Goal: Task Accomplishment & Management: Manage account settings

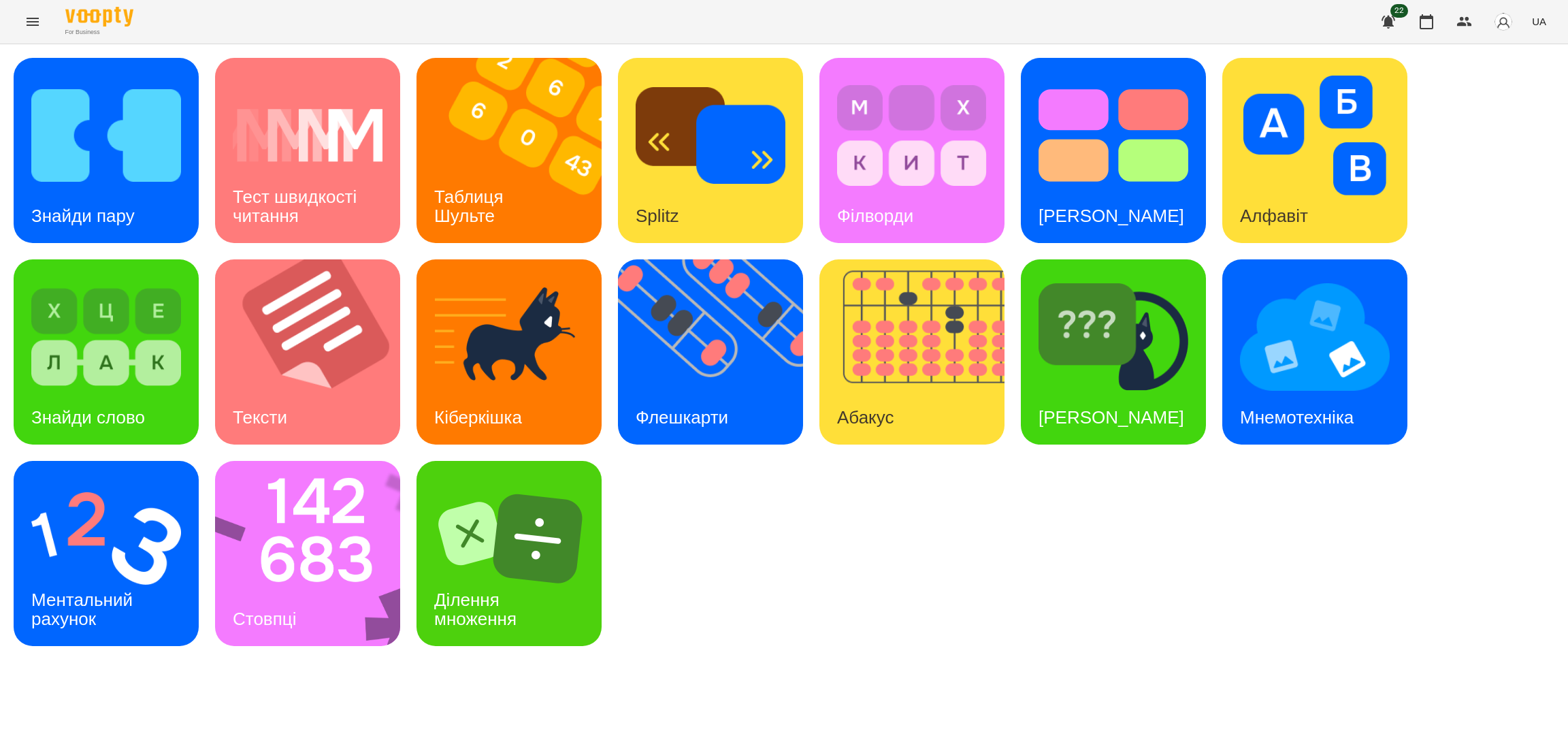
click at [36, 32] on button "Menu" at bounding box center [33, 22] width 33 height 33
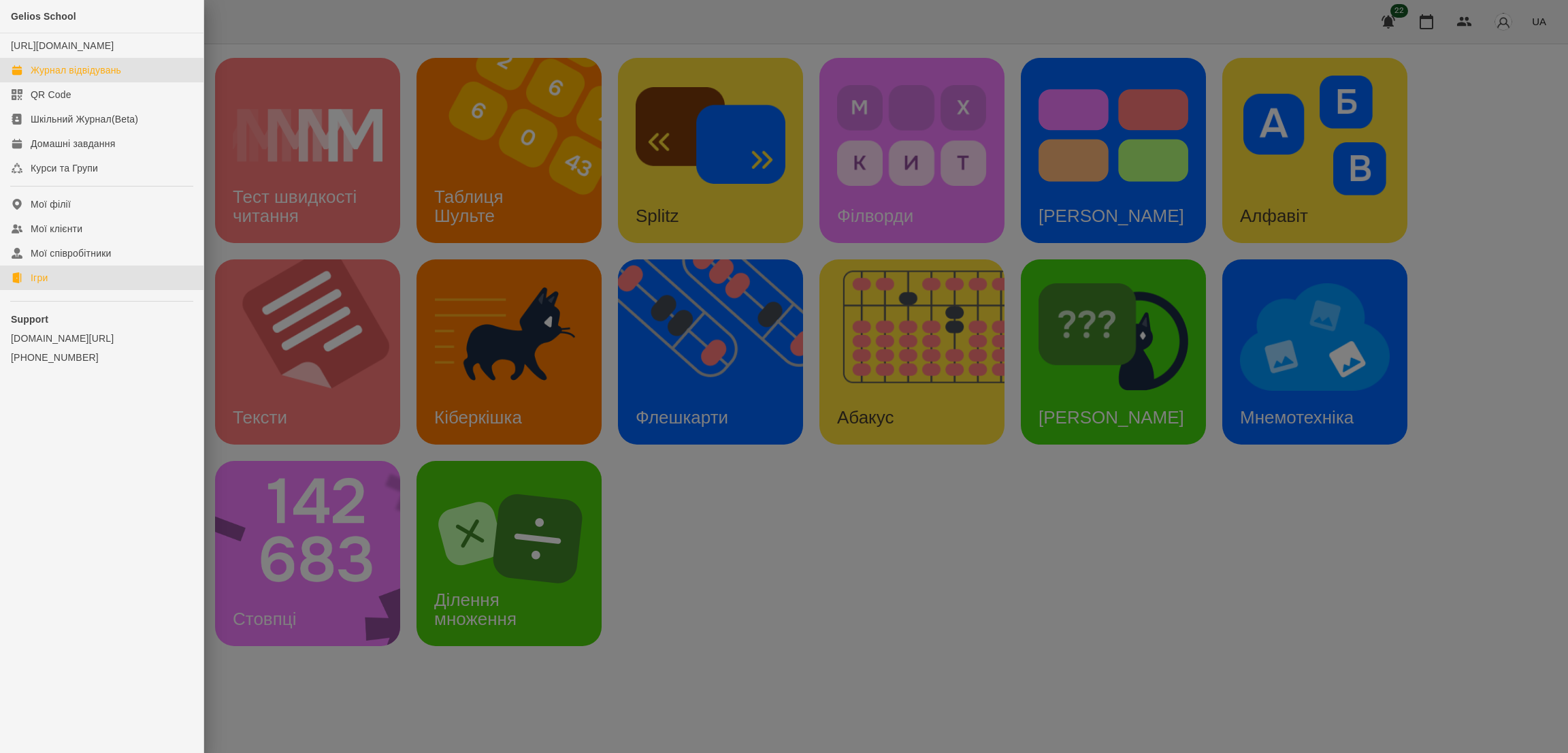
click at [132, 77] on link "Журнал відвідувань" at bounding box center [101, 70] width 203 height 25
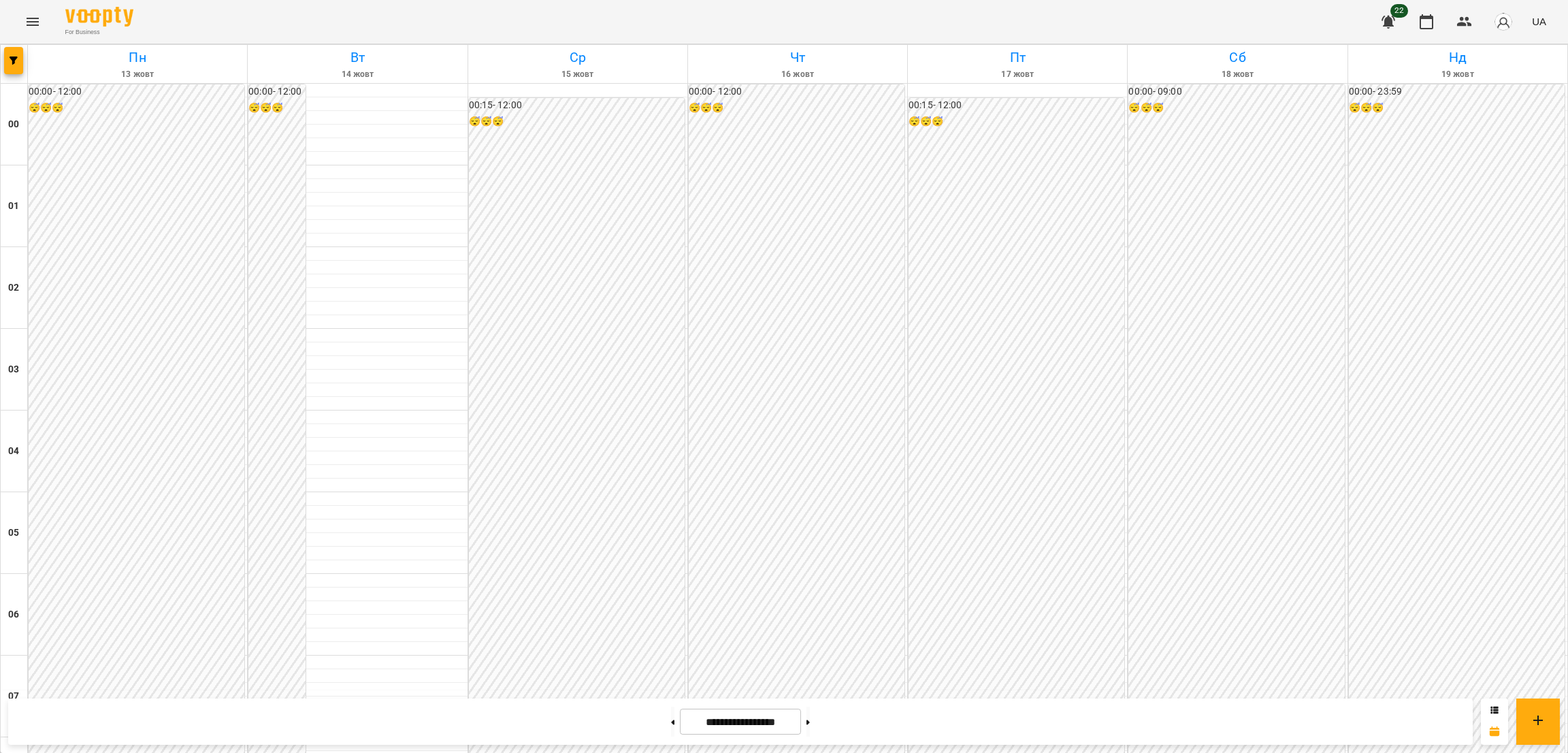
scroll to position [985, 0]
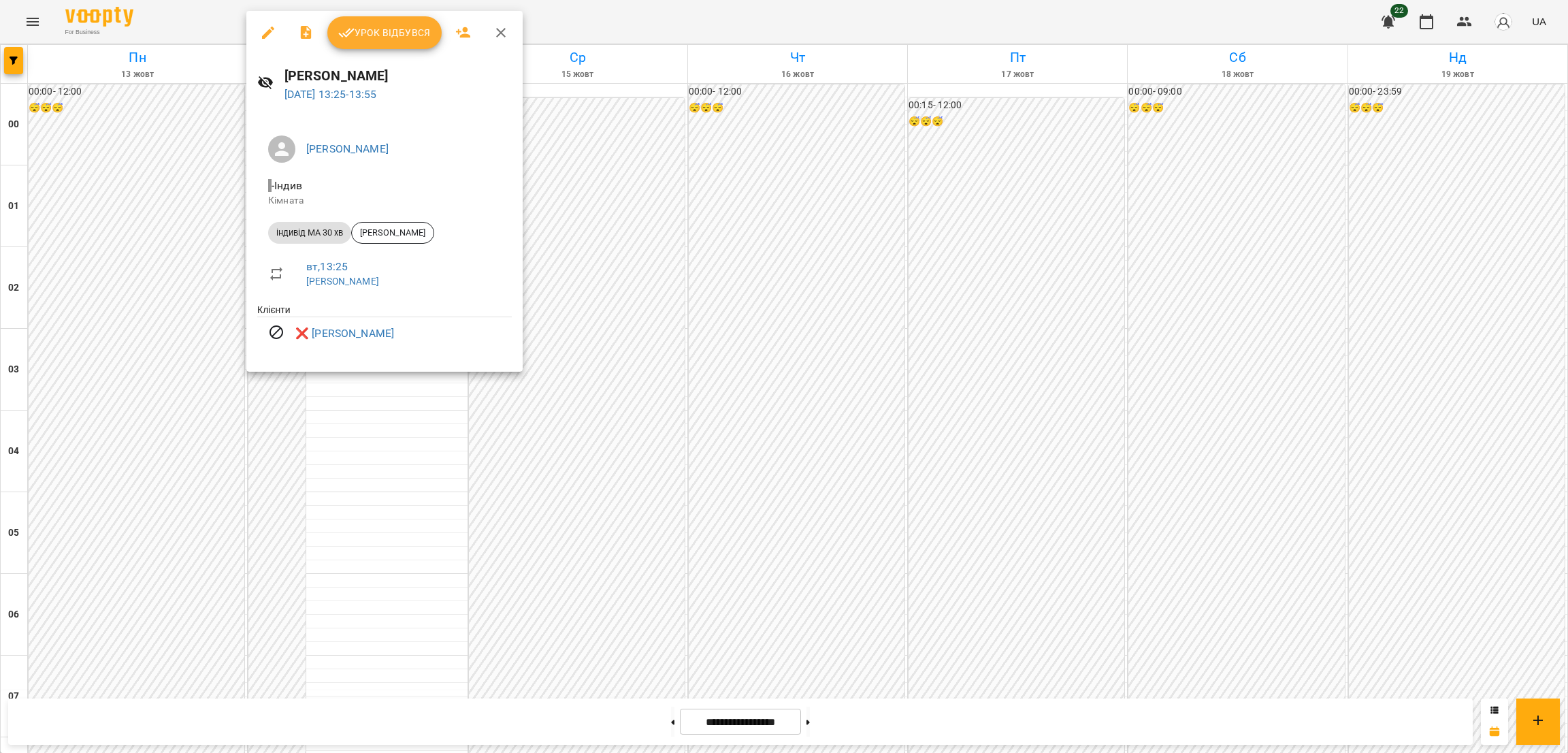
click at [501, 34] on icon "button" at bounding box center [501, 33] width 10 height 10
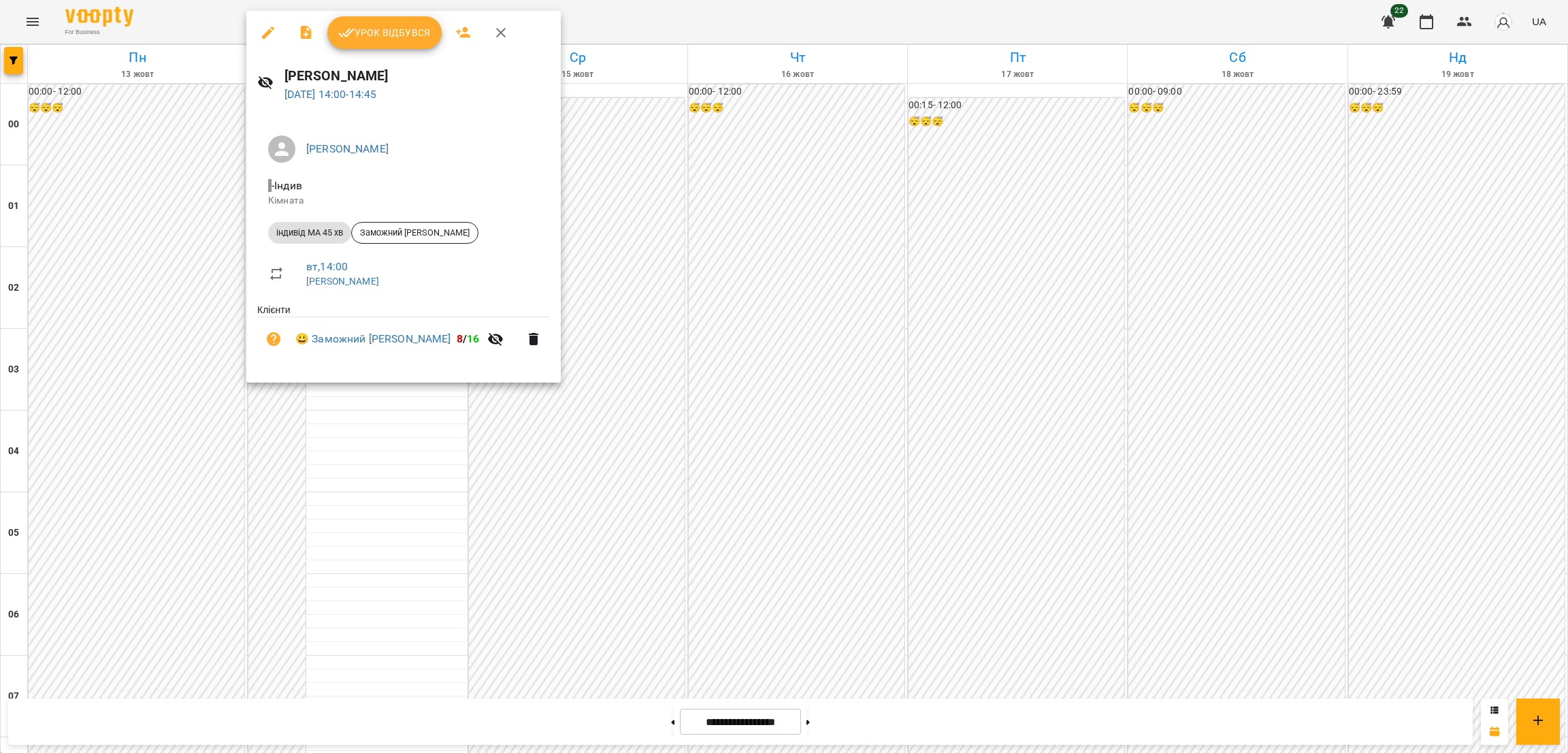
click at [267, 31] on icon "button" at bounding box center [268, 33] width 12 height 12
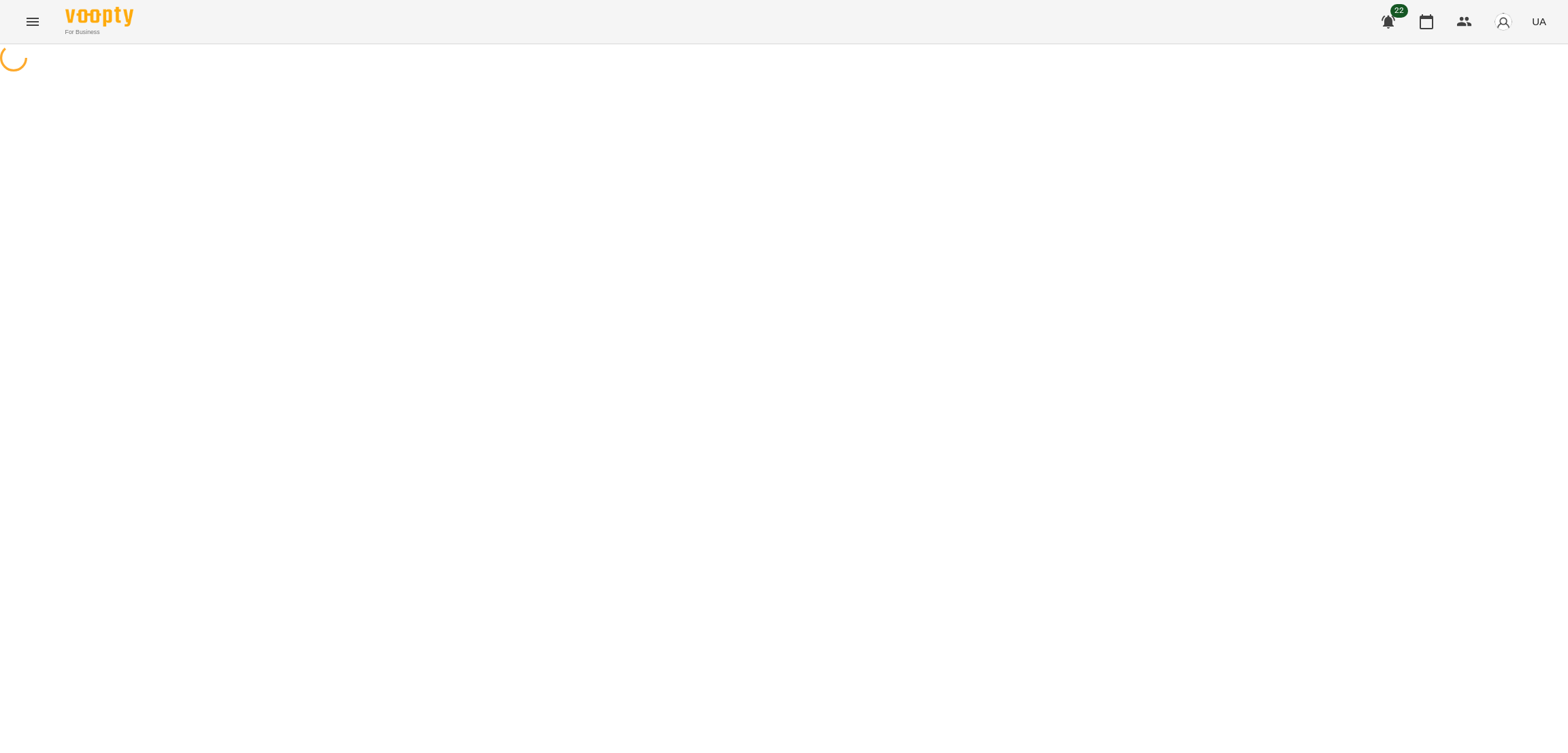
select select "**********"
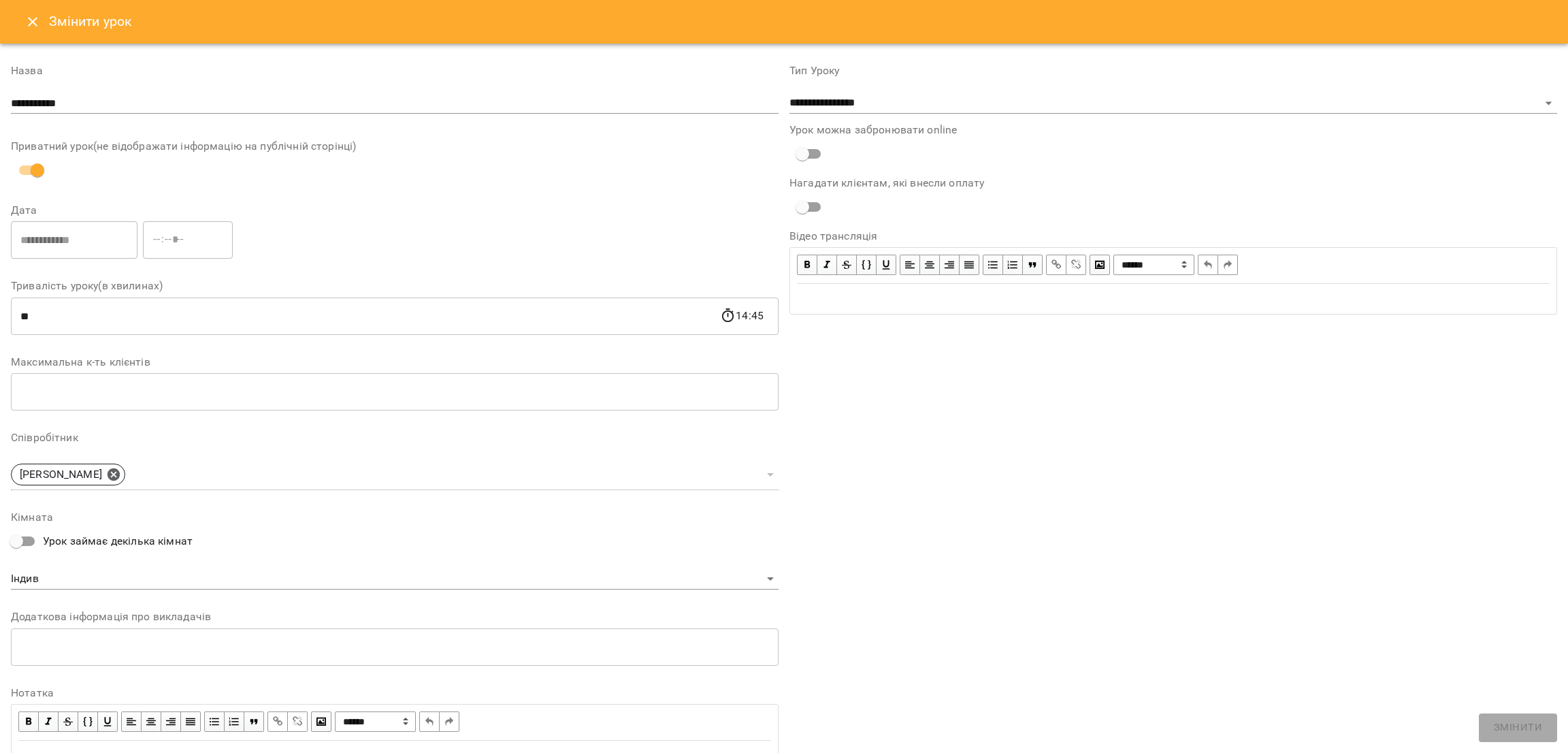
click at [35, 8] on button "Close" at bounding box center [33, 22] width 33 height 33
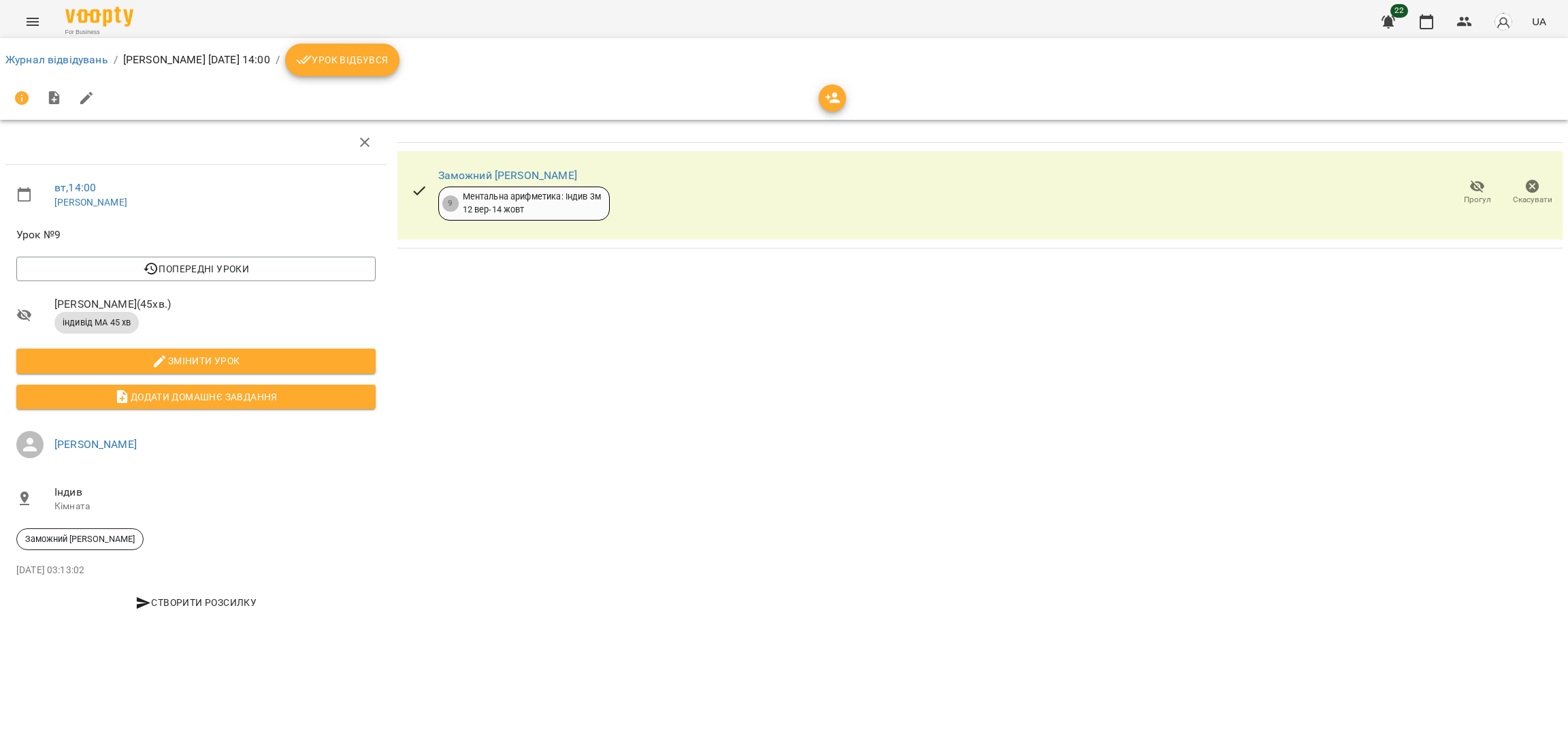
click at [388, 53] on span "Урок відбувся" at bounding box center [342, 60] width 92 height 16
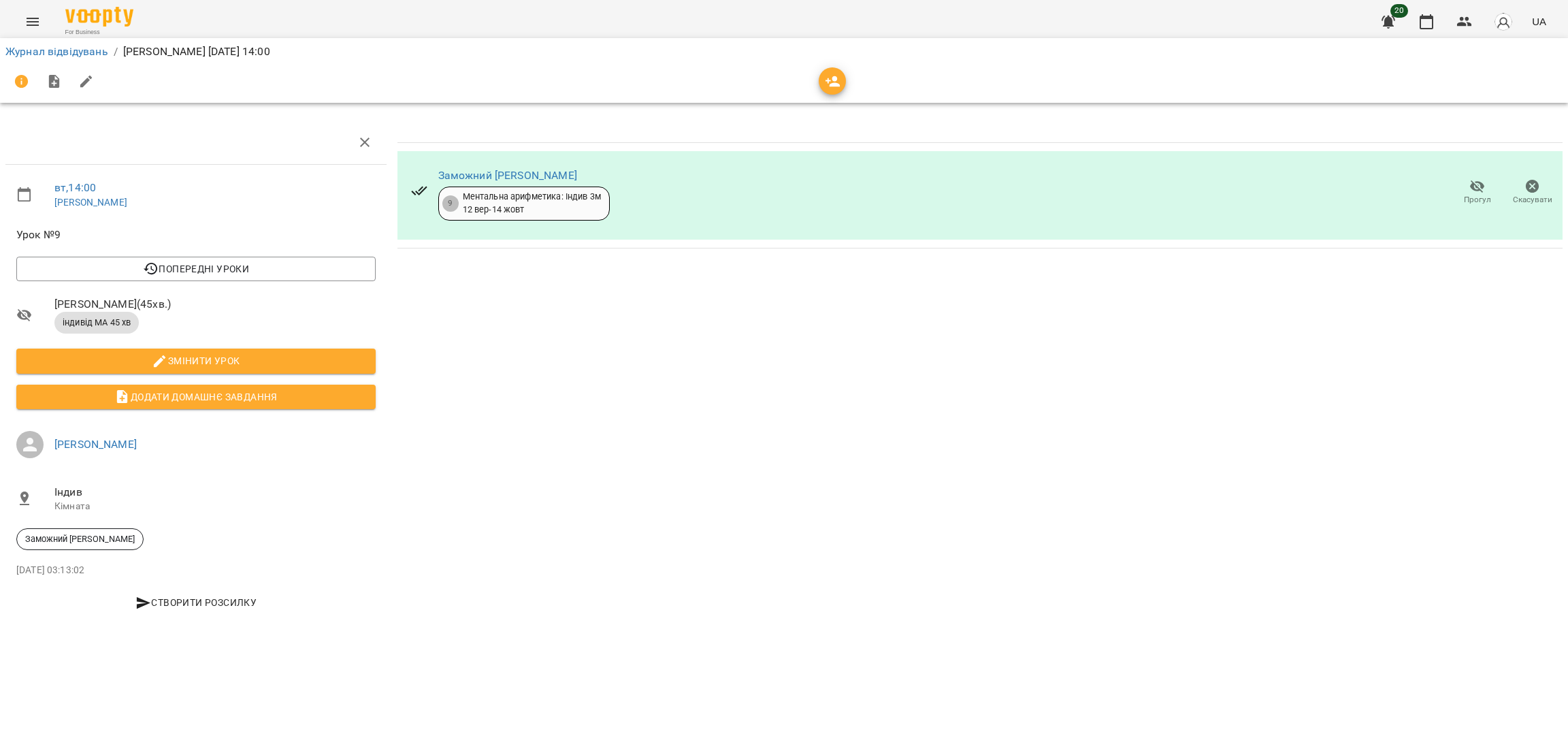
click at [29, 29] on icon "Menu" at bounding box center [33, 22] width 16 height 16
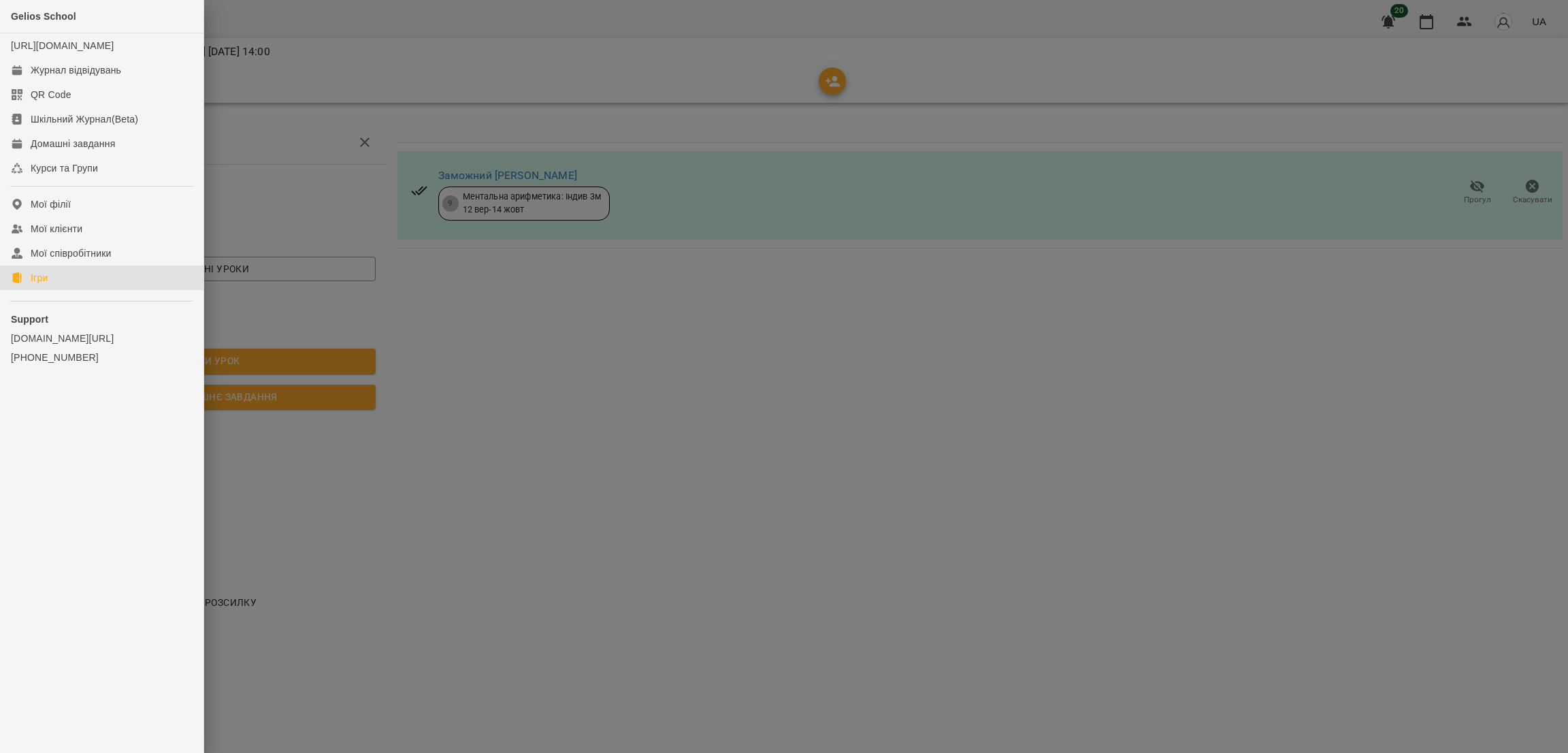
click at [46, 284] on div "Ігри" at bounding box center [39, 277] width 17 height 14
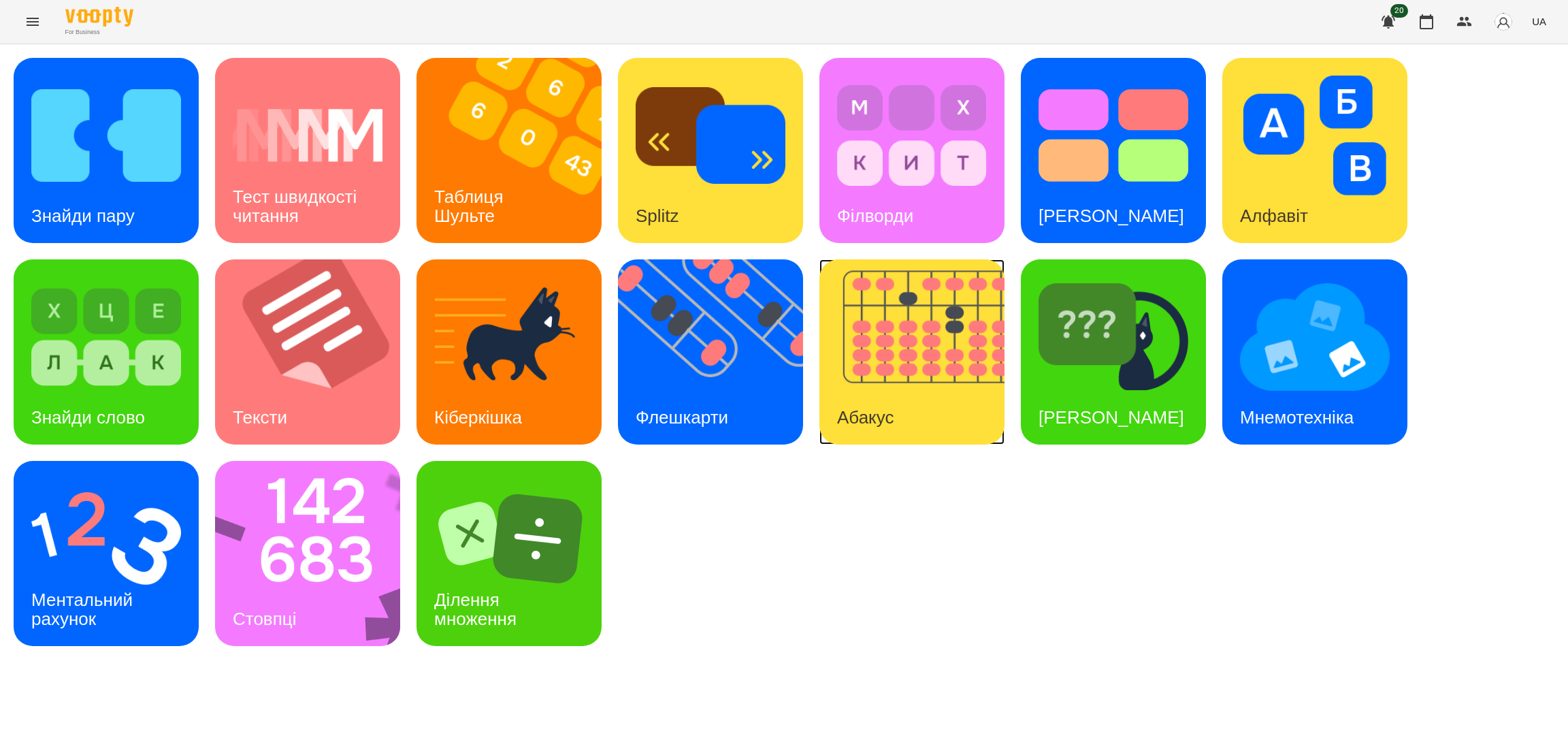
click at [917, 381] on img at bounding box center [920, 351] width 202 height 185
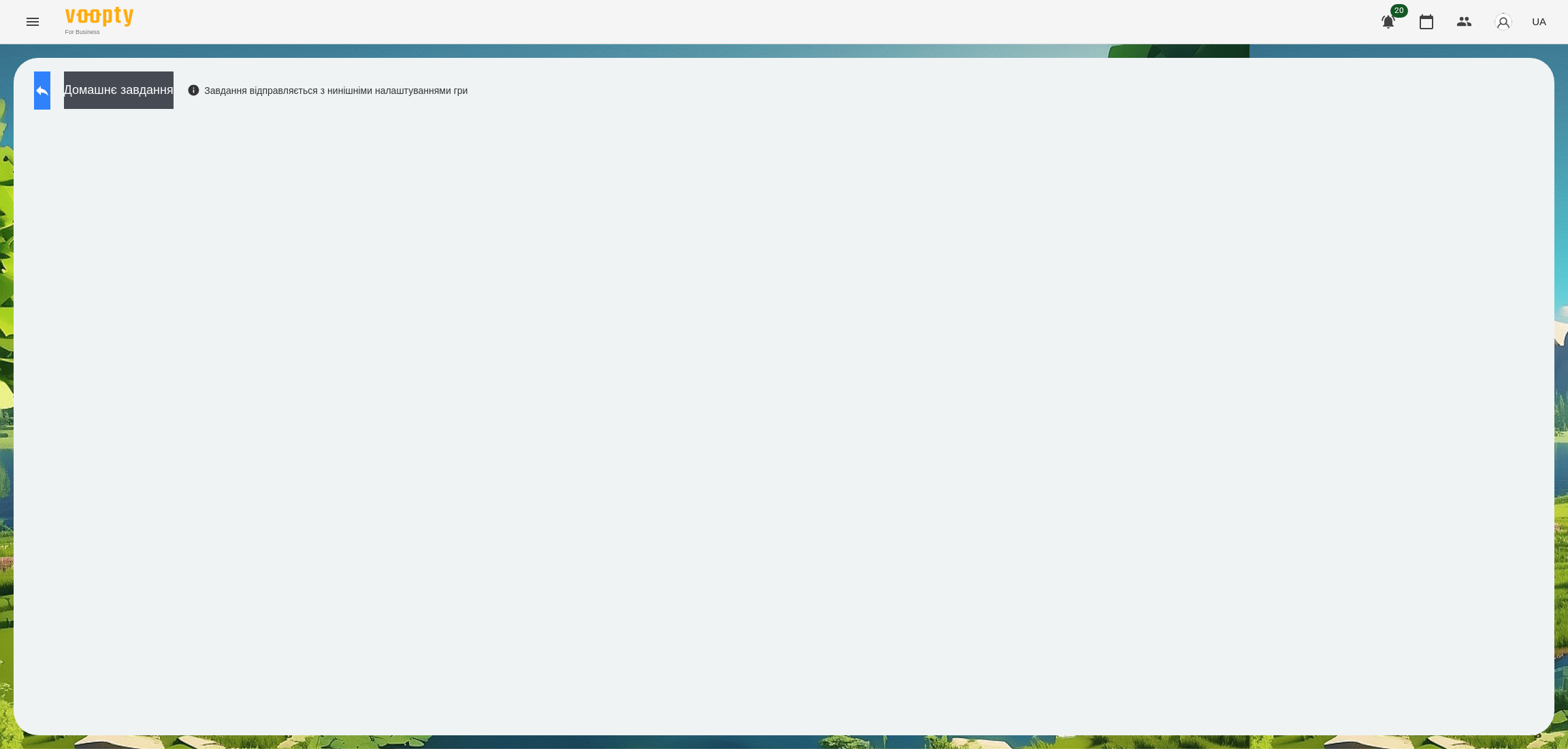
click at [51, 99] on button at bounding box center [42, 90] width 16 height 38
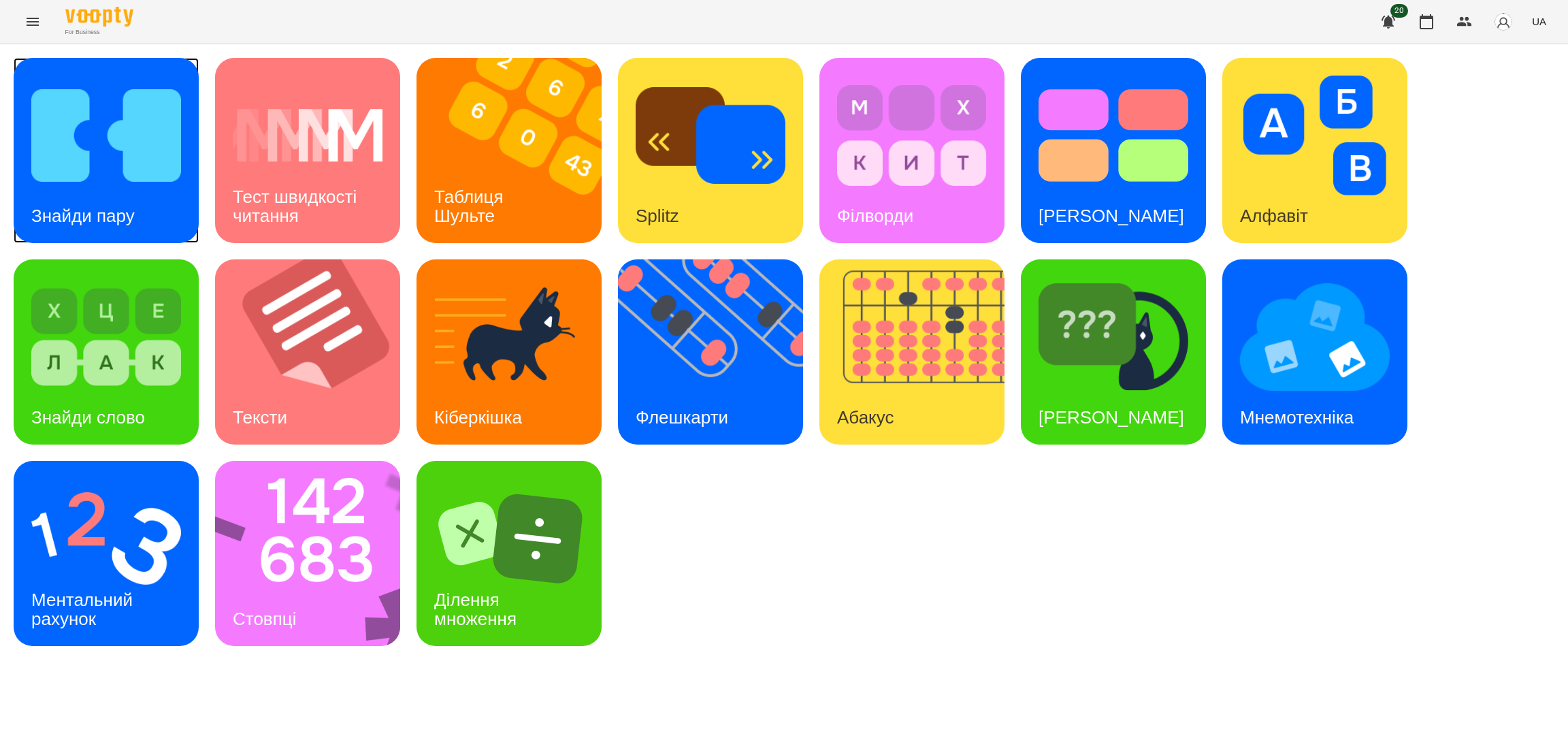
click at [132, 210] on h3 "Знайди пару" at bounding box center [83, 216] width 103 height 21
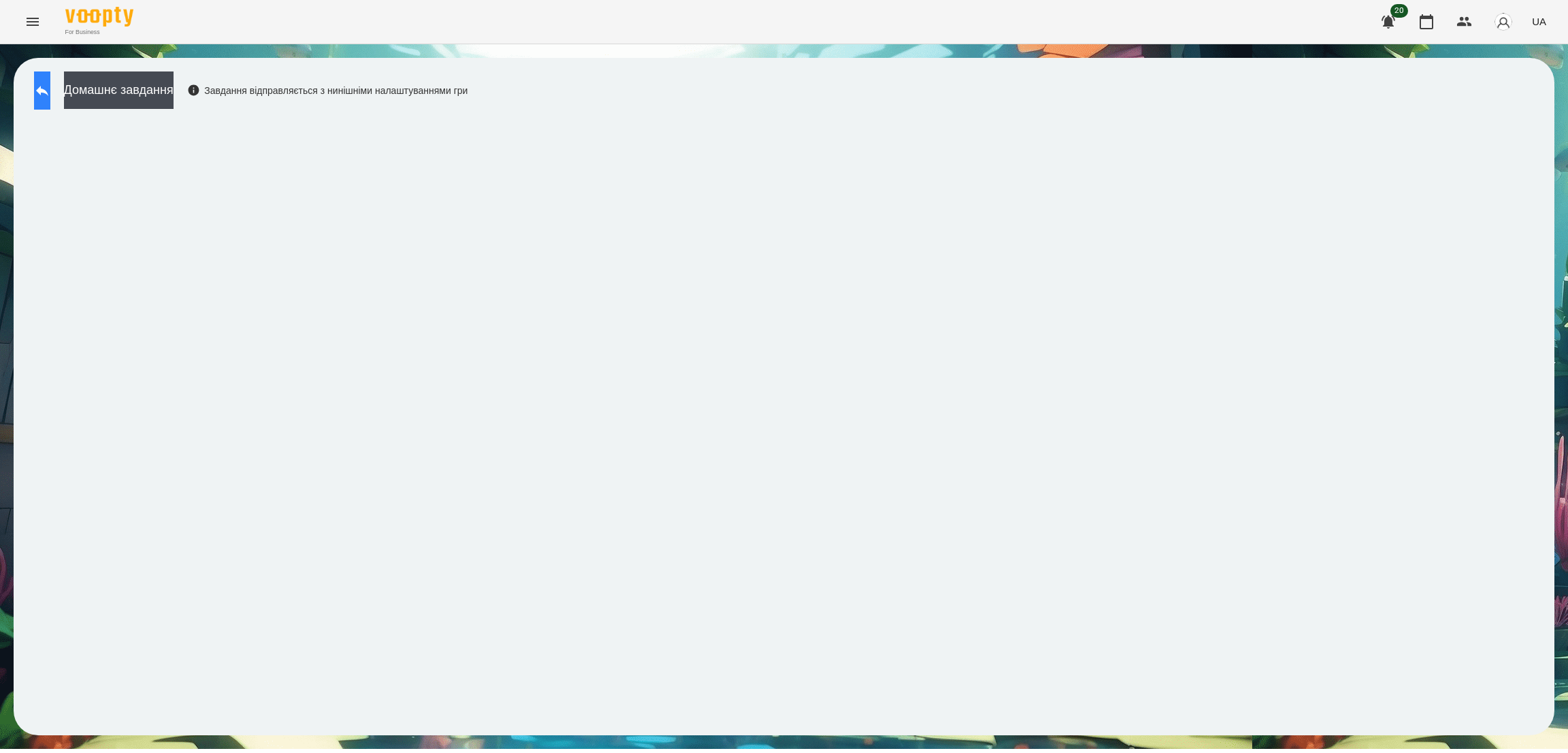
click at [51, 96] on button at bounding box center [42, 90] width 16 height 38
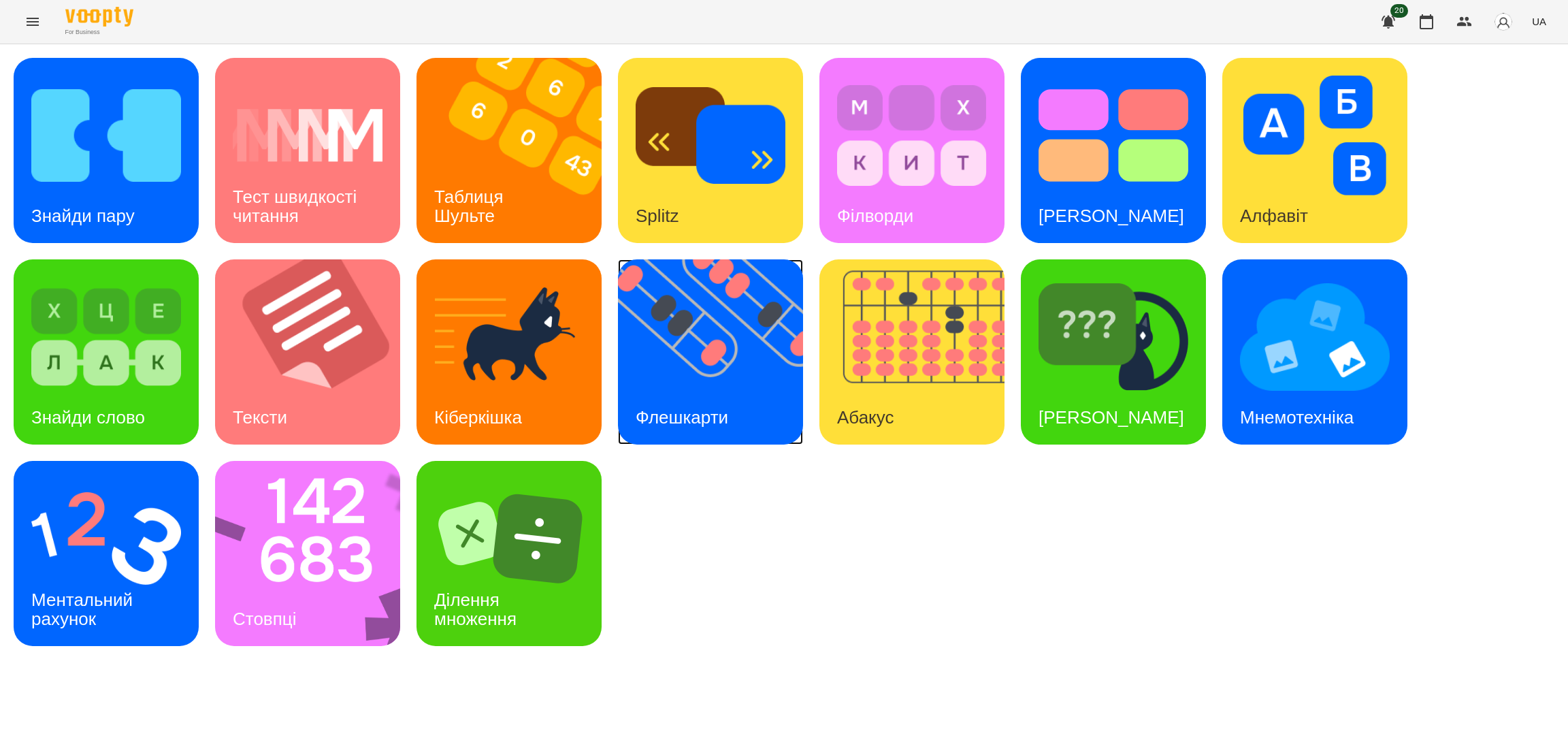
click at [685, 394] on div "Флешкарти" at bounding box center [682, 417] width 128 height 53
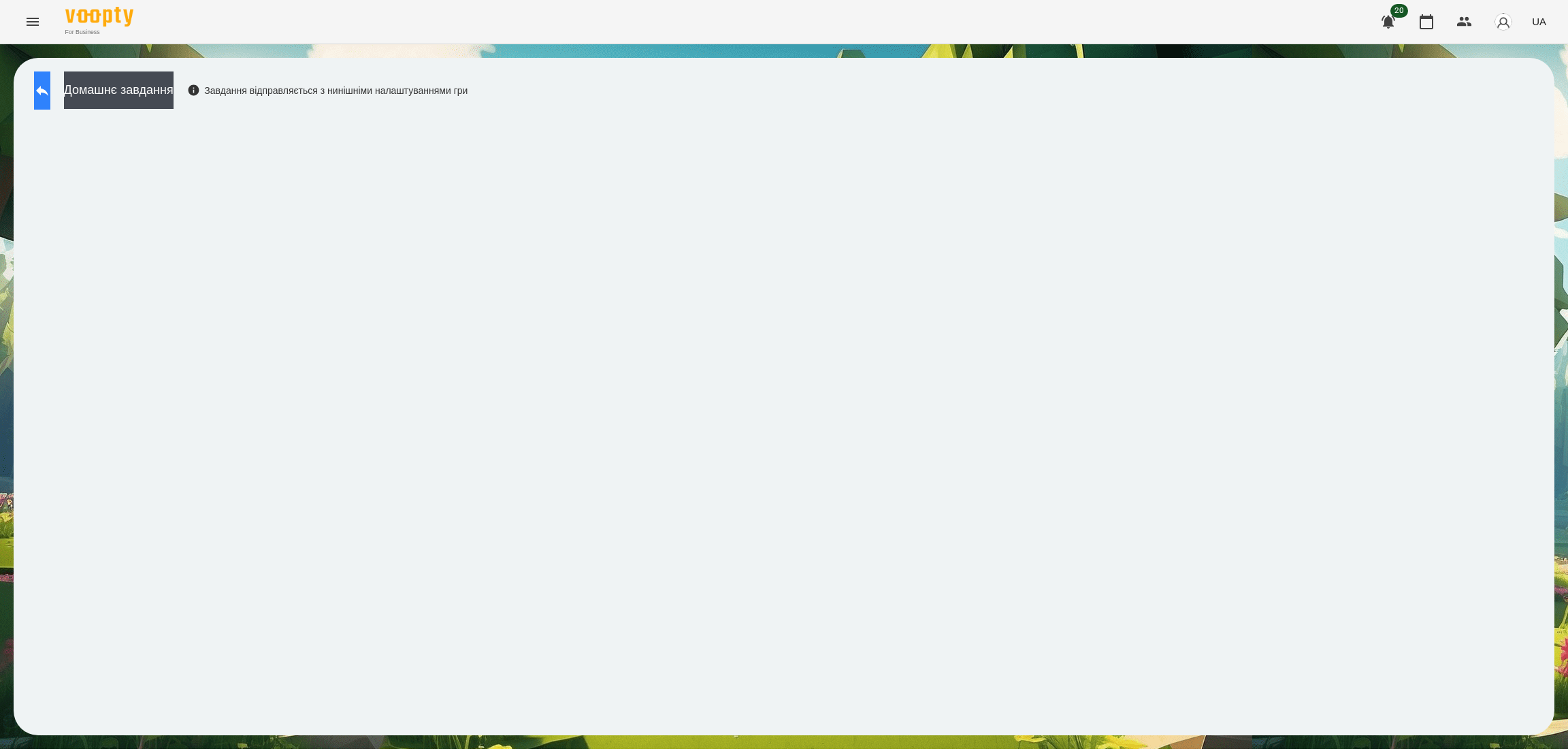
click at [42, 96] on button at bounding box center [42, 90] width 16 height 38
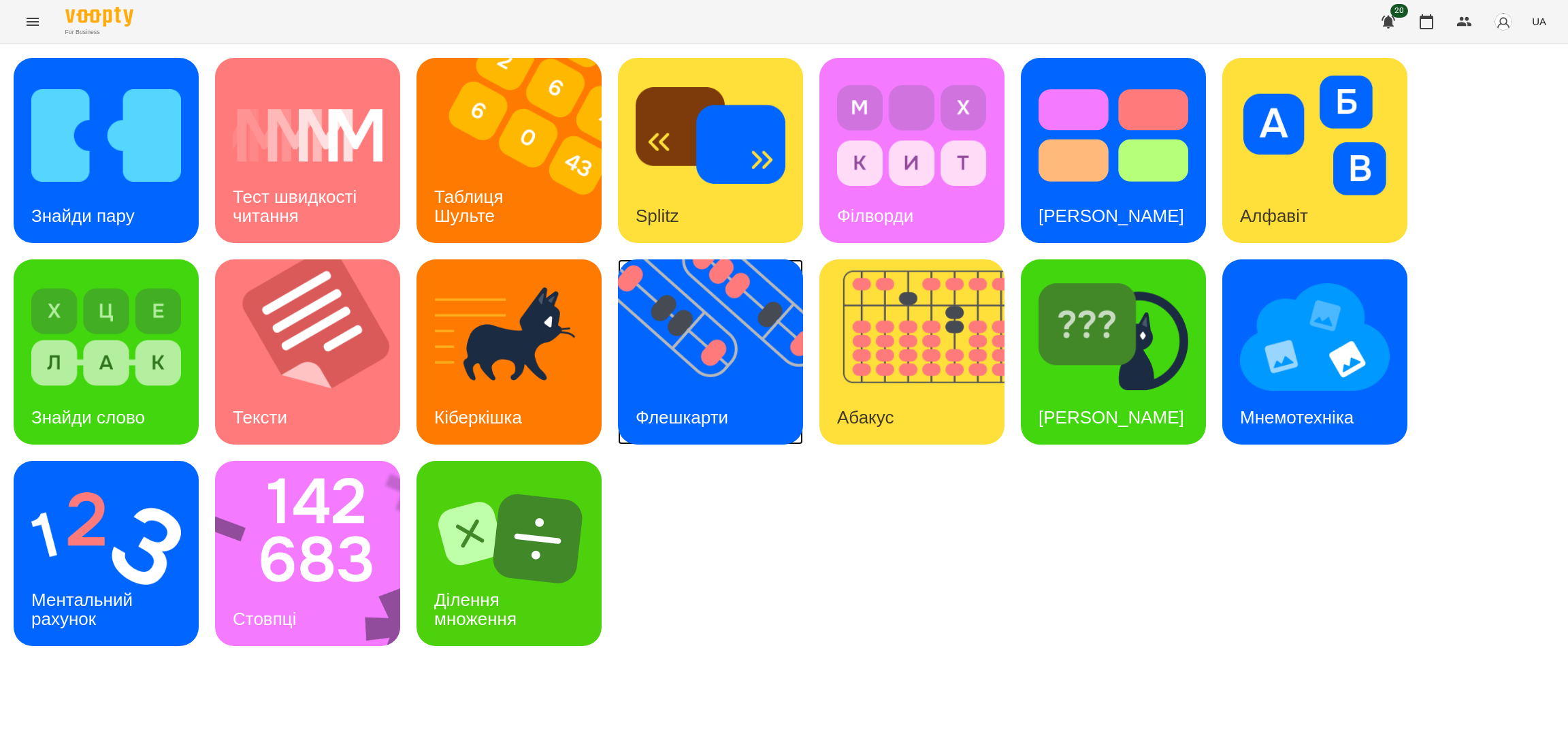
click at [695, 379] on img at bounding box center [719, 351] width 202 height 185
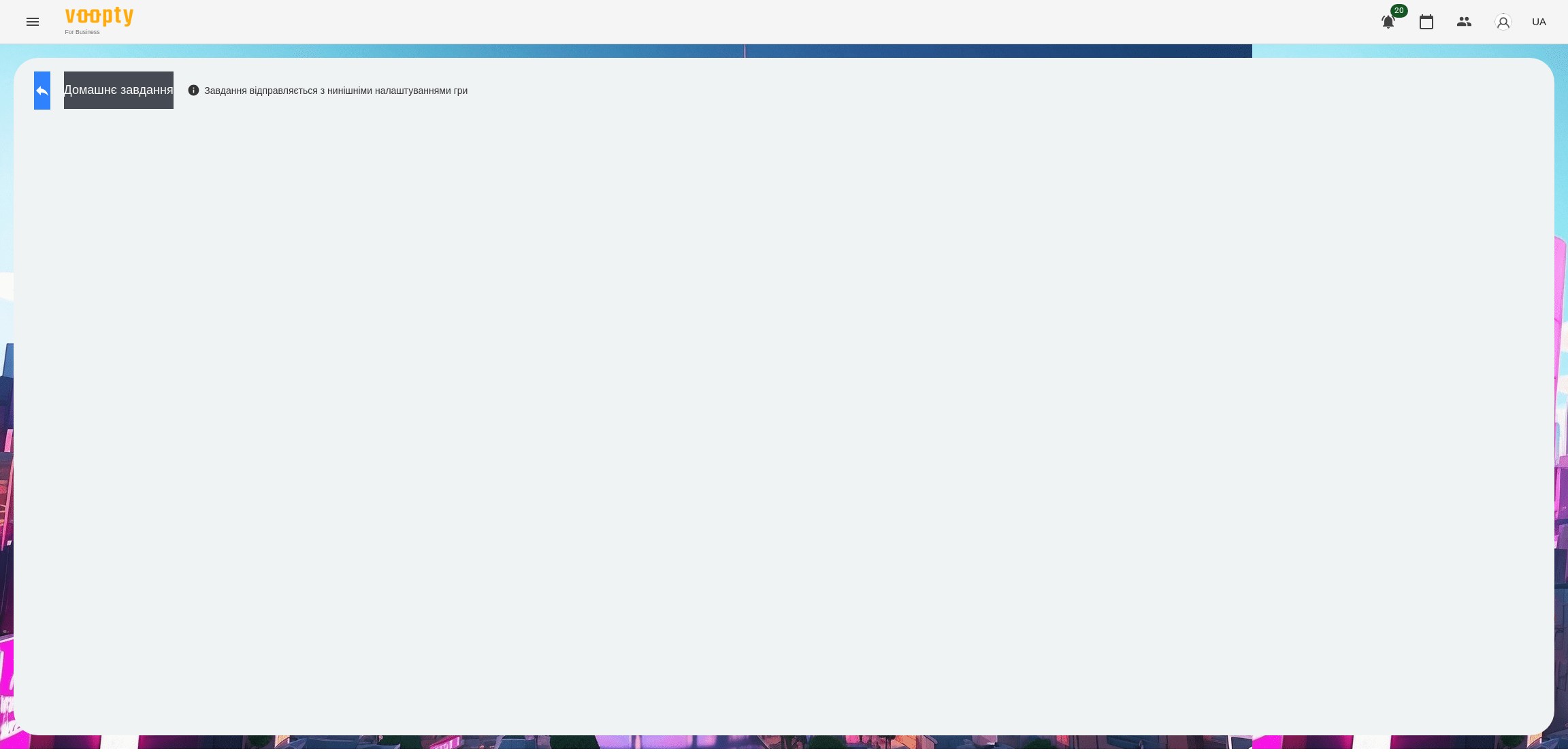
click at [51, 96] on icon at bounding box center [42, 90] width 16 height 16
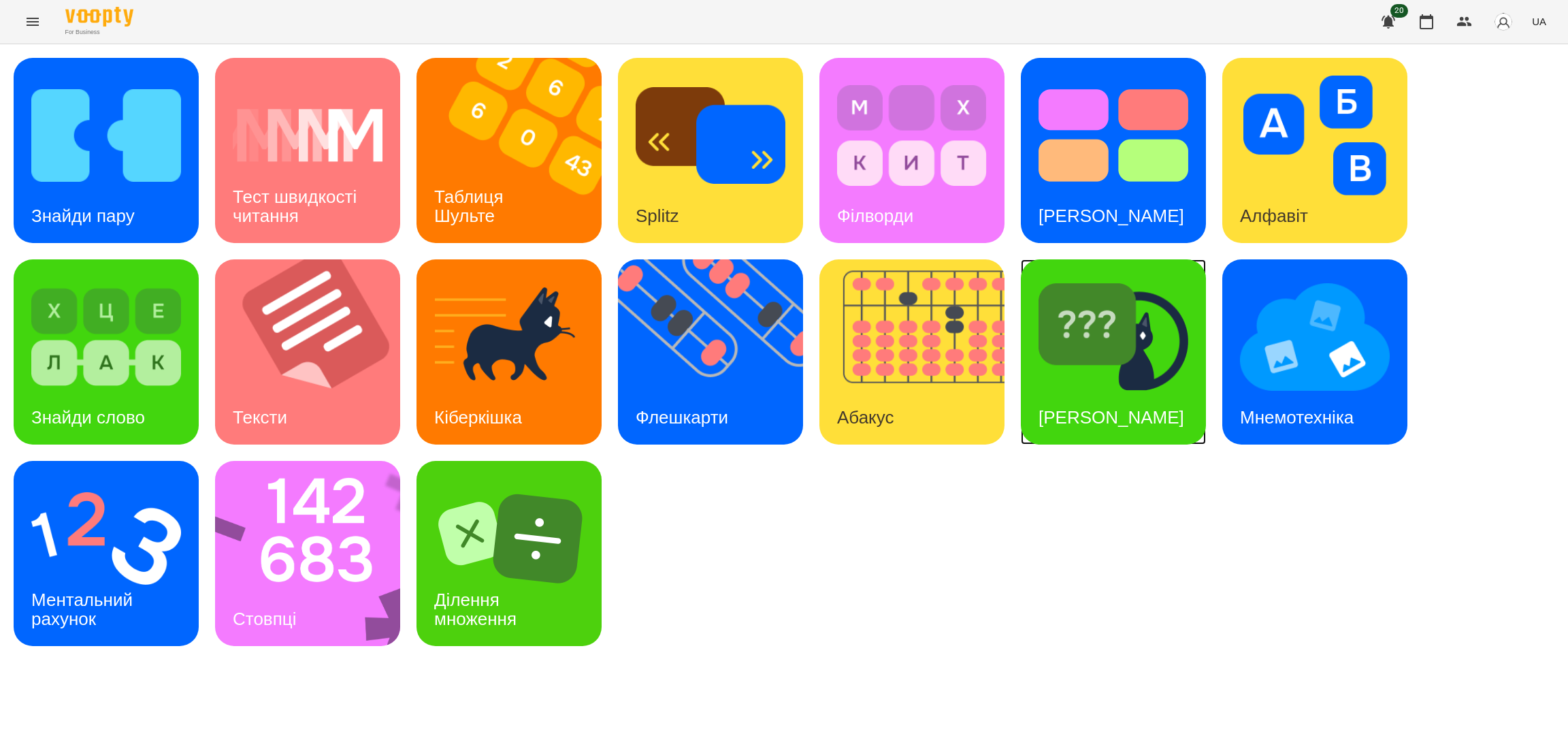
click at [1138, 402] on div "Знайди Кіберкішку" at bounding box center [1111, 417] width 181 height 53
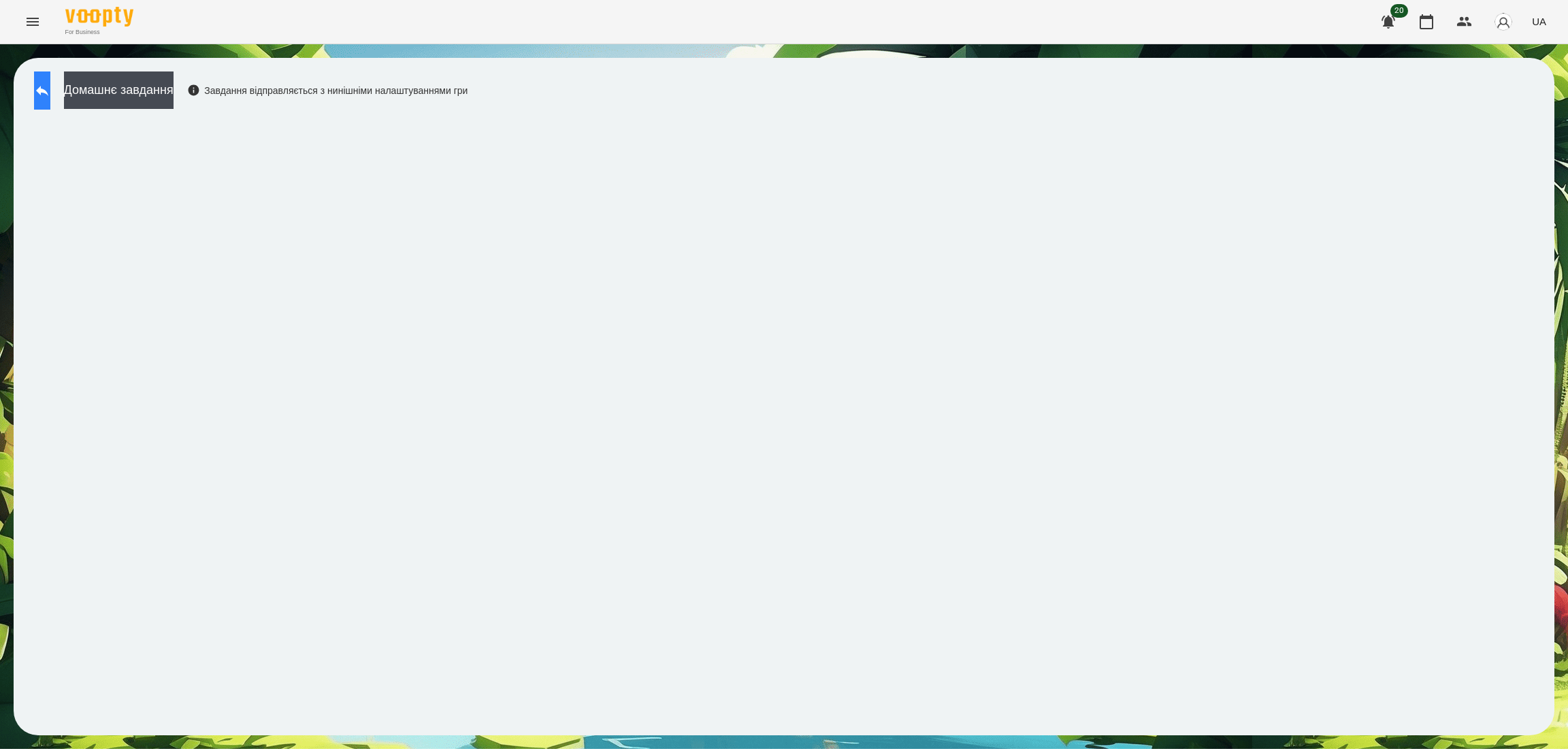
click at [51, 77] on button at bounding box center [42, 90] width 16 height 38
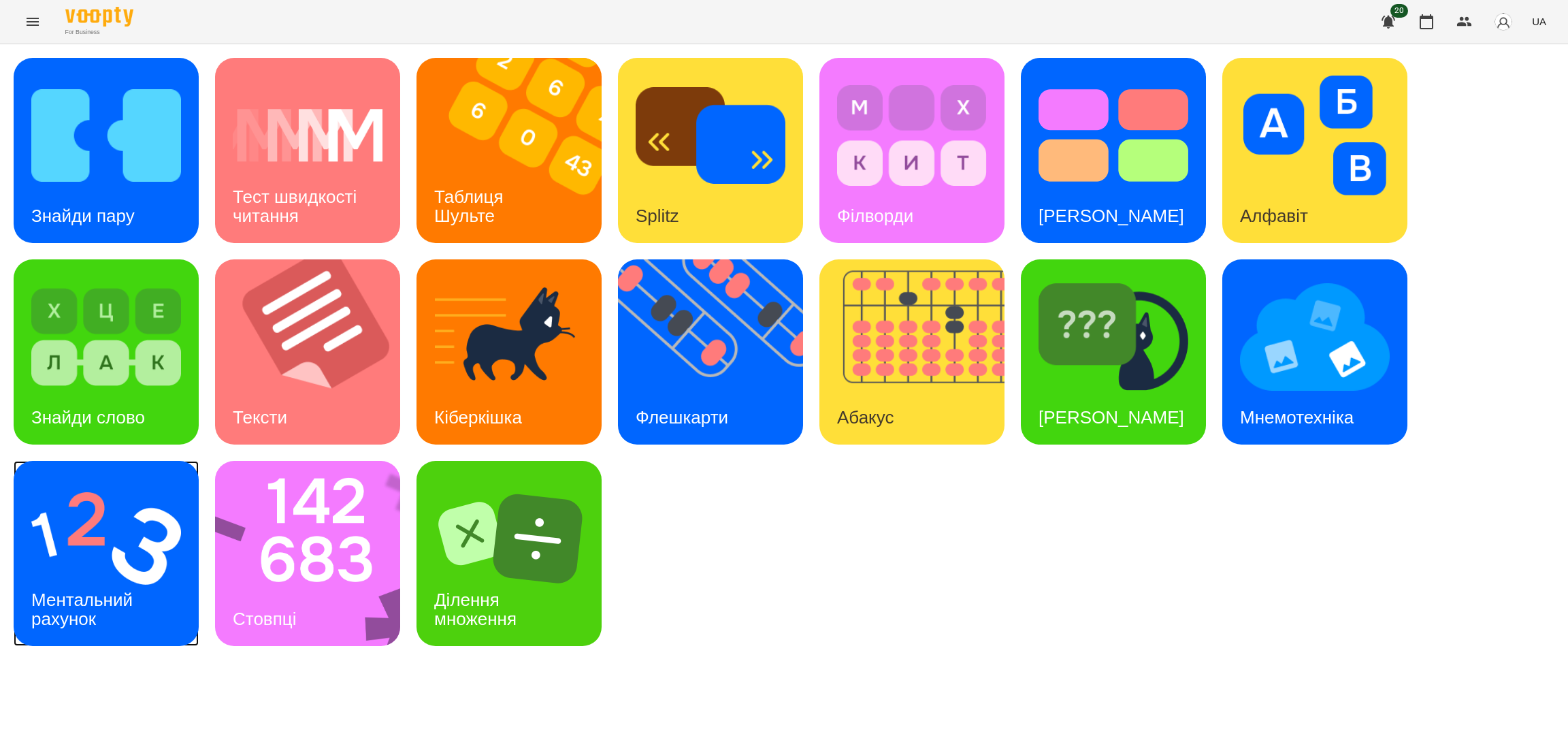
click at [104, 555] on img at bounding box center [106, 538] width 150 height 120
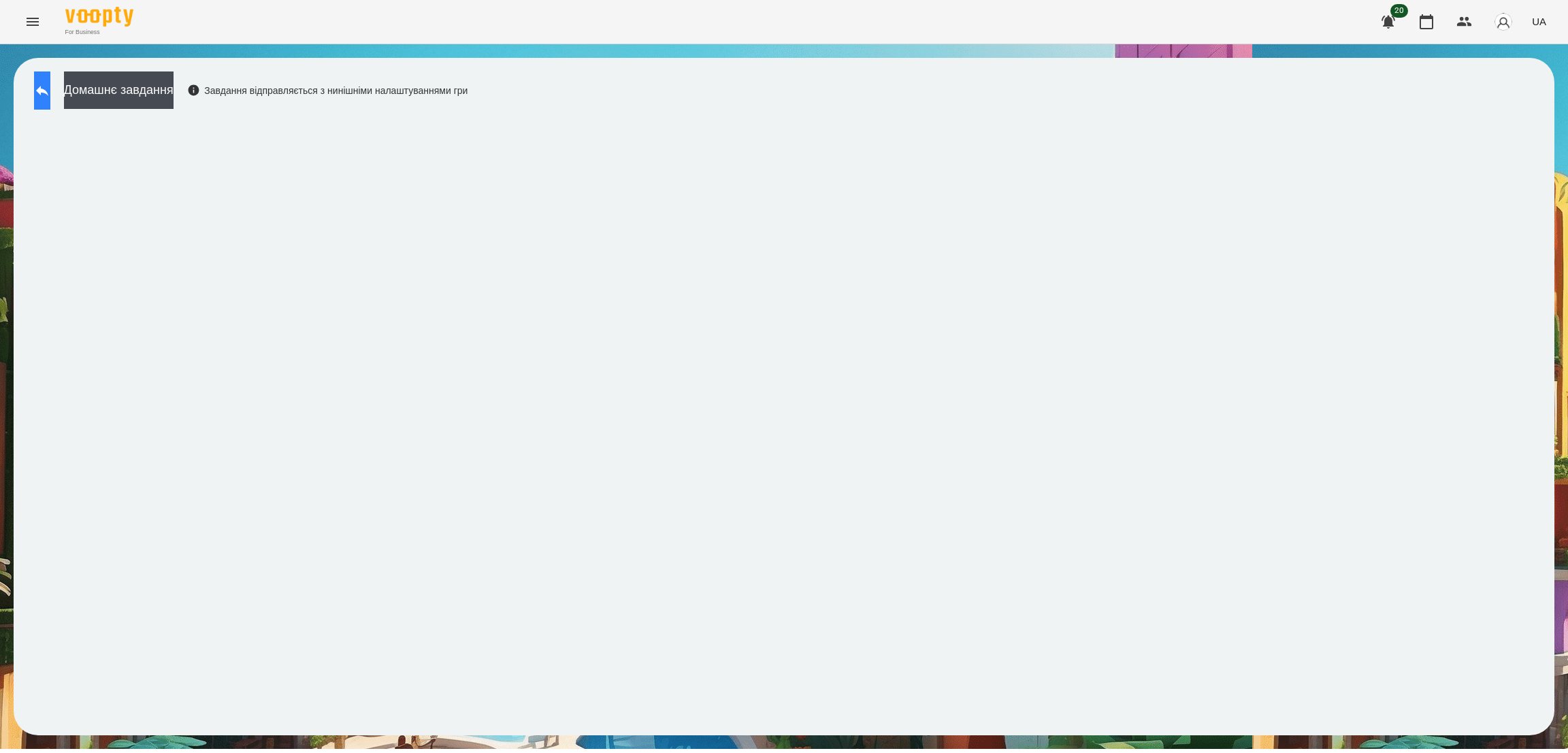
click at [42, 90] on button at bounding box center [42, 90] width 16 height 38
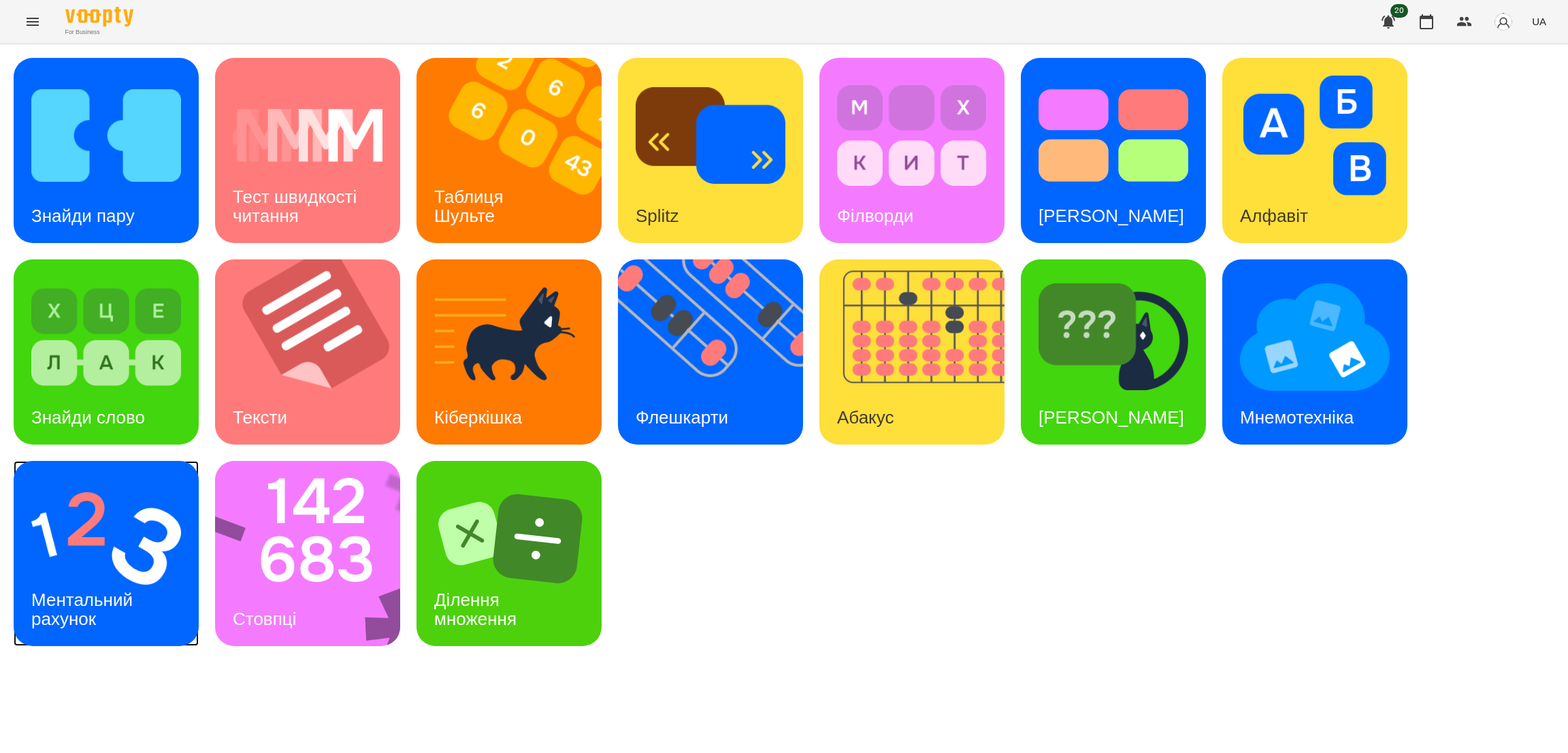
click at [100, 627] on div "Ментальний рахунок" at bounding box center [84, 609] width 142 height 73
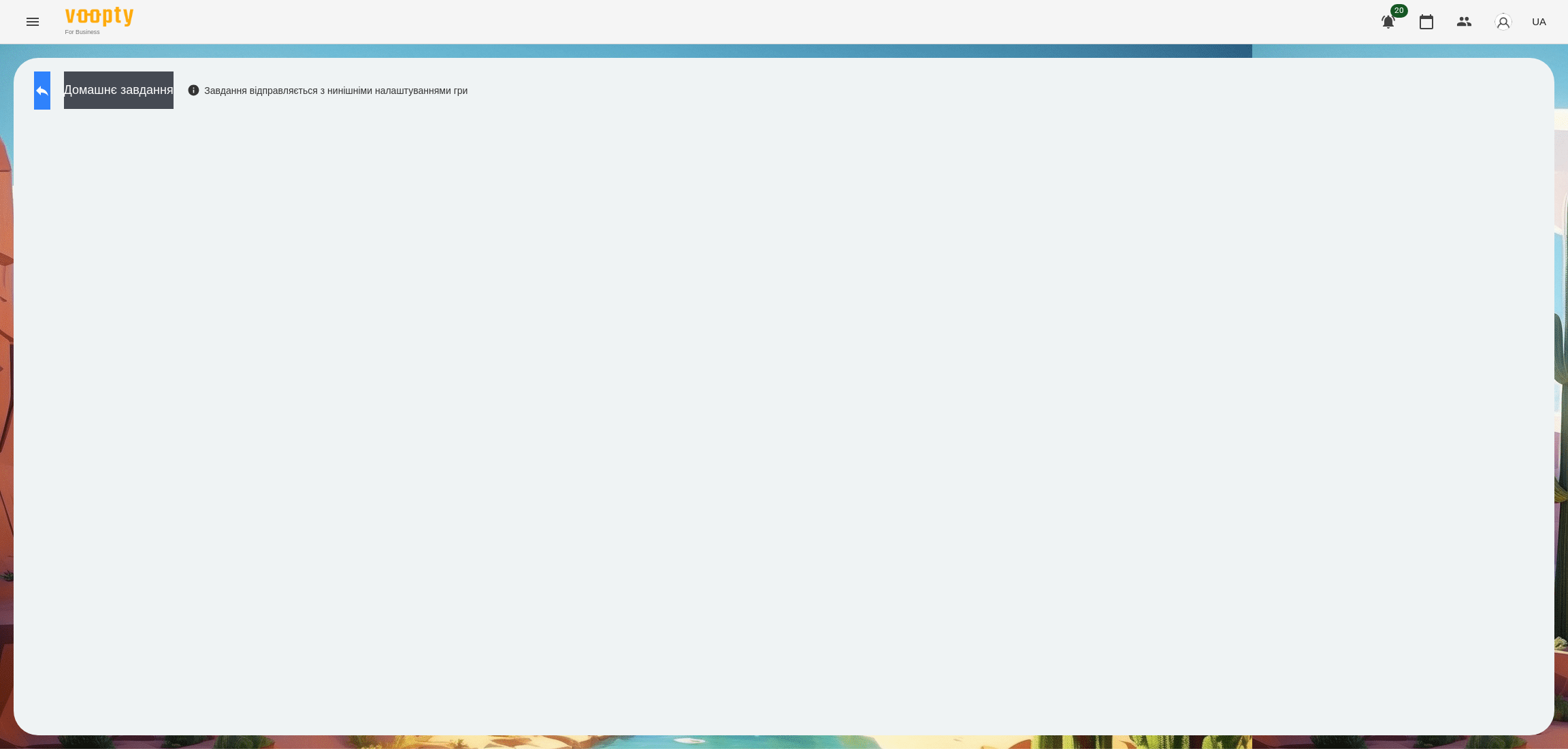
click at [51, 77] on button at bounding box center [42, 90] width 16 height 38
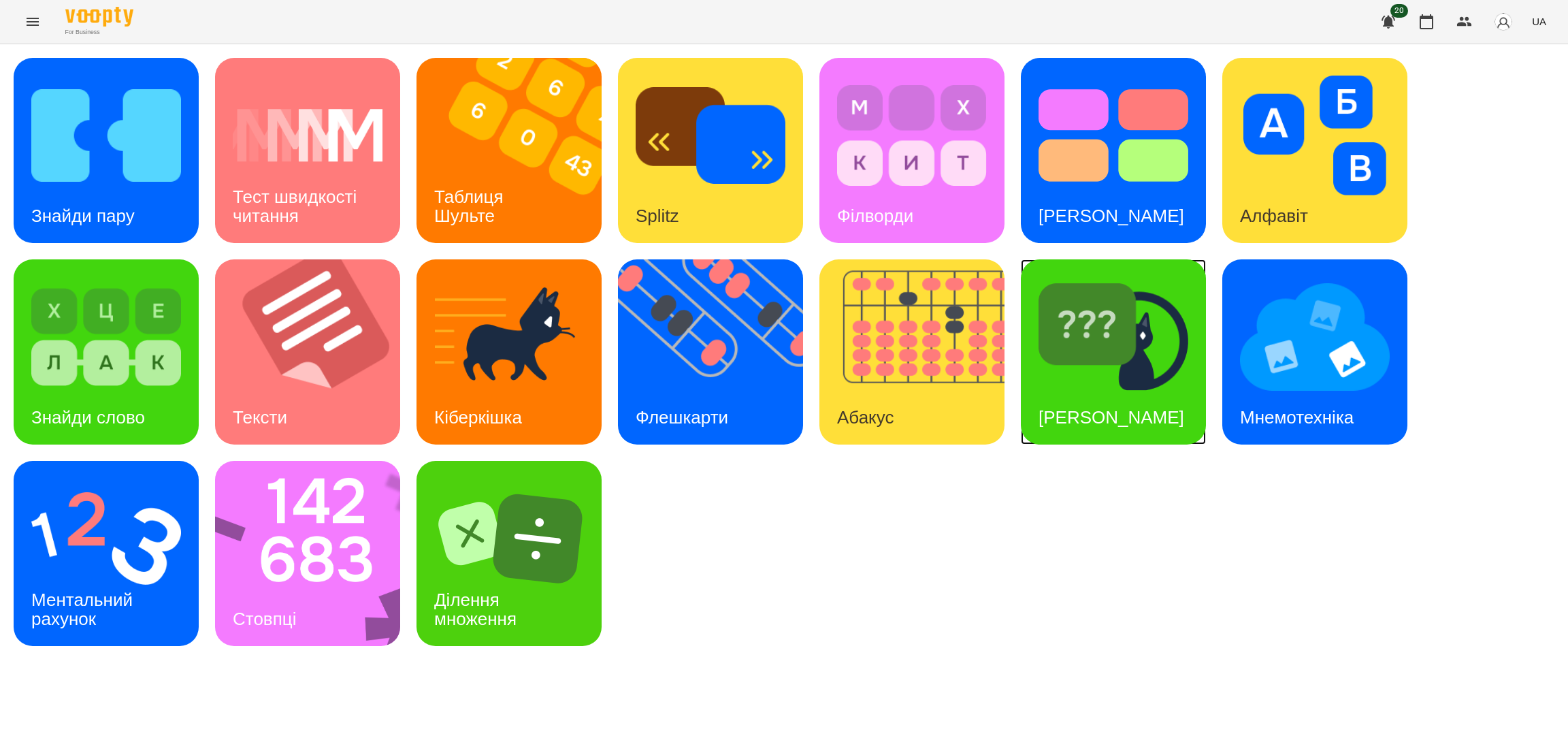
click at [1066, 391] on div "Знайди Кіберкішку" at bounding box center [1111, 417] width 181 height 53
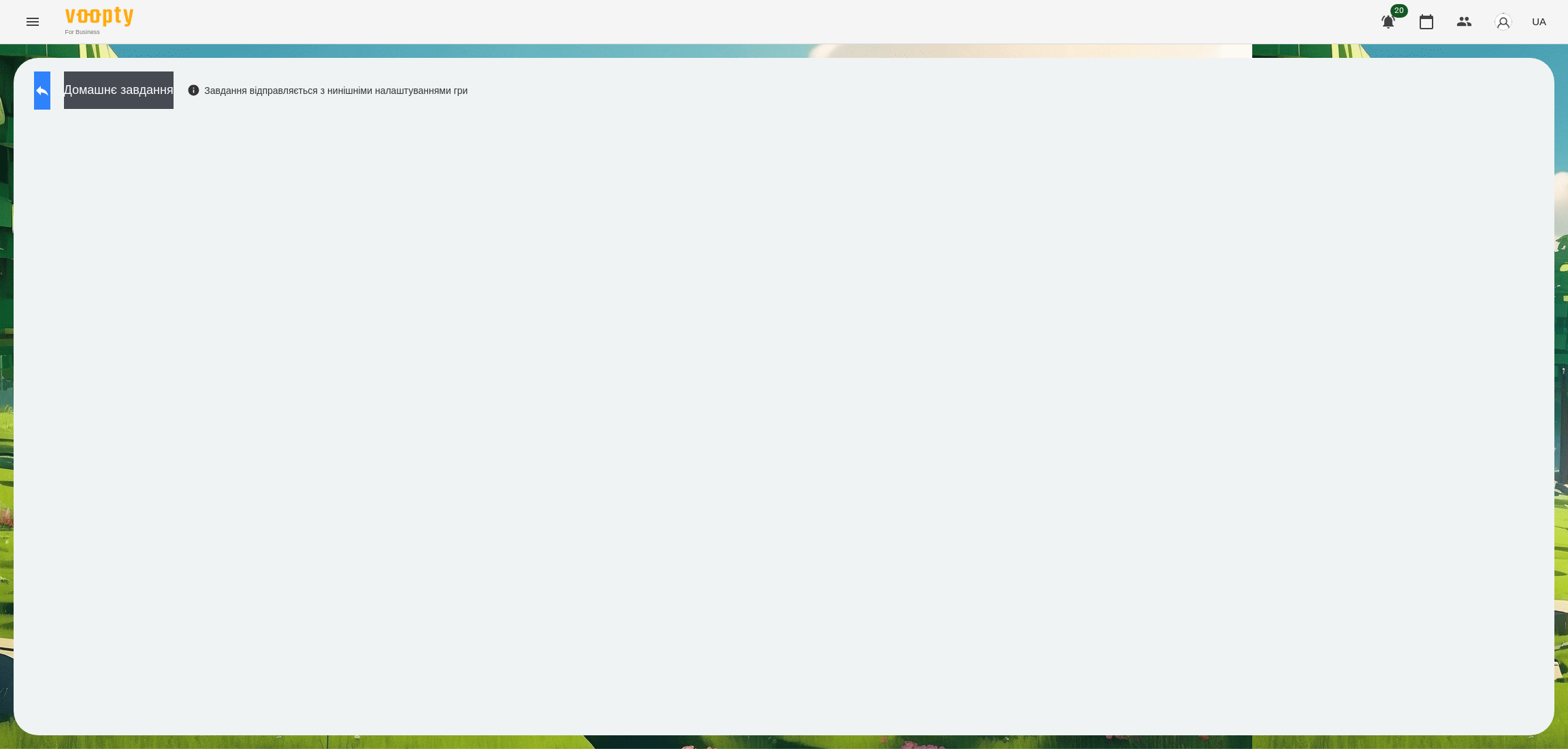
click at [43, 82] on button at bounding box center [42, 90] width 16 height 38
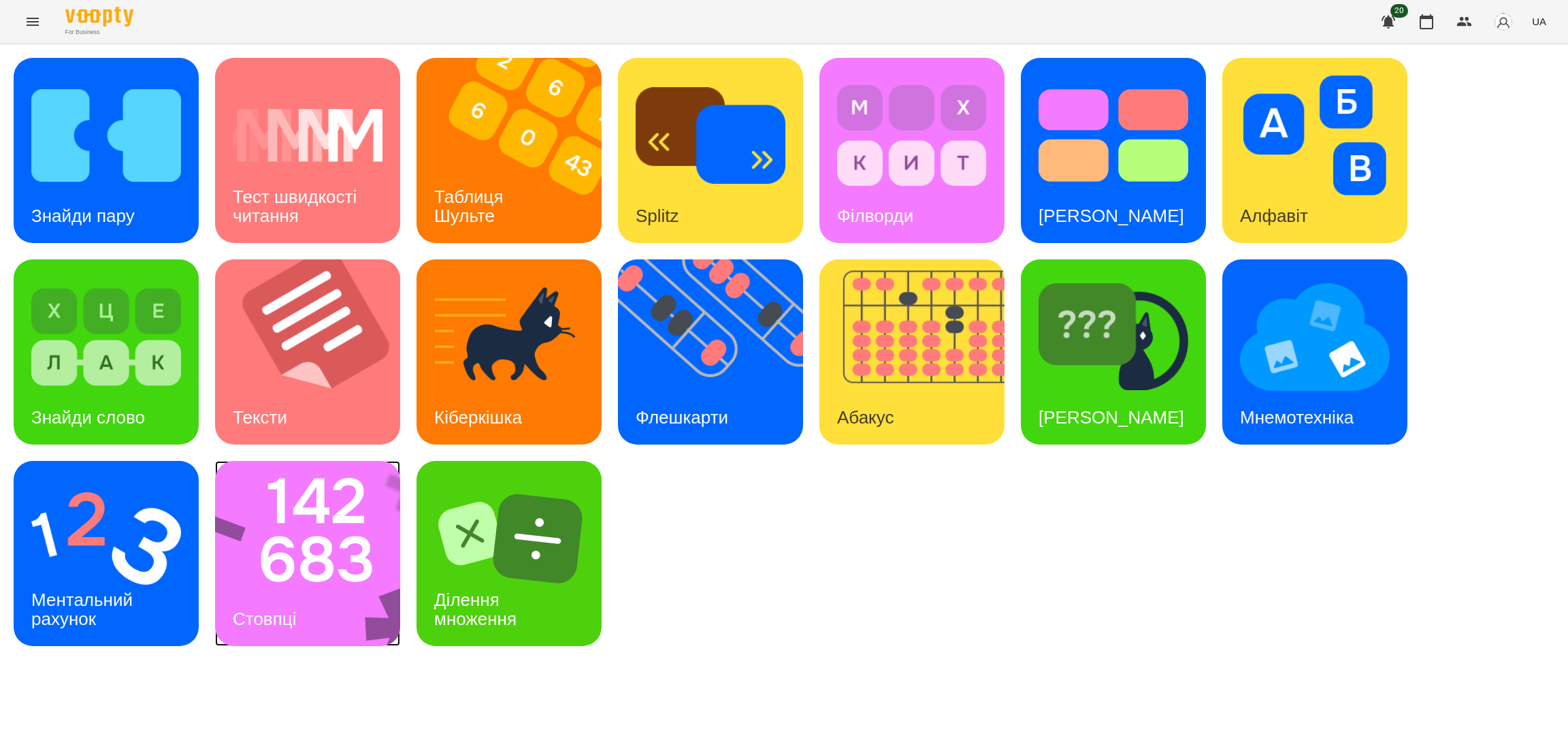
click at [311, 571] on img at bounding box center [316, 553] width 203 height 185
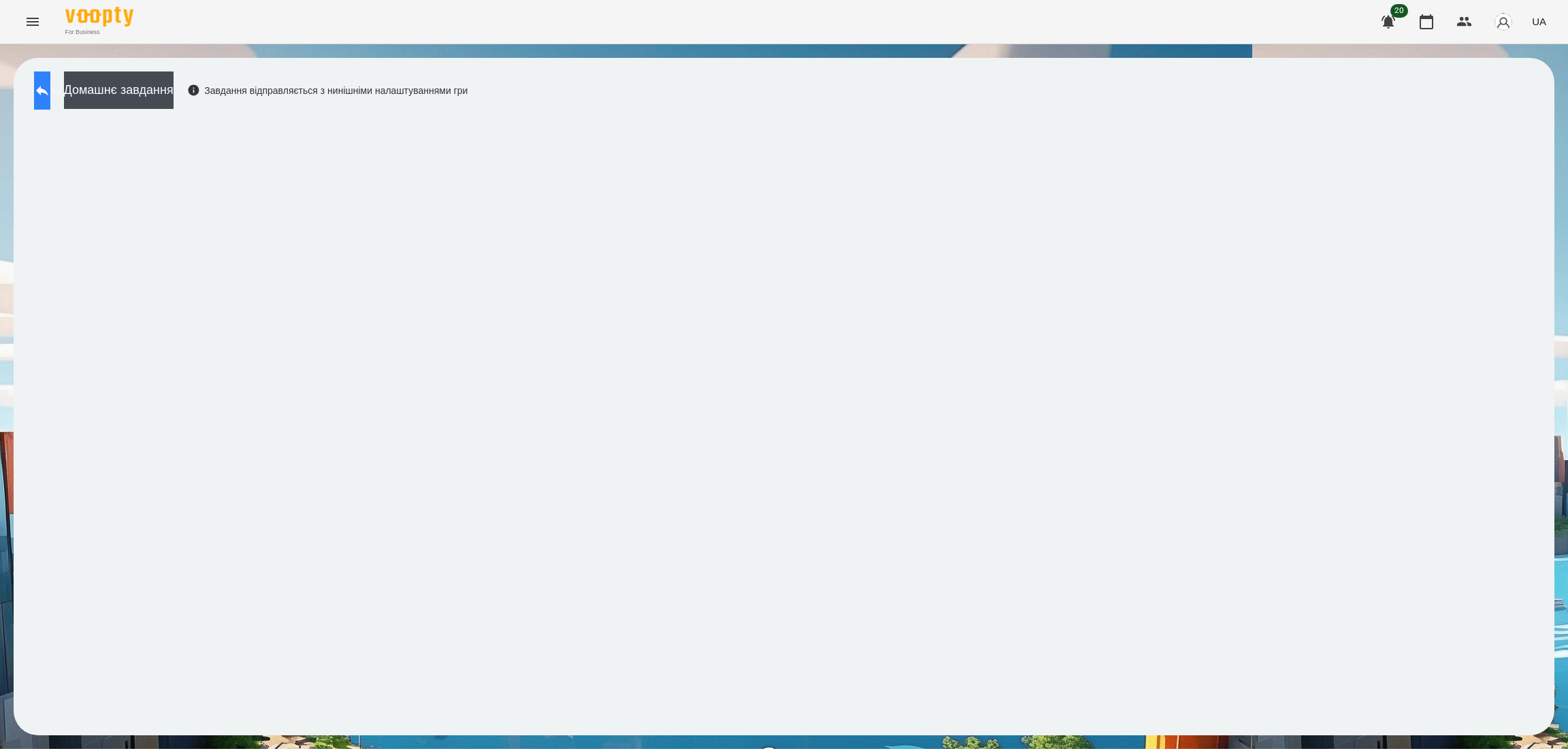
click at [51, 82] on icon at bounding box center [42, 90] width 16 height 16
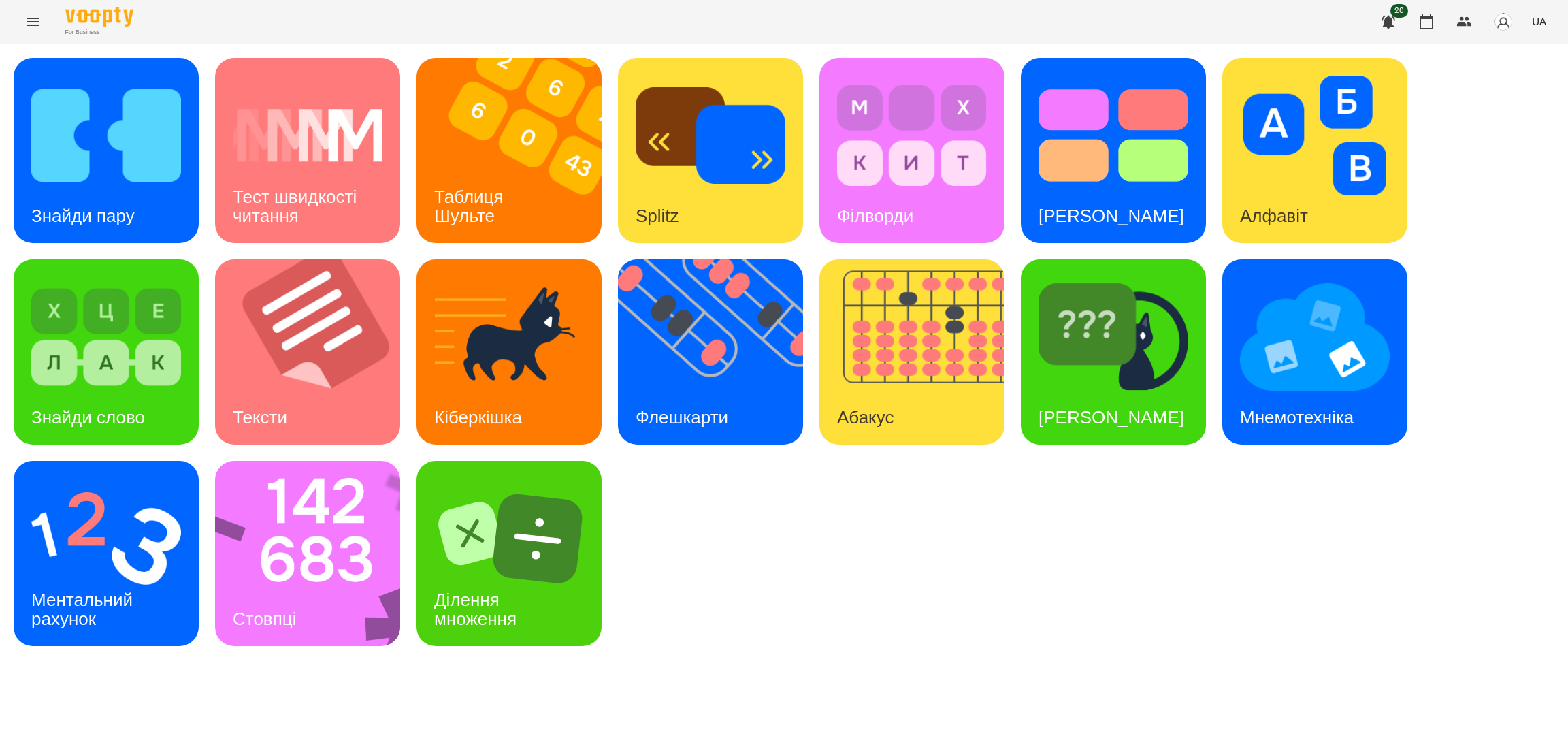
click at [25, 26] on icon "Menu" at bounding box center [33, 22] width 16 height 16
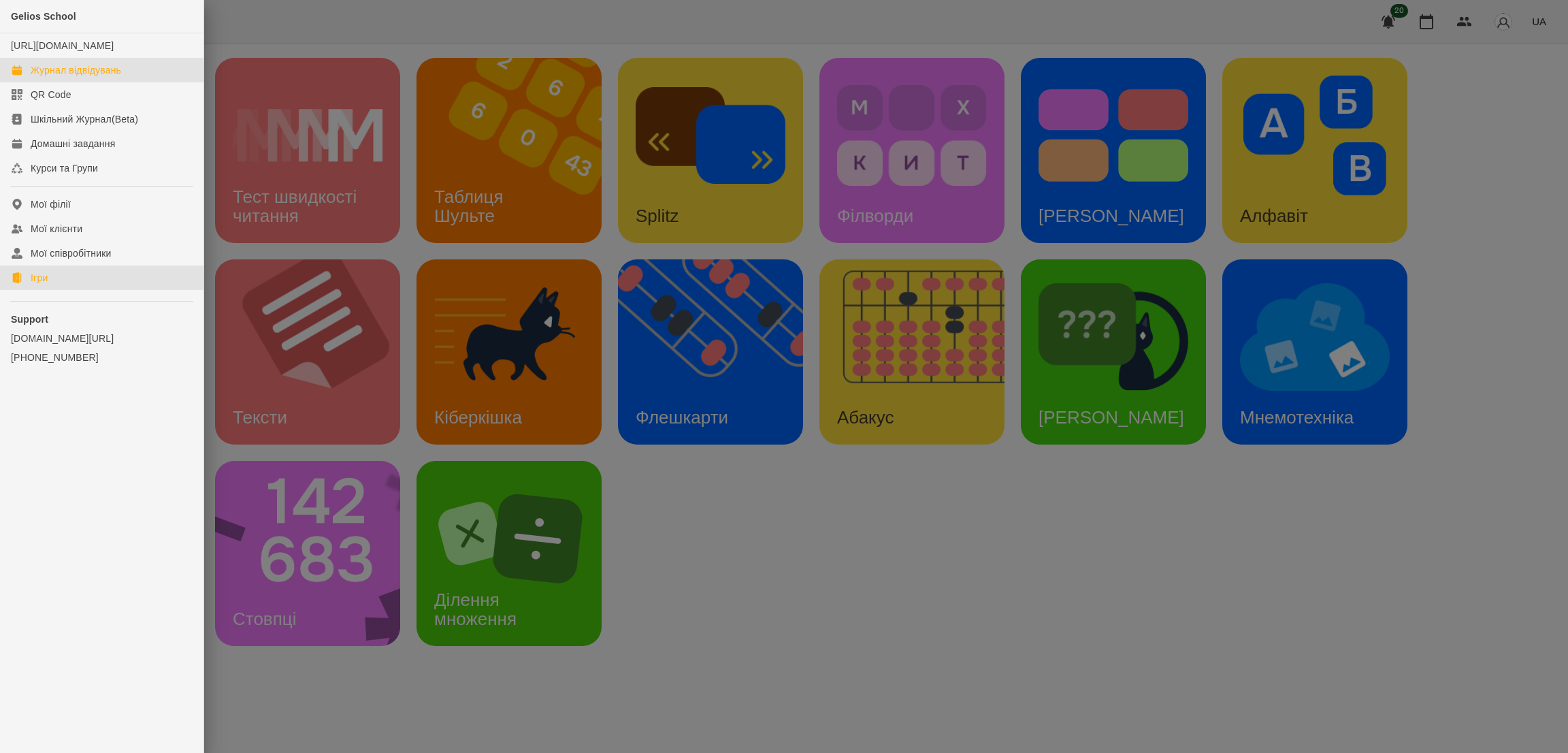
click at [79, 77] on div "Журнал відвідувань" at bounding box center [76, 70] width 90 height 14
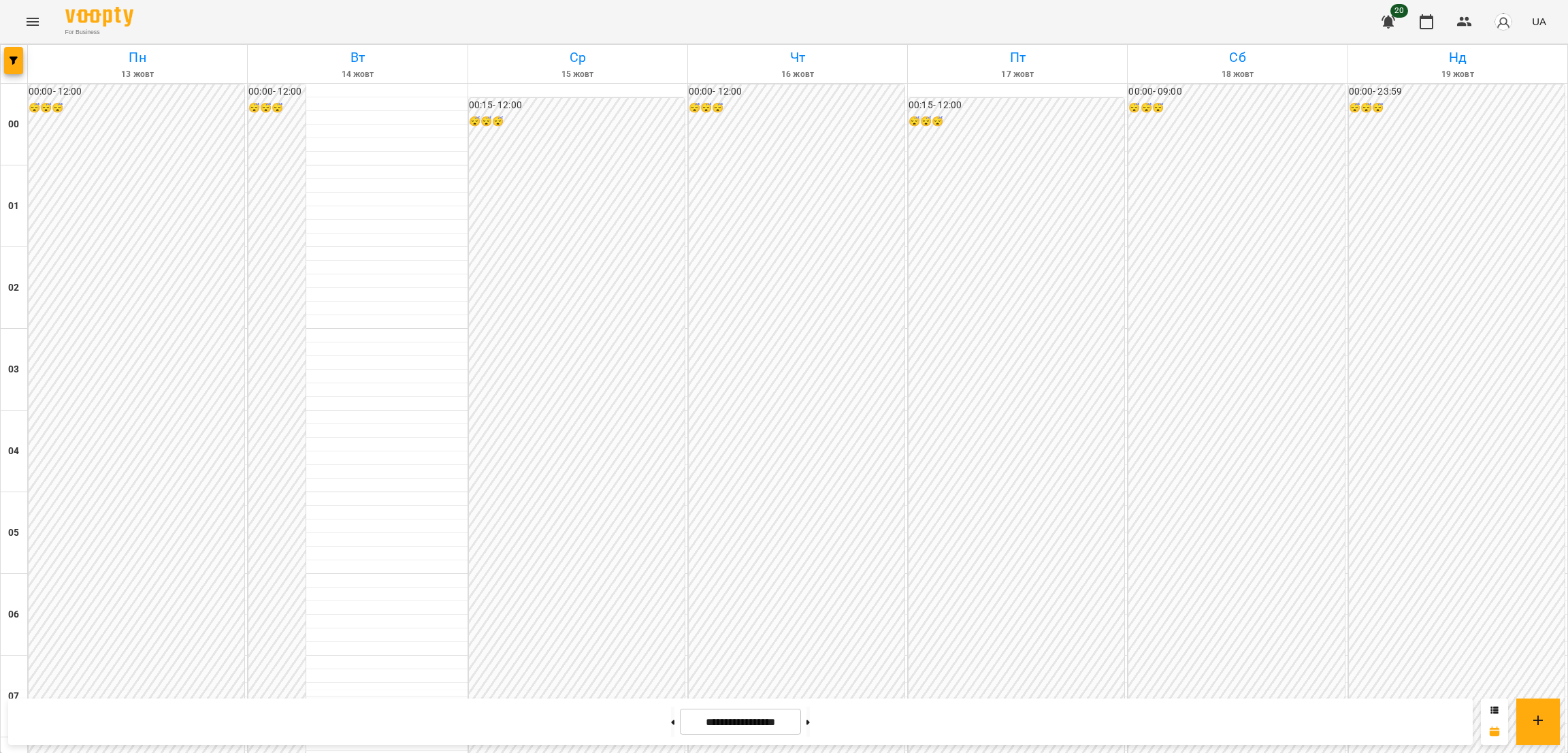
scroll to position [1129, 0]
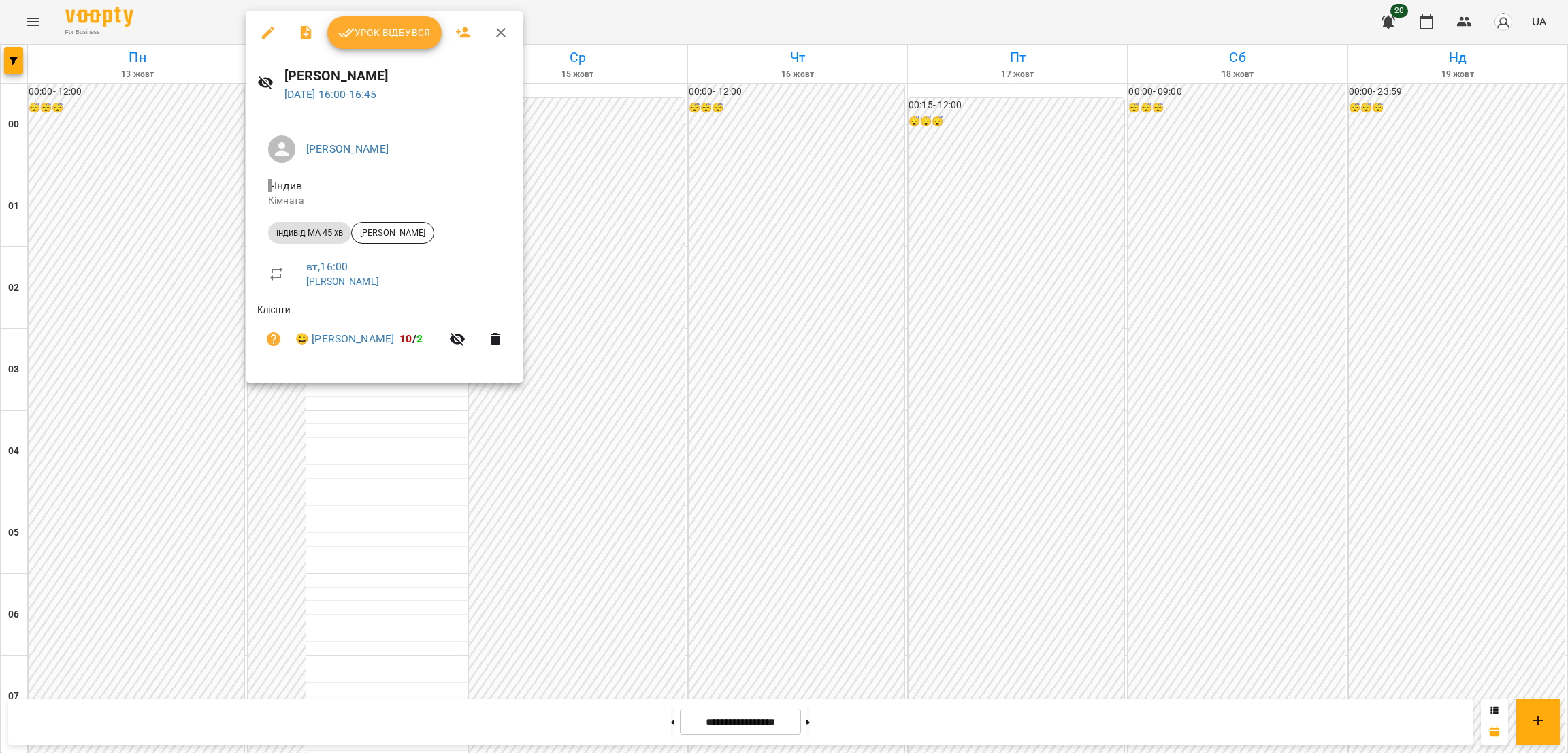
click at [262, 33] on icon "button" at bounding box center [268, 33] width 16 height 16
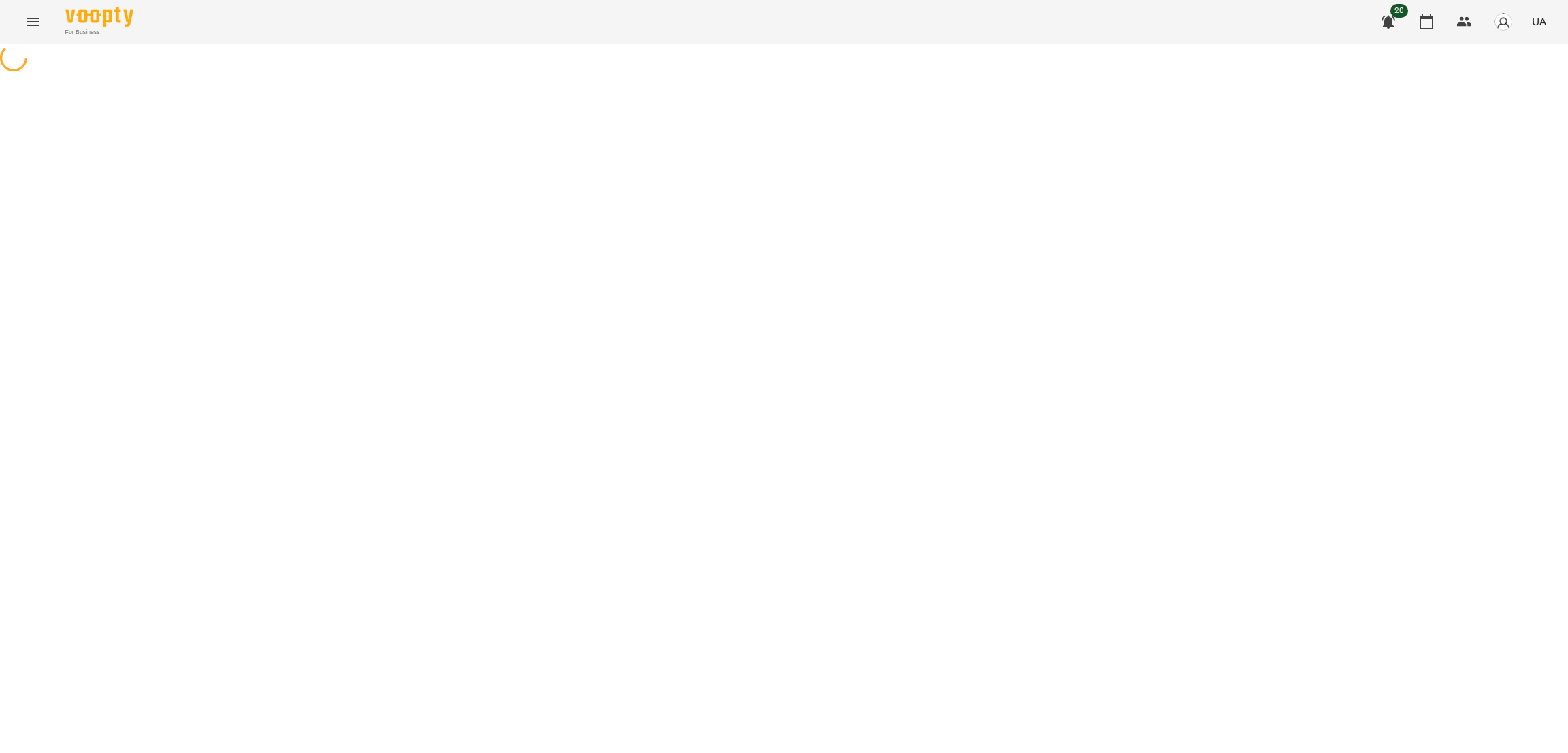
select select "**********"
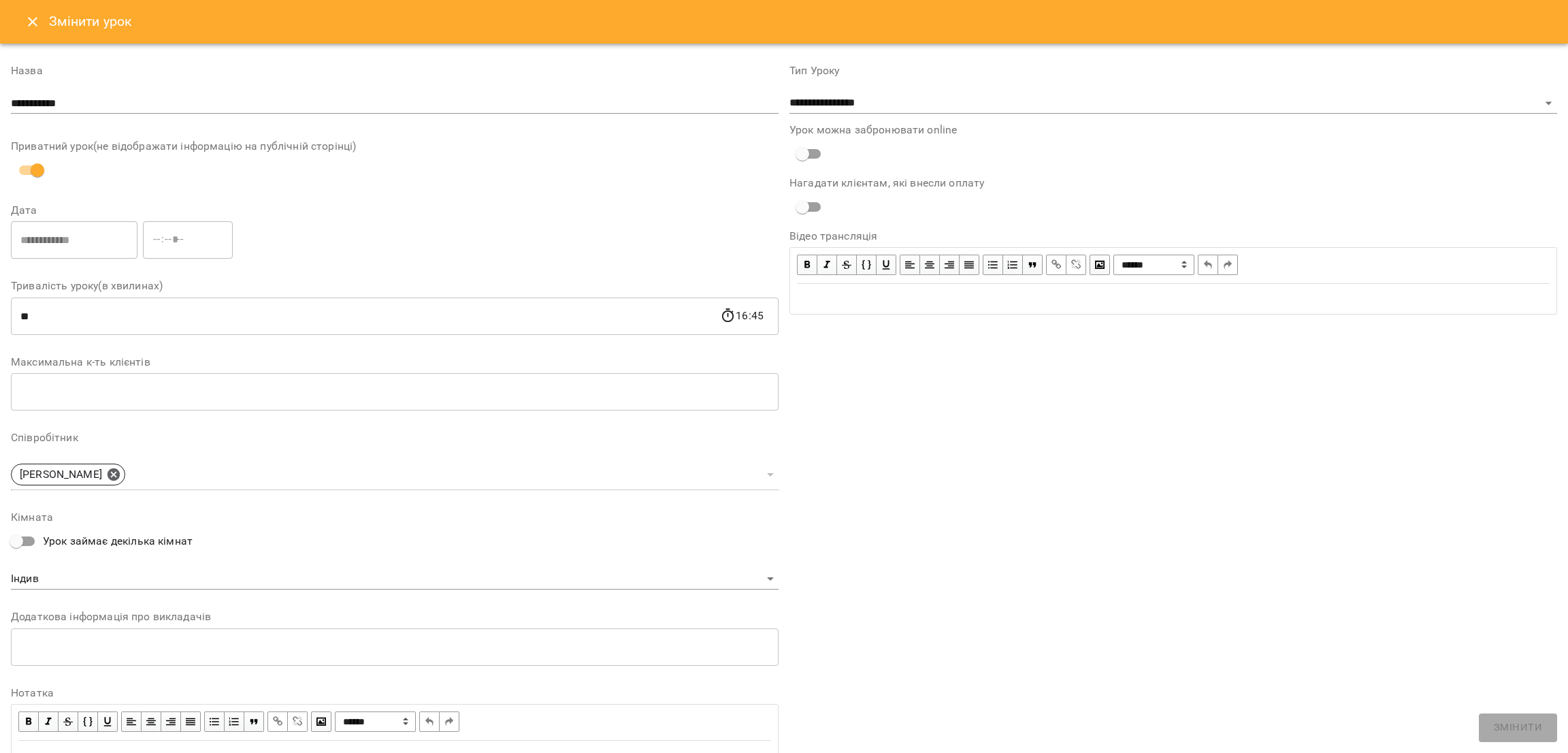
click at [35, 36] on button "Close" at bounding box center [33, 22] width 33 height 33
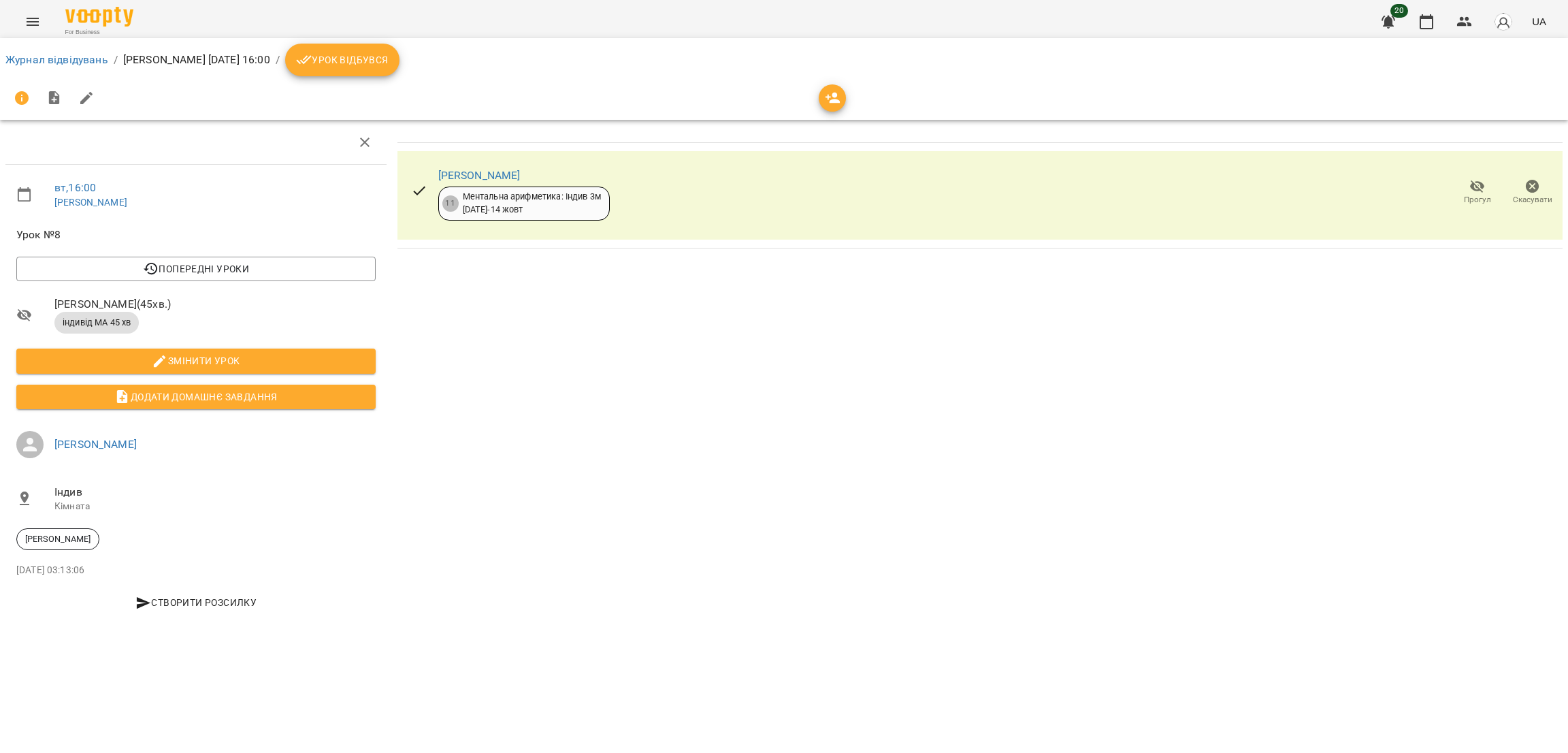
click at [397, 73] on button "Урок відбувся" at bounding box center [342, 60] width 114 height 33
click at [388, 67] on span "Урок відбувся" at bounding box center [342, 60] width 92 height 16
click at [378, 53] on span "Урок відбувся" at bounding box center [342, 60] width 92 height 16
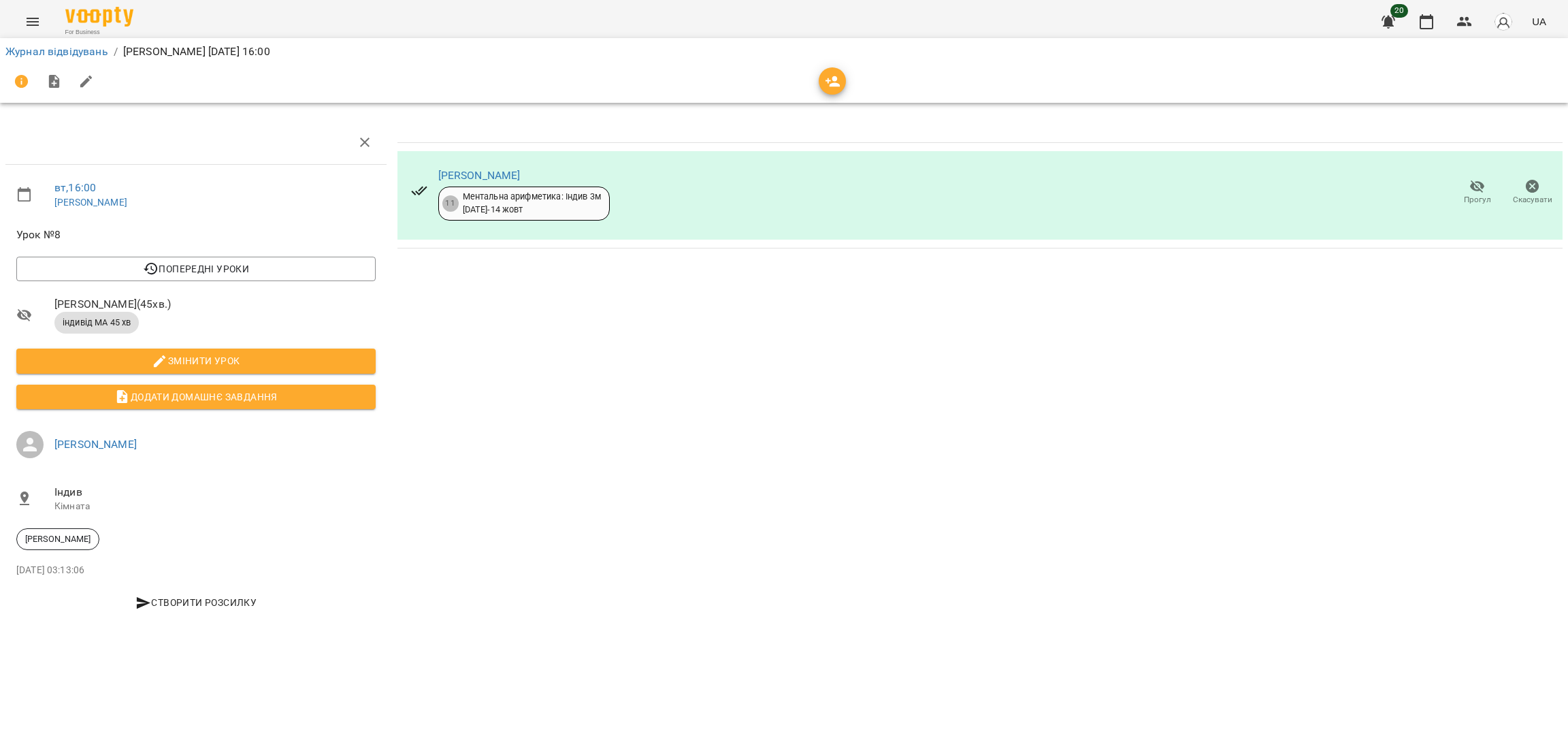
click at [28, 14] on icon "Menu" at bounding box center [33, 22] width 16 height 16
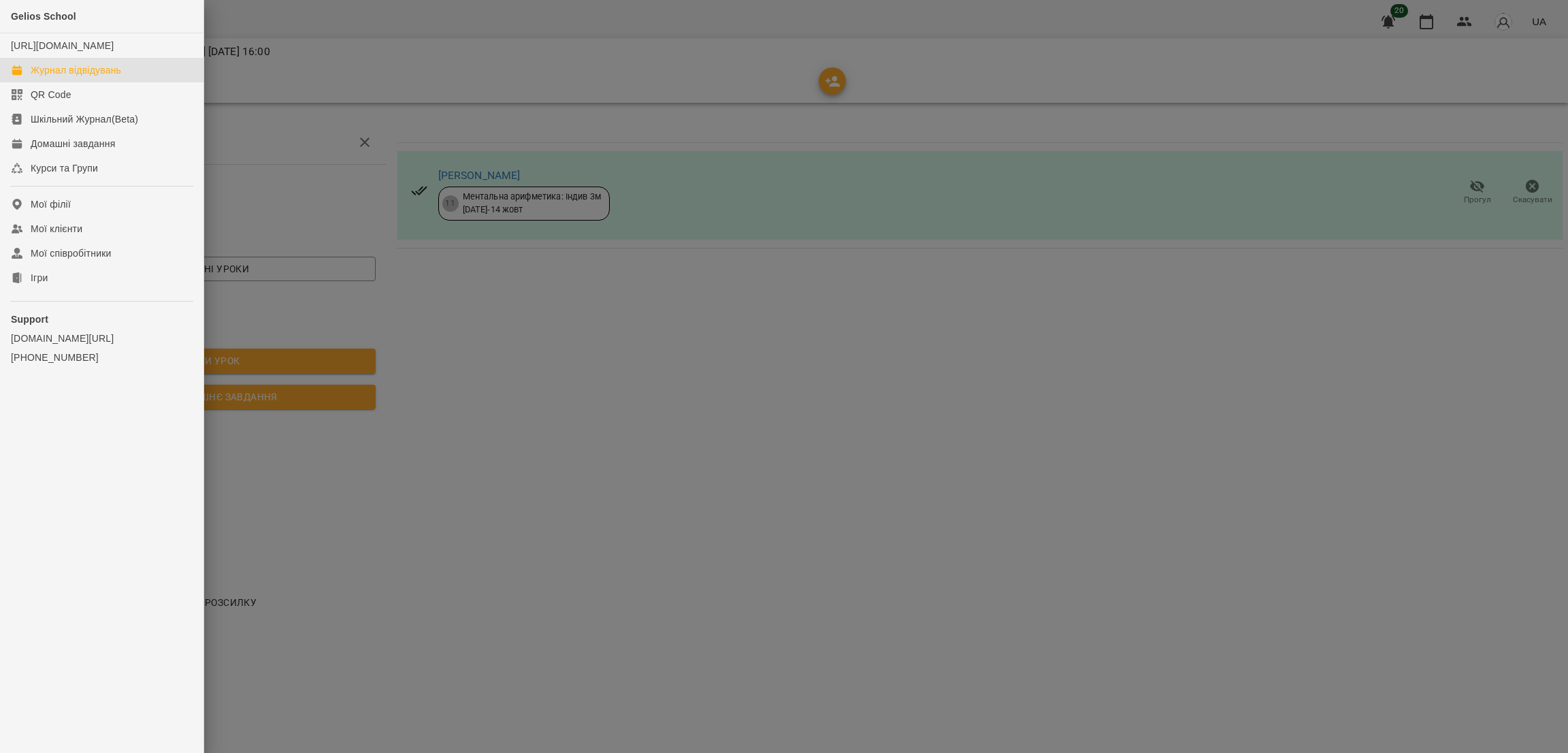
click at [111, 77] on div "Журнал відвідувань" at bounding box center [76, 70] width 90 height 14
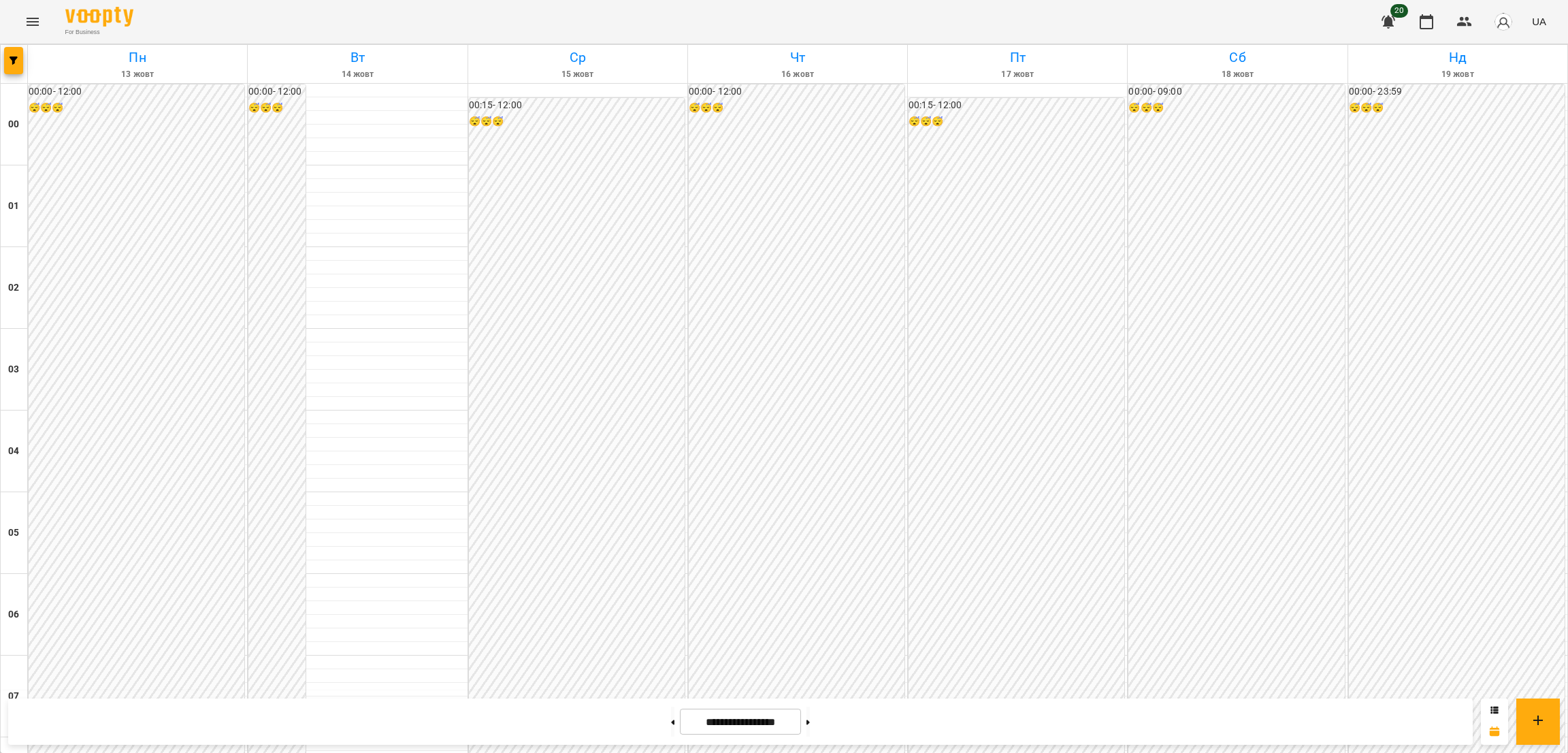
scroll to position [1189, 0]
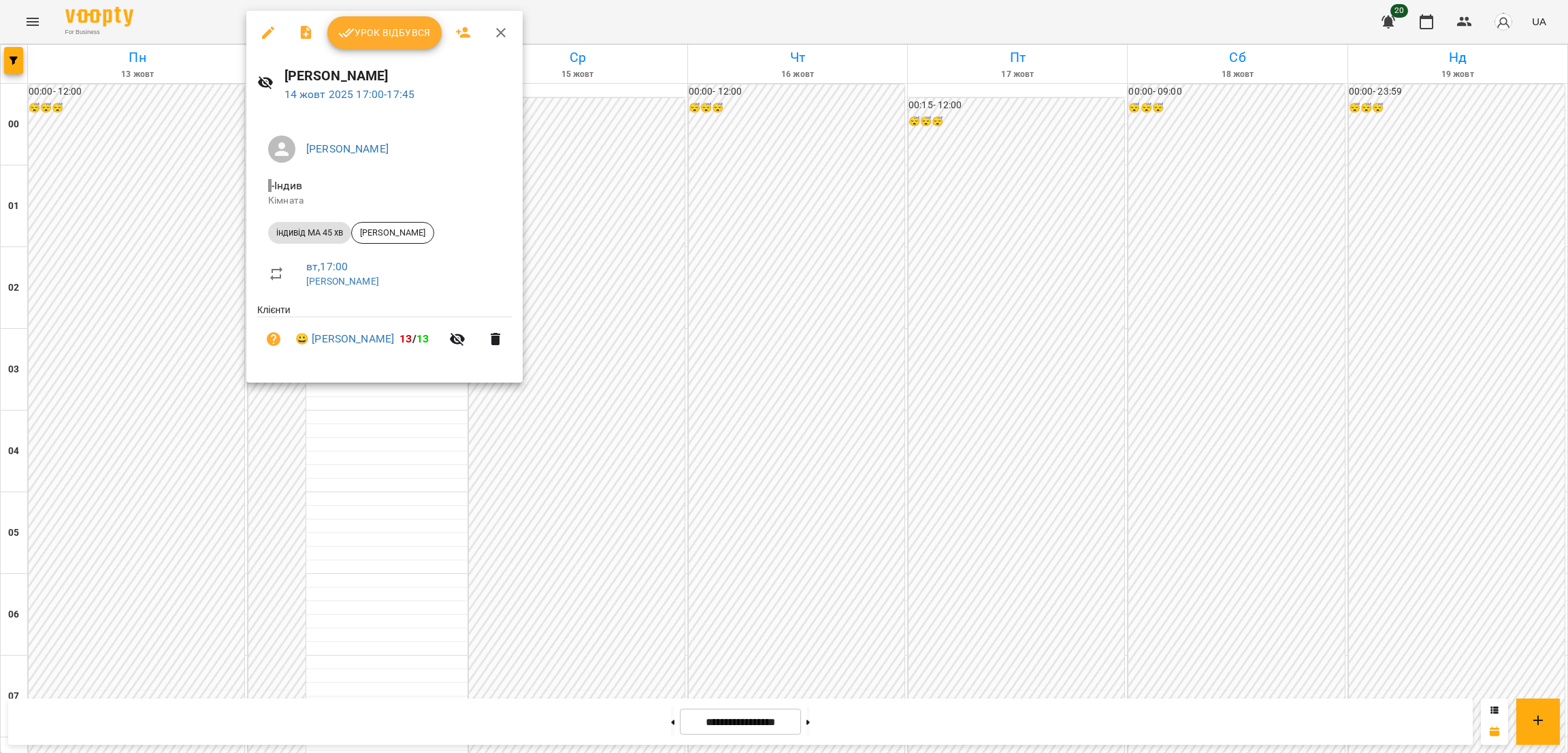
click at [266, 32] on icon "button" at bounding box center [268, 33] width 12 height 12
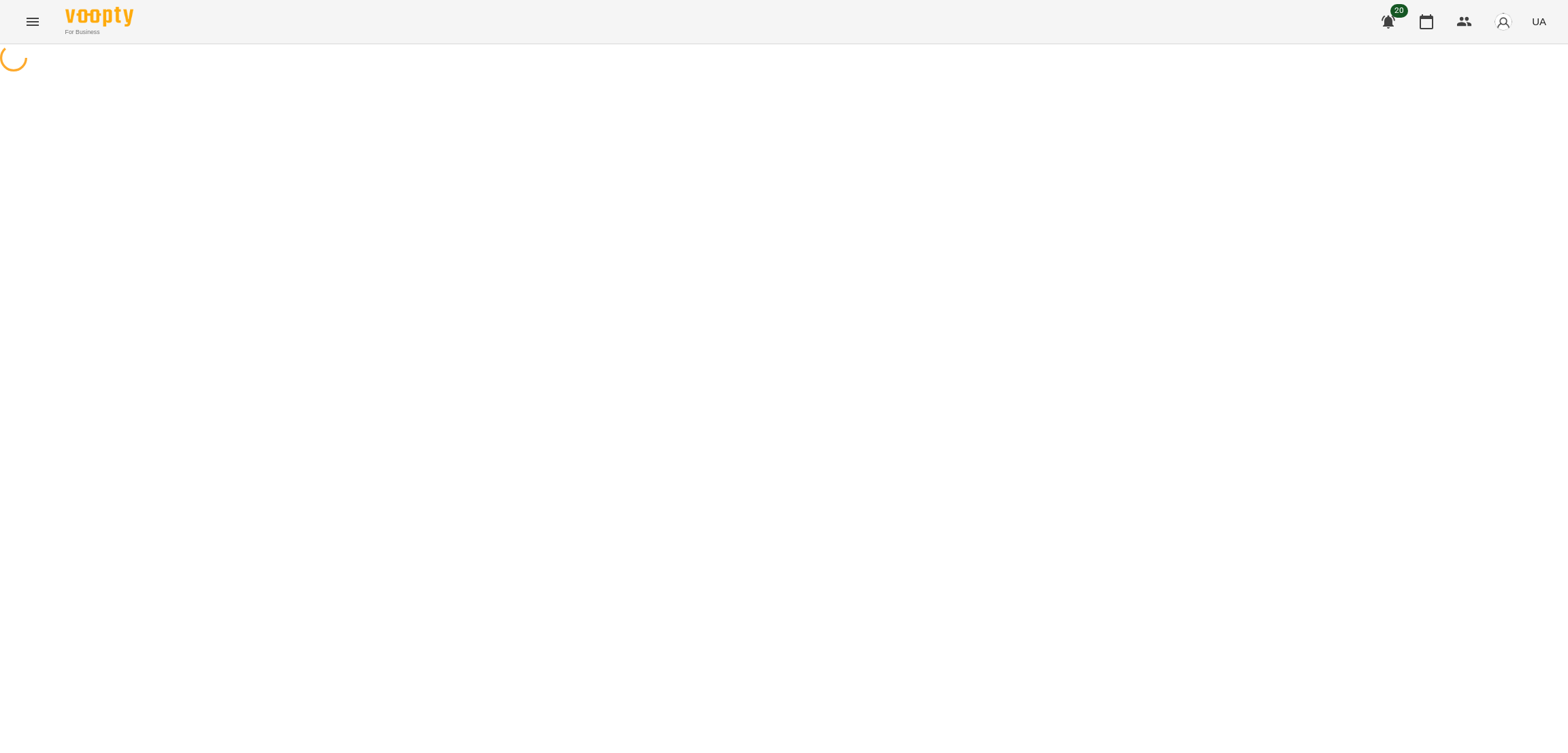
select select "**********"
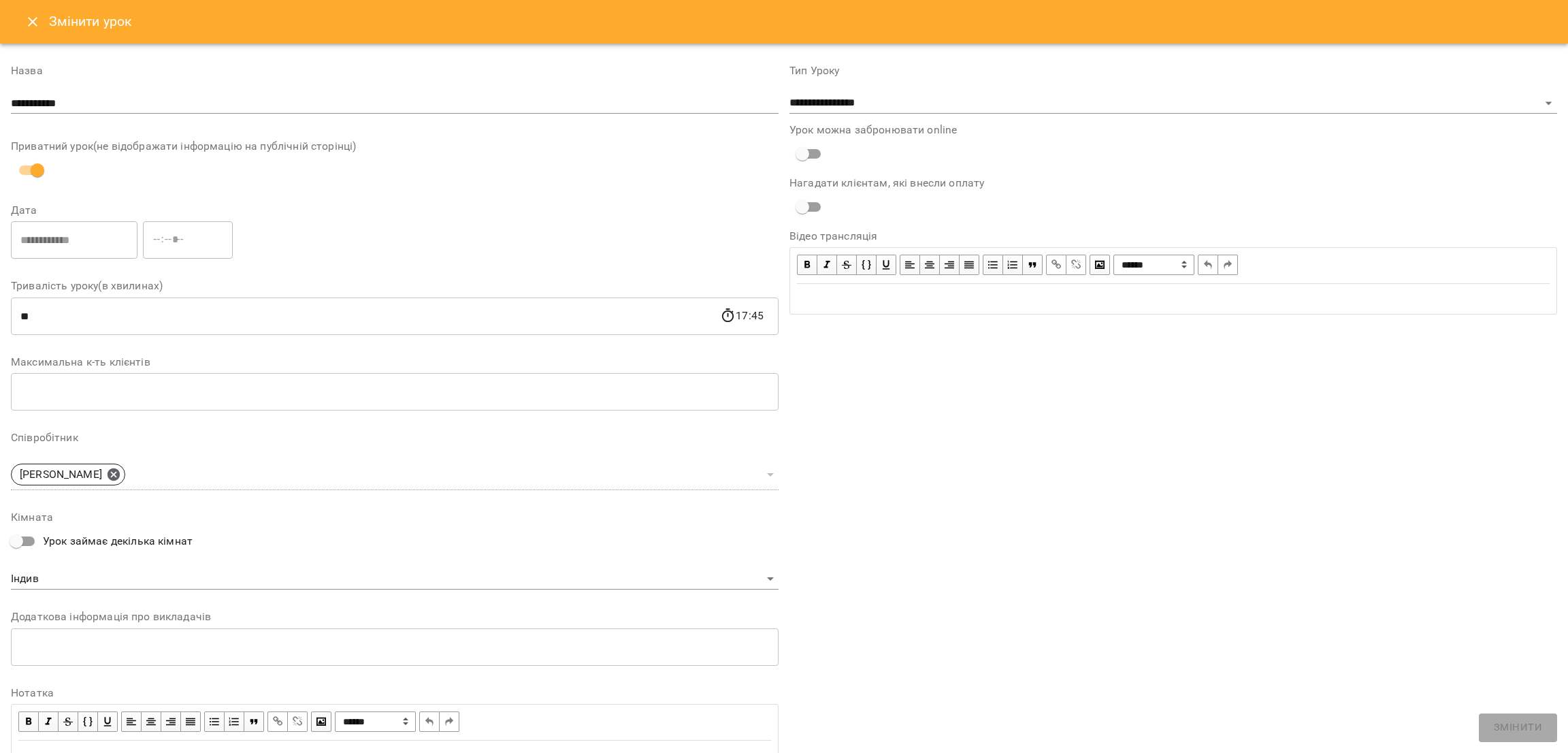
click at [38, 26] on icon "Close" at bounding box center [33, 22] width 16 height 16
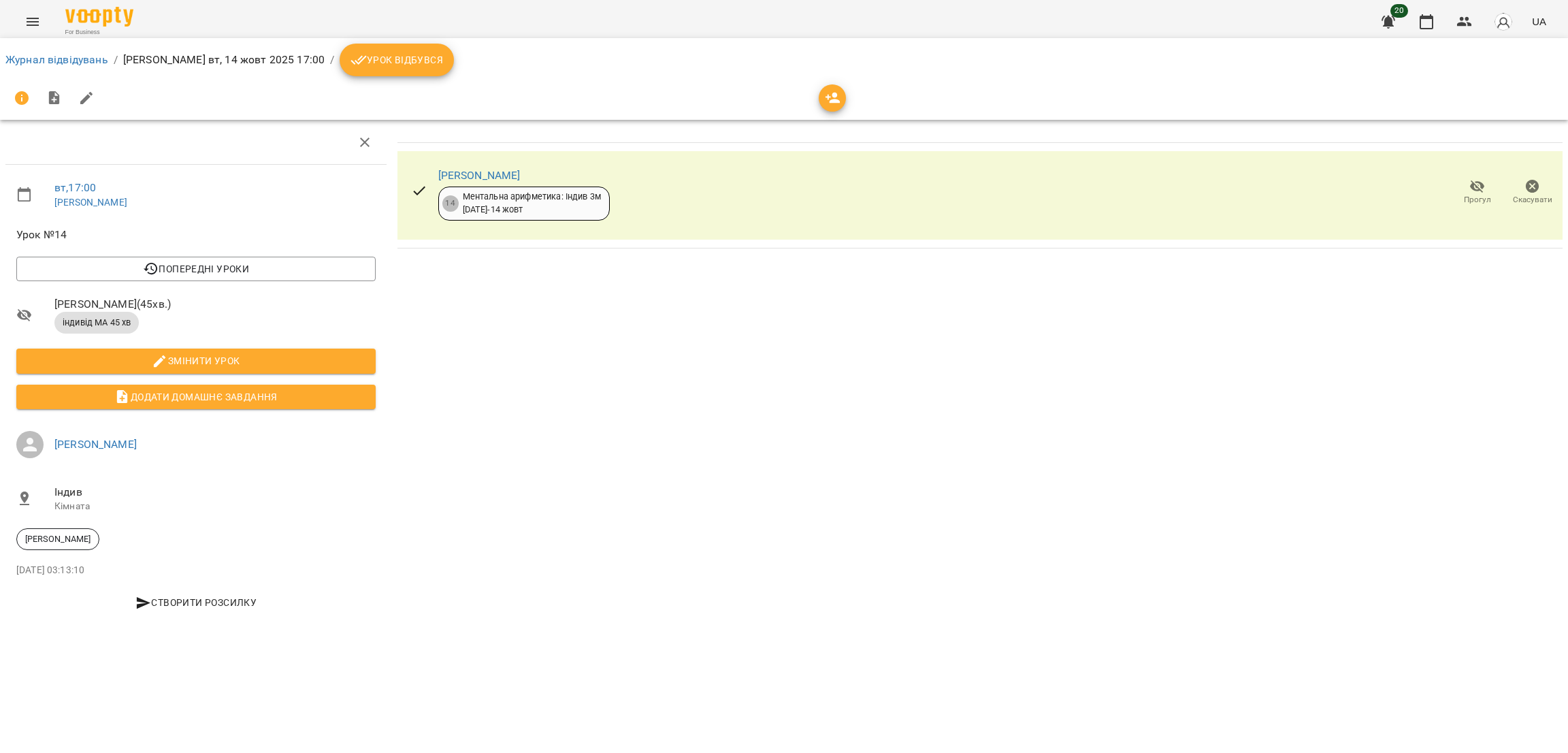
click at [379, 65] on span "Урок відбувся" at bounding box center [397, 60] width 92 height 16
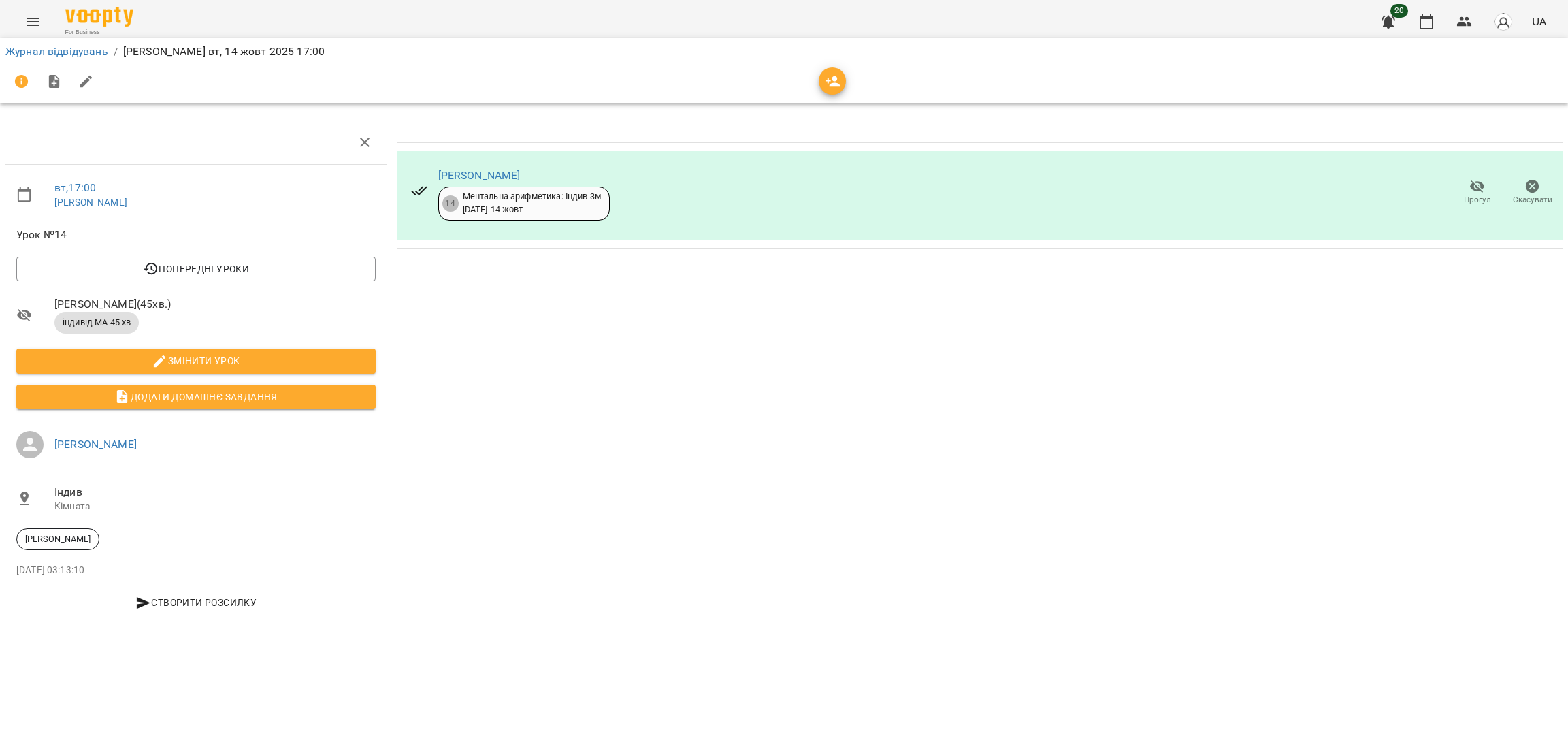
click at [34, 17] on icon "Menu" at bounding box center [33, 22] width 16 height 16
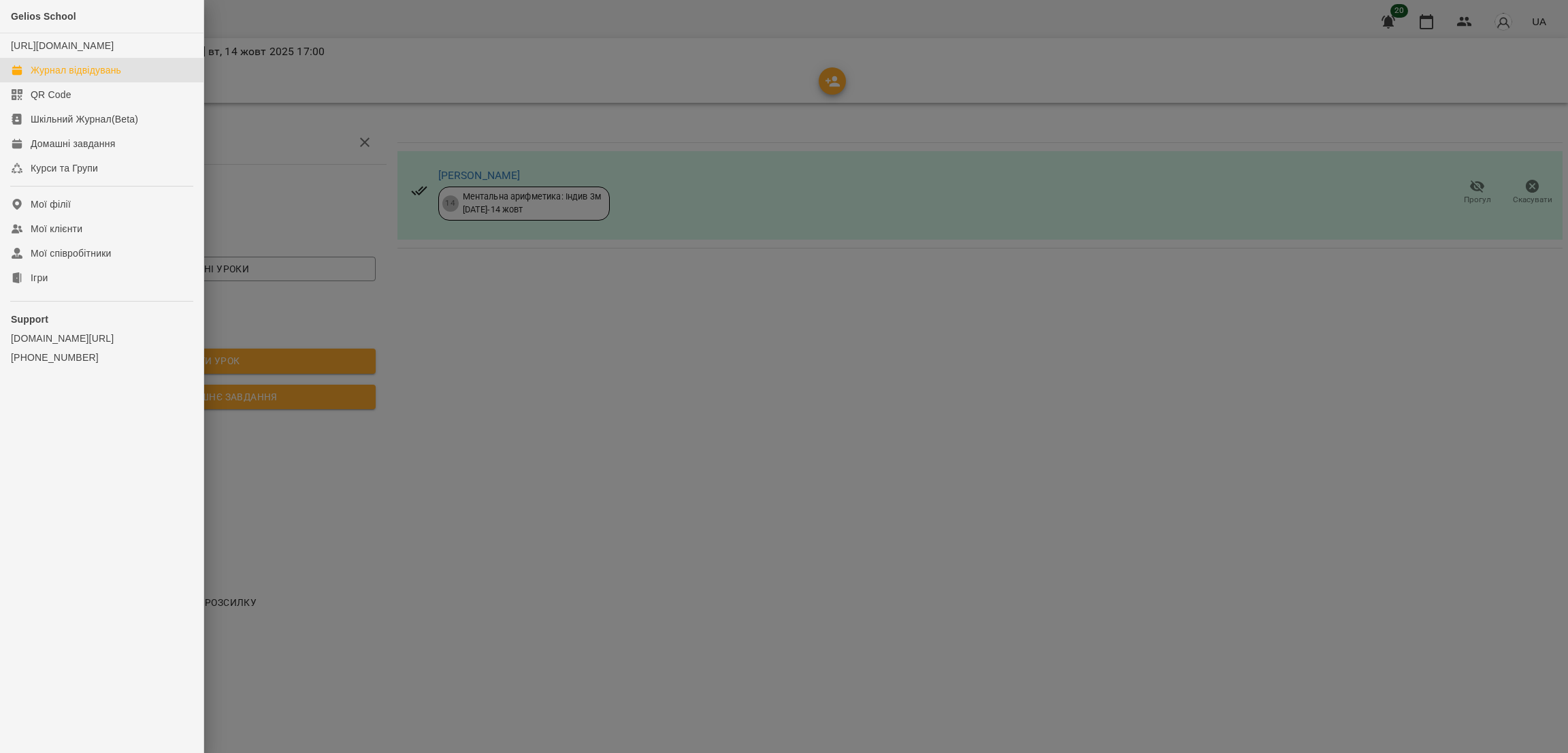
click at [63, 77] on div "Журнал відвідувань" at bounding box center [76, 70] width 90 height 14
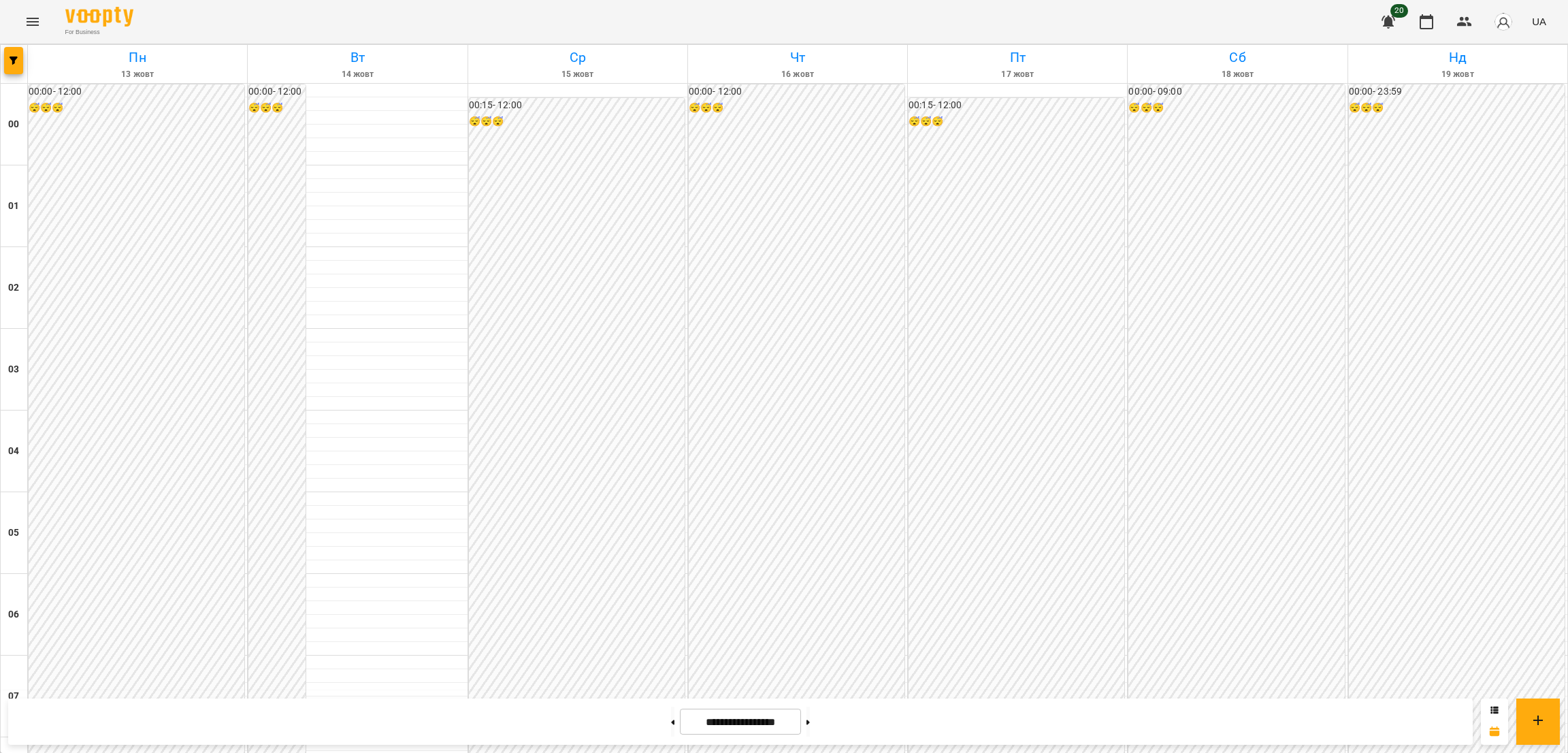
scroll to position [1299, 0]
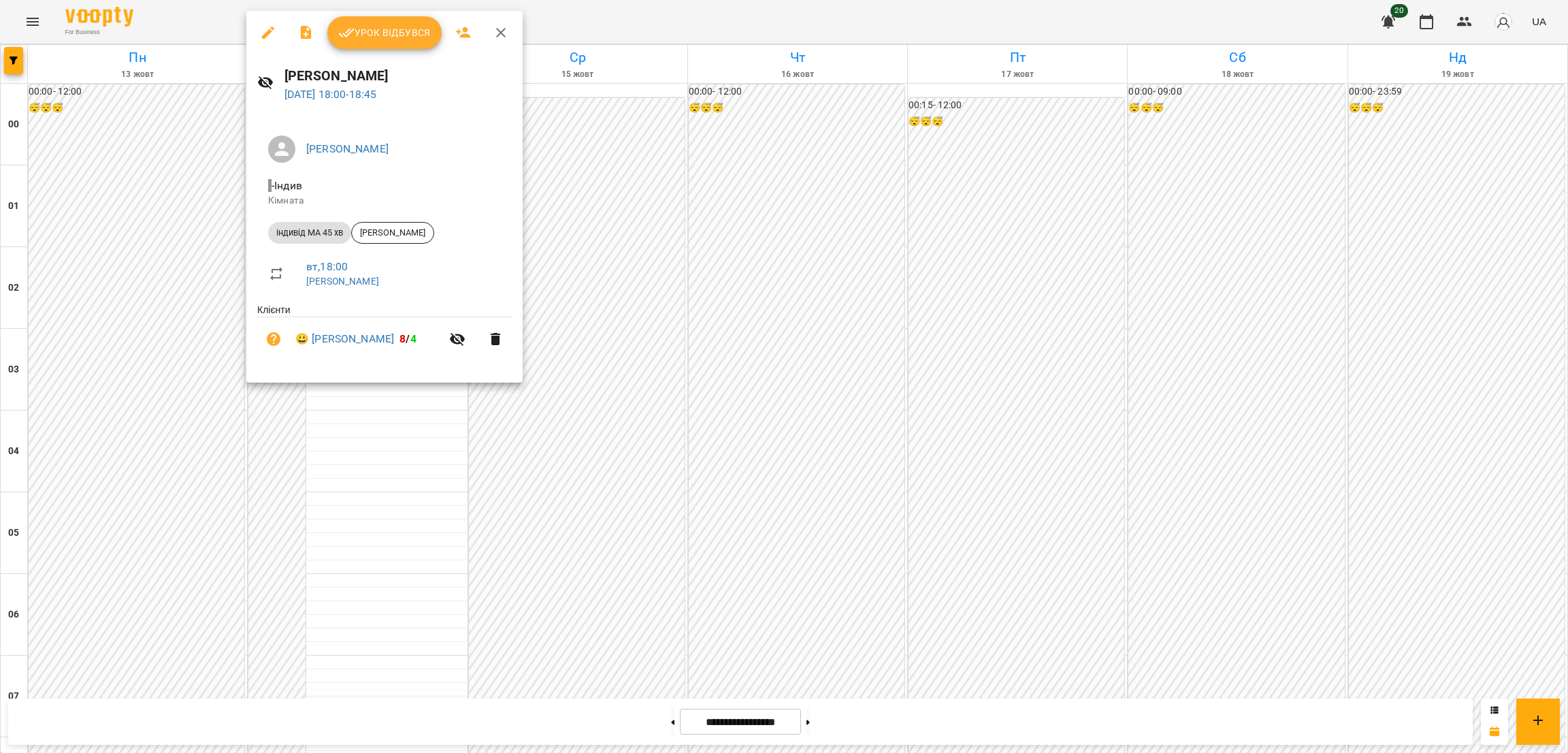
click at [266, 25] on icon "button" at bounding box center [268, 33] width 16 height 16
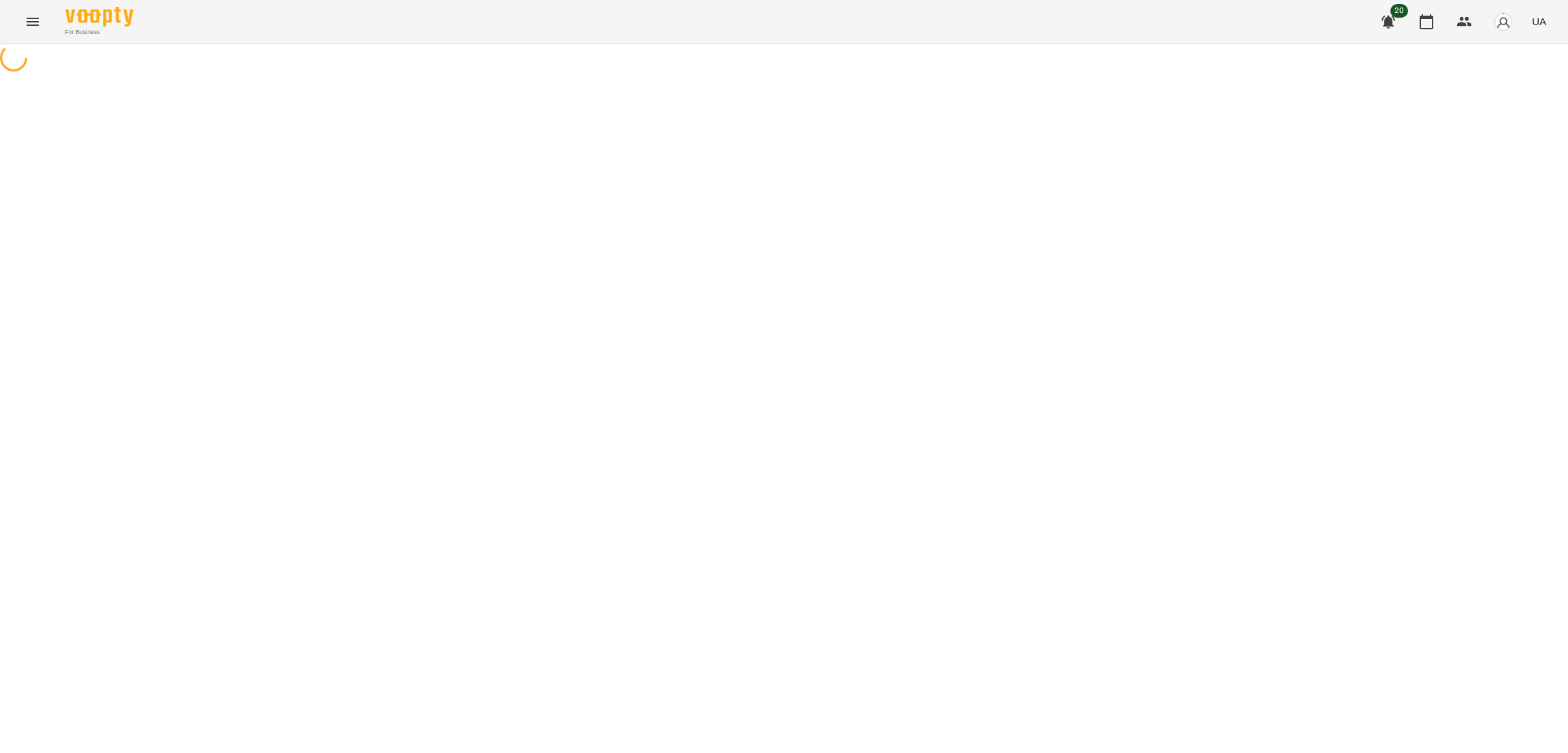
select select "**********"
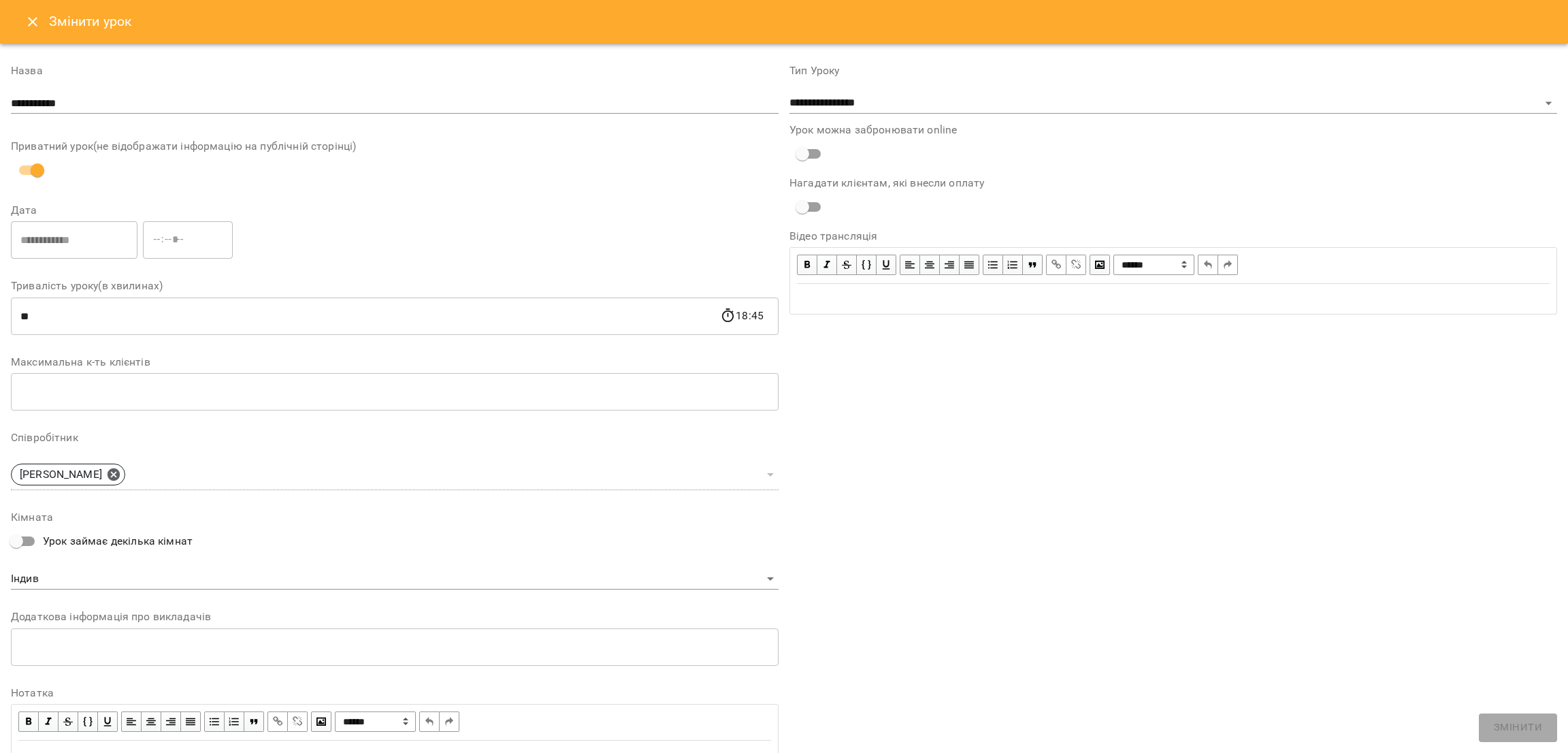
click at [36, 28] on icon "Close" at bounding box center [33, 22] width 16 height 16
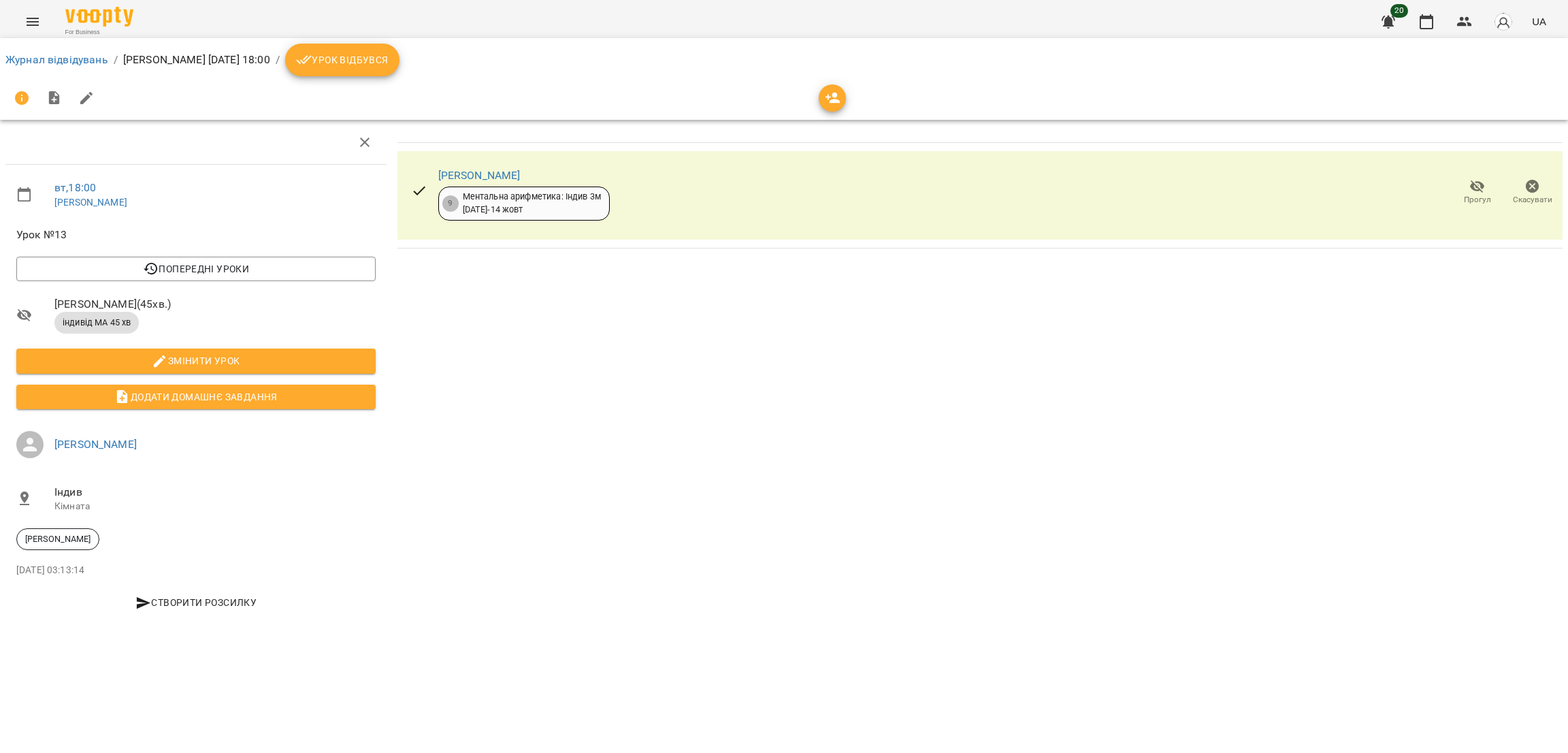
click at [379, 61] on span "Урок відбувся" at bounding box center [342, 60] width 92 height 16
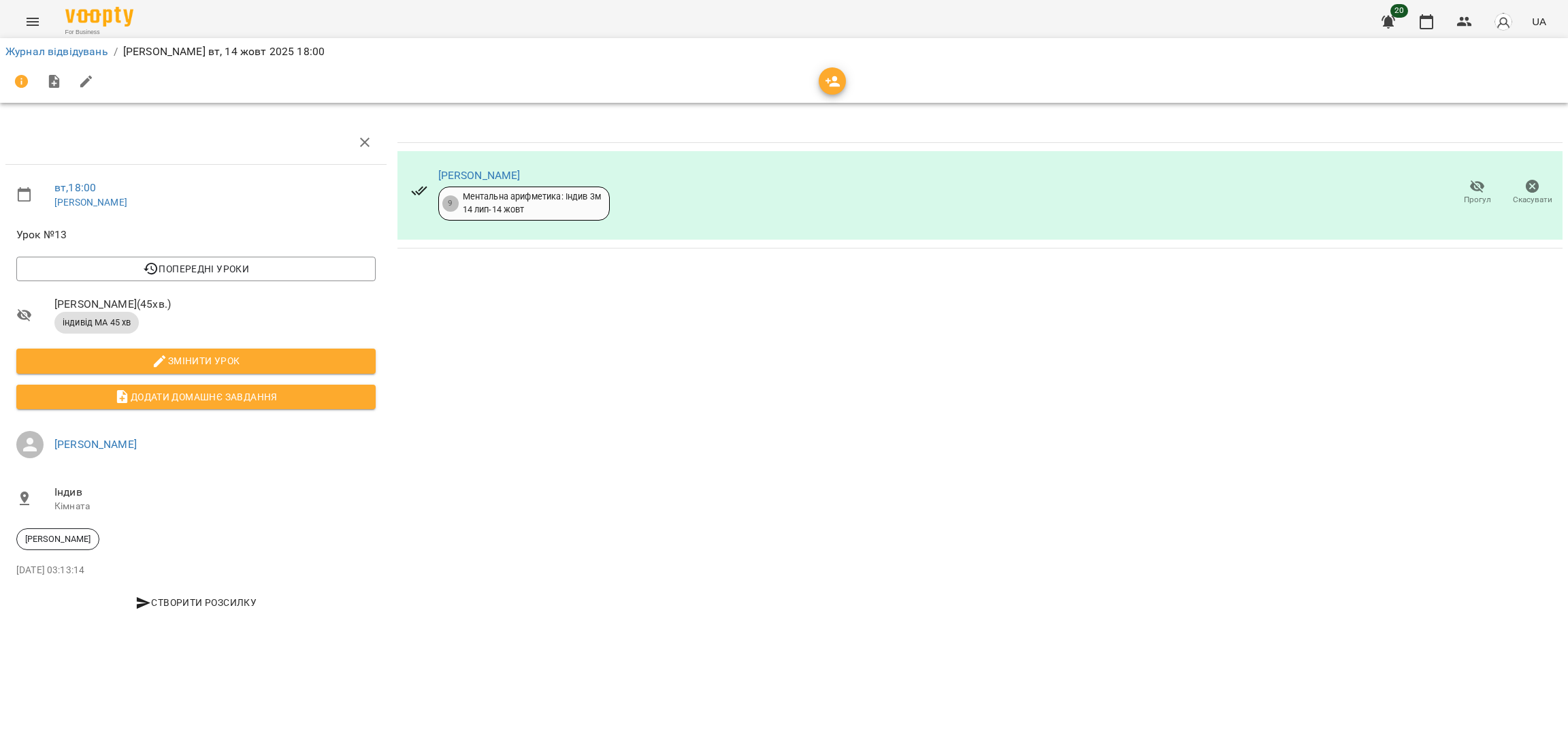
click at [32, 16] on icon "Menu" at bounding box center [33, 22] width 16 height 16
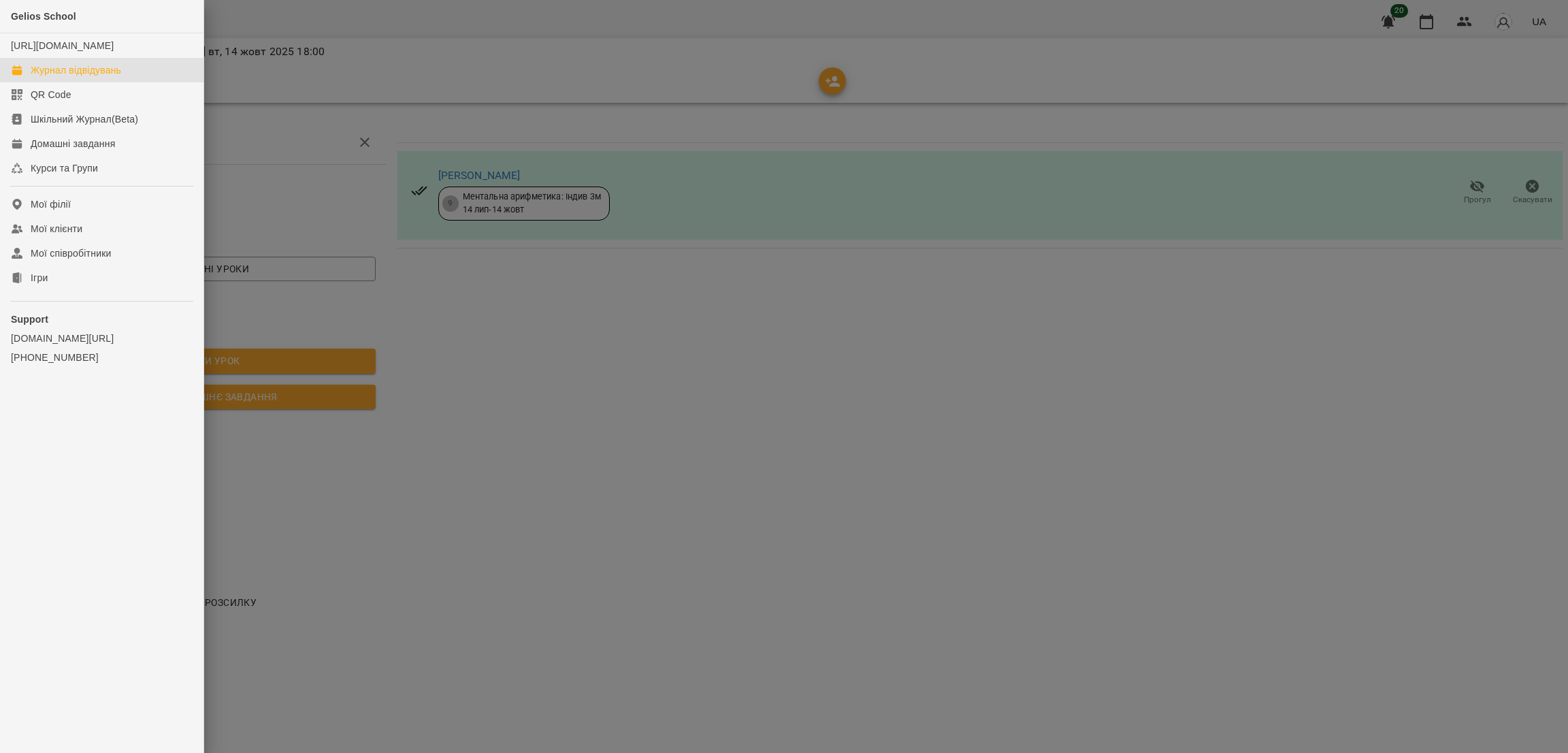
click at [78, 77] on div "Журнал відвідувань" at bounding box center [76, 70] width 90 height 14
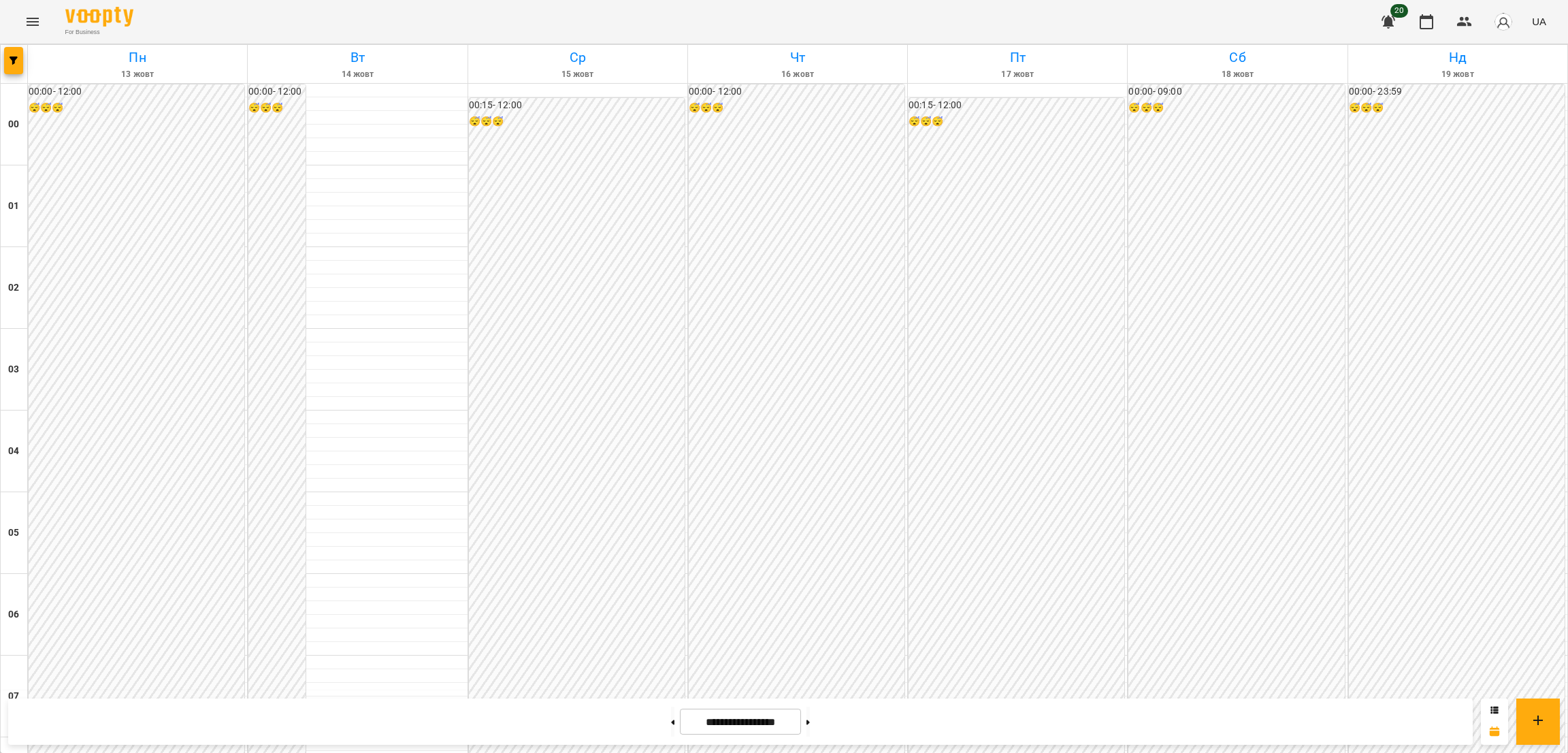
scroll to position [1353, 0]
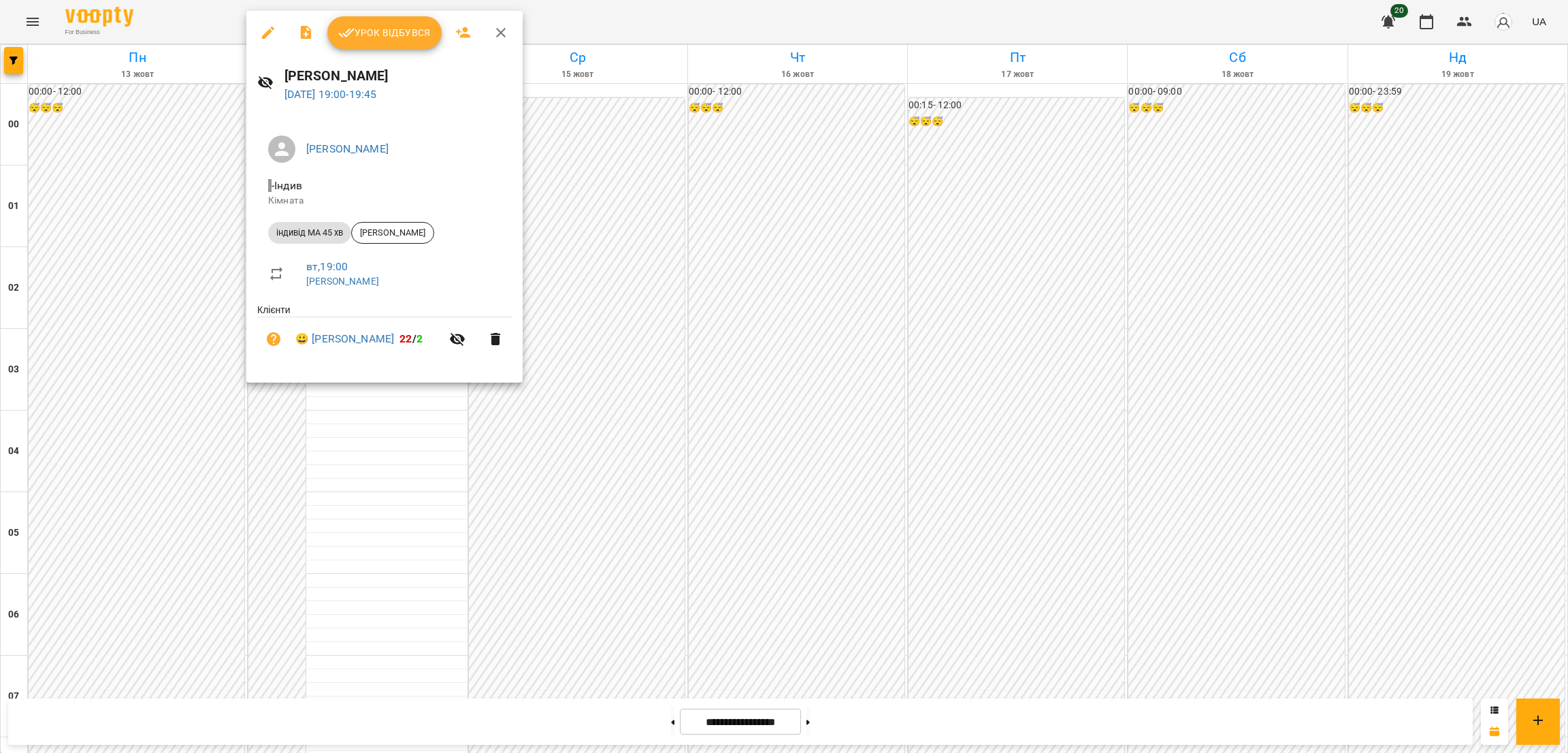
click at [271, 32] on icon "button" at bounding box center [268, 33] width 16 height 16
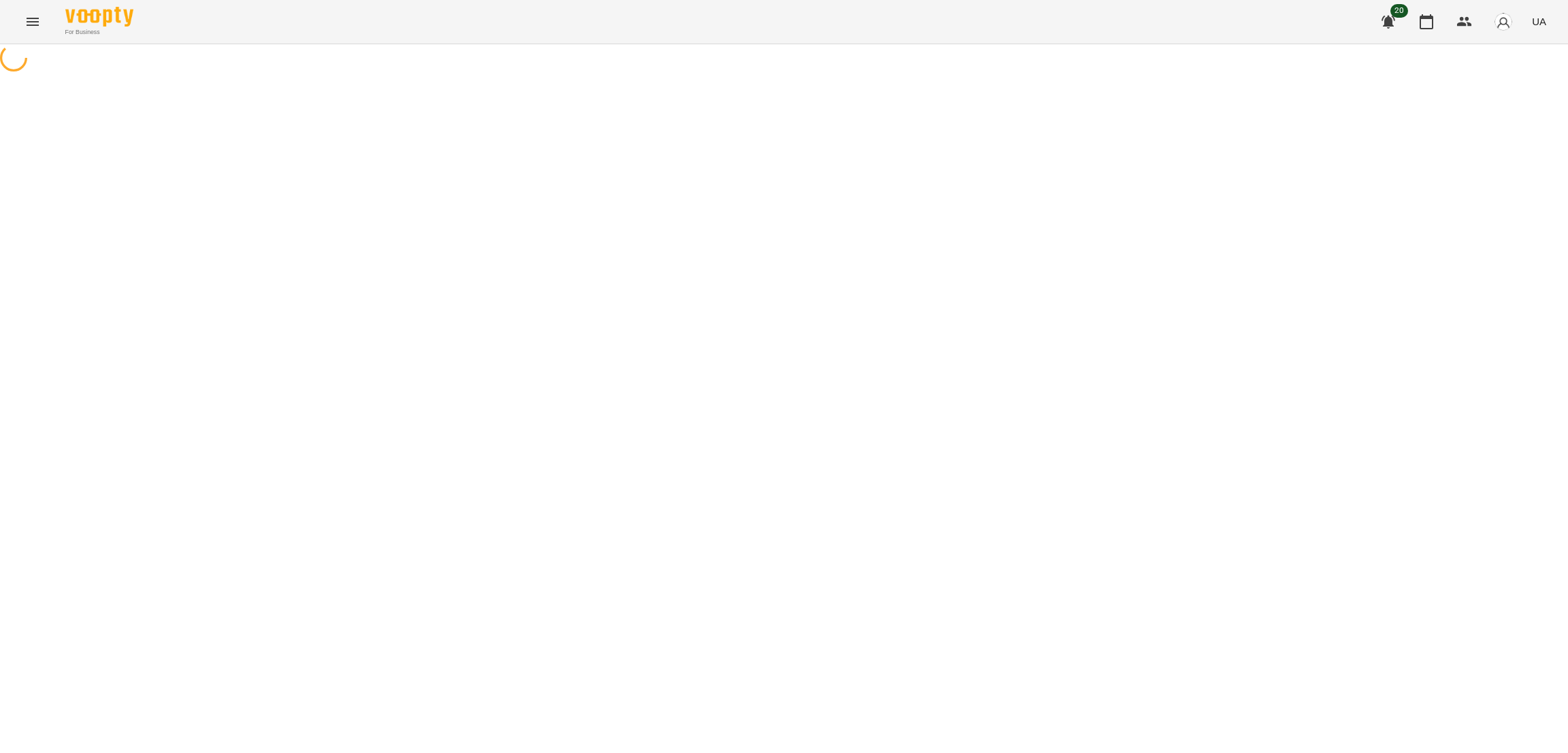
select select "**********"
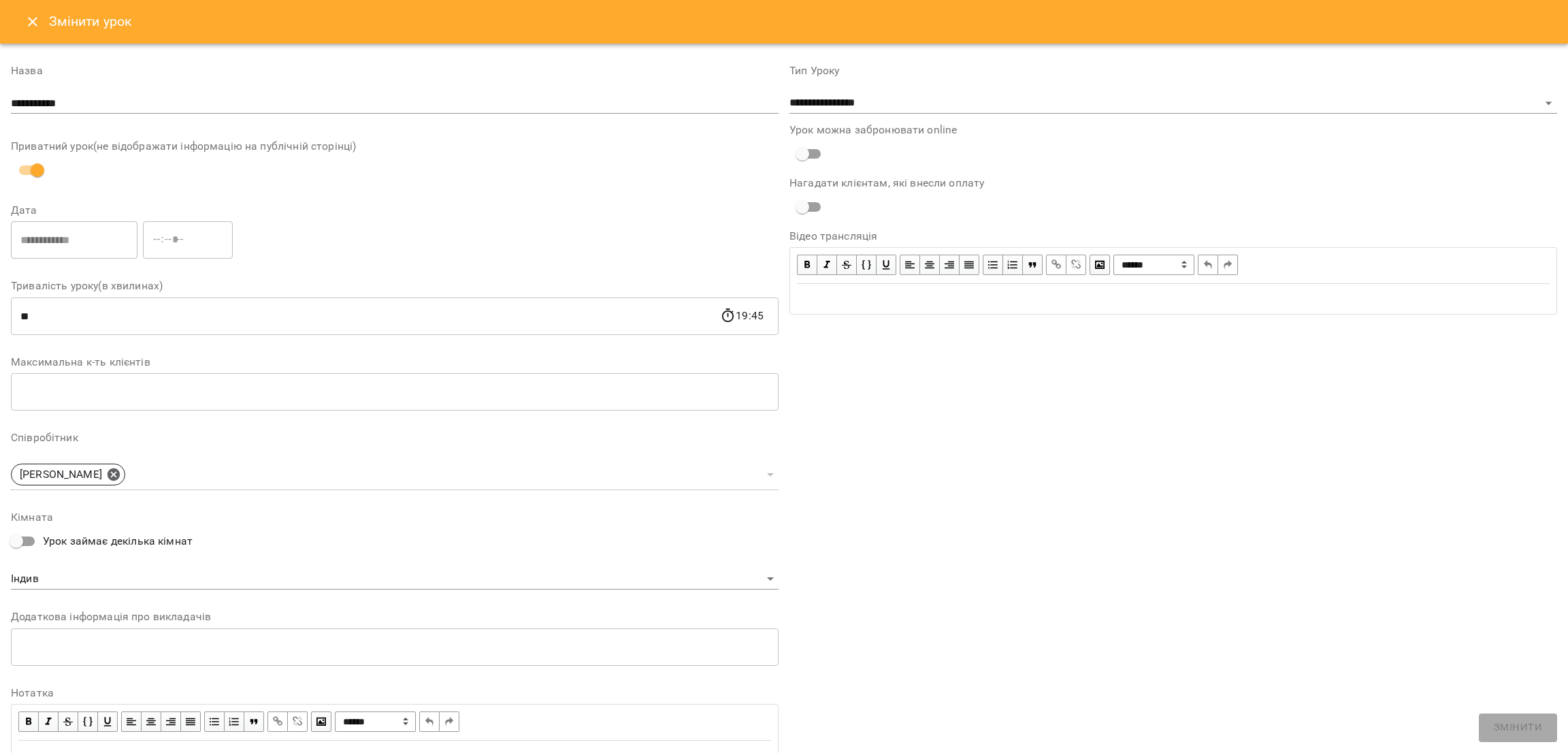
click at [26, 29] on icon "Close" at bounding box center [33, 22] width 16 height 16
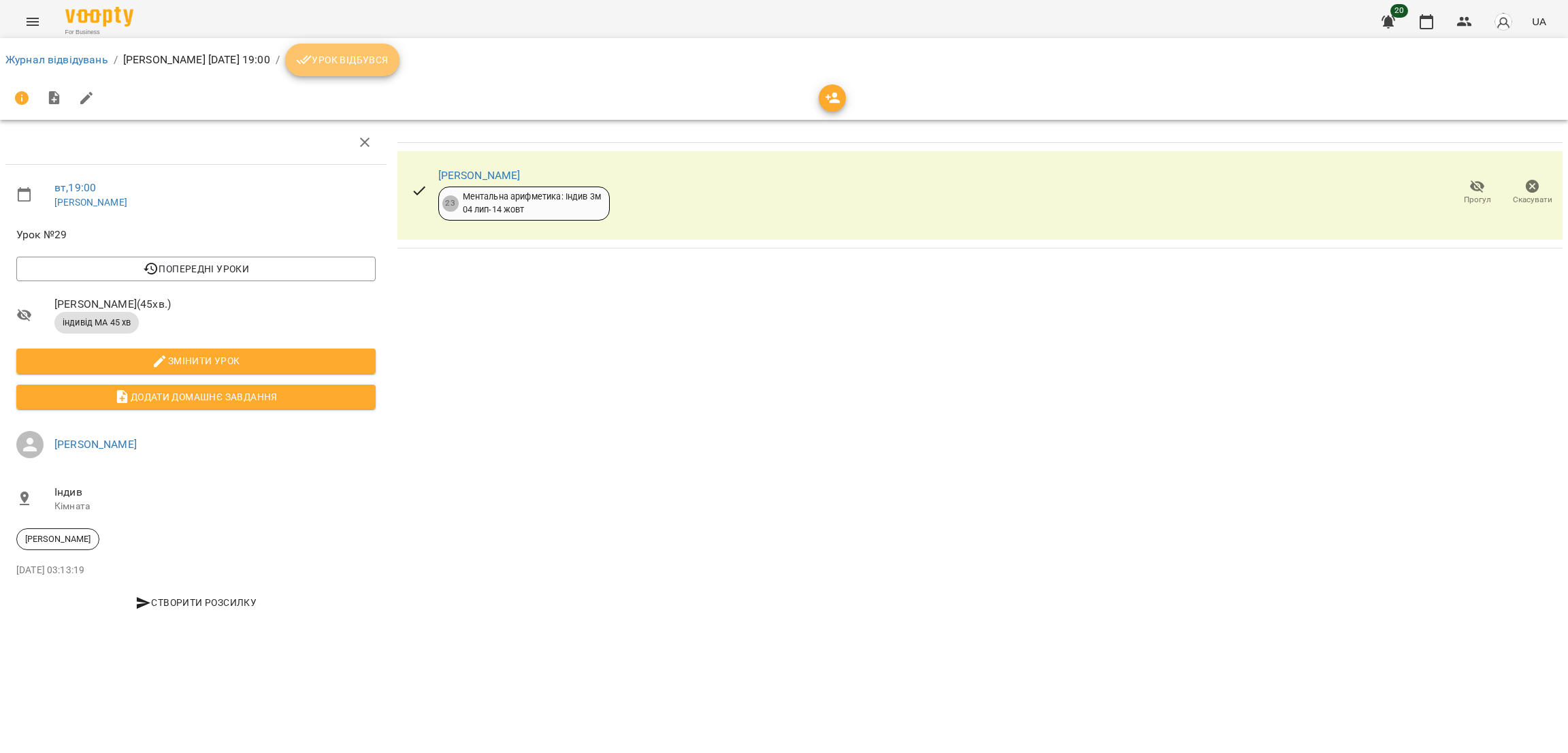
click at [366, 66] on span "Урок відбувся" at bounding box center [342, 60] width 92 height 16
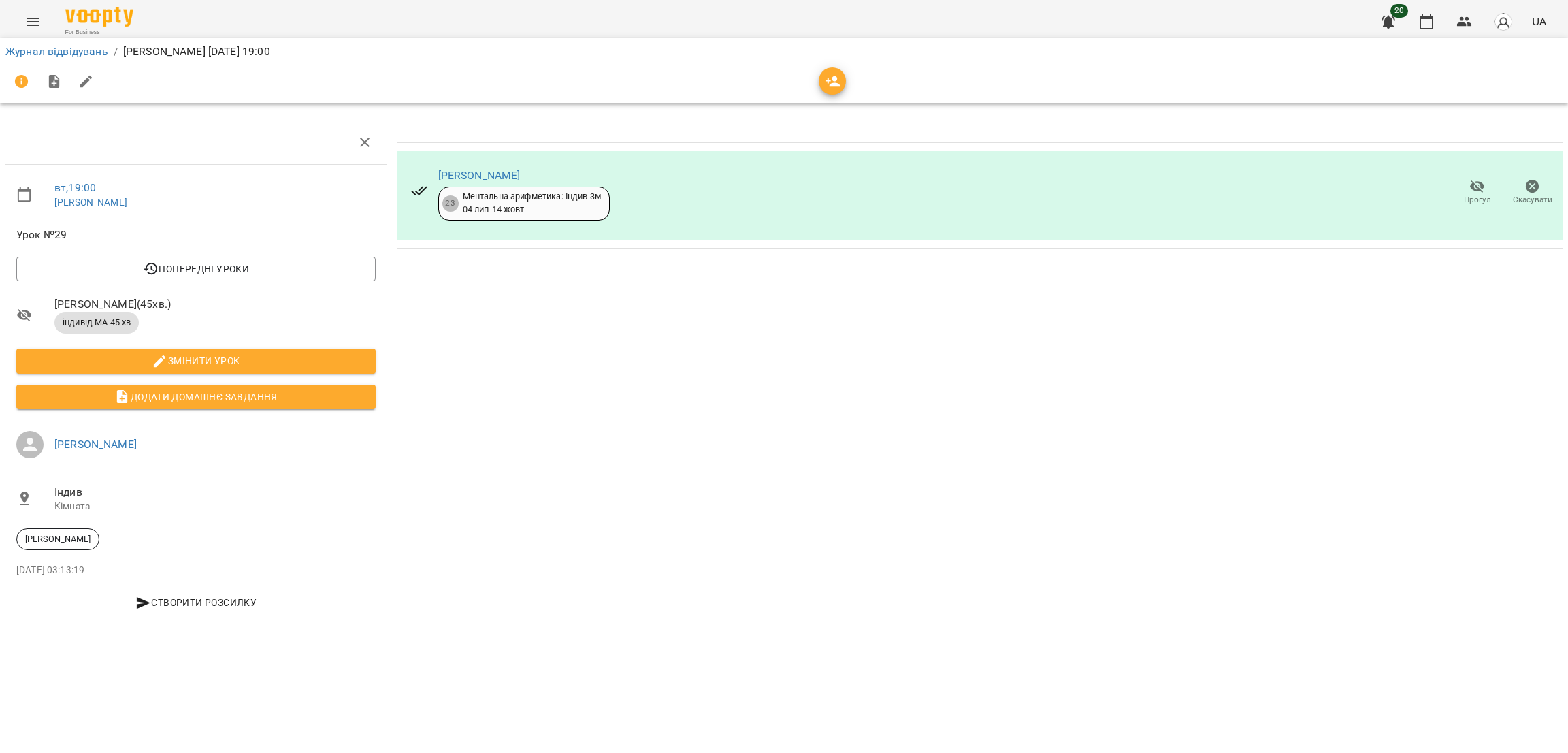
click at [35, 23] on icon "Menu" at bounding box center [33, 22] width 16 height 16
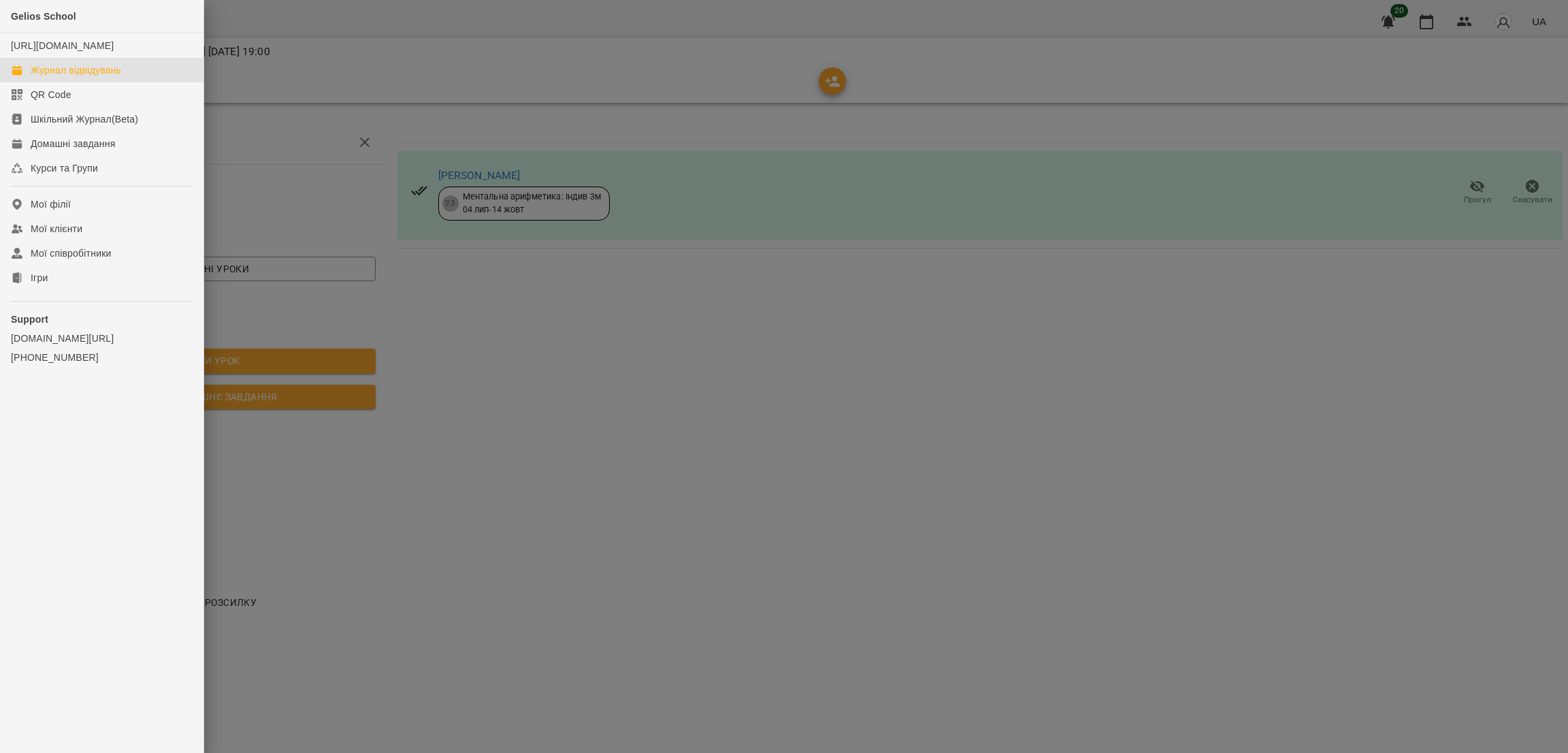
click at [87, 77] on div "Журнал відвідувань" at bounding box center [76, 70] width 90 height 14
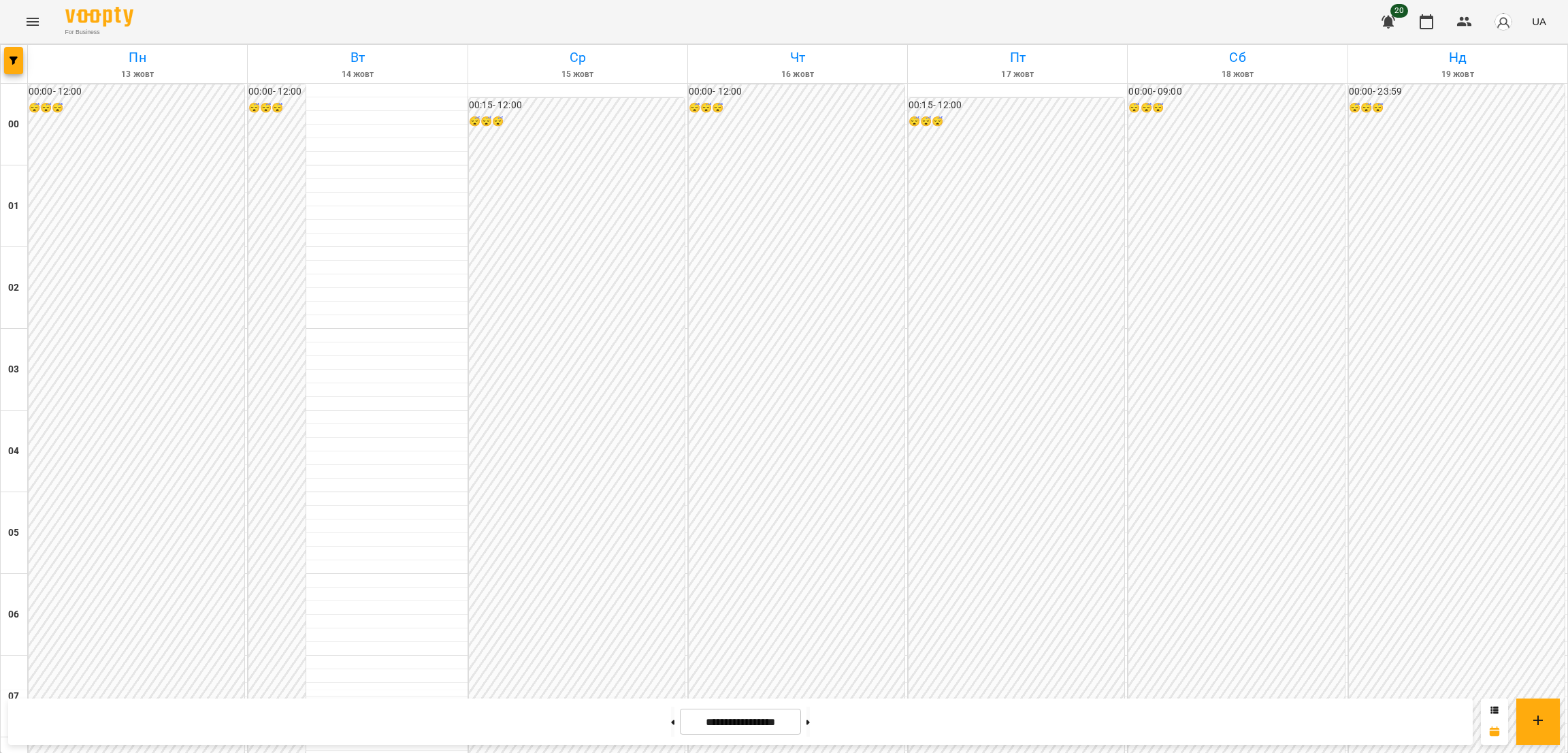
scroll to position [1353, 0]
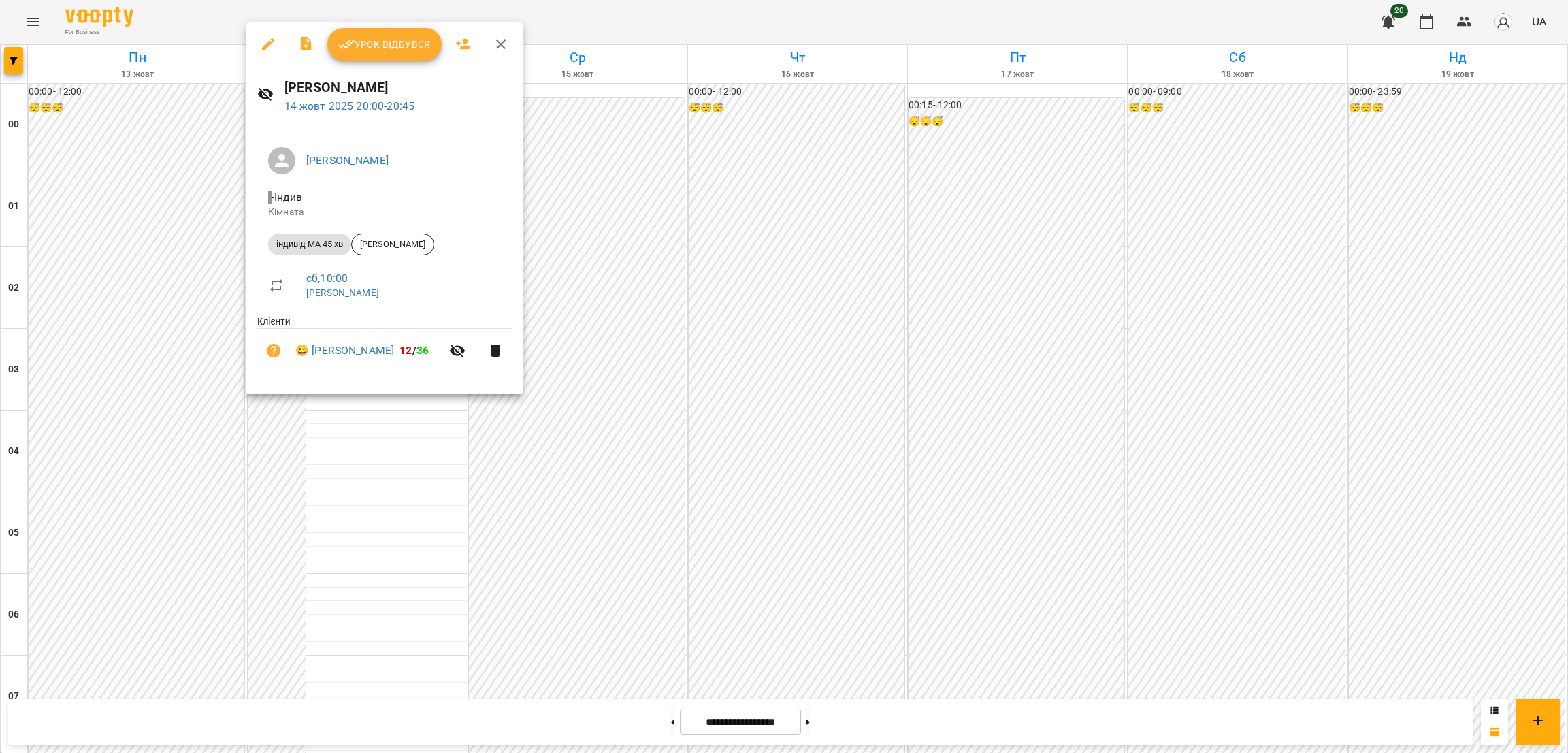
click at [266, 43] on icon "button" at bounding box center [268, 45] width 12 height 12
click at [266, 43] on div "For Business 20 UA" at bounding box center [784, 22] width 1568 height 44
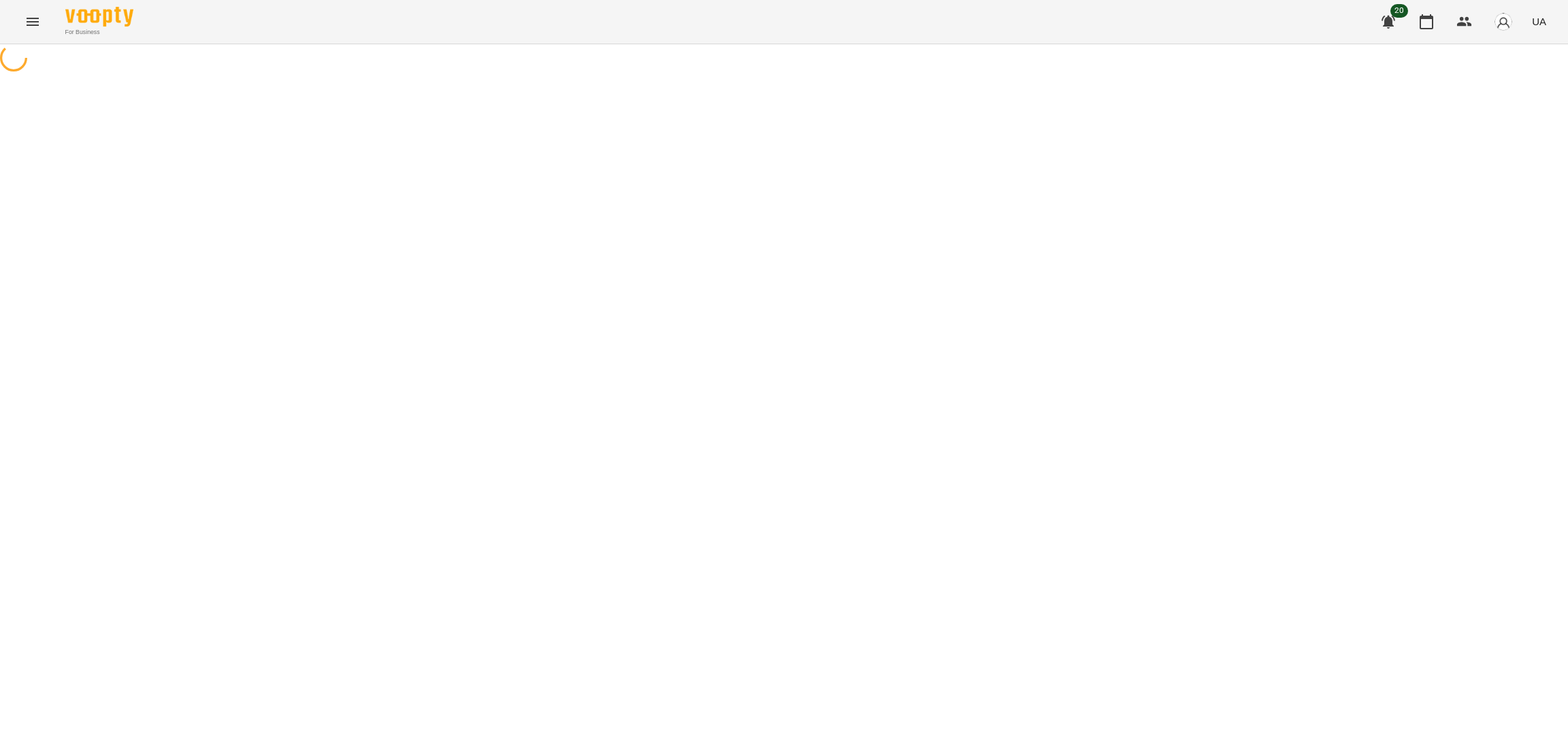
select select "**********"
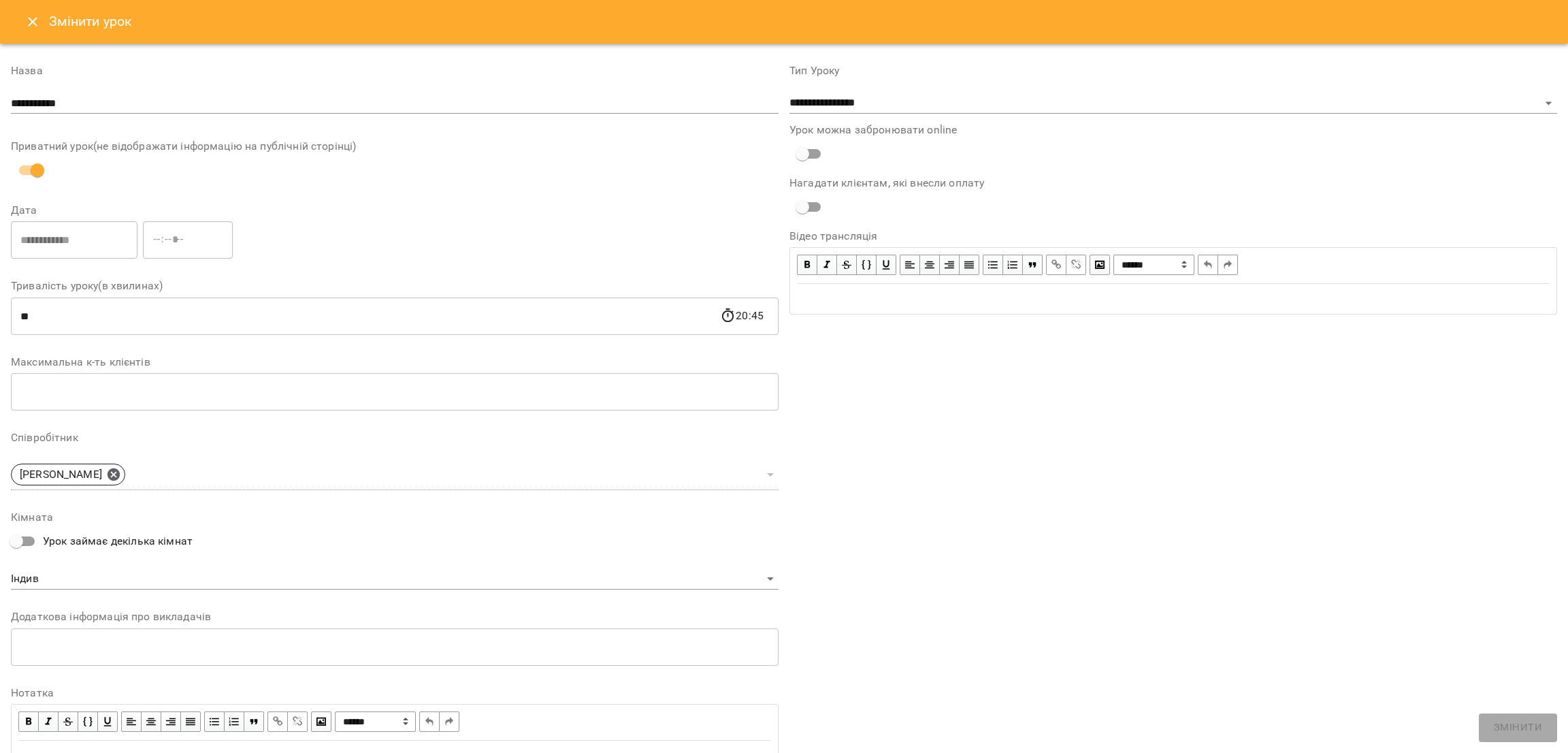
click at [38, 24] on icon "Close" at bounding box center [33, 22] width 16 height 16
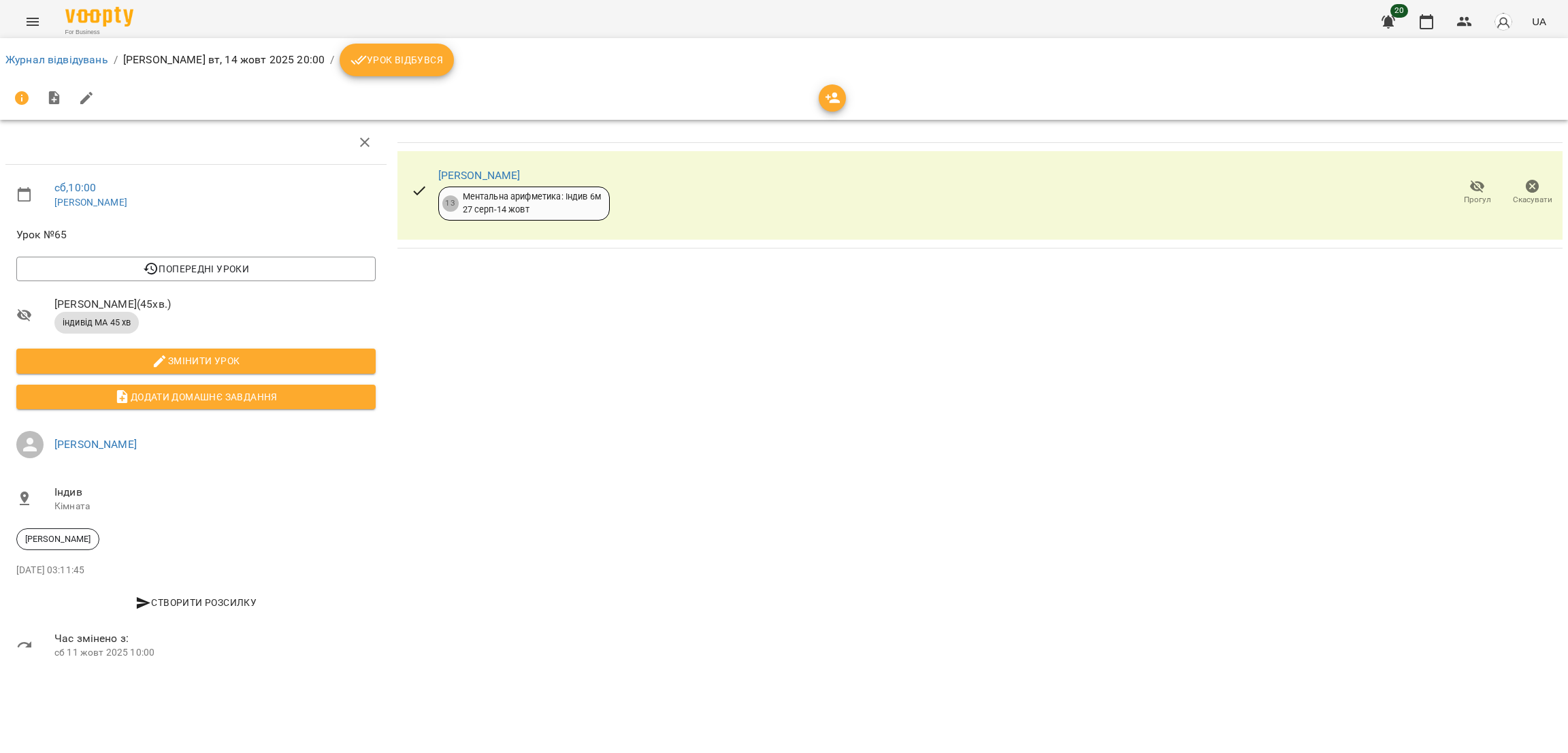
click at [360, 59] on span "Урок відбувся" at bounding box center [397, 60] width 92 height 16
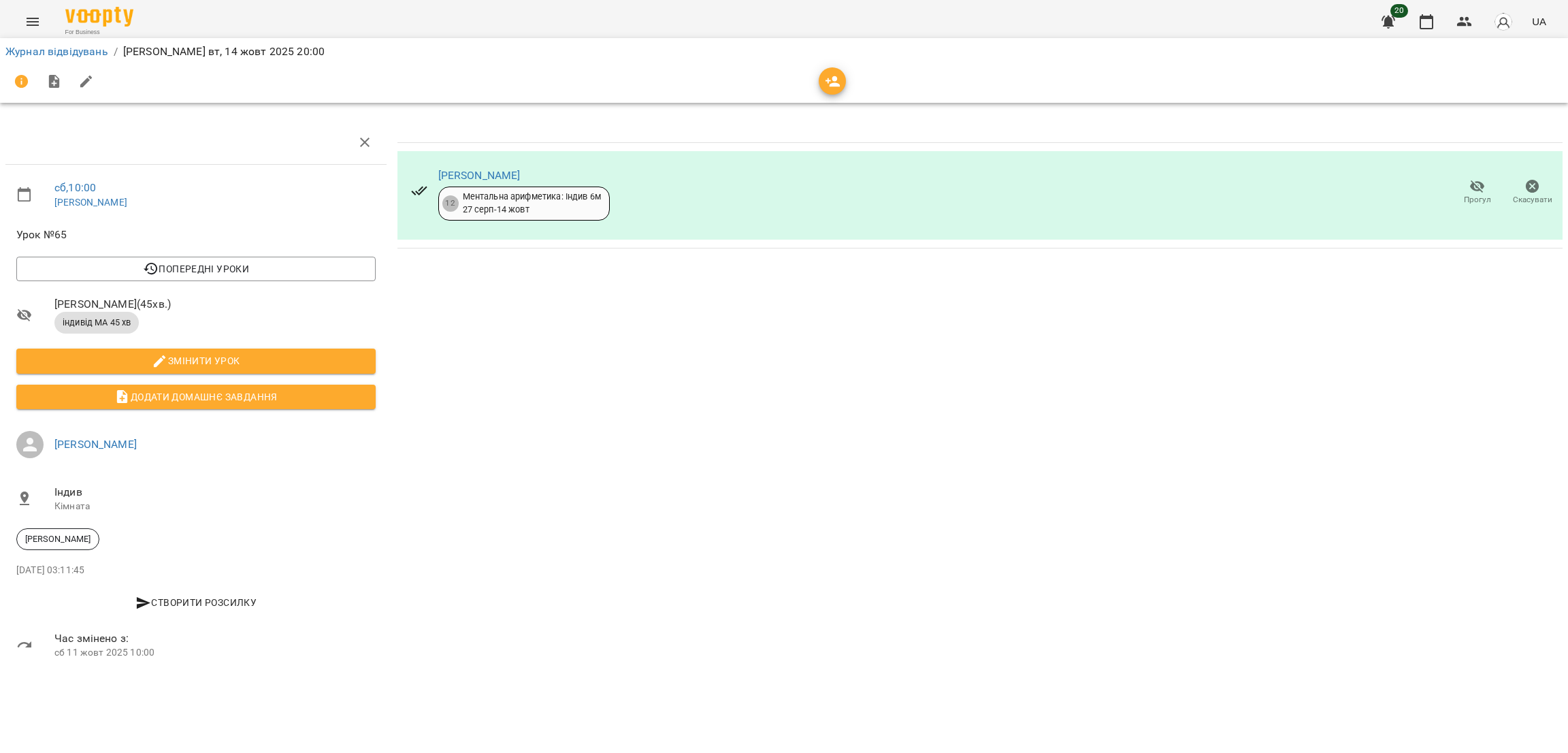
click at [28, 22] on icon "Menu" at bounding box center [33, 22] width 12 height 8
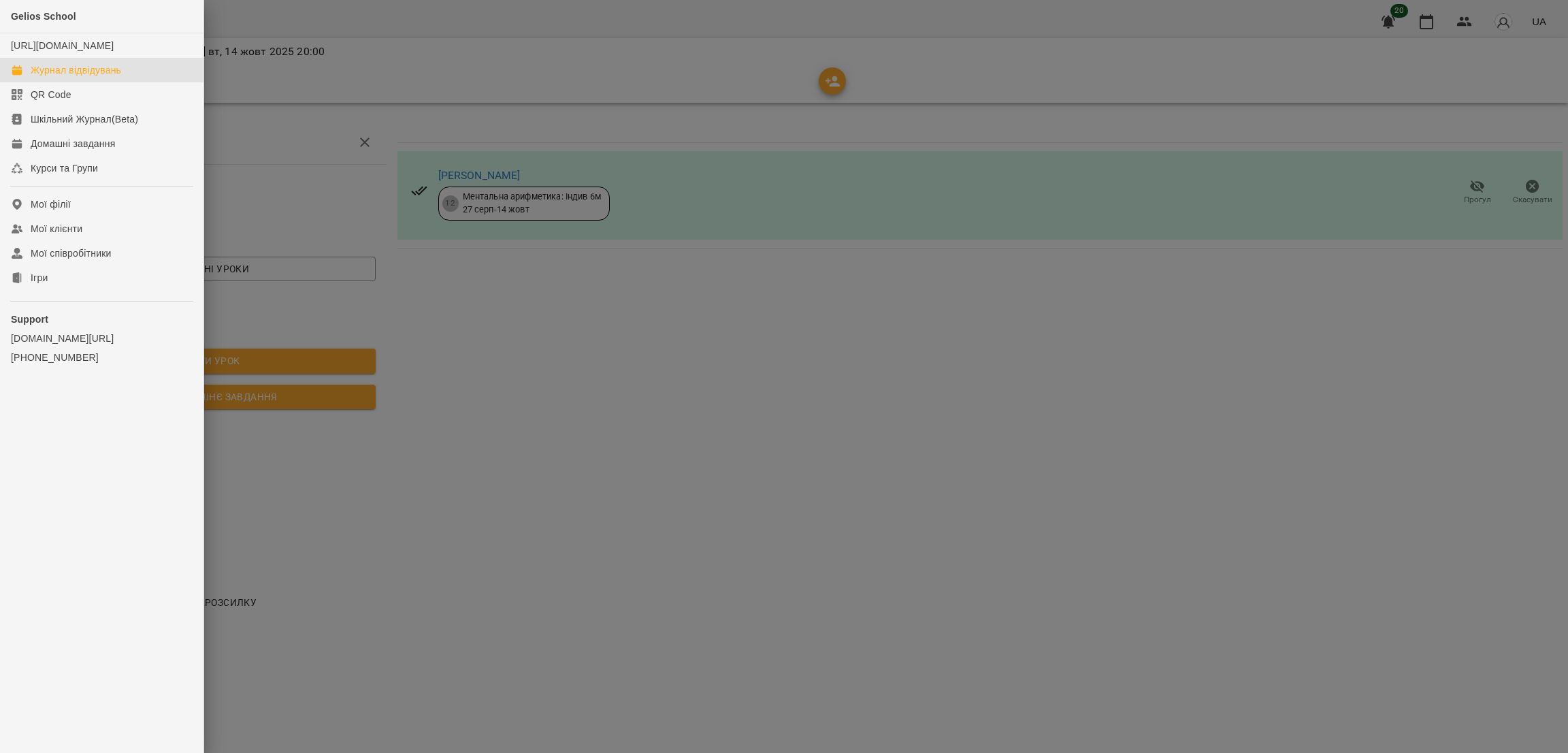
click at [77, 77] on div "Журнал відвідувань" at bounding box center [76, 70] width 90 height 14
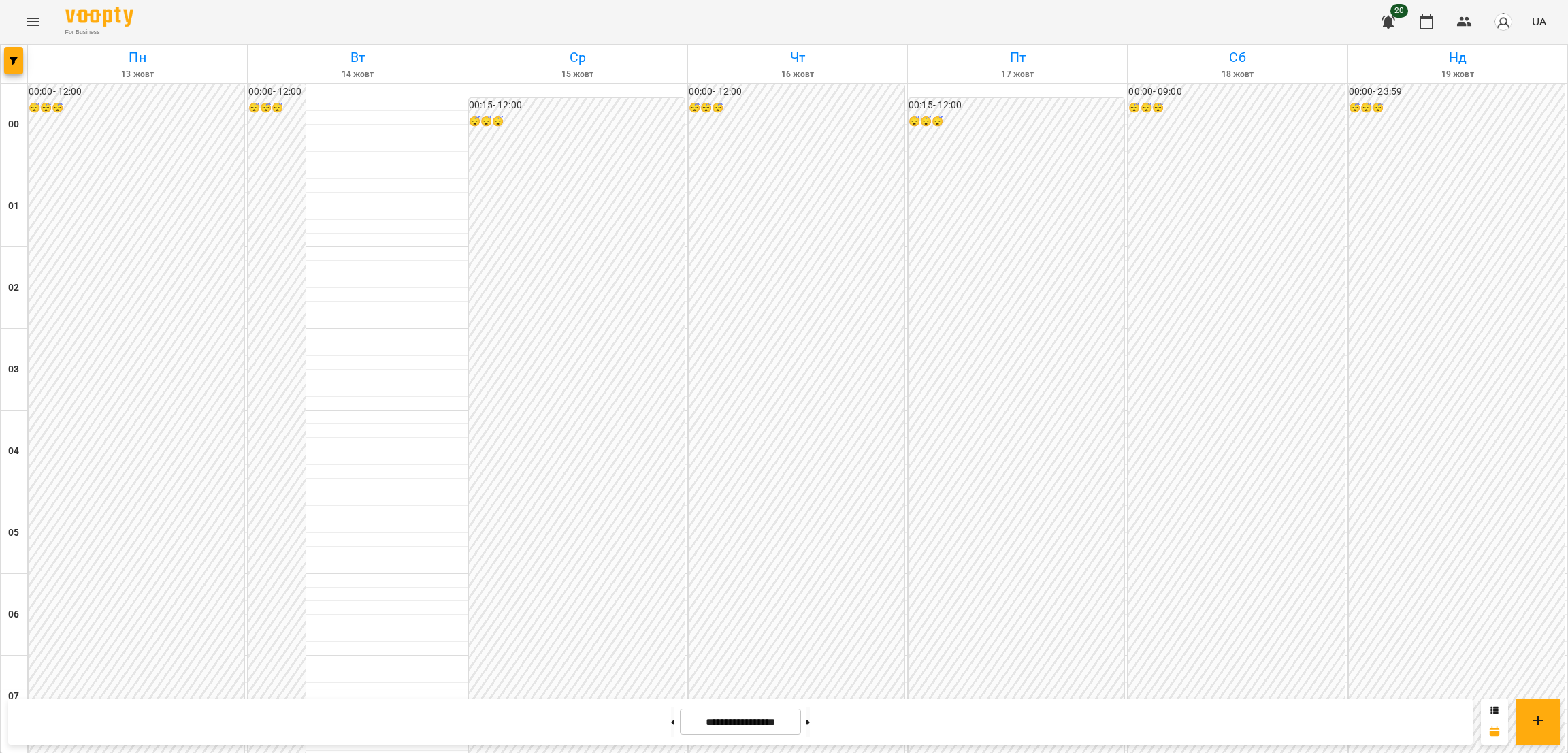
scroll to position [1353, 0]
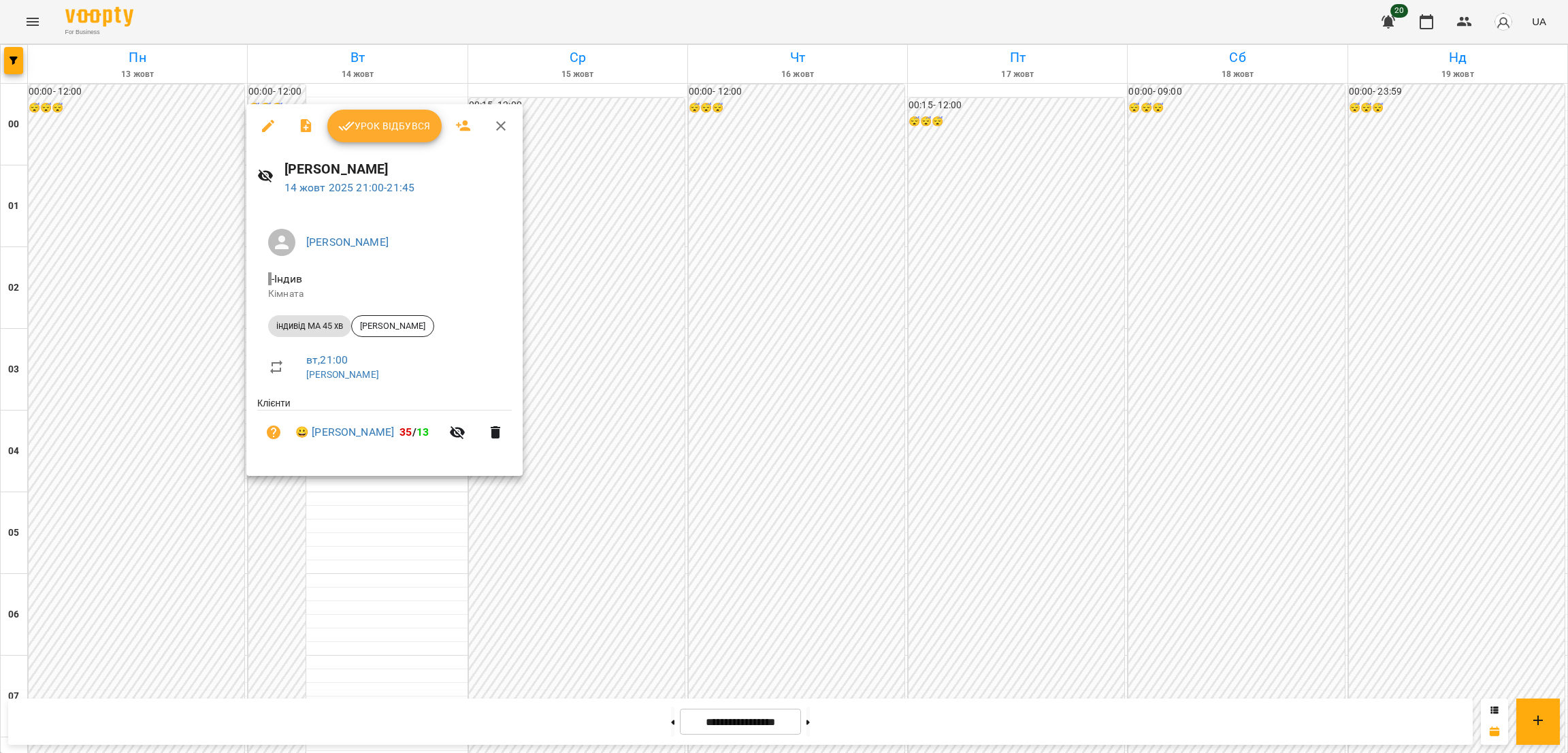
click at [264, 125] on icon "button" at bounding box center [268, 126] width 16 height 16
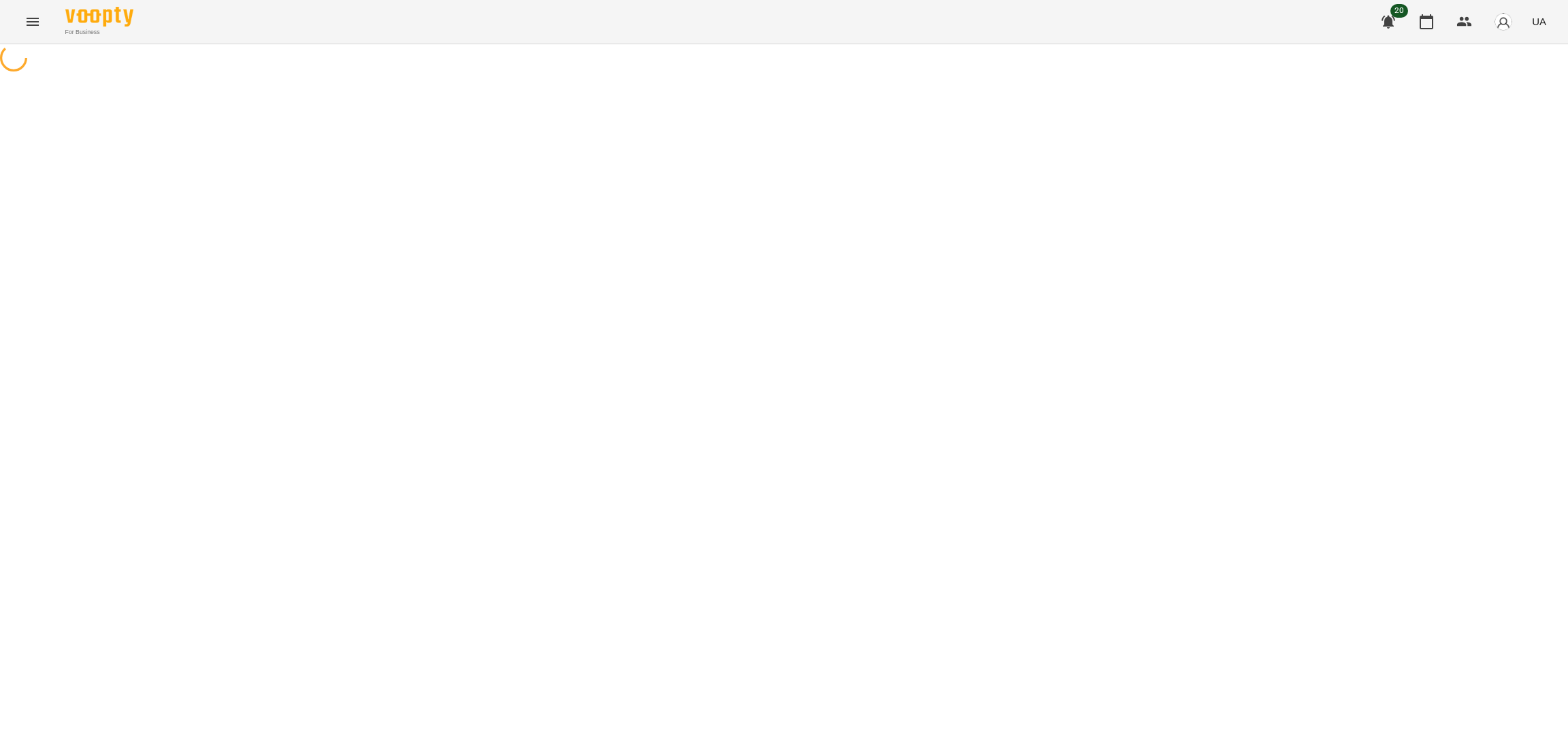
select select "**********"
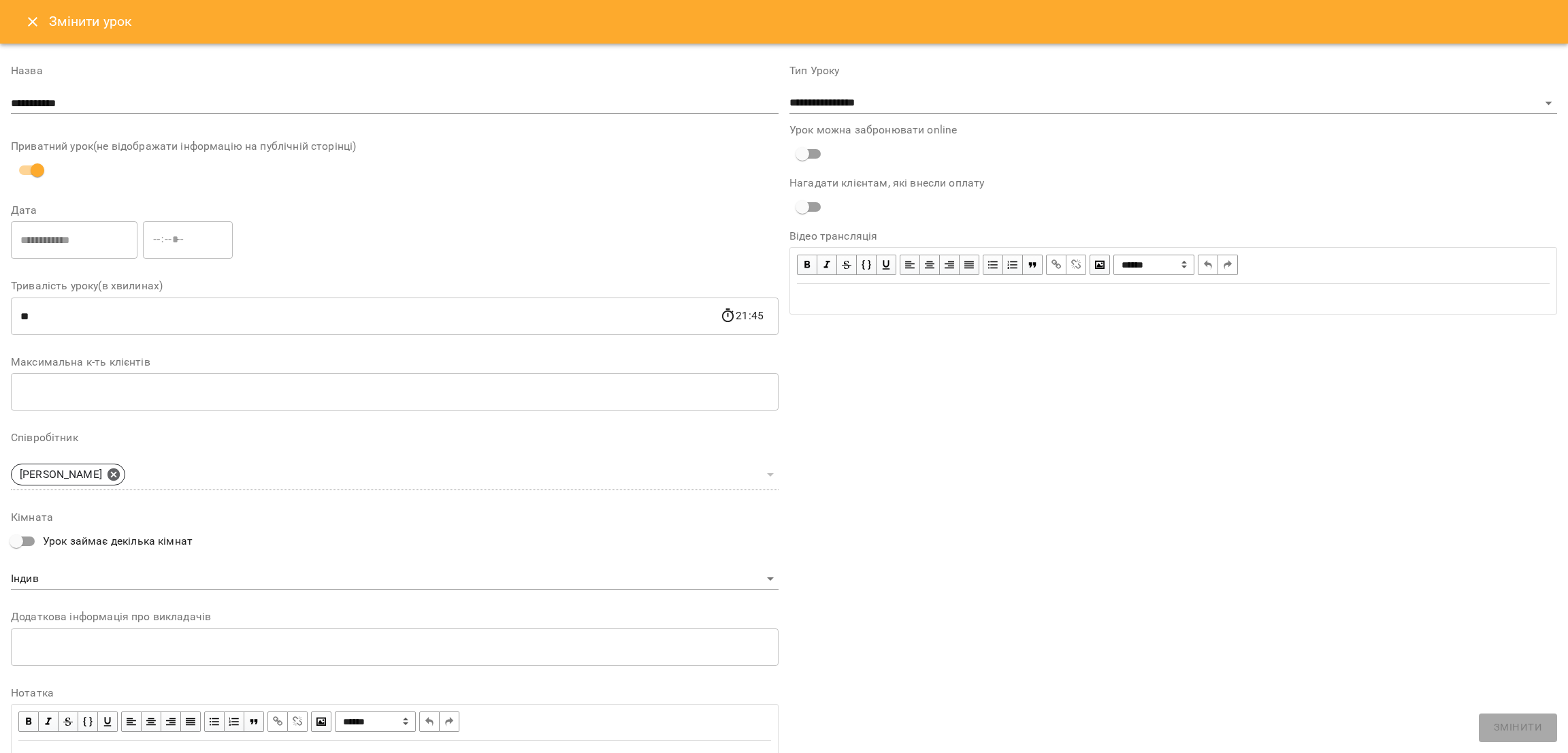
click at [19, 8] on div "Змінити урок" at bounding box center [784, 22] width 1568 height 44
click at [29, 23] on icon "Close" at bounding box center [33, 22] width 16 height 16
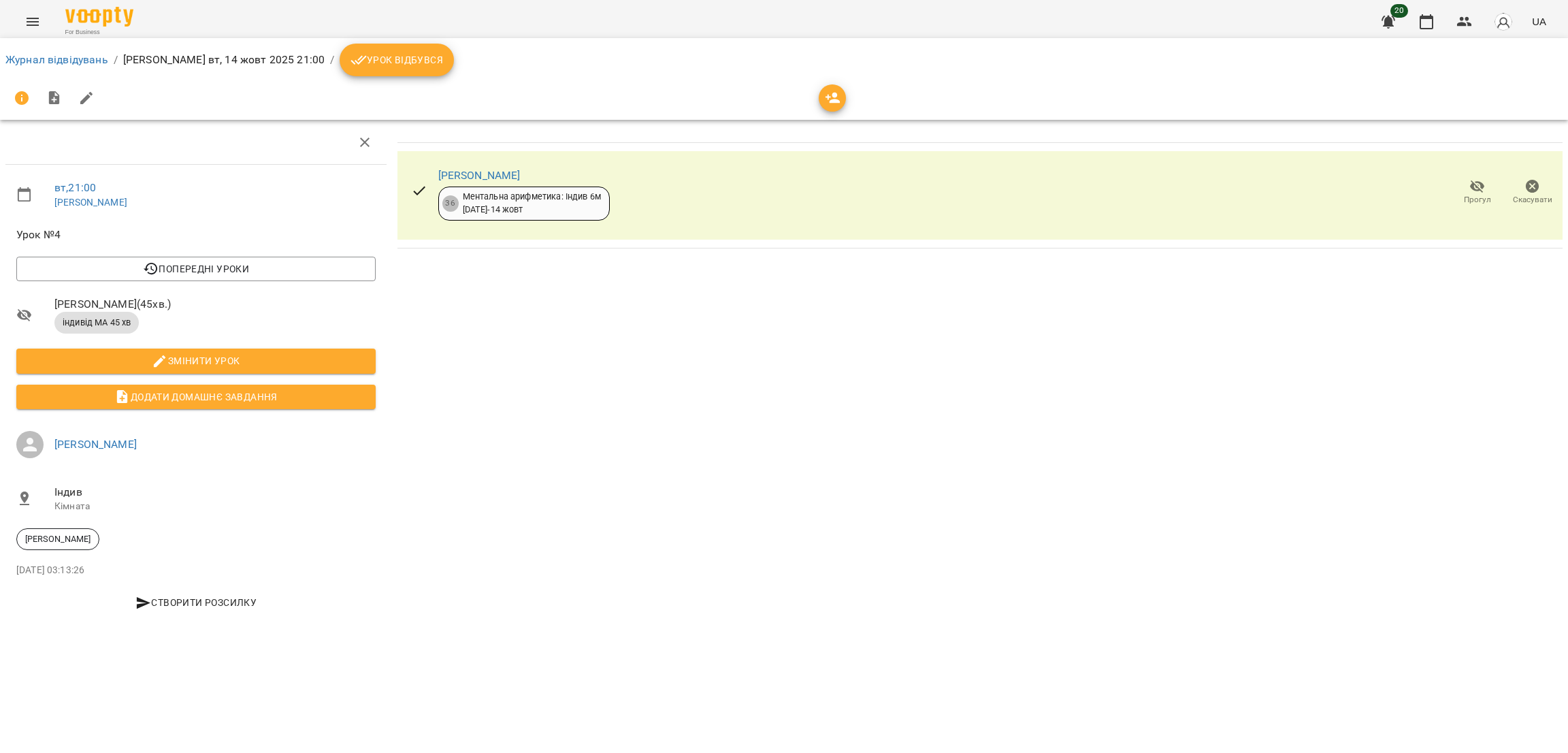
click at [390, 58] on span "Урок відбувся" at bounding box center [397, 60] width 92 height 16
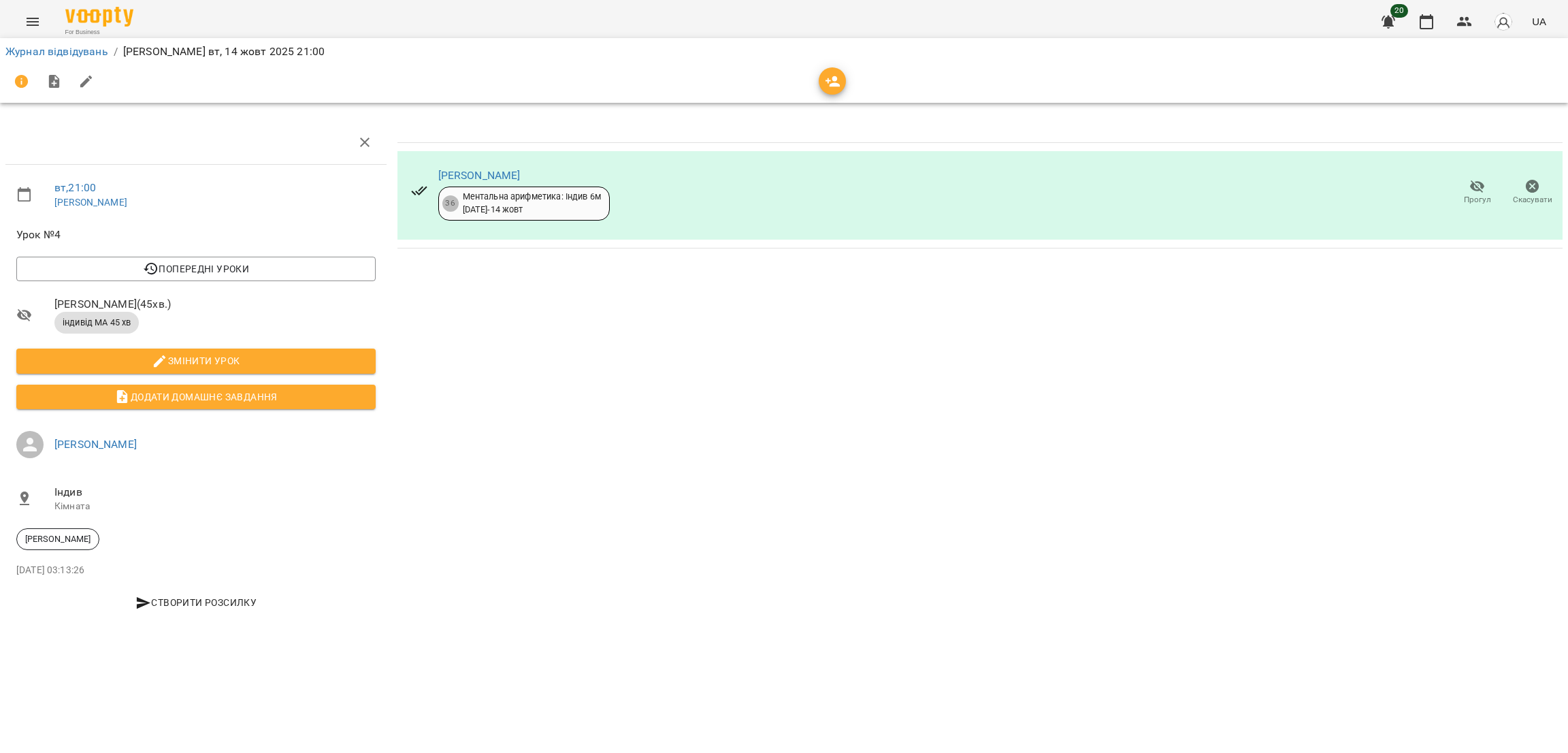
click at [34, 20] on icon "Menu" at bounding box center [33, 22] width 16 height 16
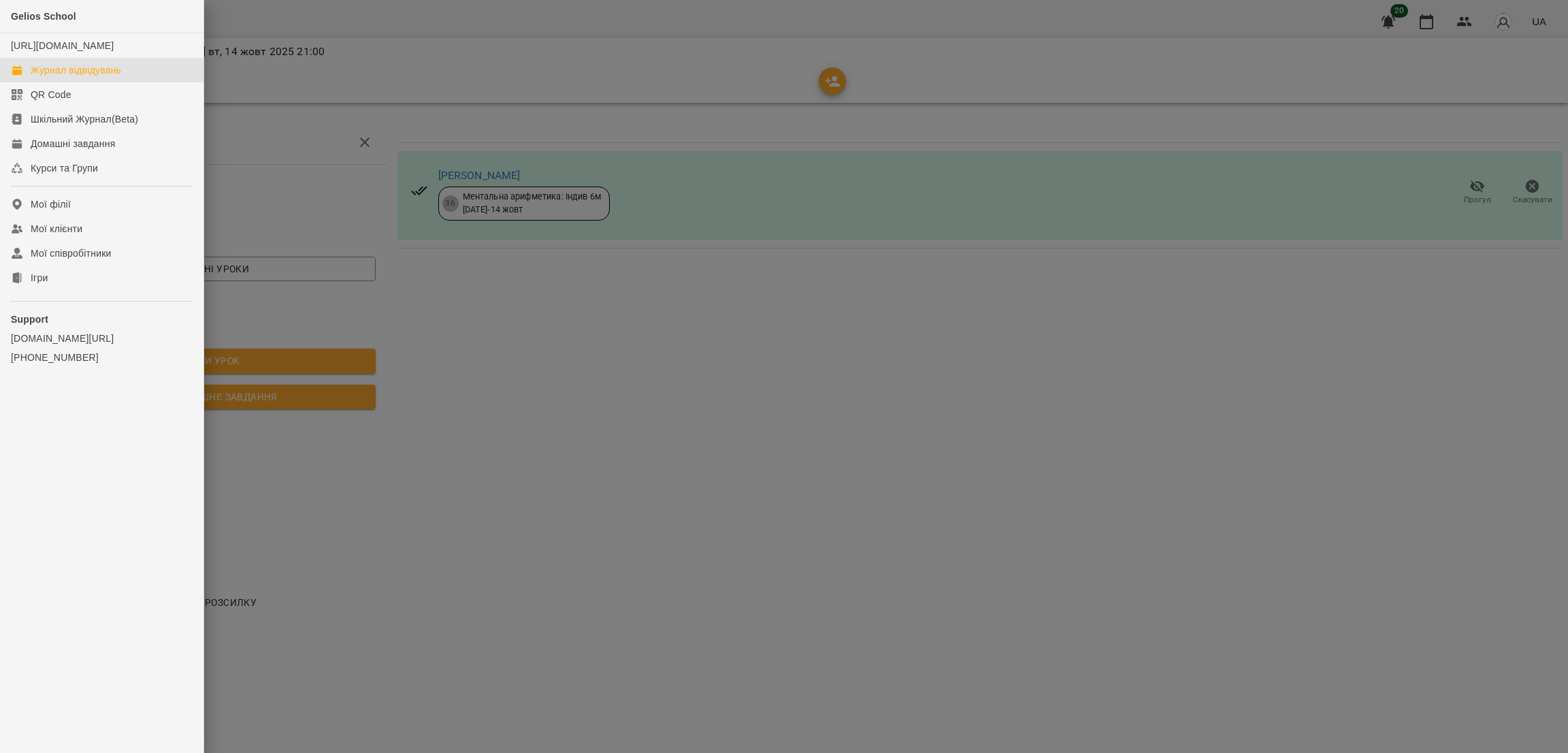
click at [107, 75] on link "Журнал відвідувань" at bounding box center [101, 70] width 203 height 25
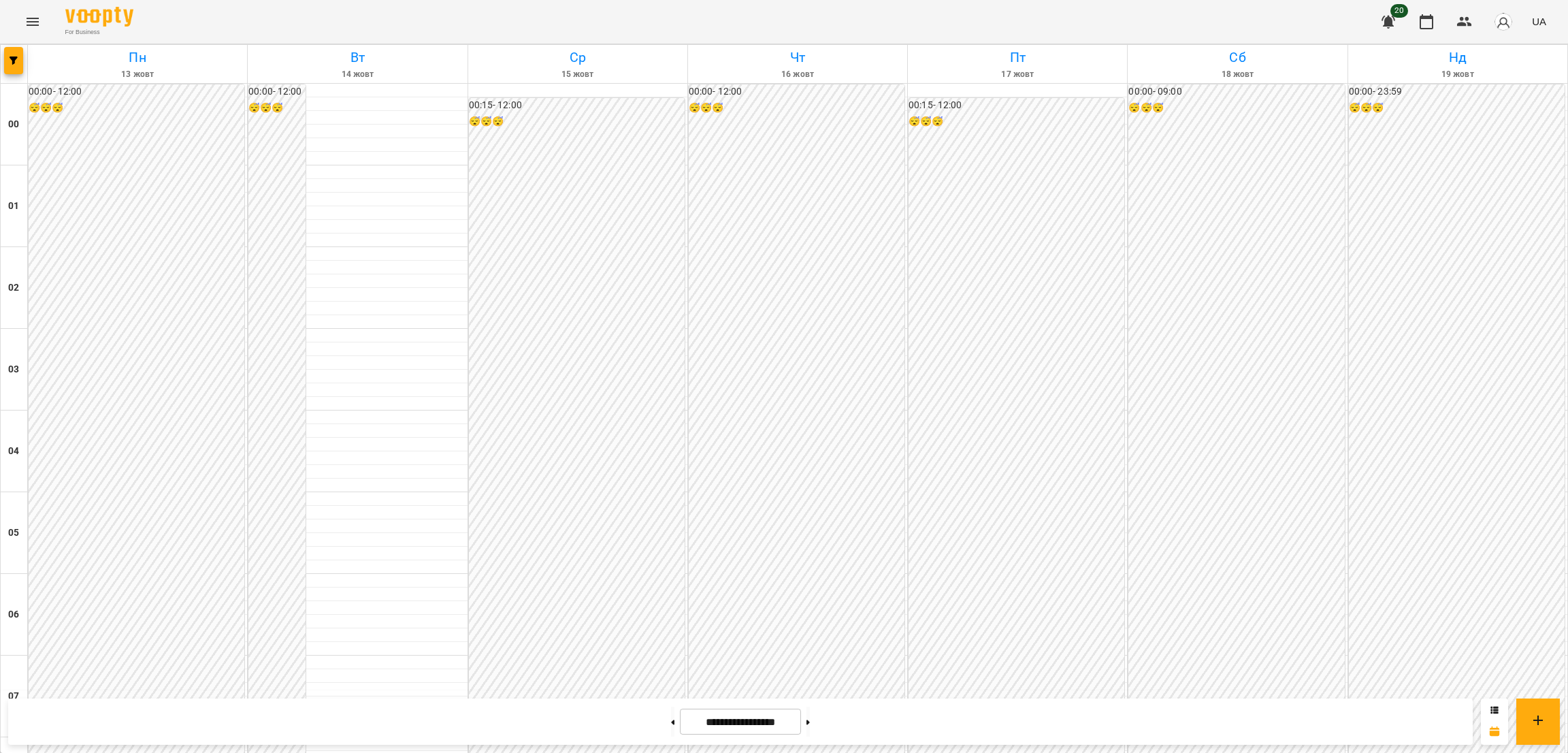
scroll to position [1353, 0]
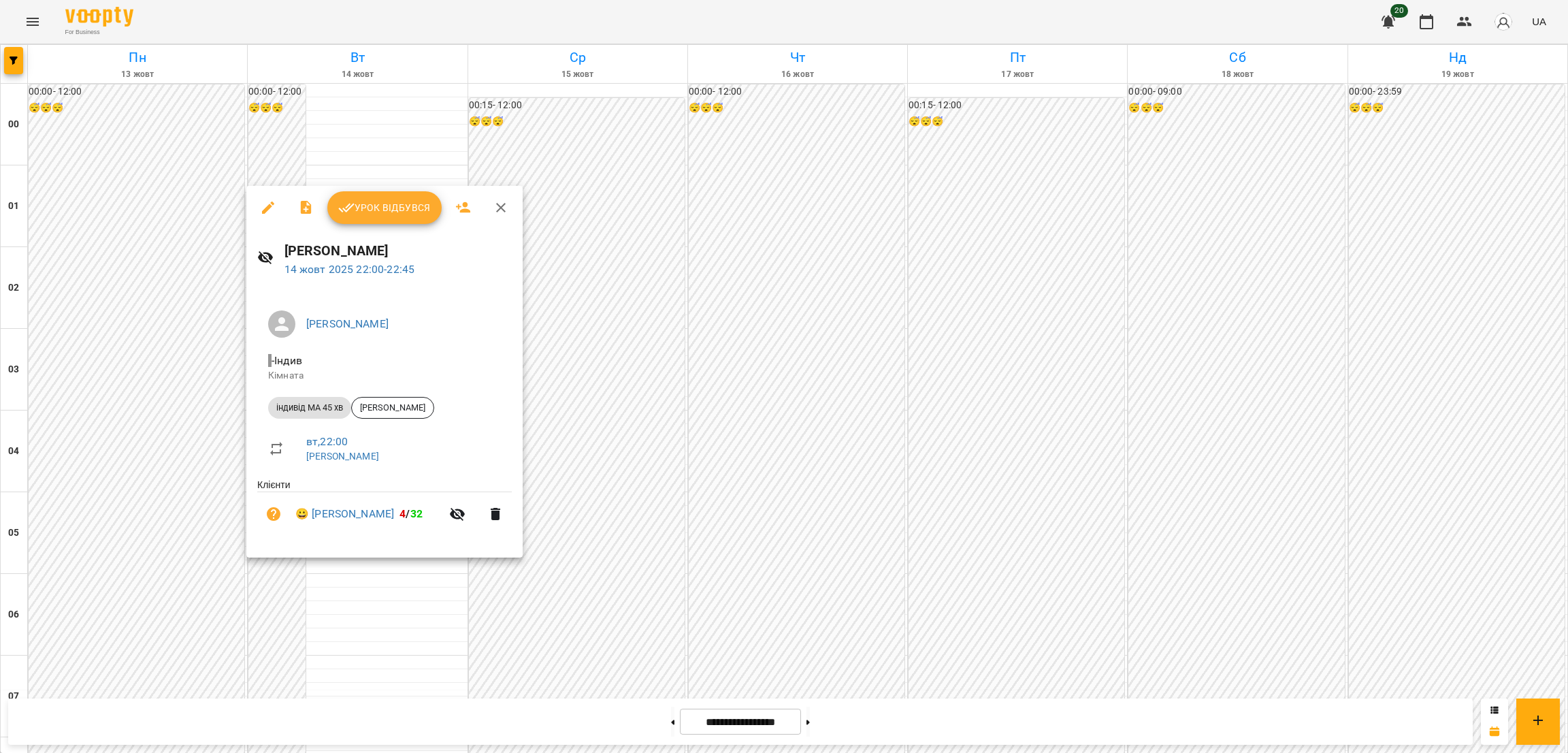
click at [264, 202] on icon "button" at bounding box center [268, 208] width 16 height 16
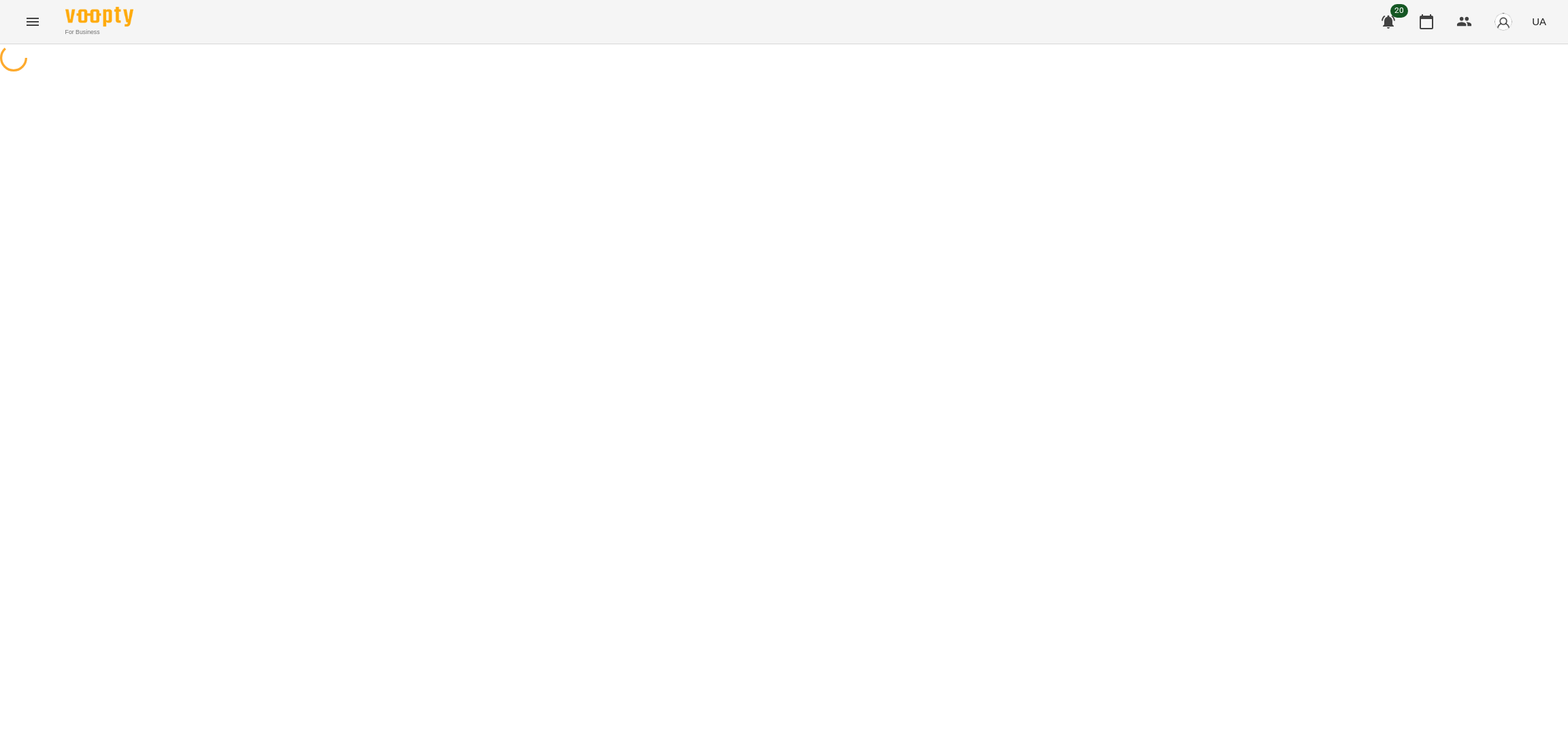
select select "**********"
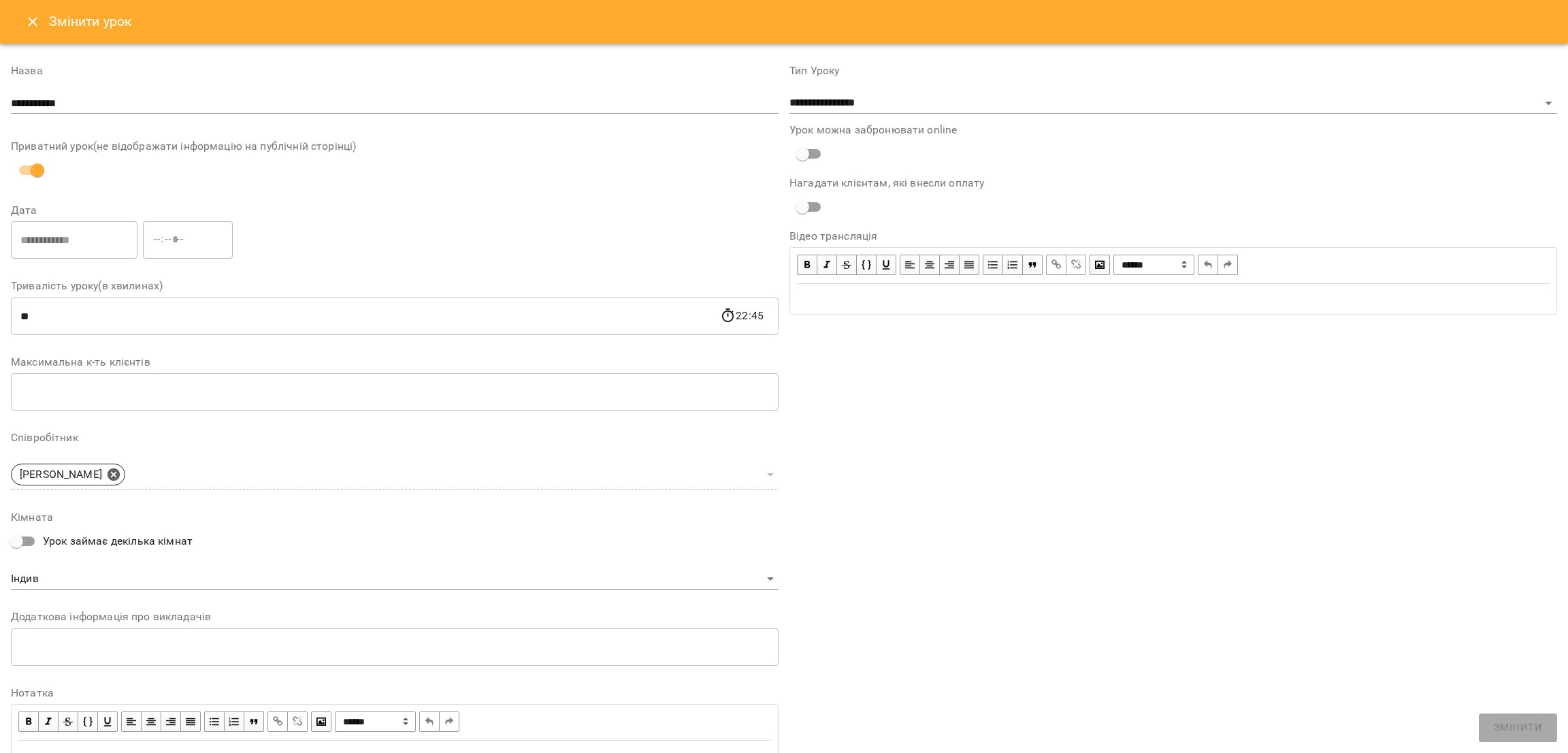
click at [32, 28] on icon "Close" at bounding box center [33, 22] width 16 height 16
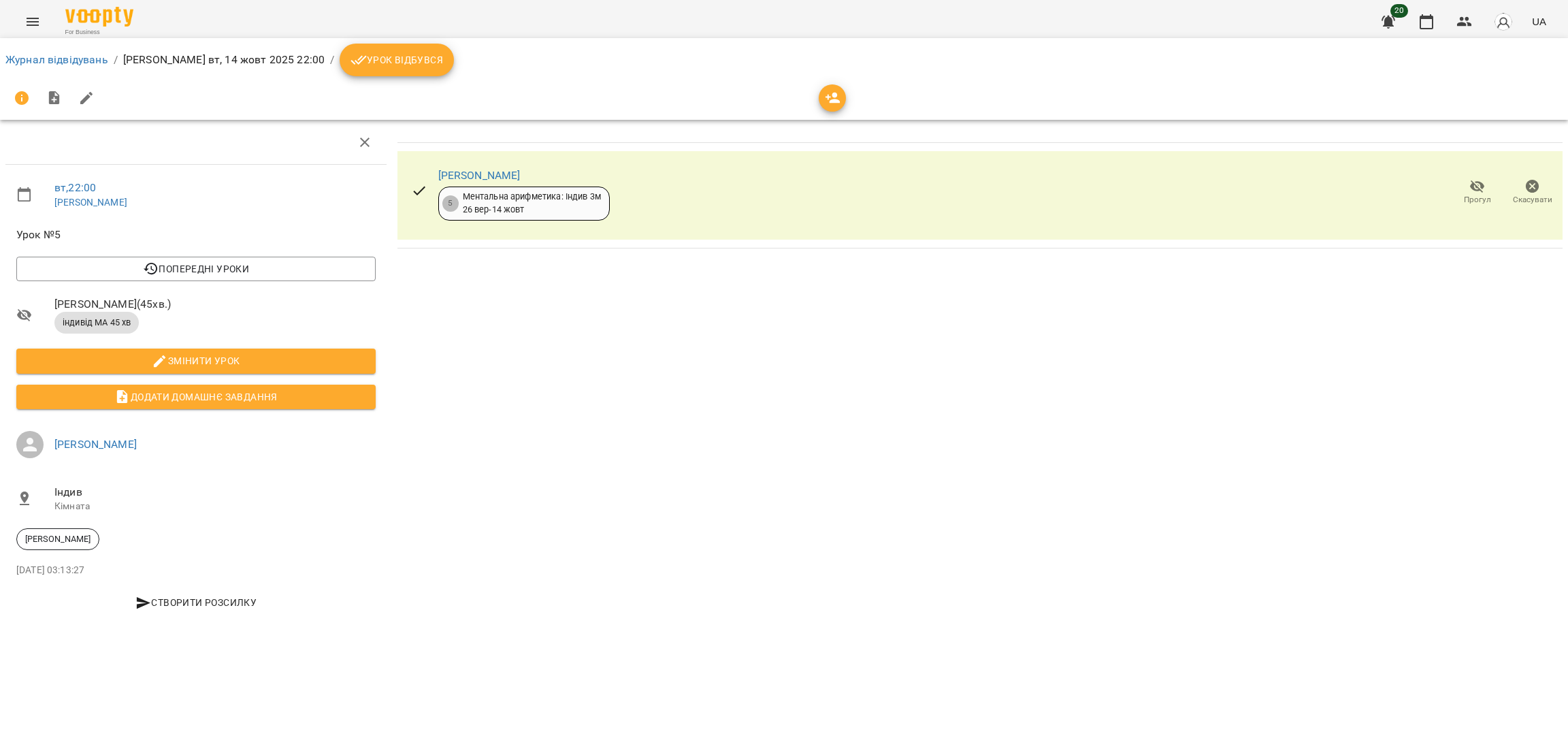
click at [373, 58] on span "Урок відбувся" at bounding box center [397, 60] width 92 height 16
click at [369, 60] on span "Урок відбувся" at bounding box center [397, 60] width 92 height 16
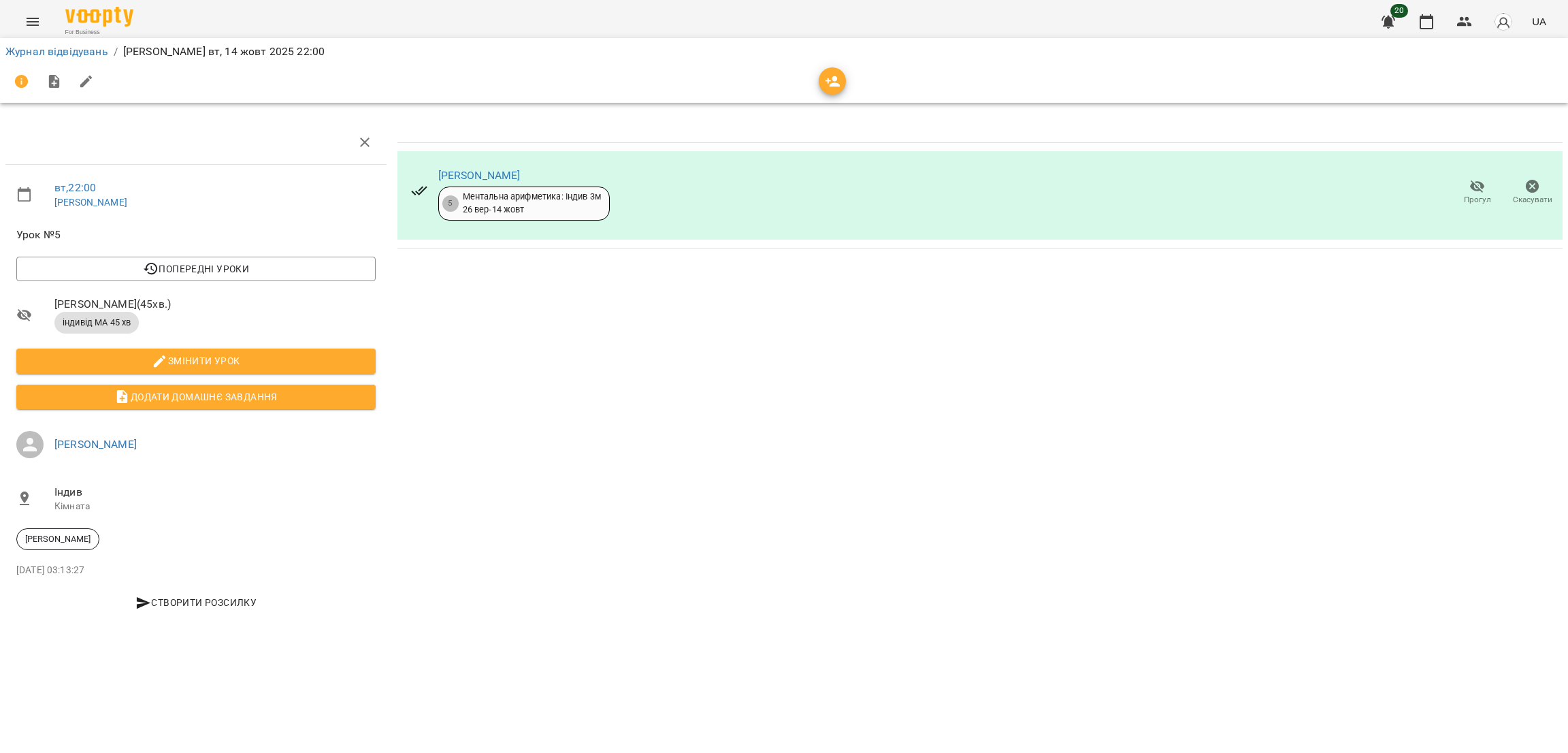
click at [32, 20] on icon "Menu" at bounding box center [33, 22] width 16 height 16
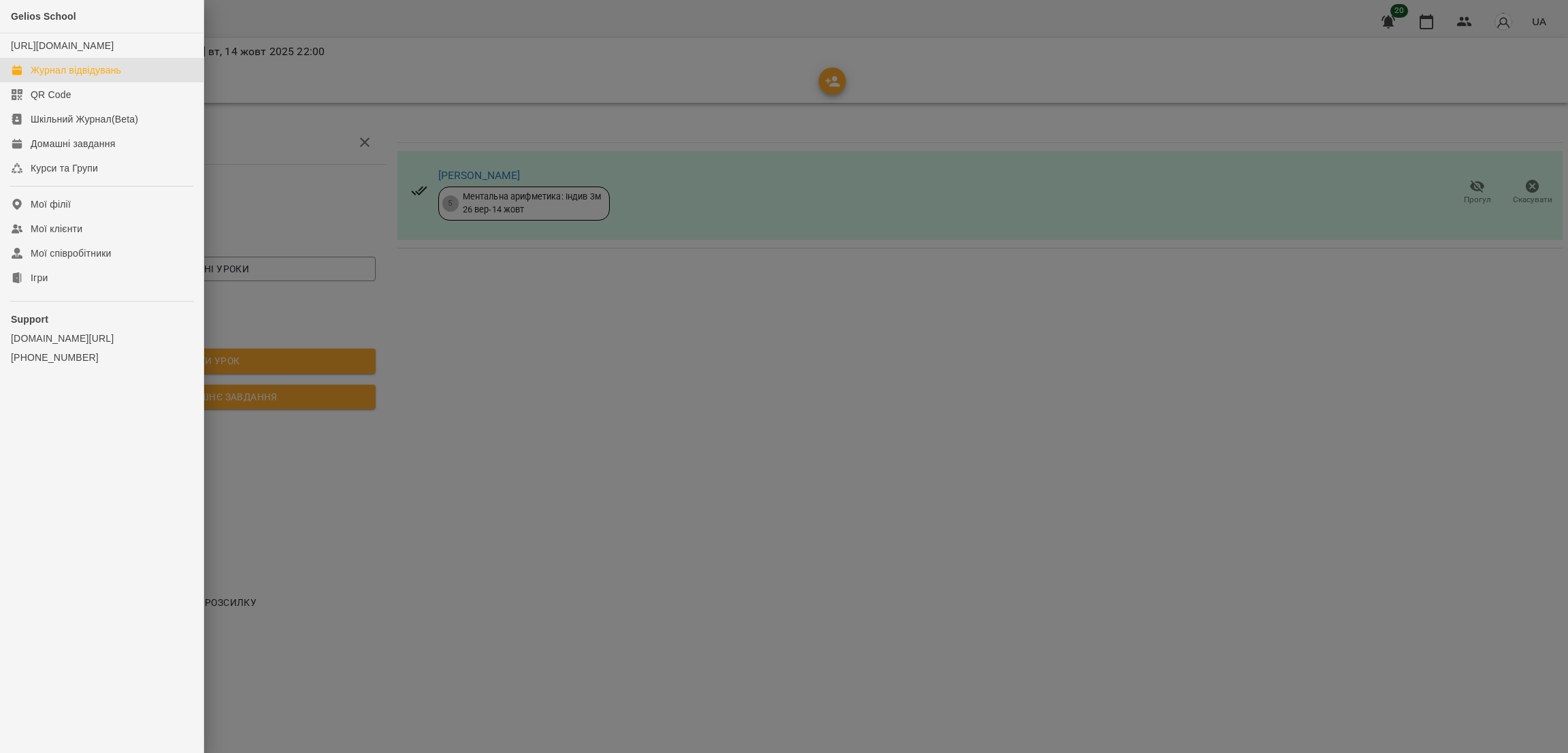
click at [114, 77] on div "Журнал відвідувань" at bounding box center [76, 70] width 90 height 14
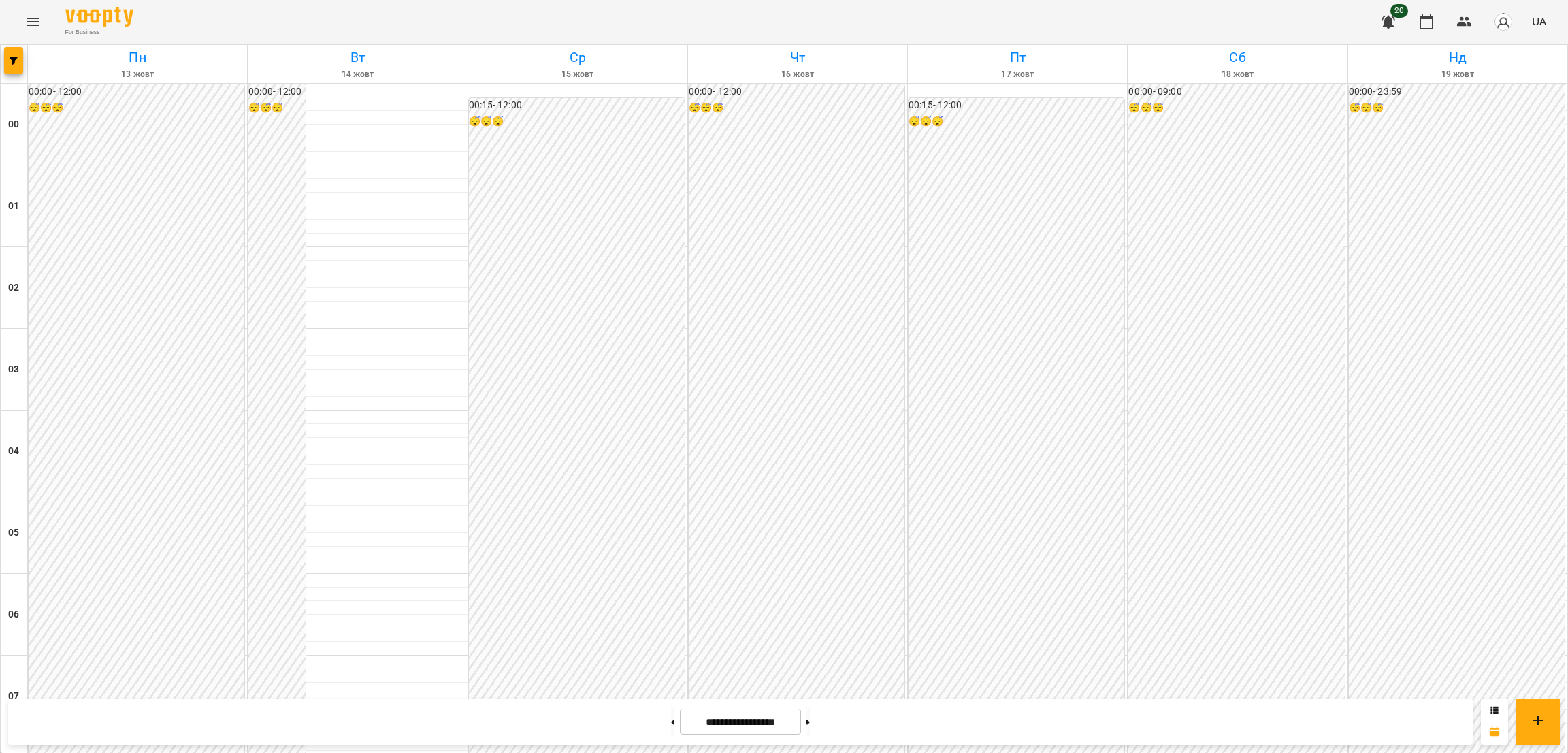
scroll to position [1353, 0]
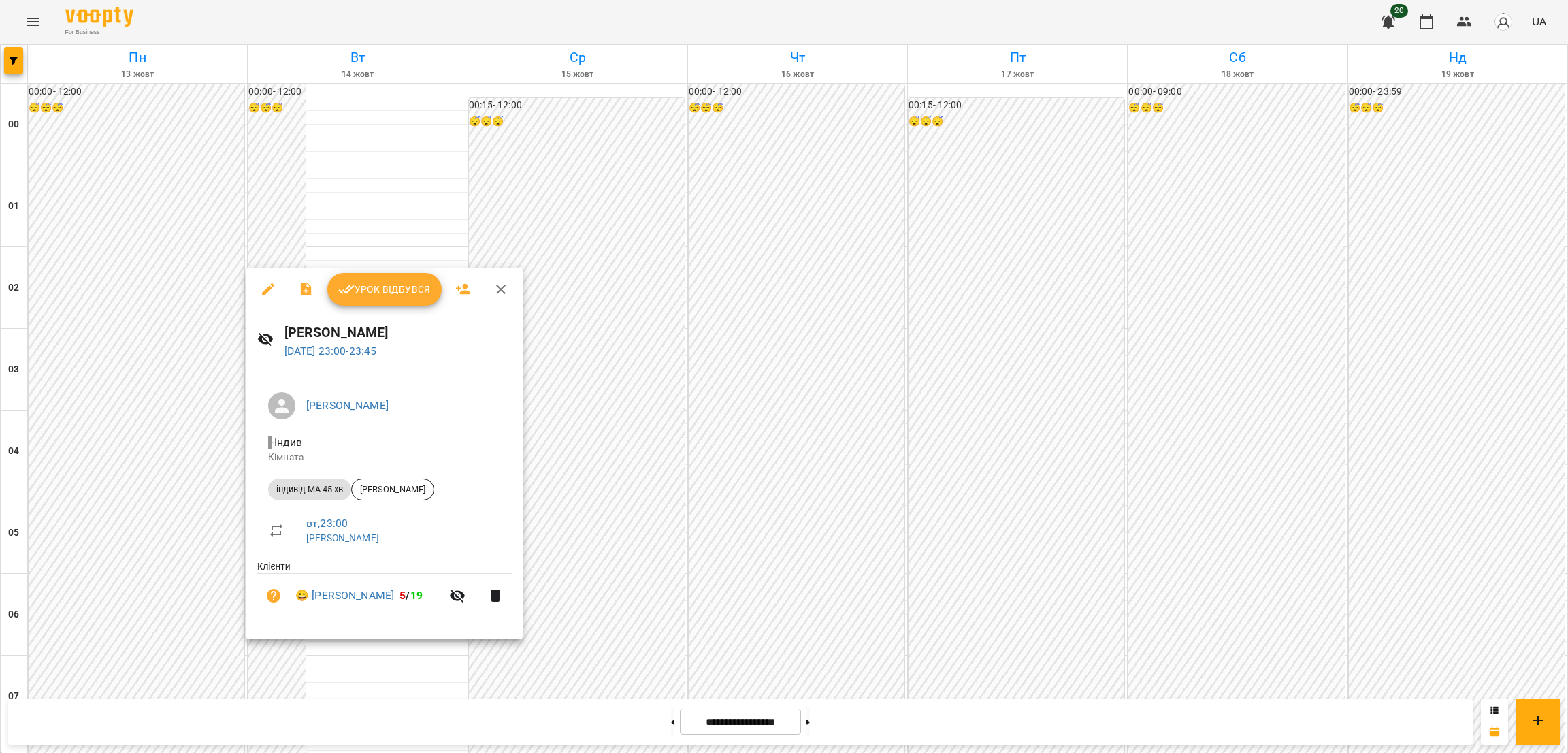
click at [267, 298] on button "button" at bounding box center [269, 289] width 33 height 33
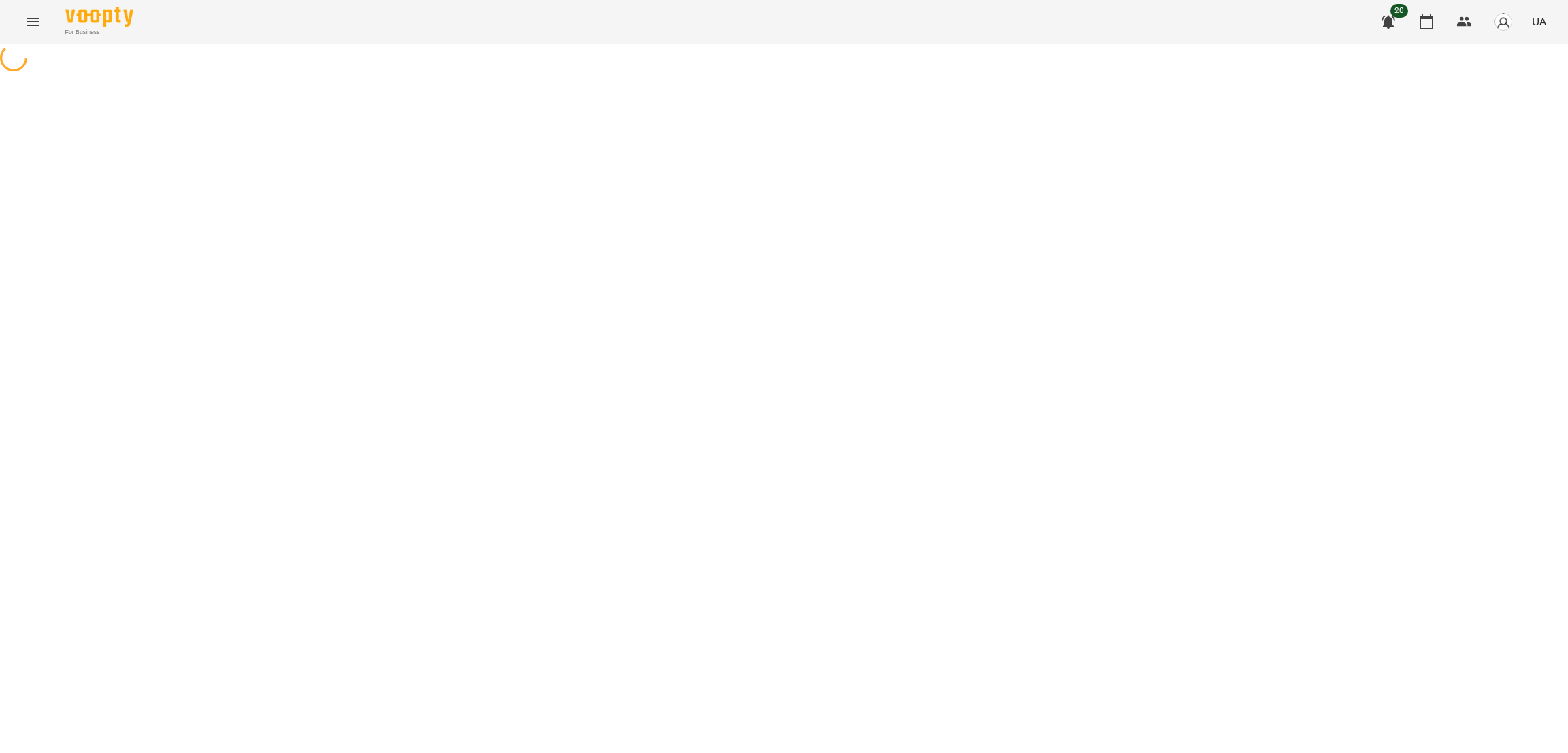
select select "**********"
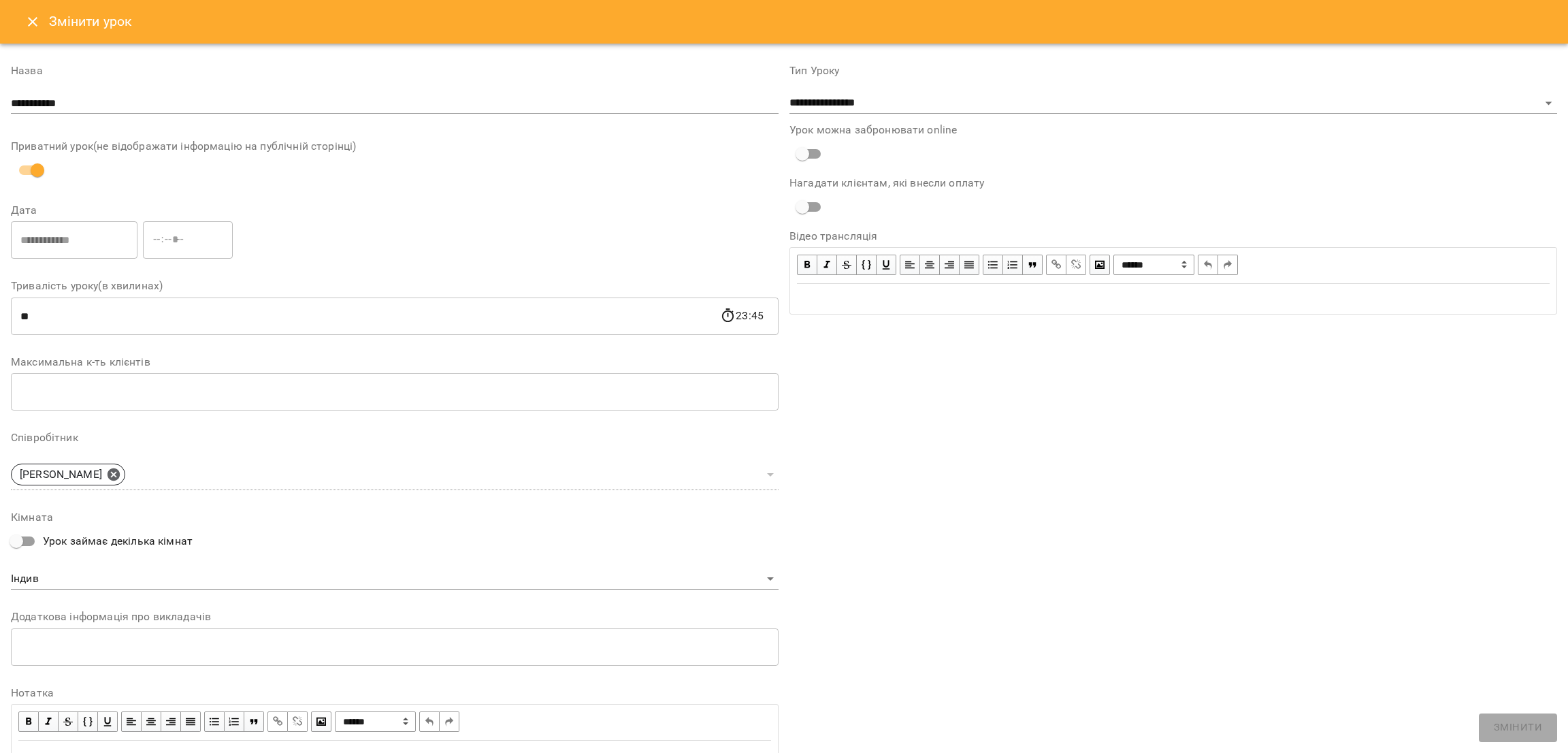
click at [38, 21] on icon "Close" at bounding box center [33, 22] width 16 height 16
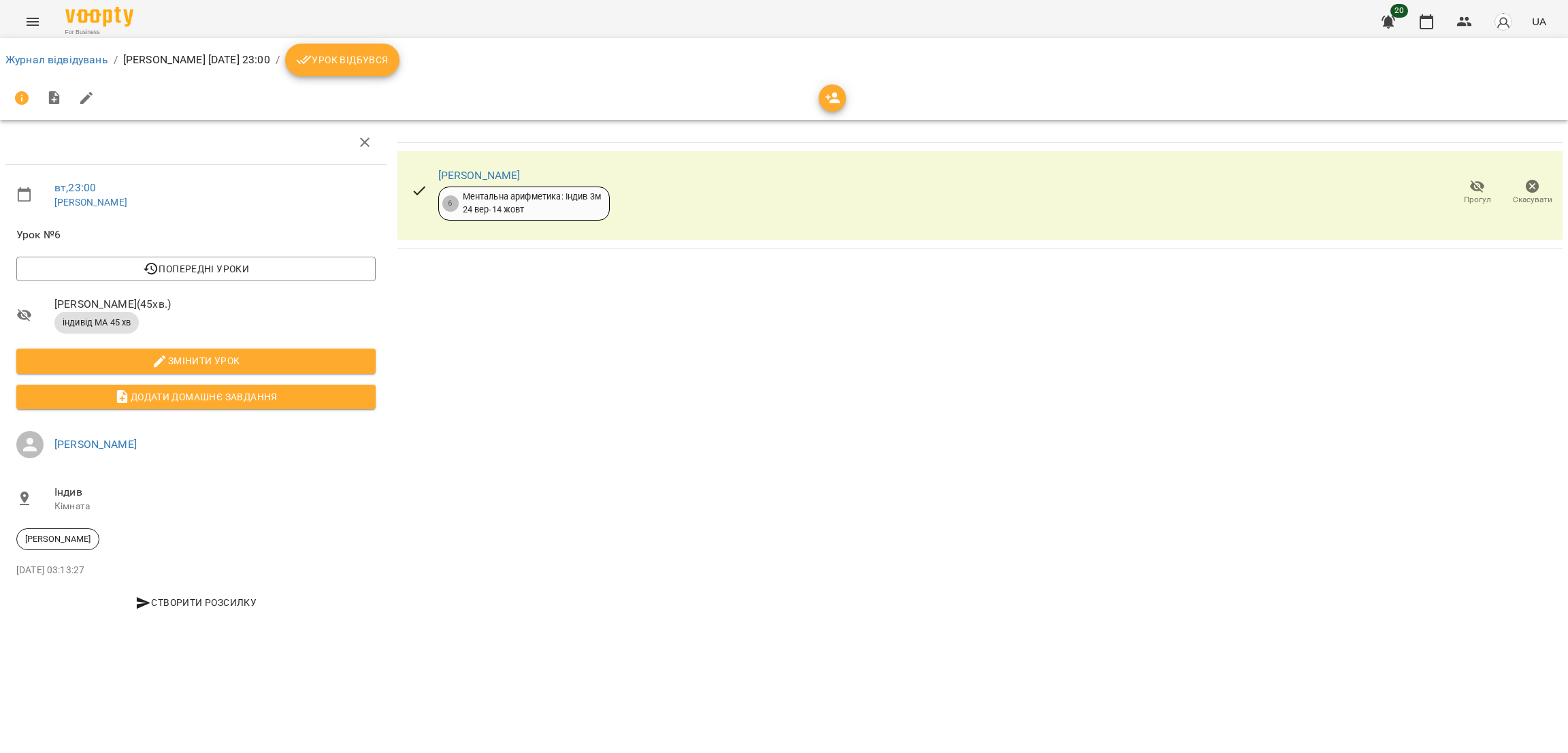
click at [388, 51] on span "Урок відбувся" at bounding box center [342, 60] width 92 height 16
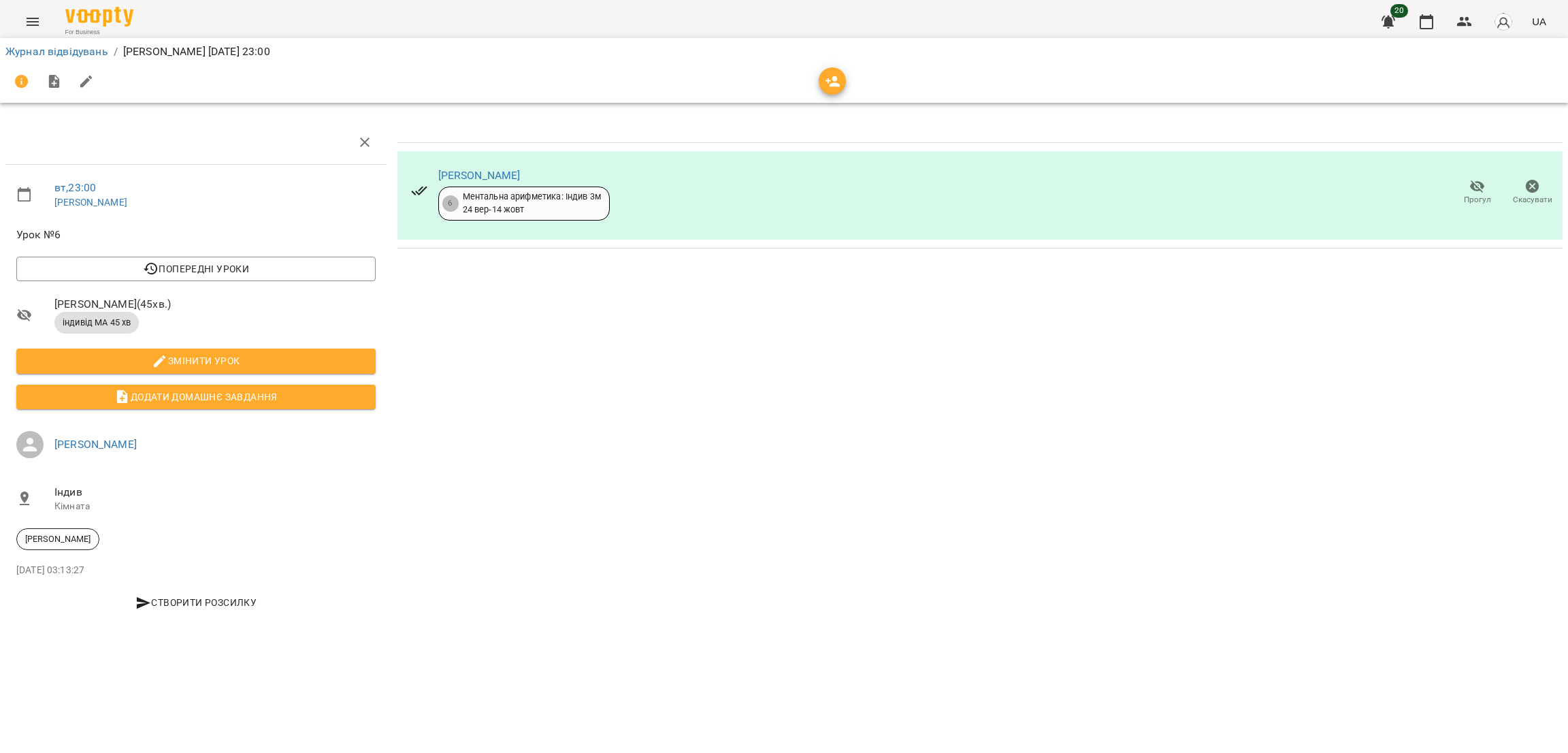
click at [42, 23] on button "Menu" at bounding box center [33, 22] width 33 height 33
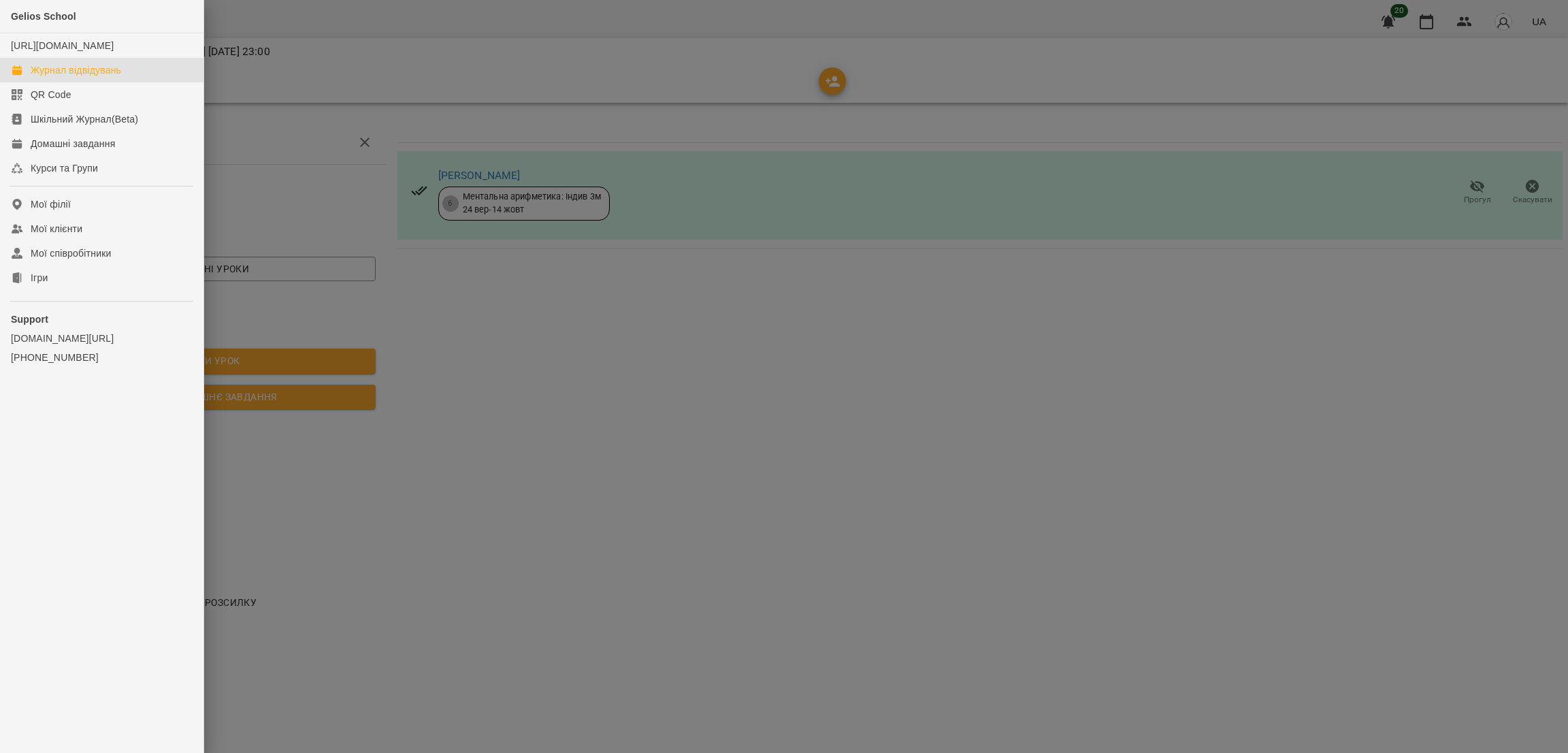
click at [109, 77] on div "Журнал відвідувань" at bounding box center [76, 70] width 90 height 14
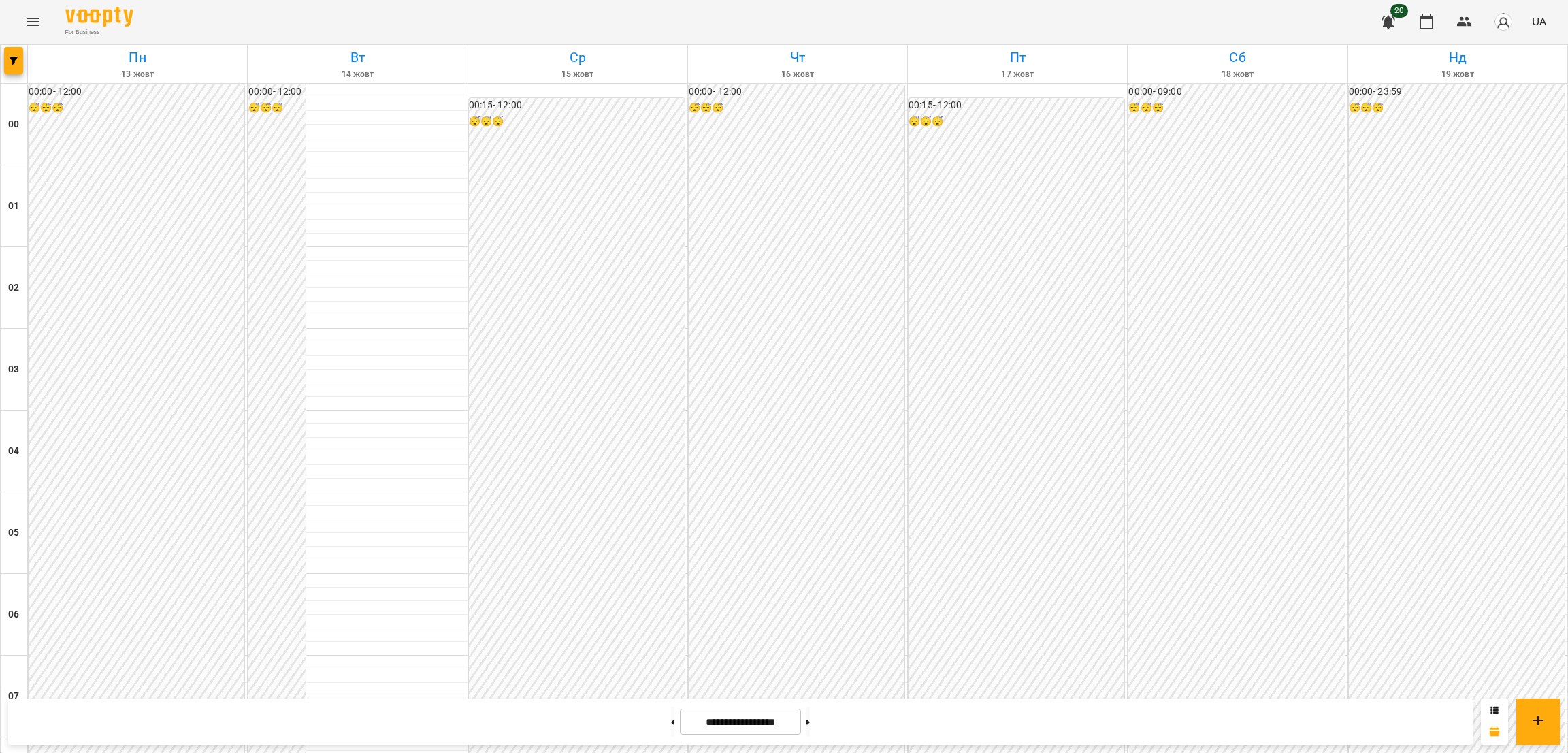
scroll to position [1159, 0]
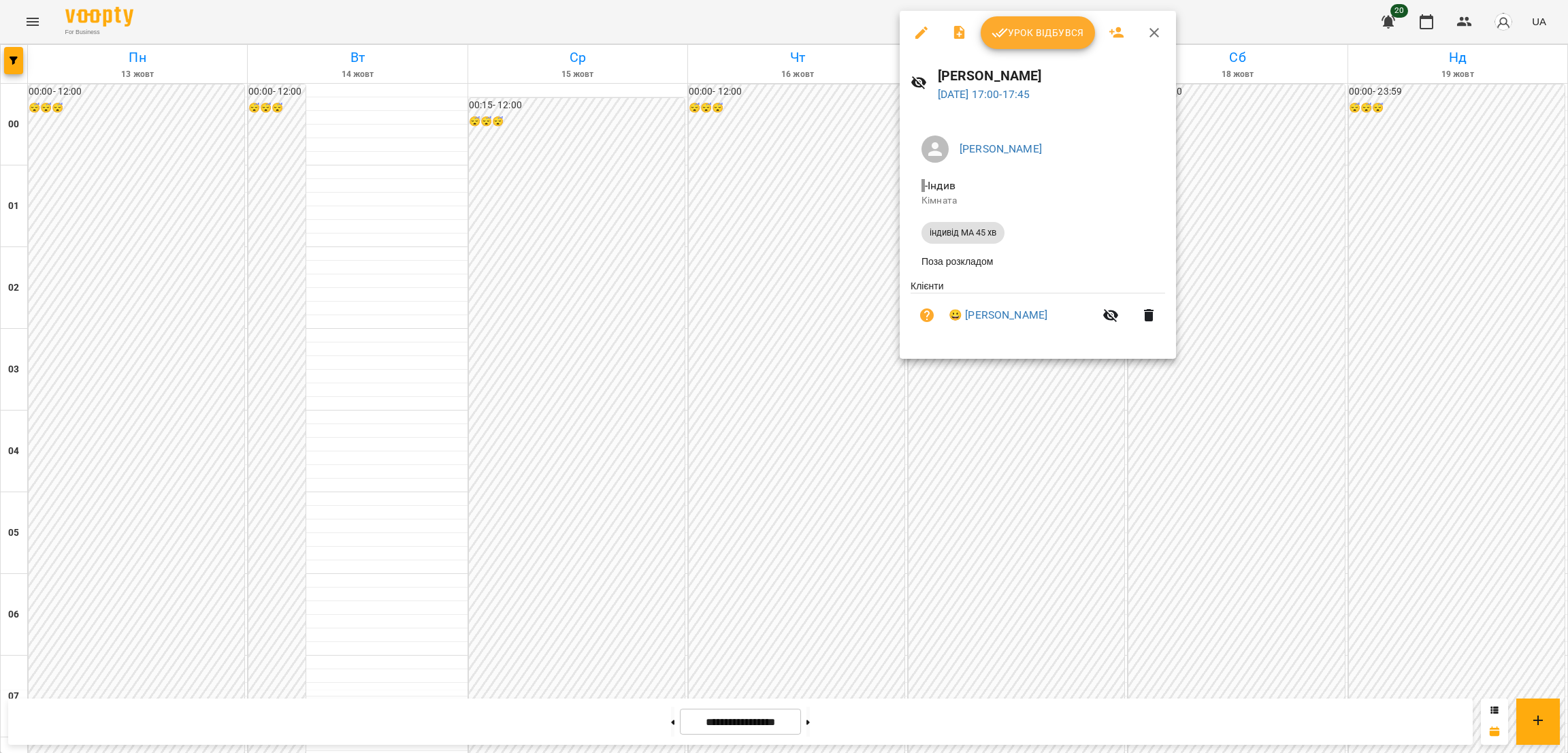
click at [917, 27] on icon "button" at bounding box center [921, 33] width 16 height 16
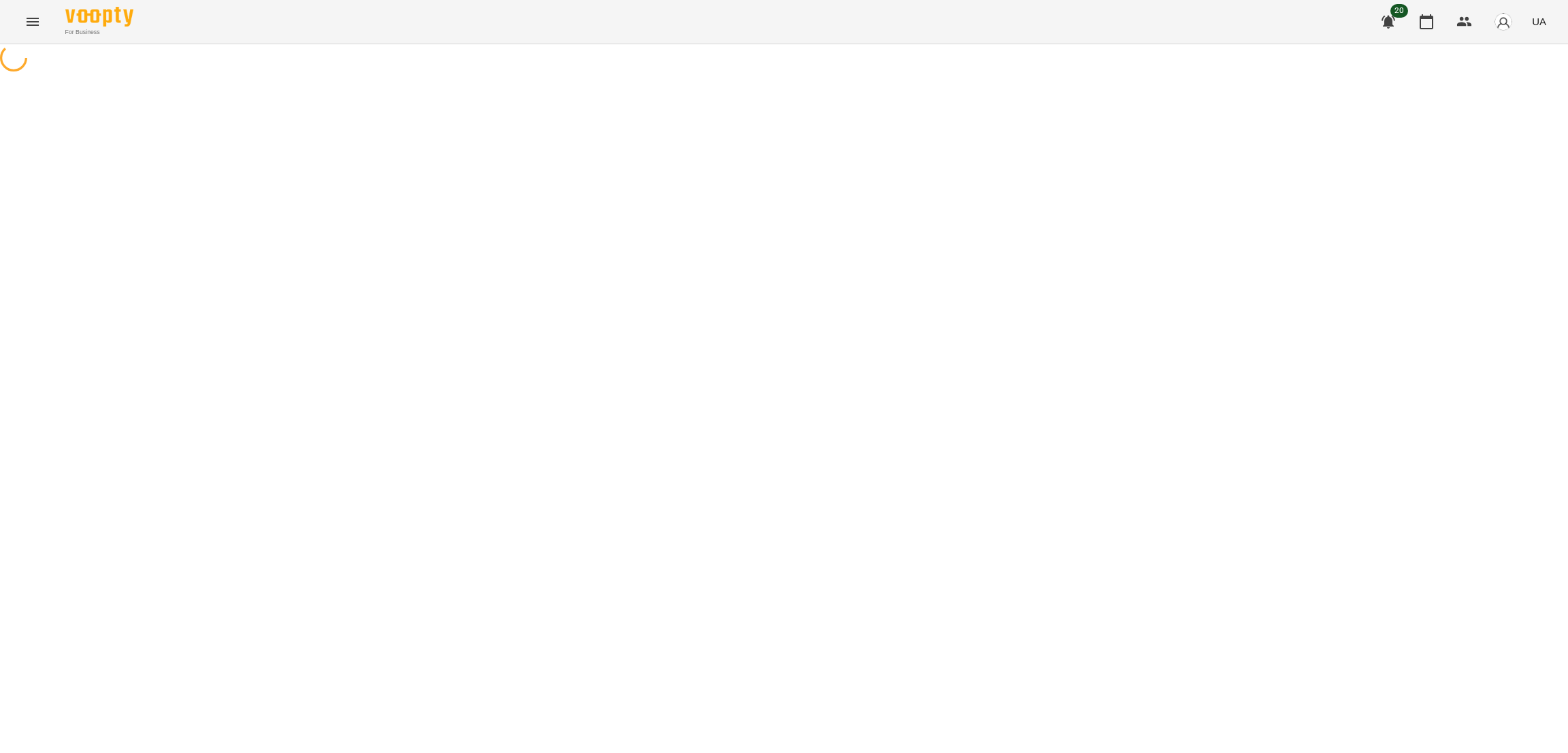
select select "**********"
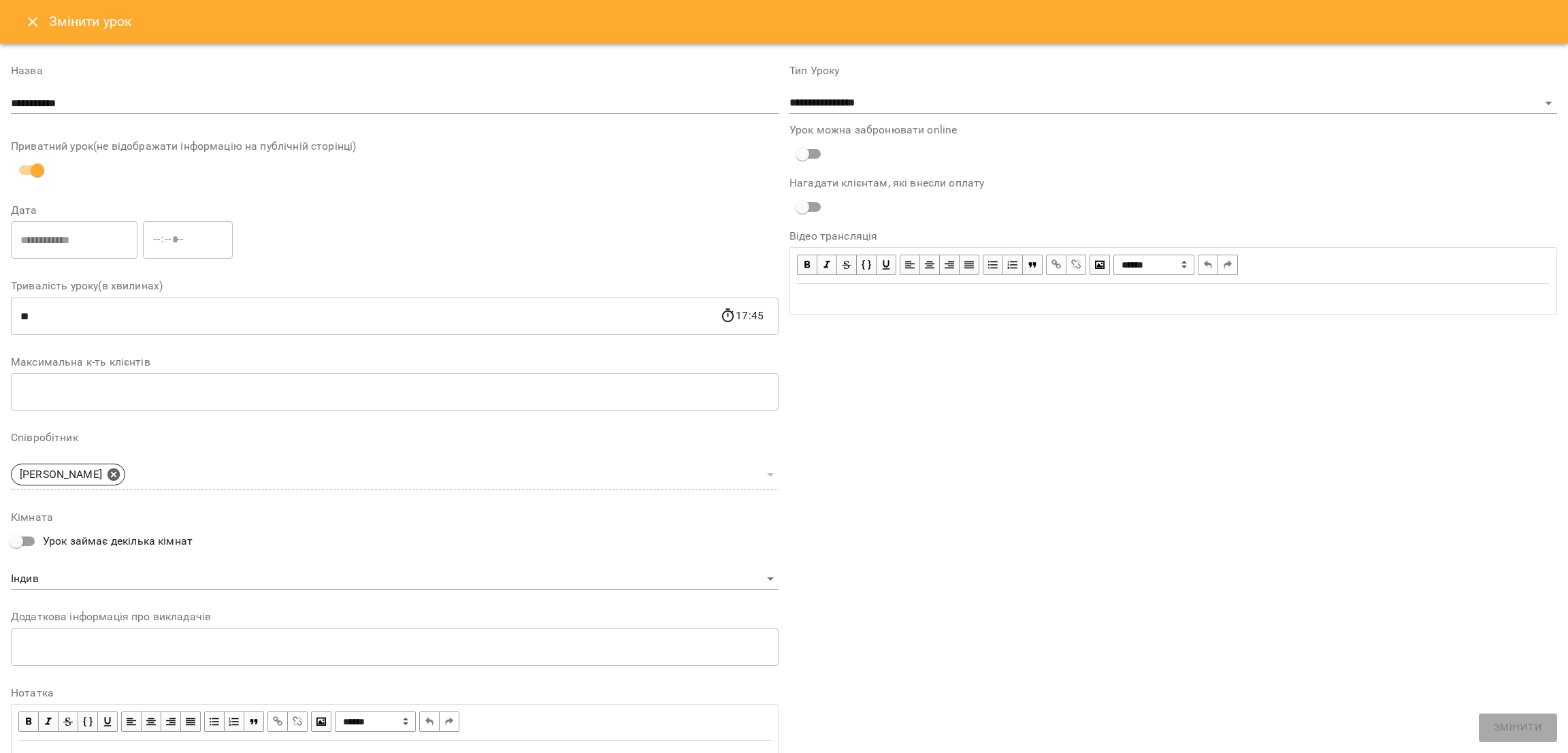
click at [34, 21] on icon "Close" at bounding box center [33, 22] width 10 height 10
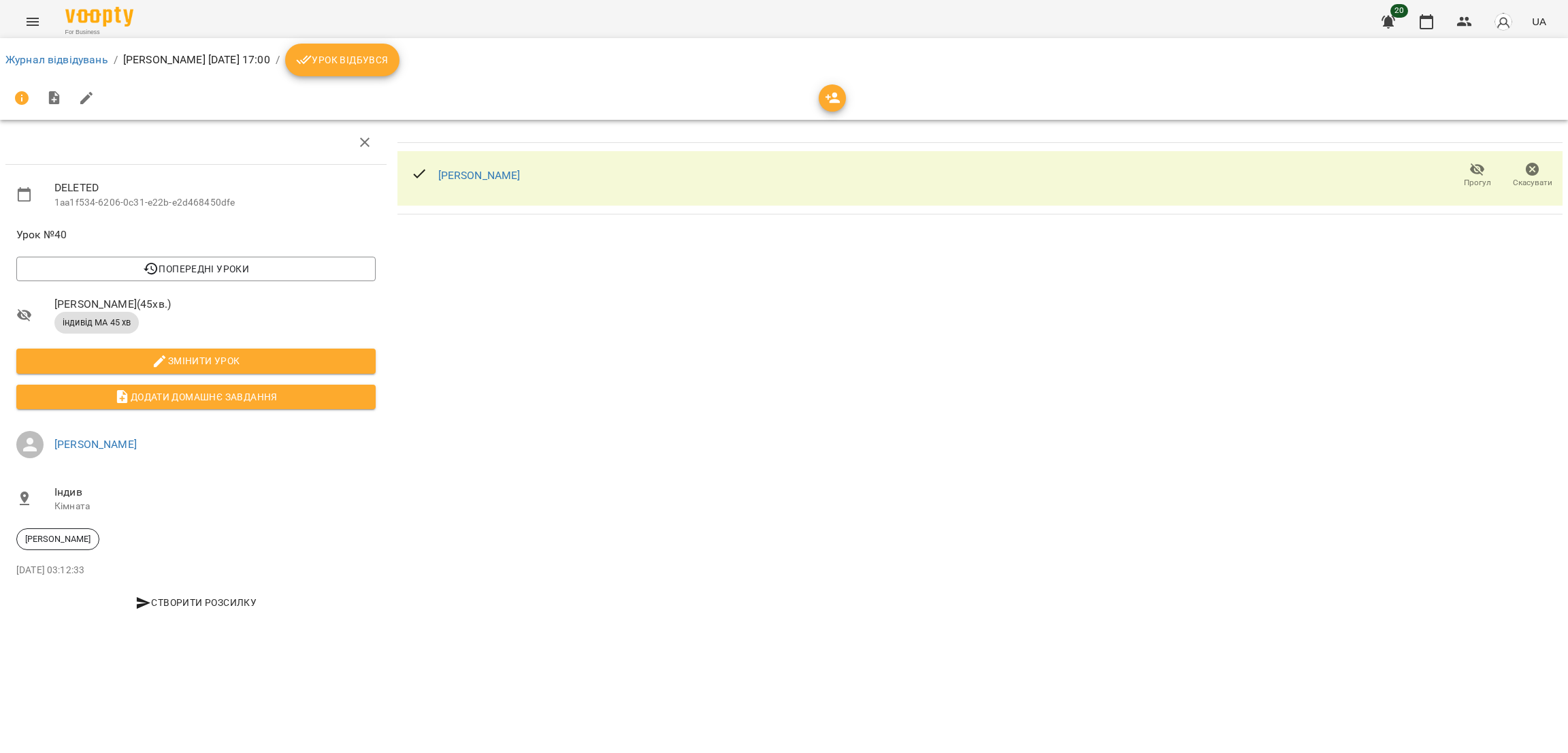
click at [383, 53] on span "Урок відбувся" at bounding box center [342, 60] width 92 height 16
click at [1530, 171] on icon "button" at bounding box center [1532, 169] width 16 height 16
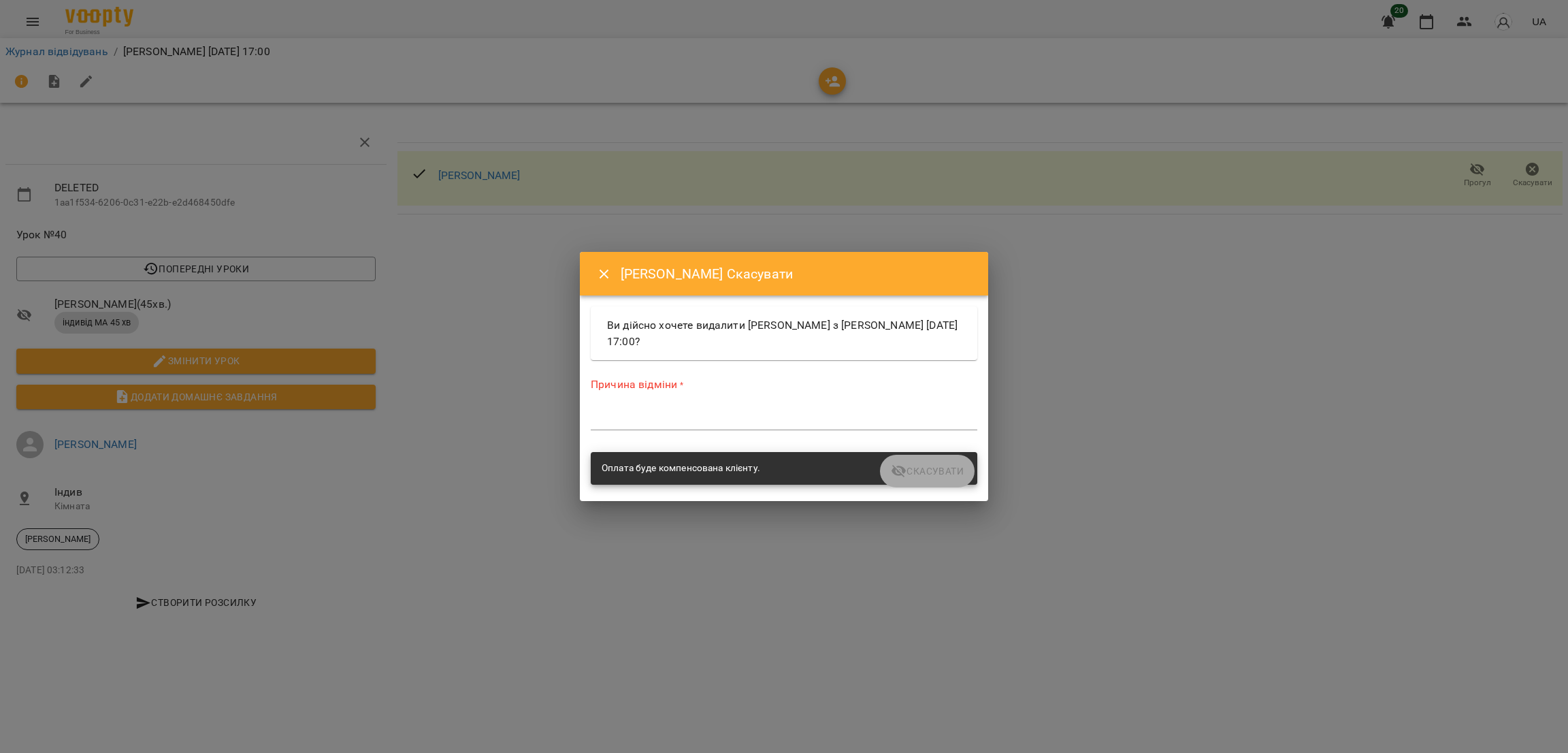
click at [628, 410] on div "*" at bounding box center [784, 419] width 386 height 22
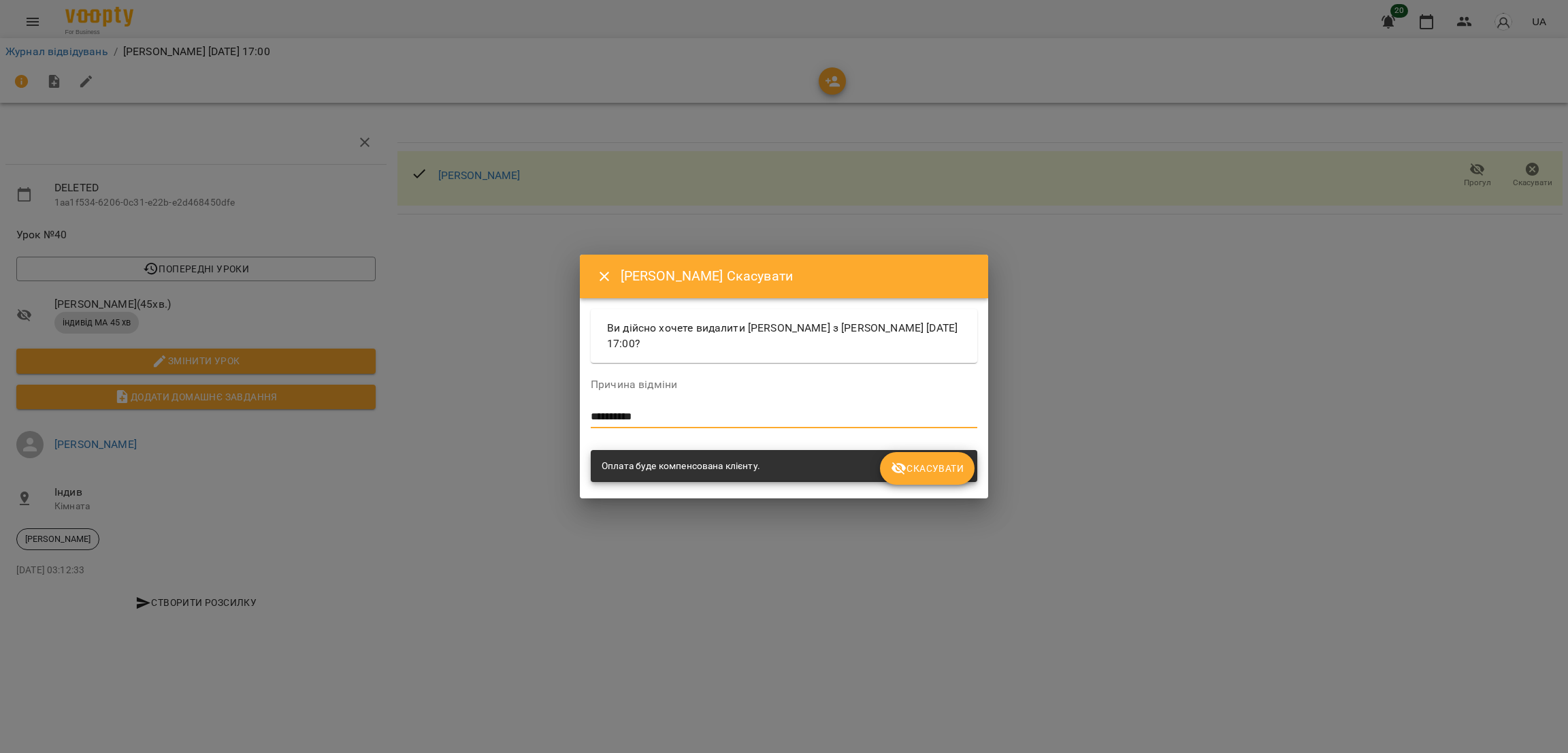
type textarea "**********"
click at [950, 473] on span "Скасувати" at bounding box center [927, 468] width 73 height 16
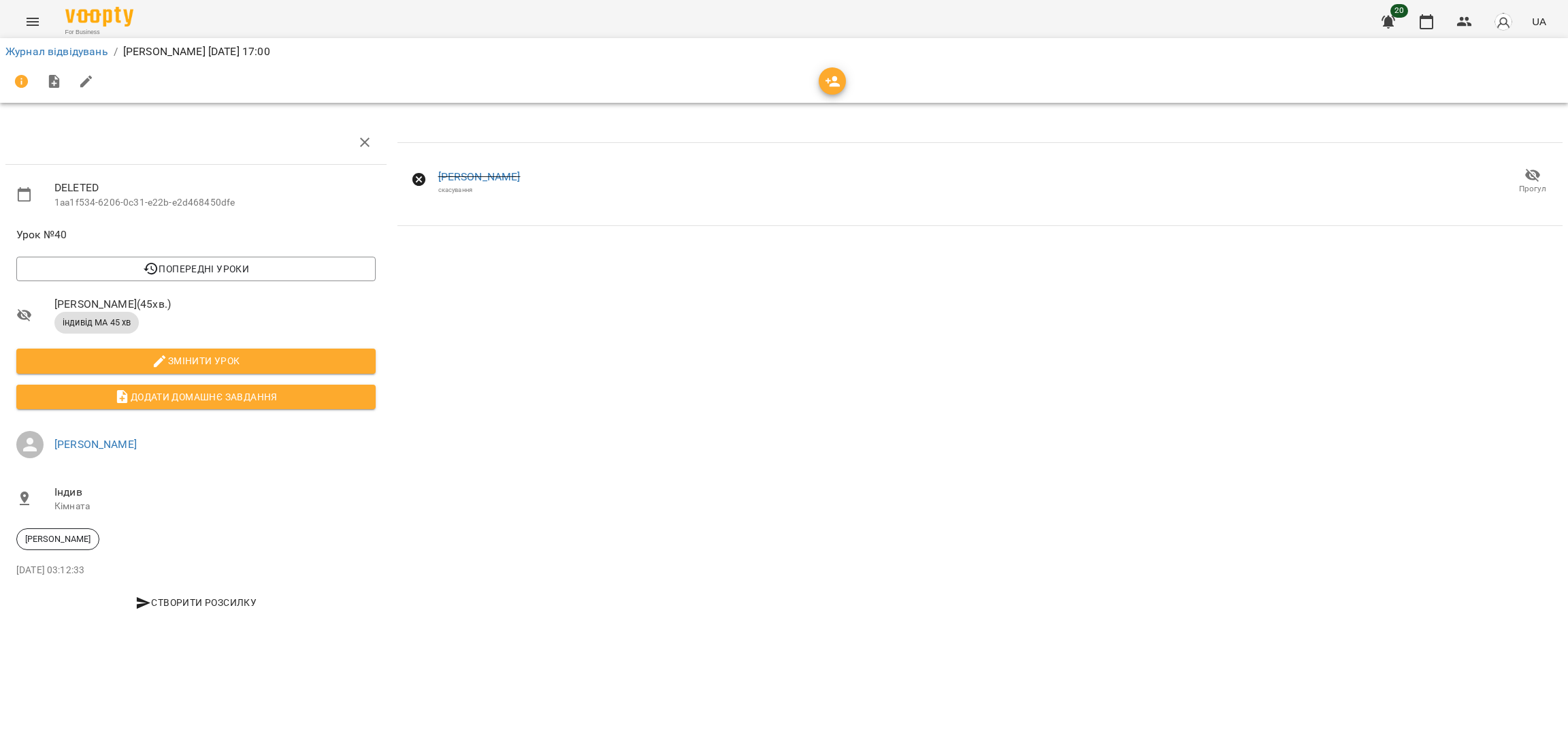
click at [32, 10] on button "Menu" at bounding box center [33, 22] width 33 height 33
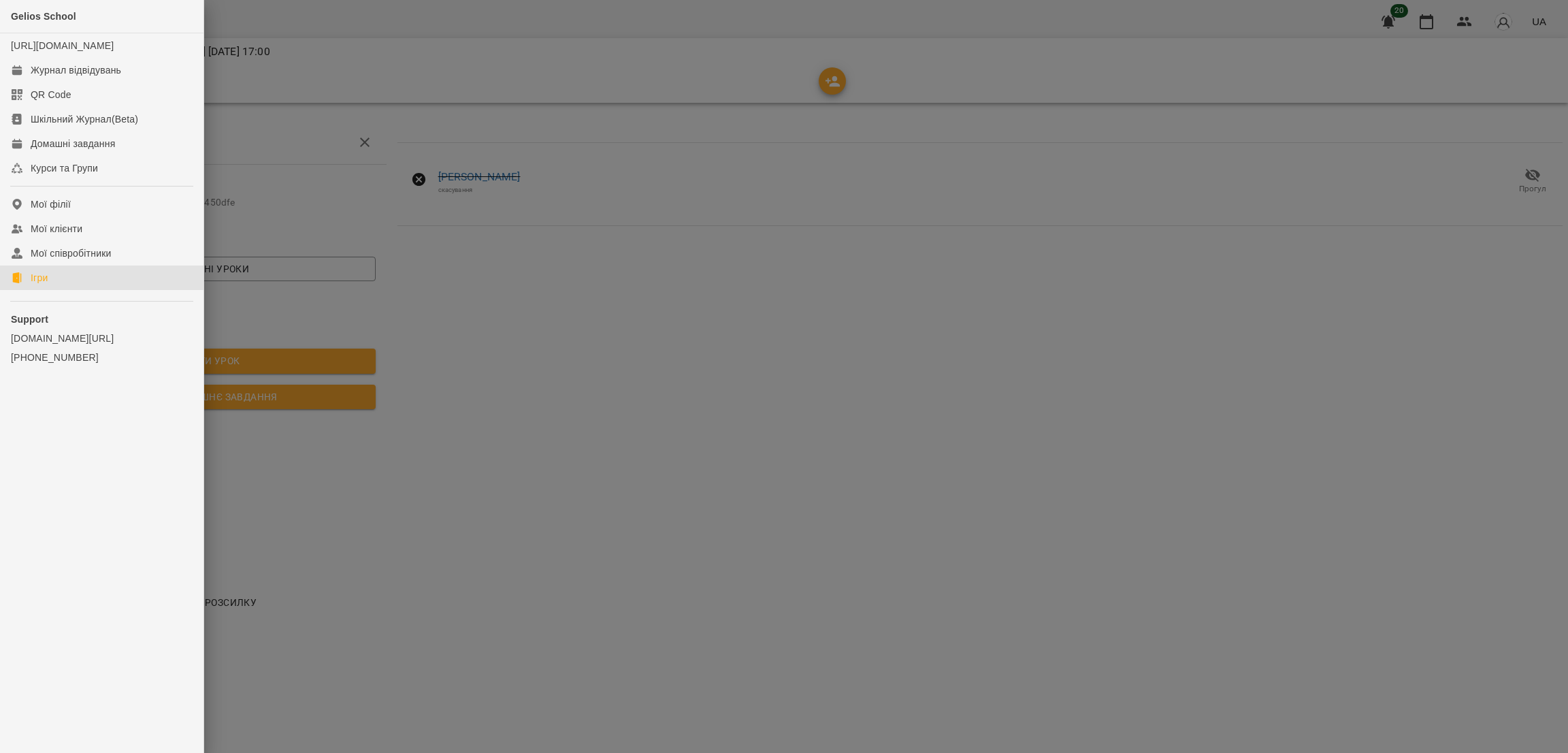
click at [55, 290] on link "Ігри" at bounding box center [101, 277] width 203 height 25
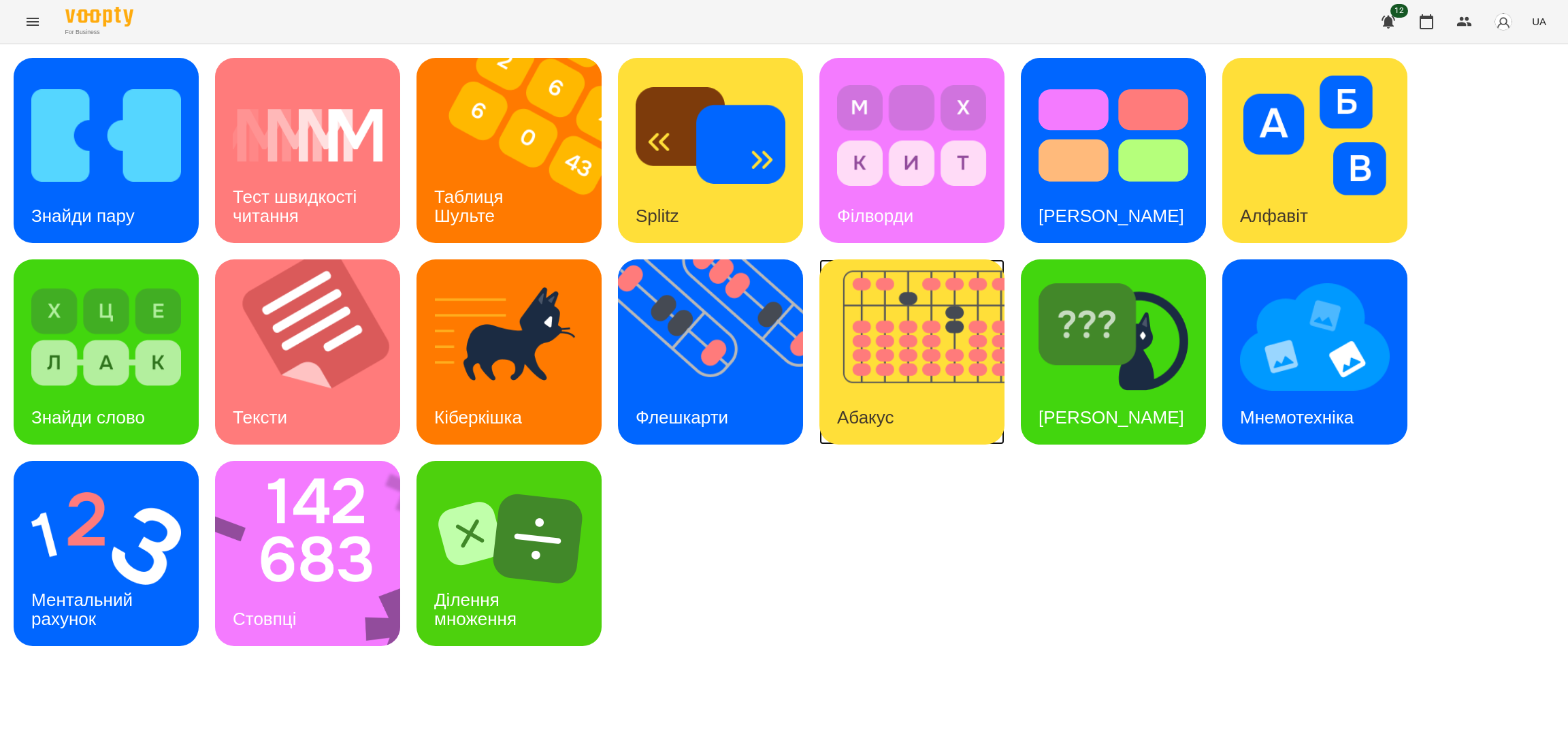
click at [878, 369] on img at bounding box center [920, 351] width 202 height 185
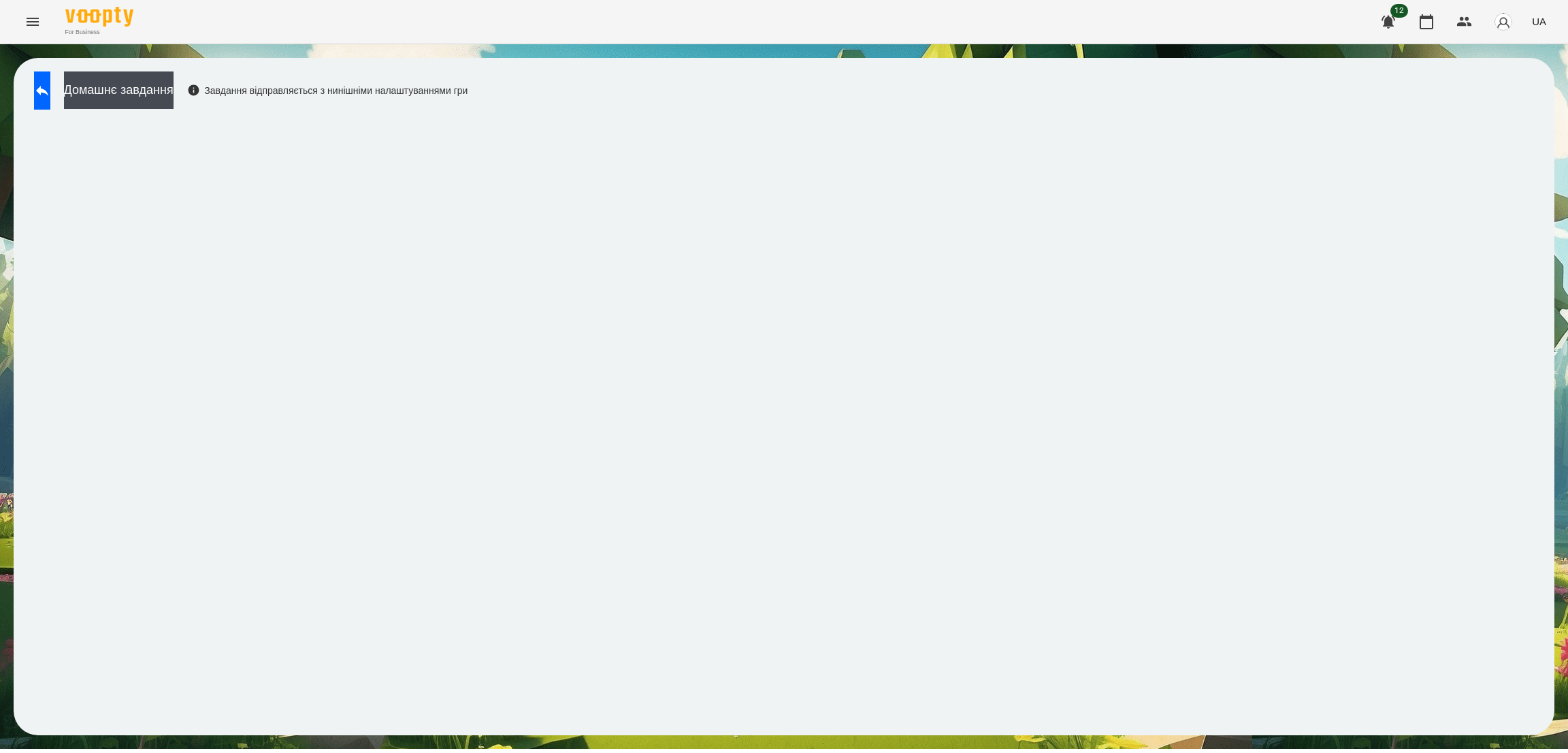
drag, startPoint x: 1128, startPoint y: 32, endPoint x: 1080, endPoint y: 116, distance: 96.7
click at [1128, 32] on div "For Business 12 UA" at bounding box center [784, 22] width 1568 height 44
click at [47, 98] on button at bounding box center [42, 90] width 16 height 38
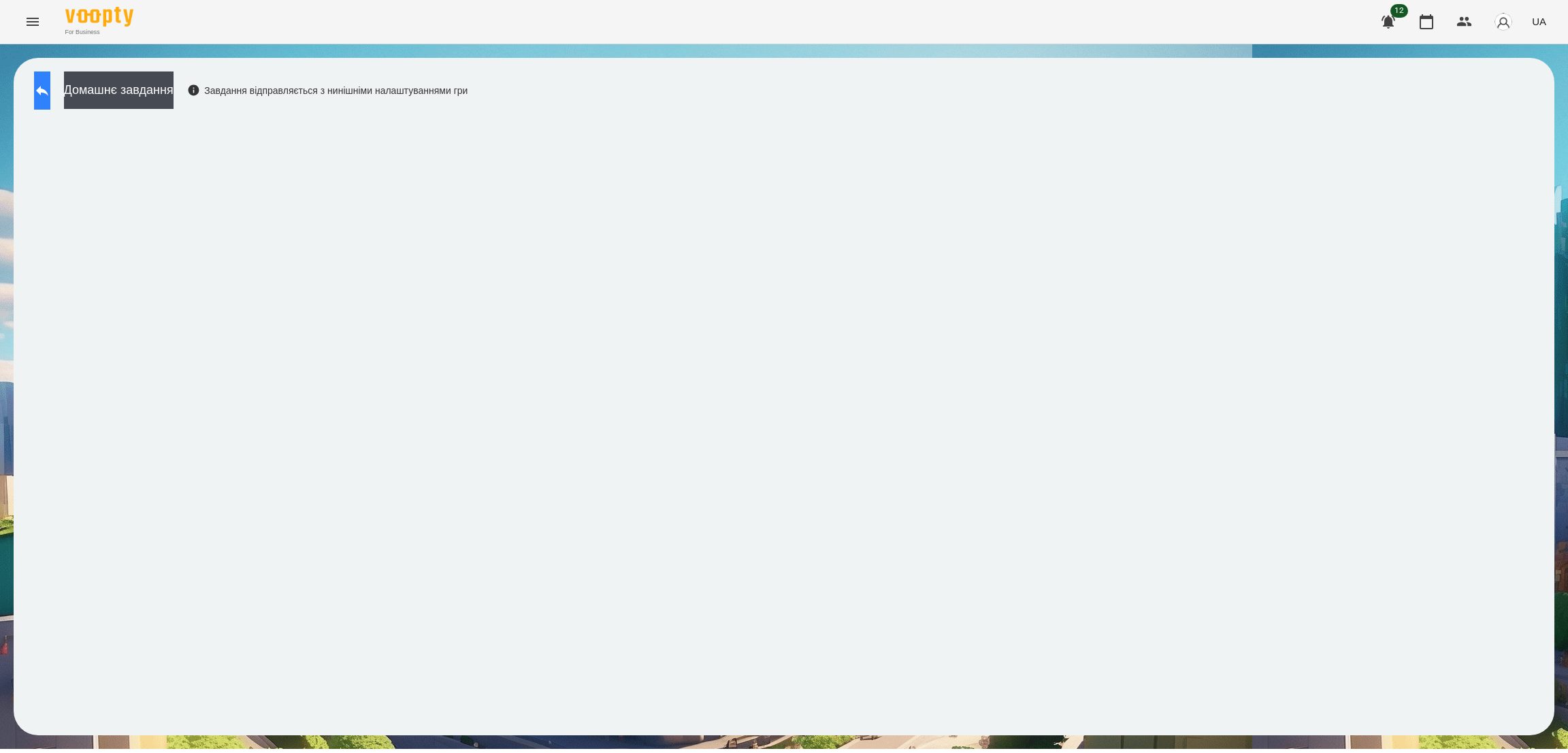
click at [42, 78] on button at bounding box center [42, 90] width 16 height 38
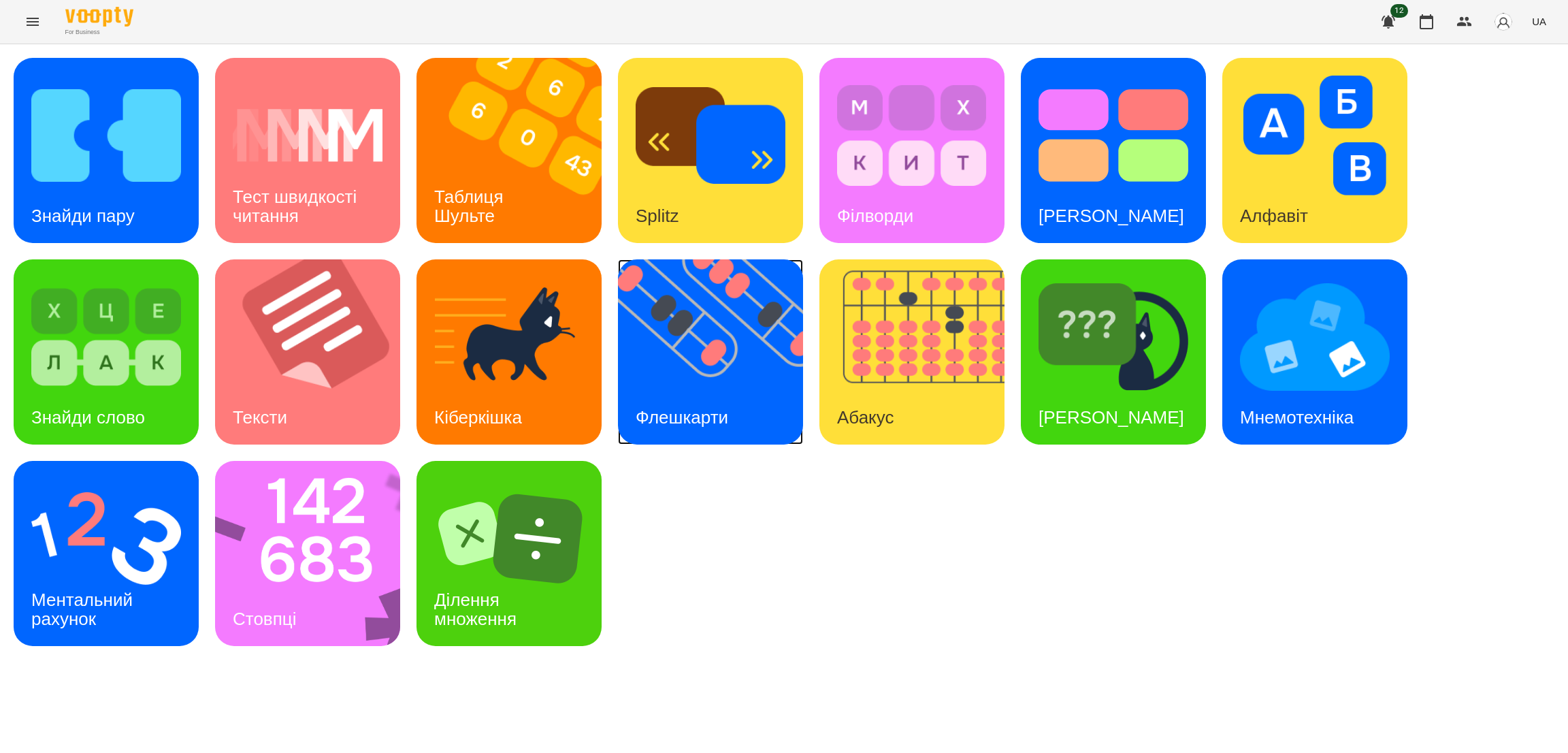
click at [755, 385] on img at bounding box center [719, 351] width 202 height 185
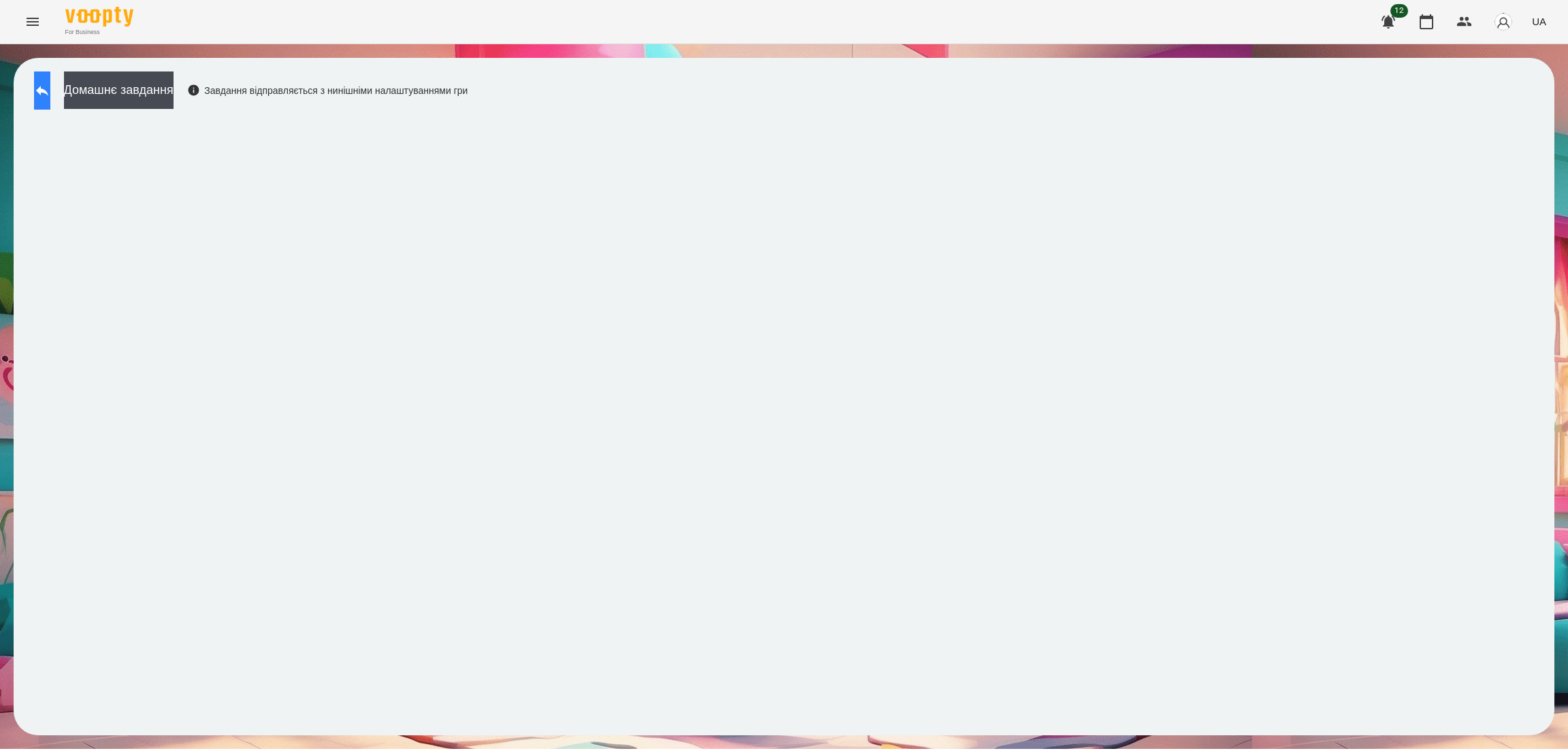
click at [49, 71] on button at bounding box center [42, 90] width 16 height 38
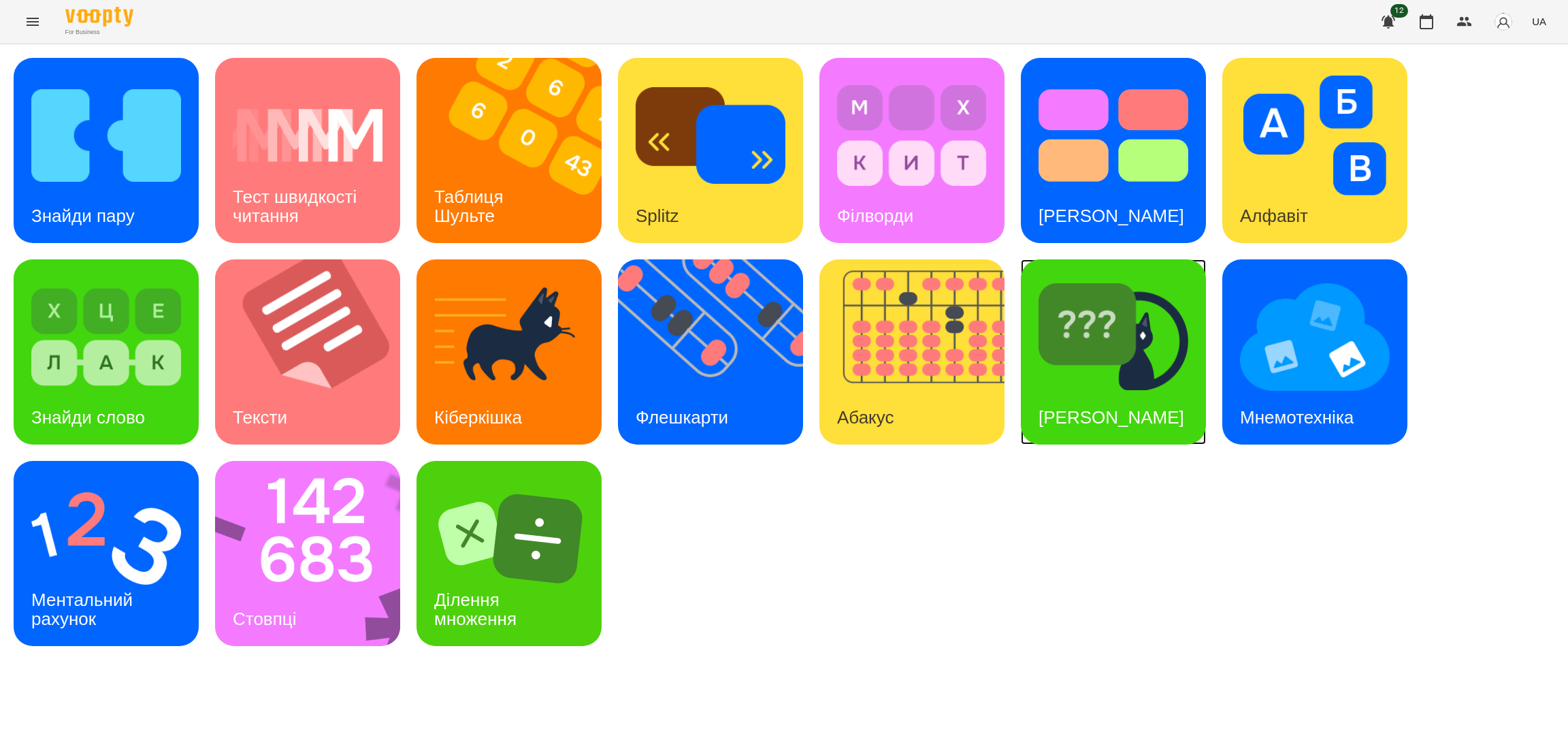
click at [1130, 401] on div "[PERSON_NAME]" at bounding box center [1111, 417] width 181 height 53
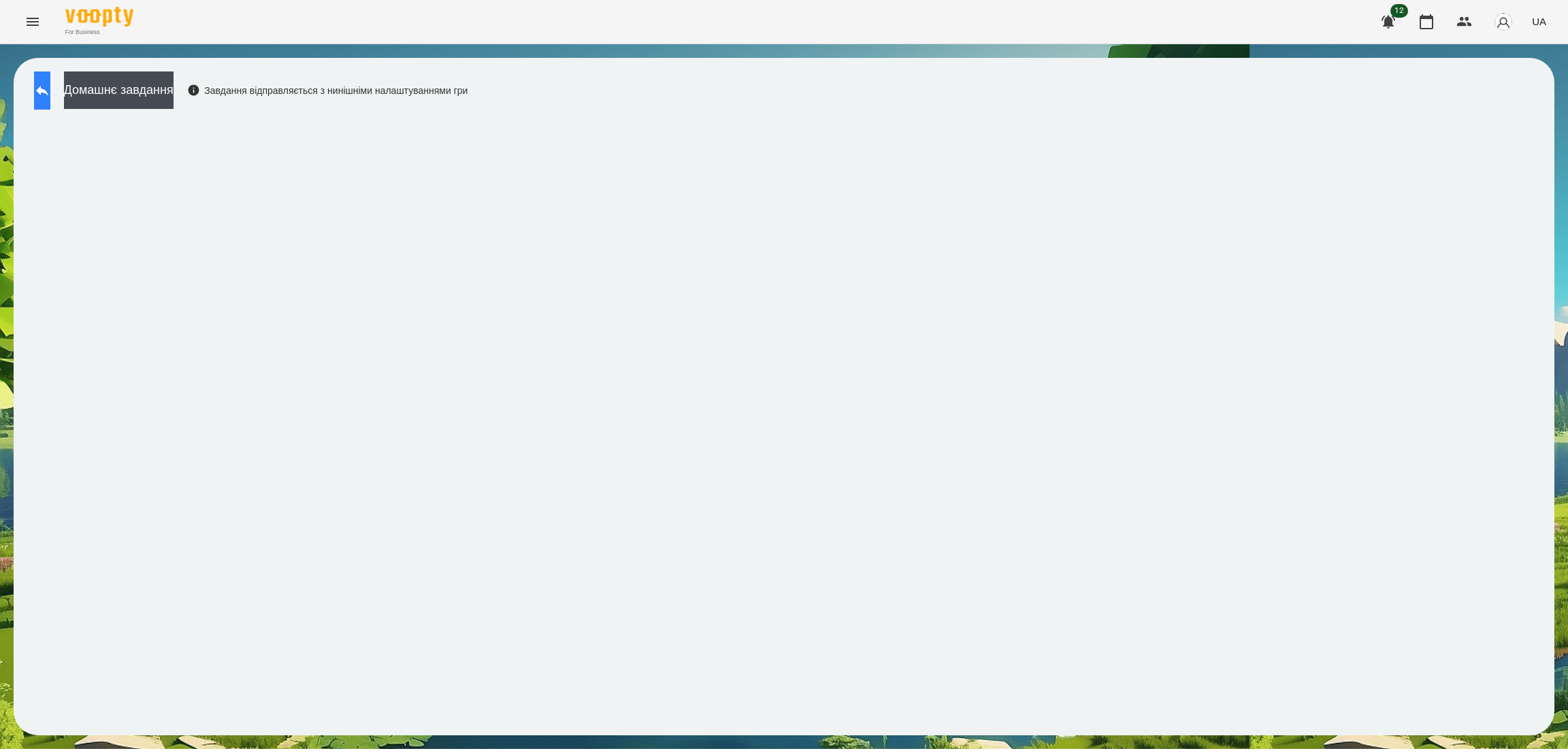
click at [51, 102] on button at bounding box center [42, 90] width 16 height 38
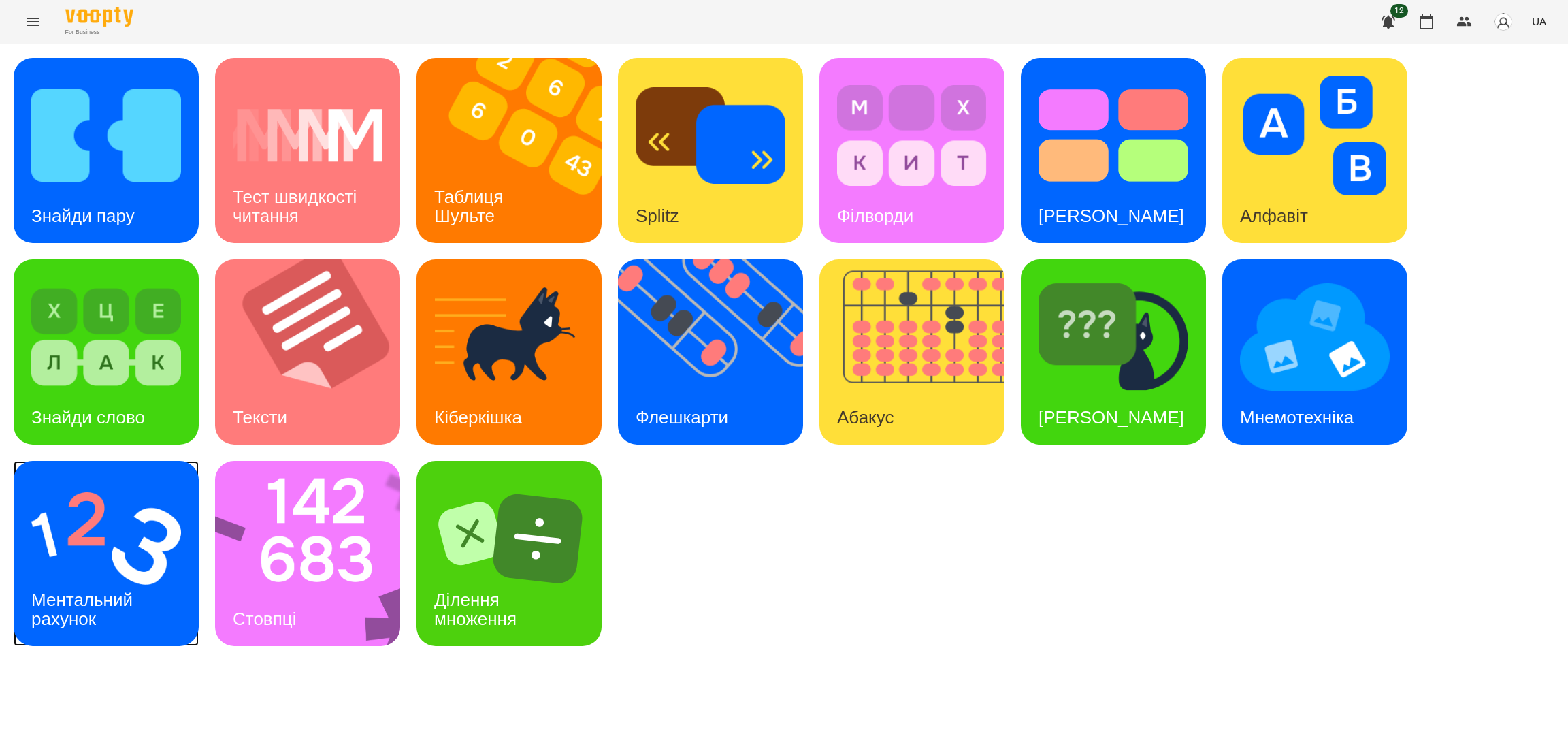
click at [103, 589] on h3 "Ментальний рахунок" at bounding box center [84, 608] width 106 height 39
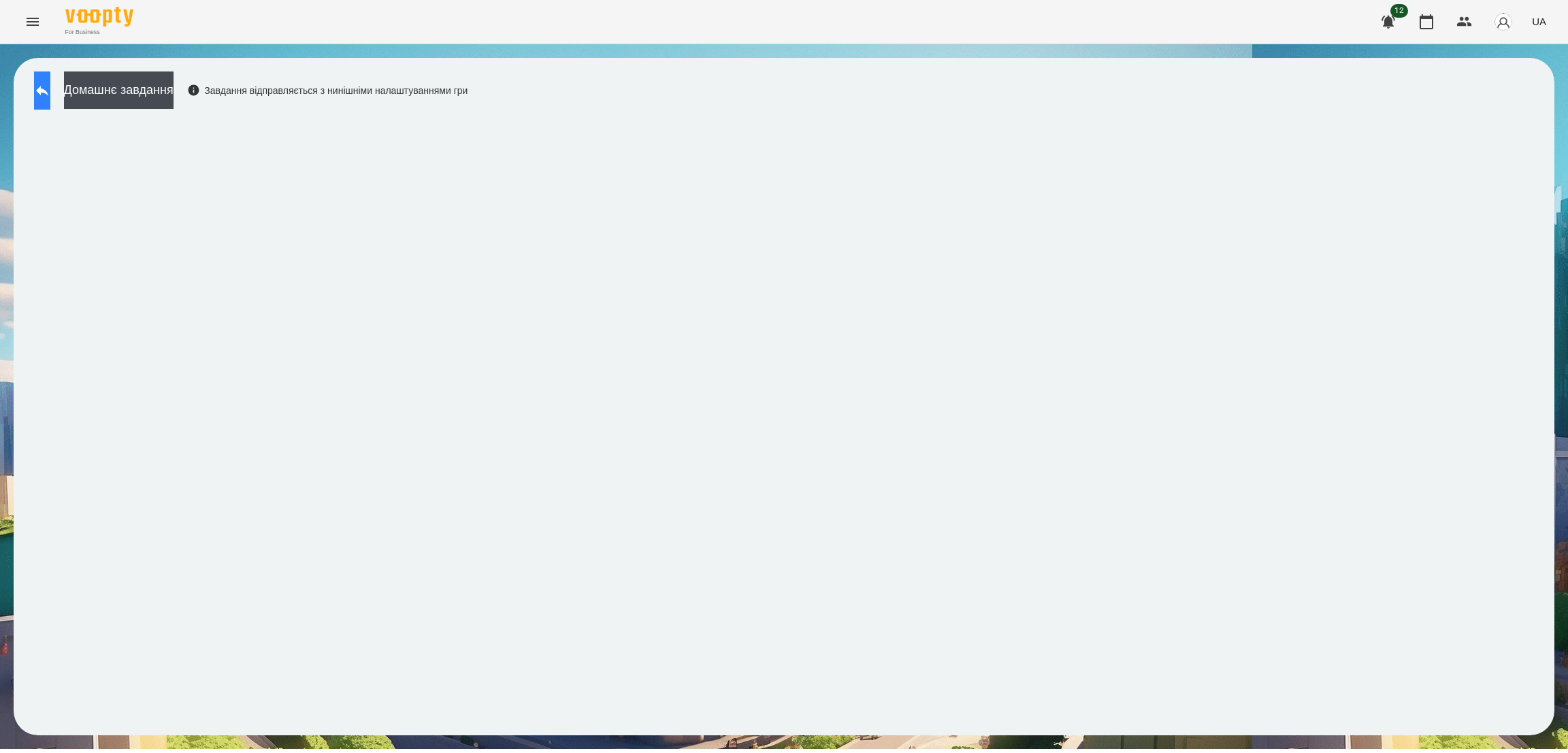
click at [51, 82] on button at bounding box center [42, 90] width 16 height 38
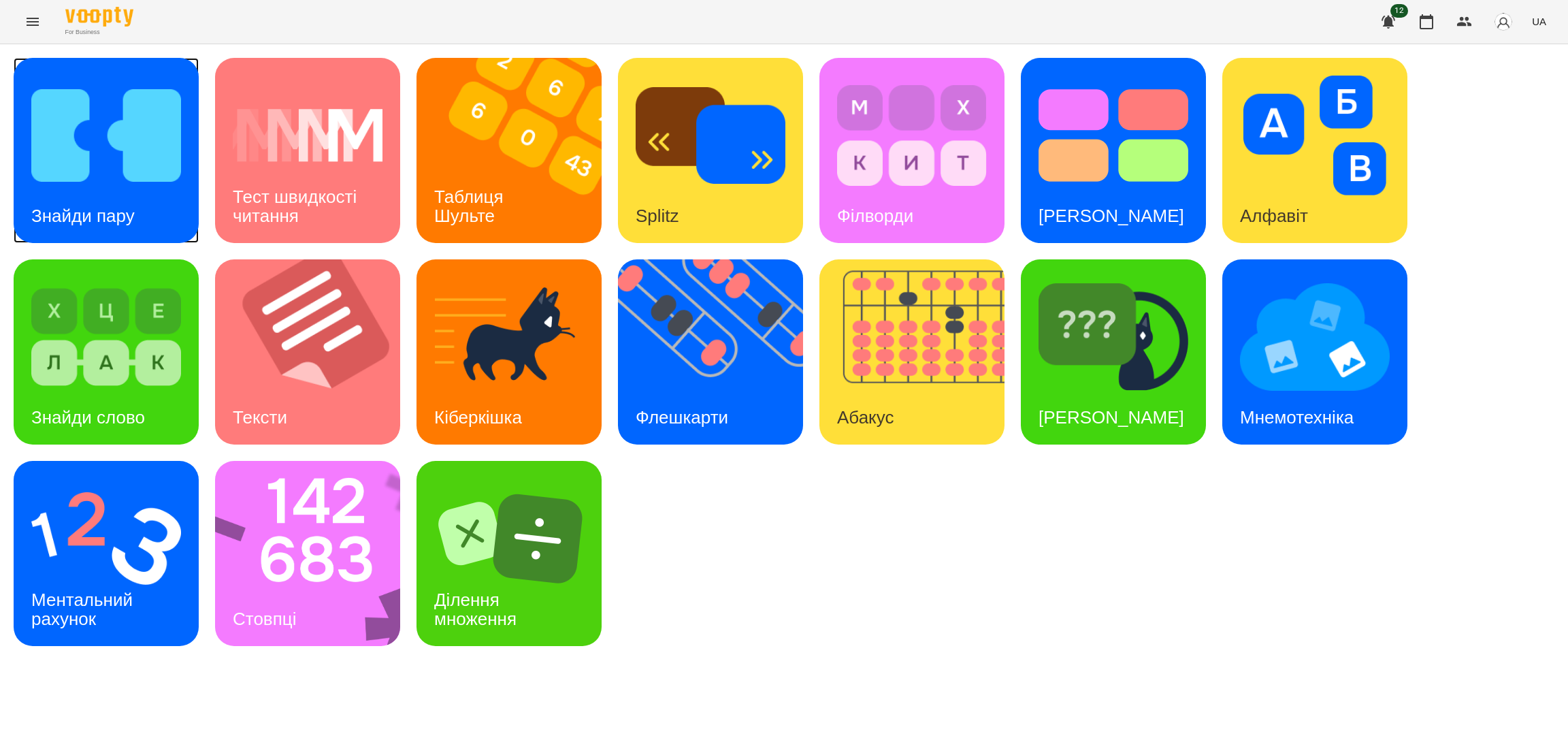
click at [166, 163] on img at bounding box center [106, 135] width 150 height 120
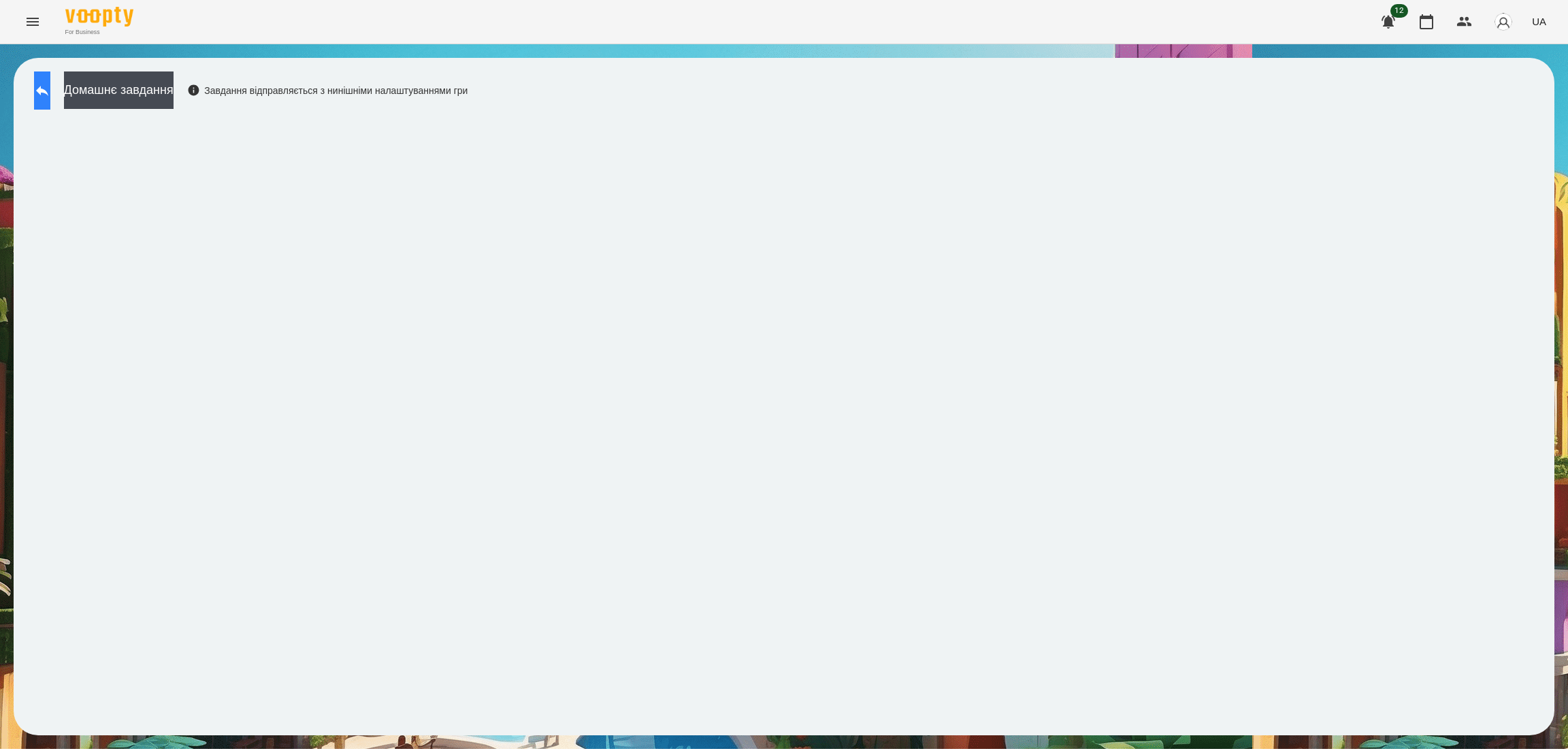
click at [51, 93] on icon at bounding box center [42, 90] width 16 height 16
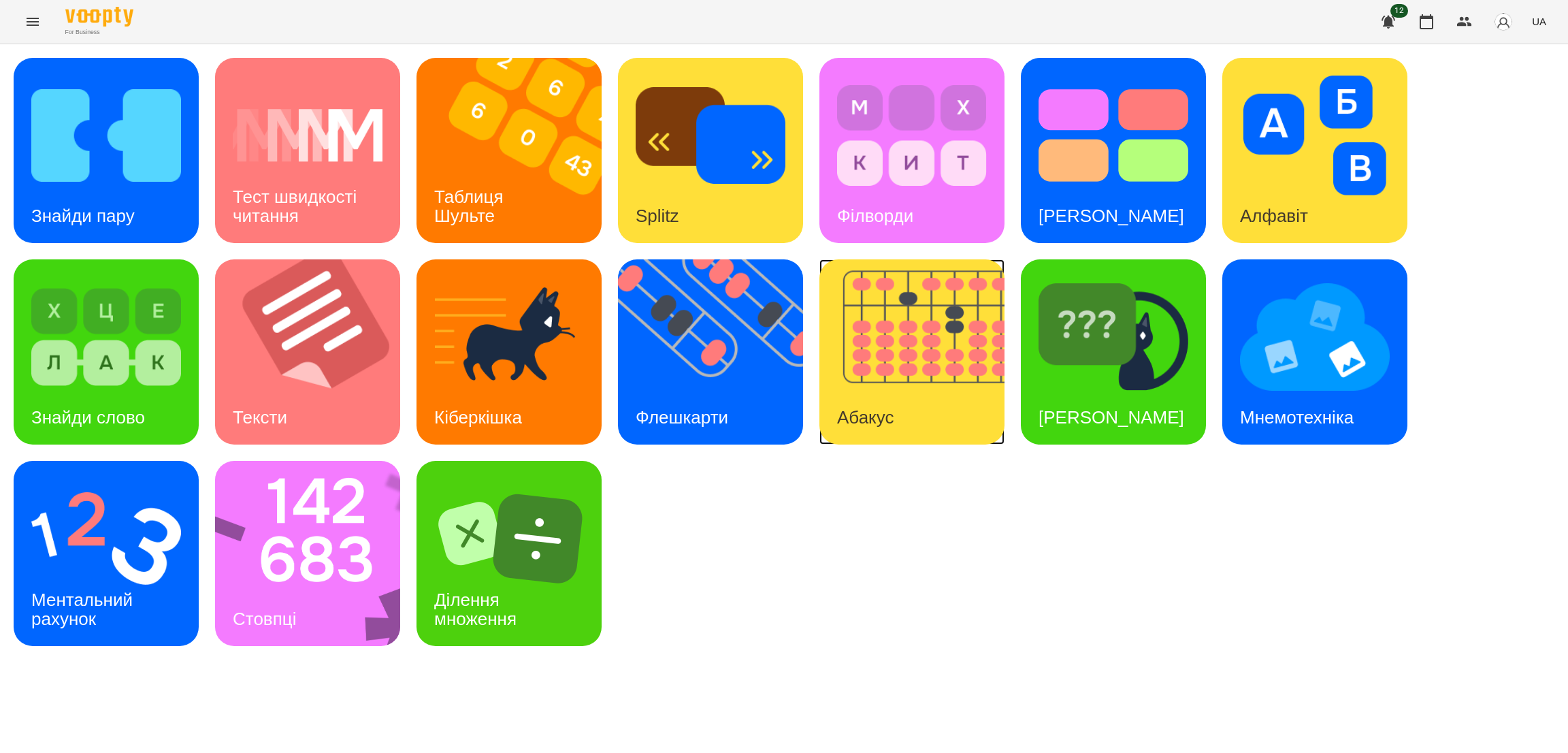
click at [914, 358] on img at bounding box center [920, 351] width 202 height 185
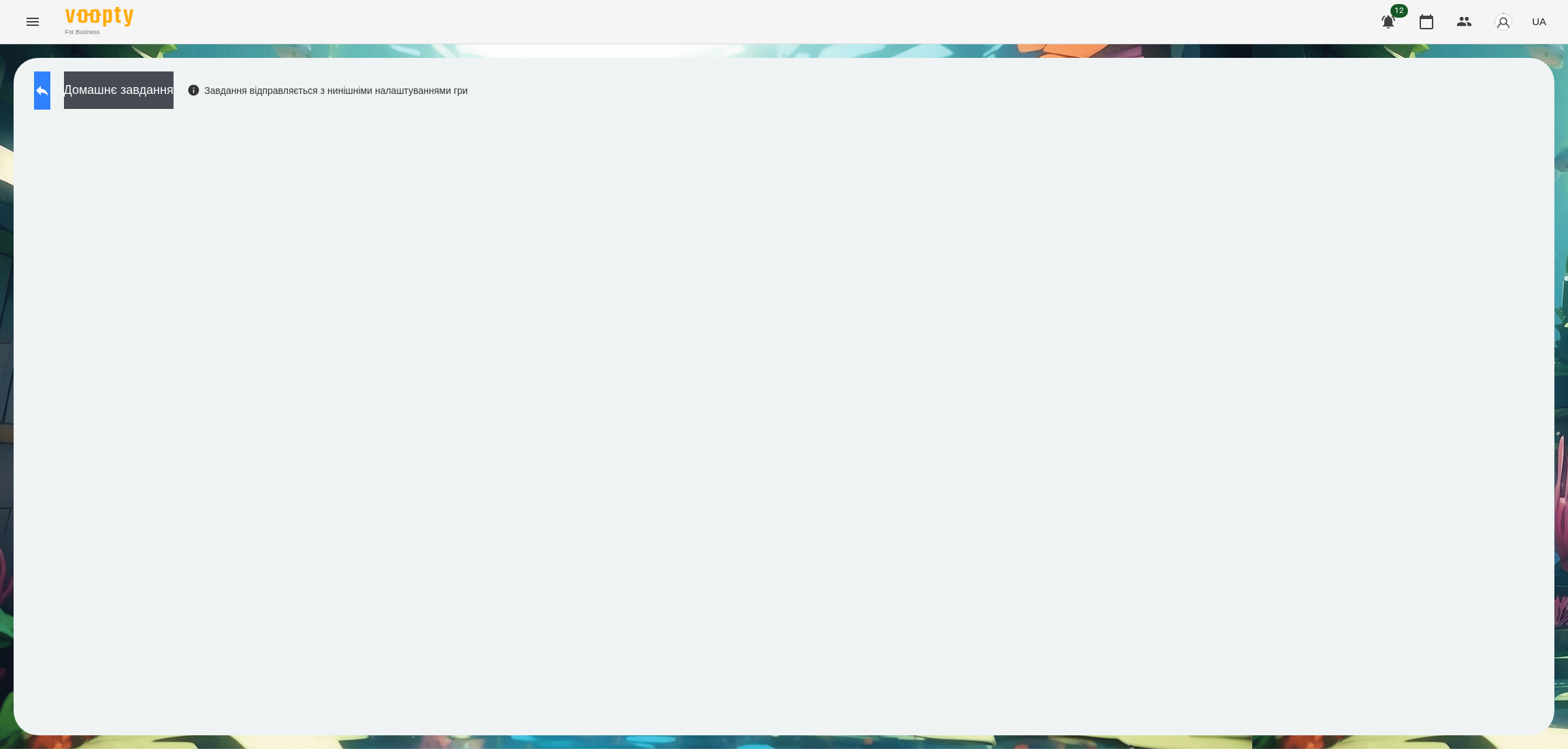
click at [47, 83] on button at bounding box center [42, 90] width 16 height 38
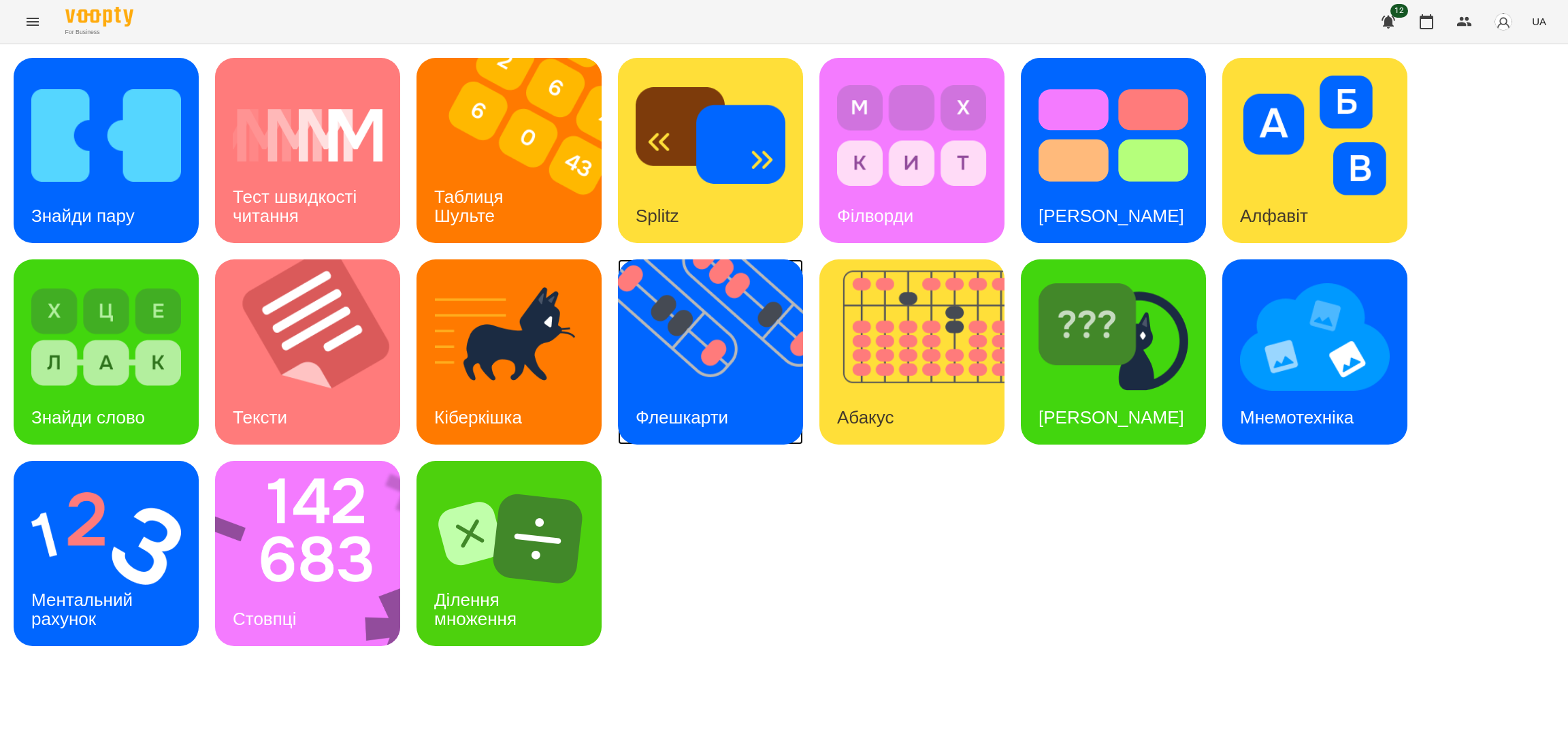
click at [693, 375] on img at bounding box center [719, 351] width 202 height 185
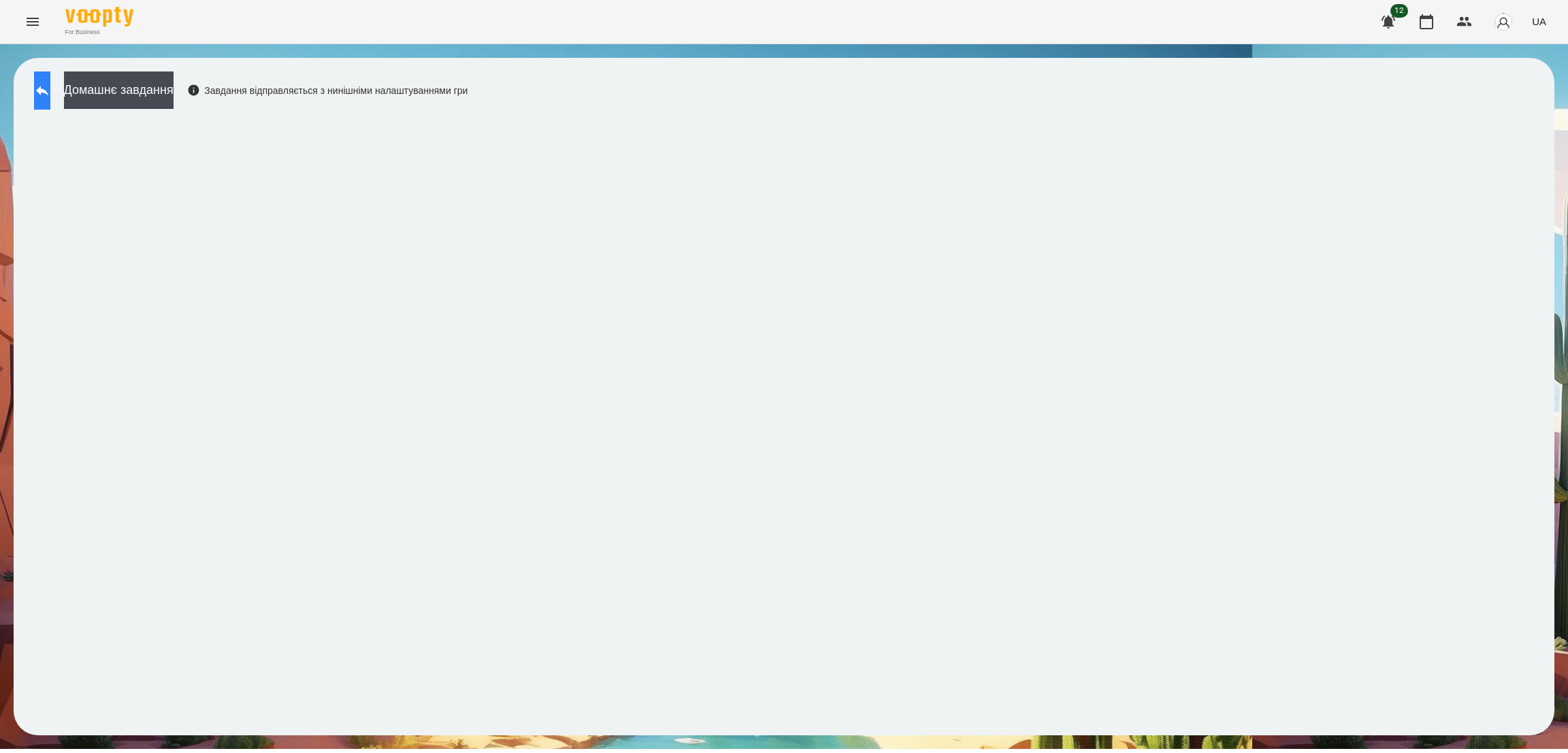
click at [51, 75] on button at bounding box center [42, 90] width 16 height 38
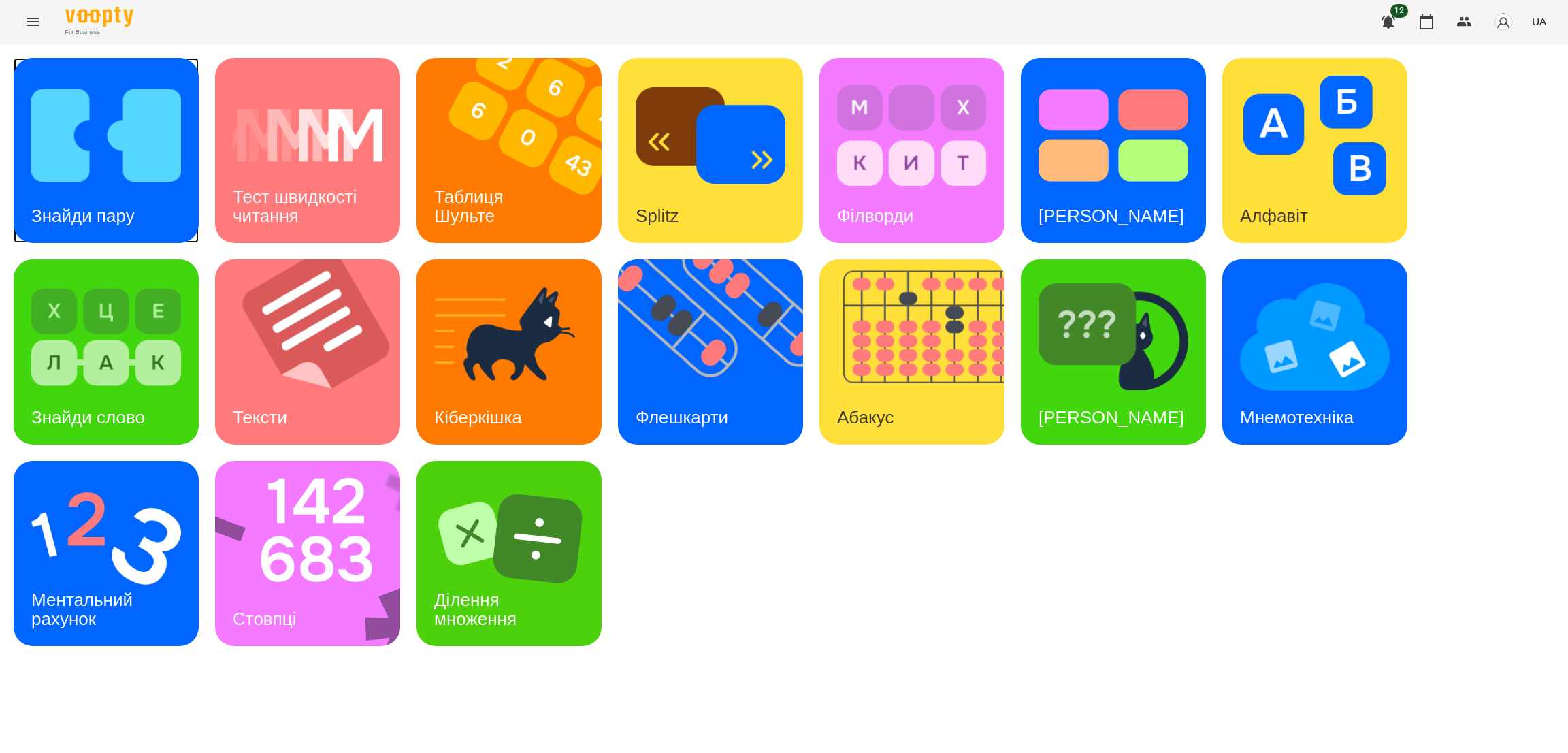
click at [136, 164] on img at bounding box center [106, 135] width 150 height 120
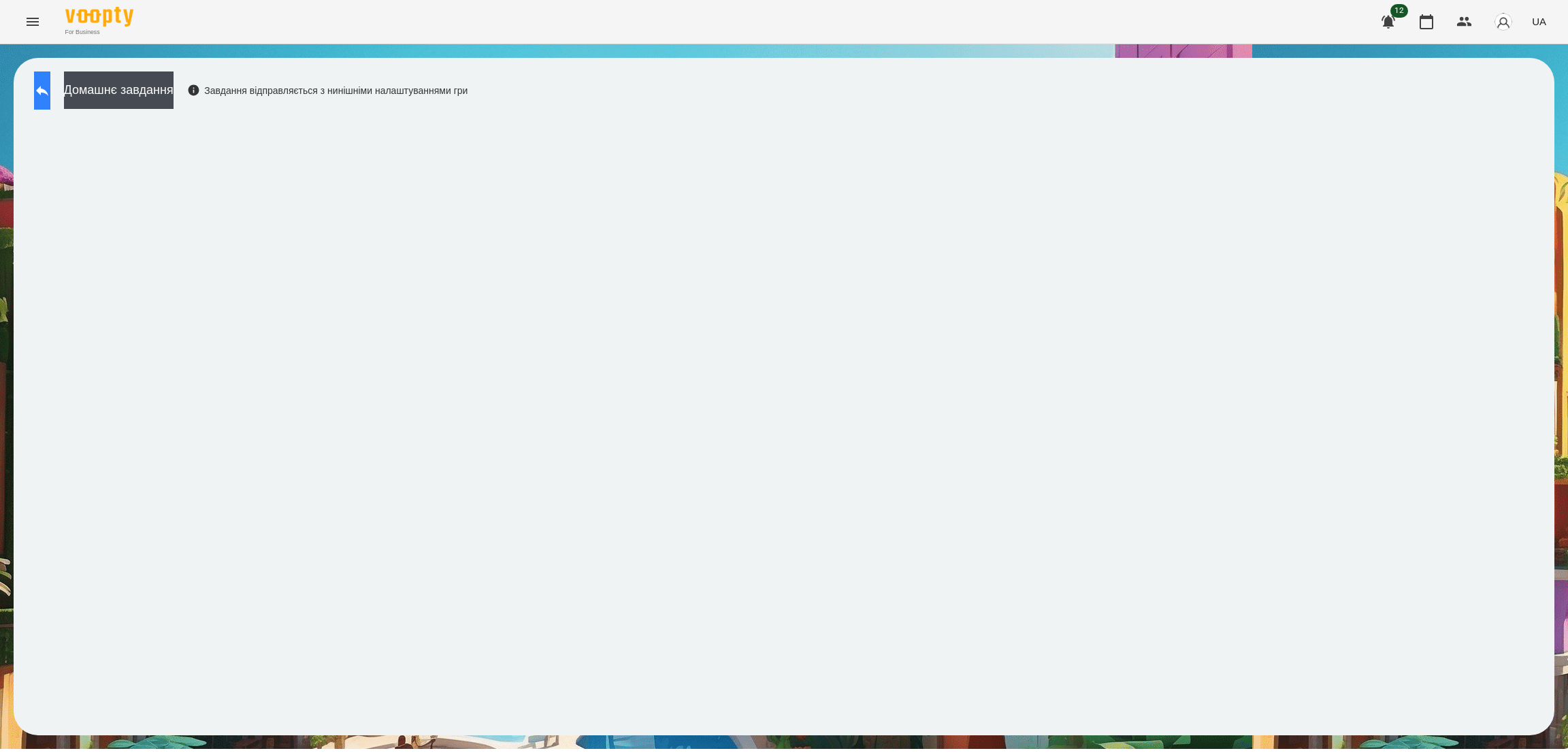
click at [45, 88] on button at bounding box center [42, 90] width 16 height 38
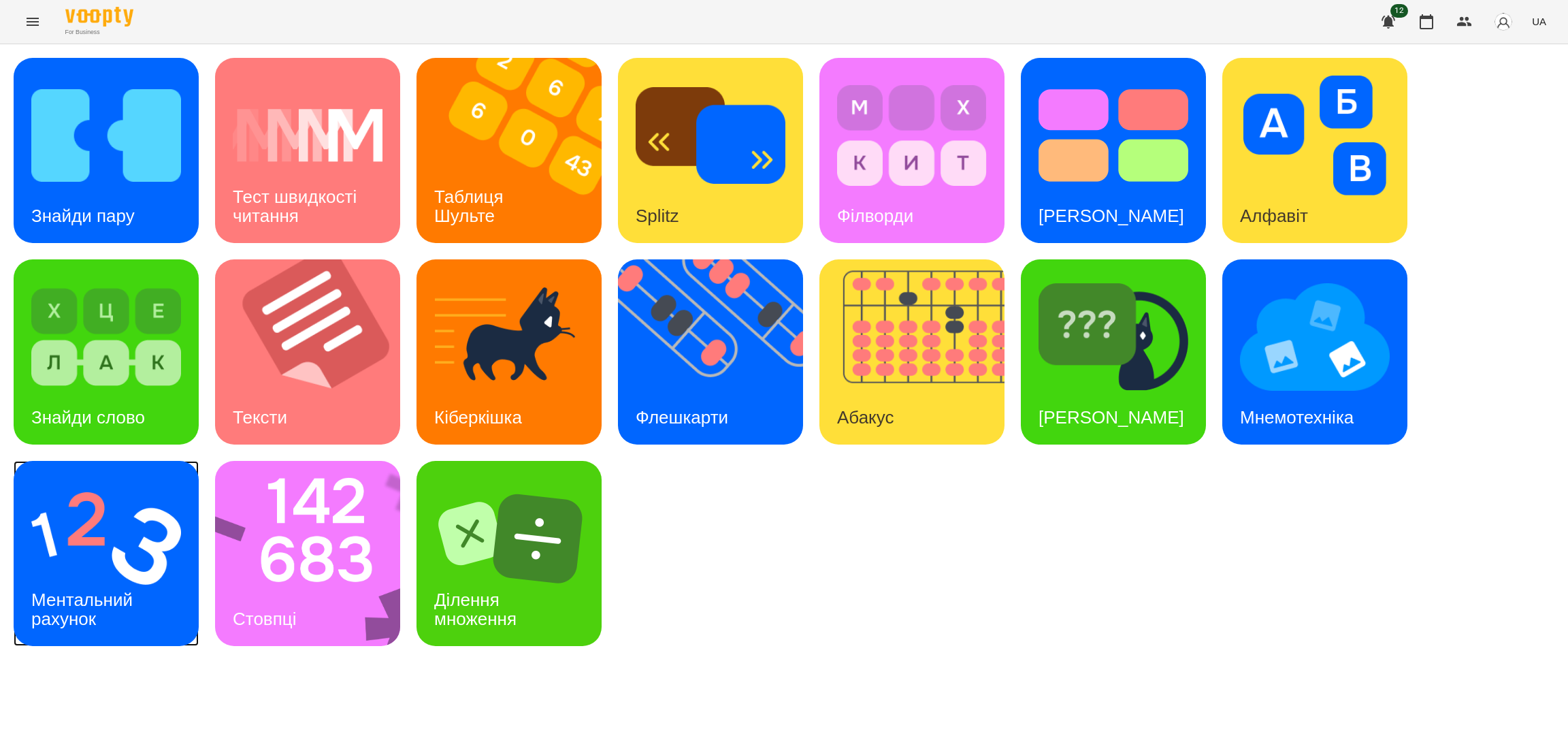
click at [129, 582] on div "Ментальний рахунок" at bounding box center [84, 609] width 142 height 73
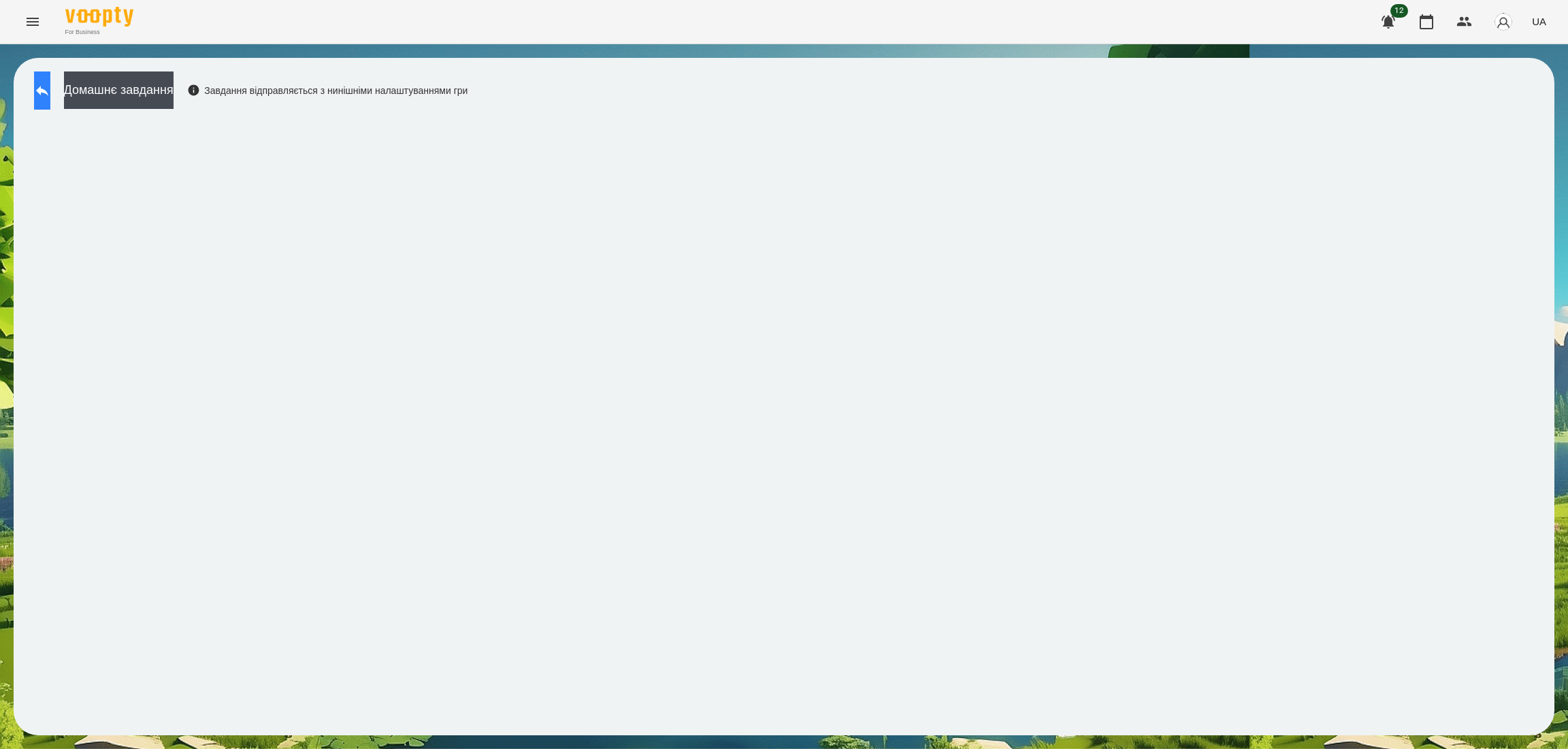
click at [49, 92] on icon at bounding box center [42, 90] width 12 height 10
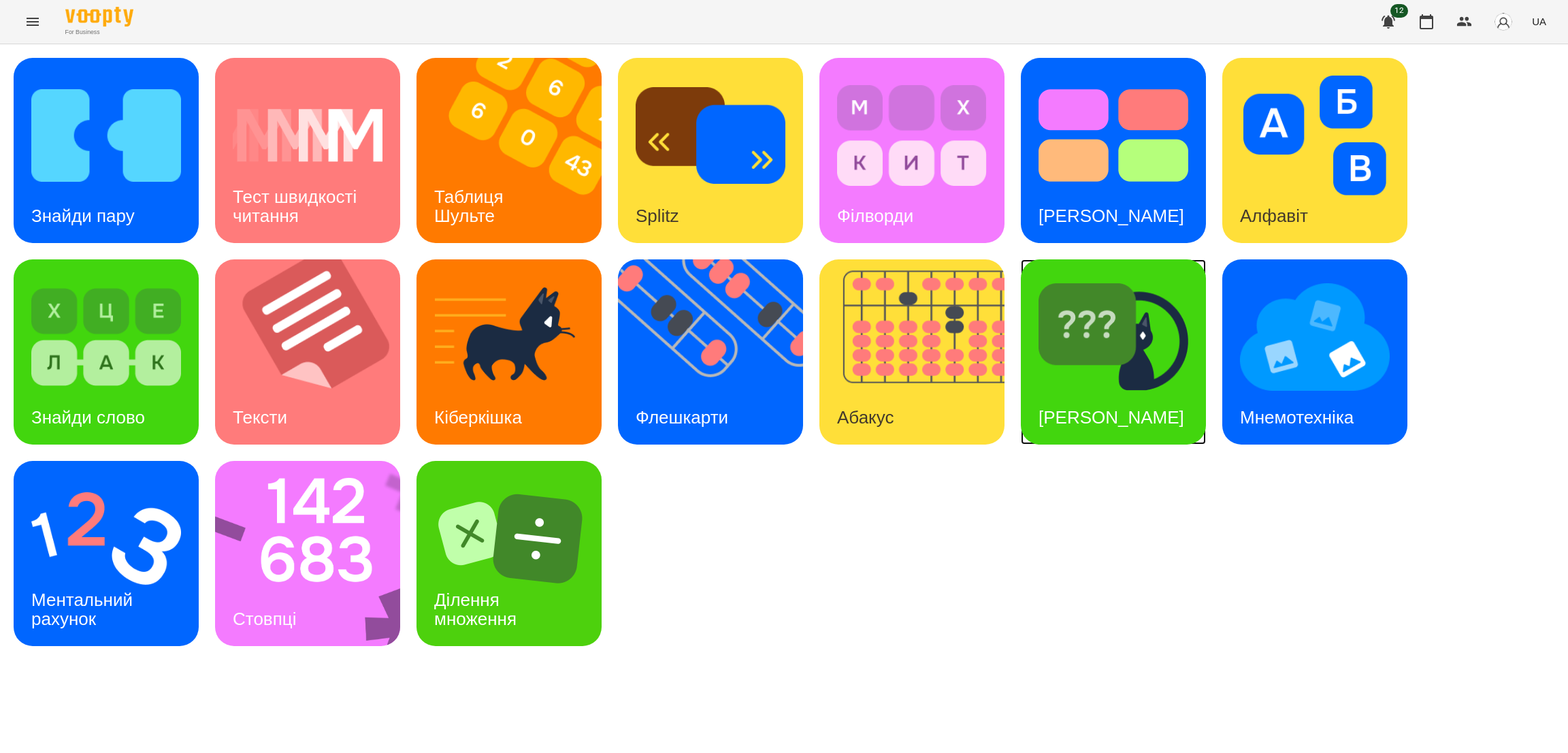
click at [1105, 418] on h3 "[PERSON_NAME]" at bounding box center [1111, 417] width 146 height 21
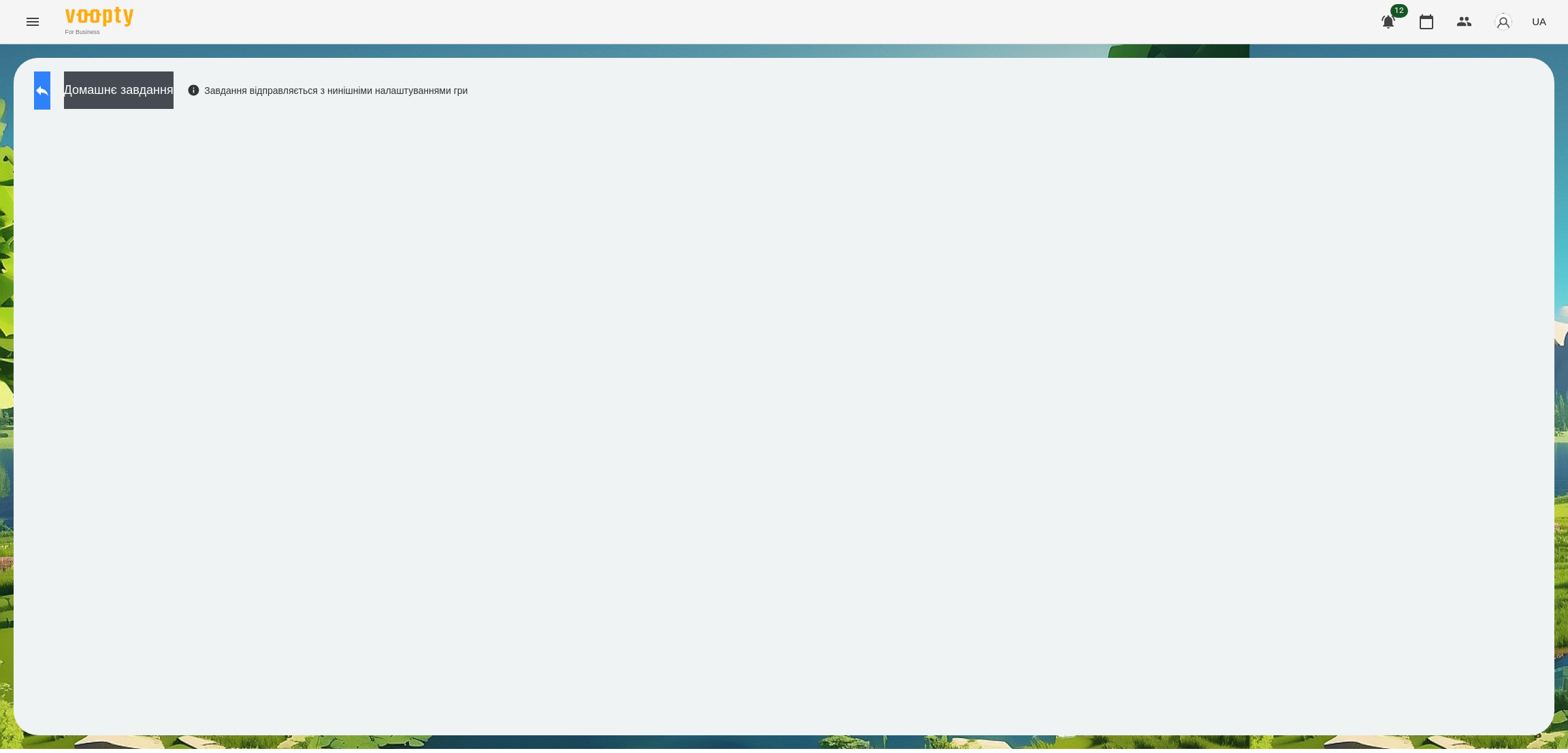
click at [49, 90] on icon at bounding box center [42, 90] width 12 height 10
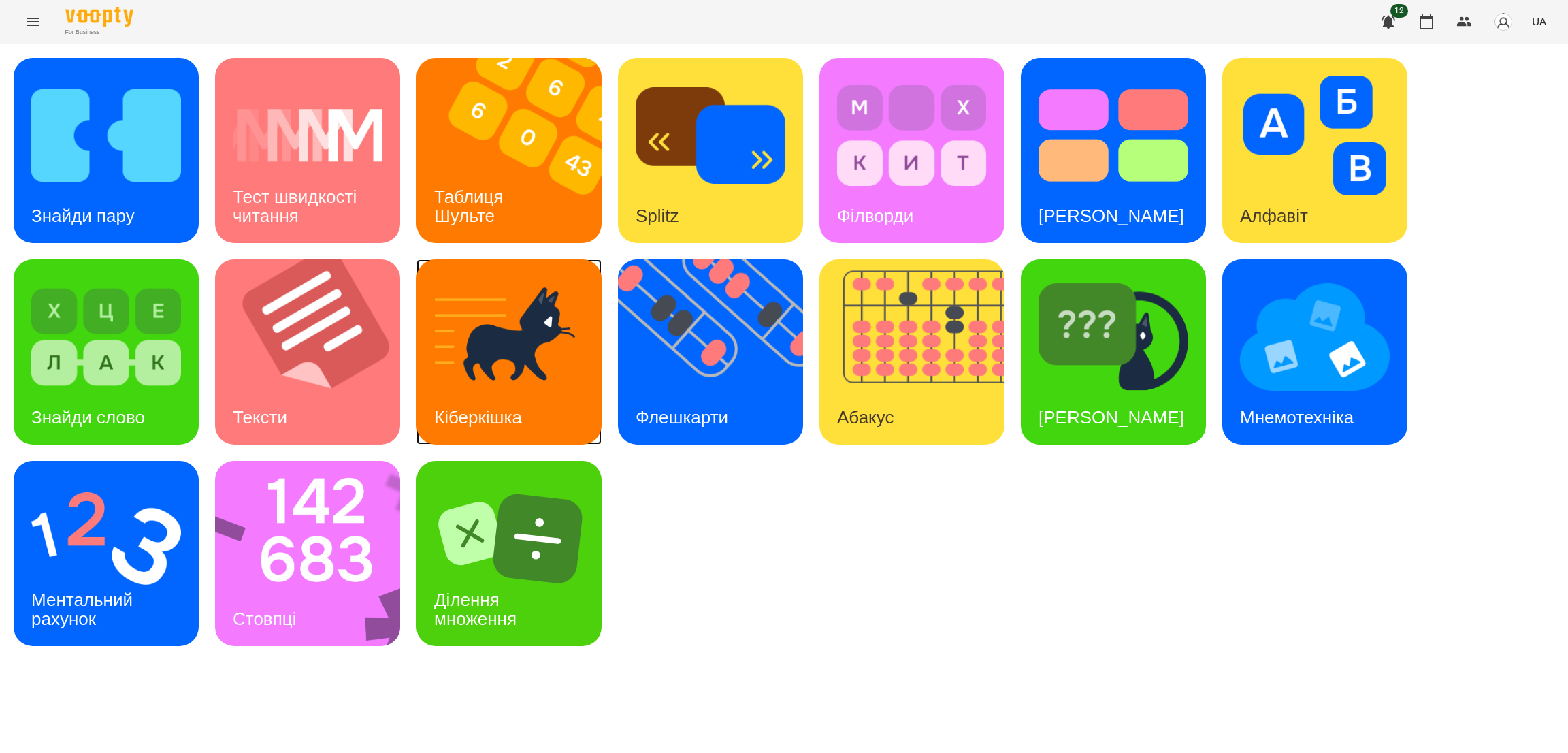
click at [517, 386] on img at bounding box center [509, 336] width 150 height 120
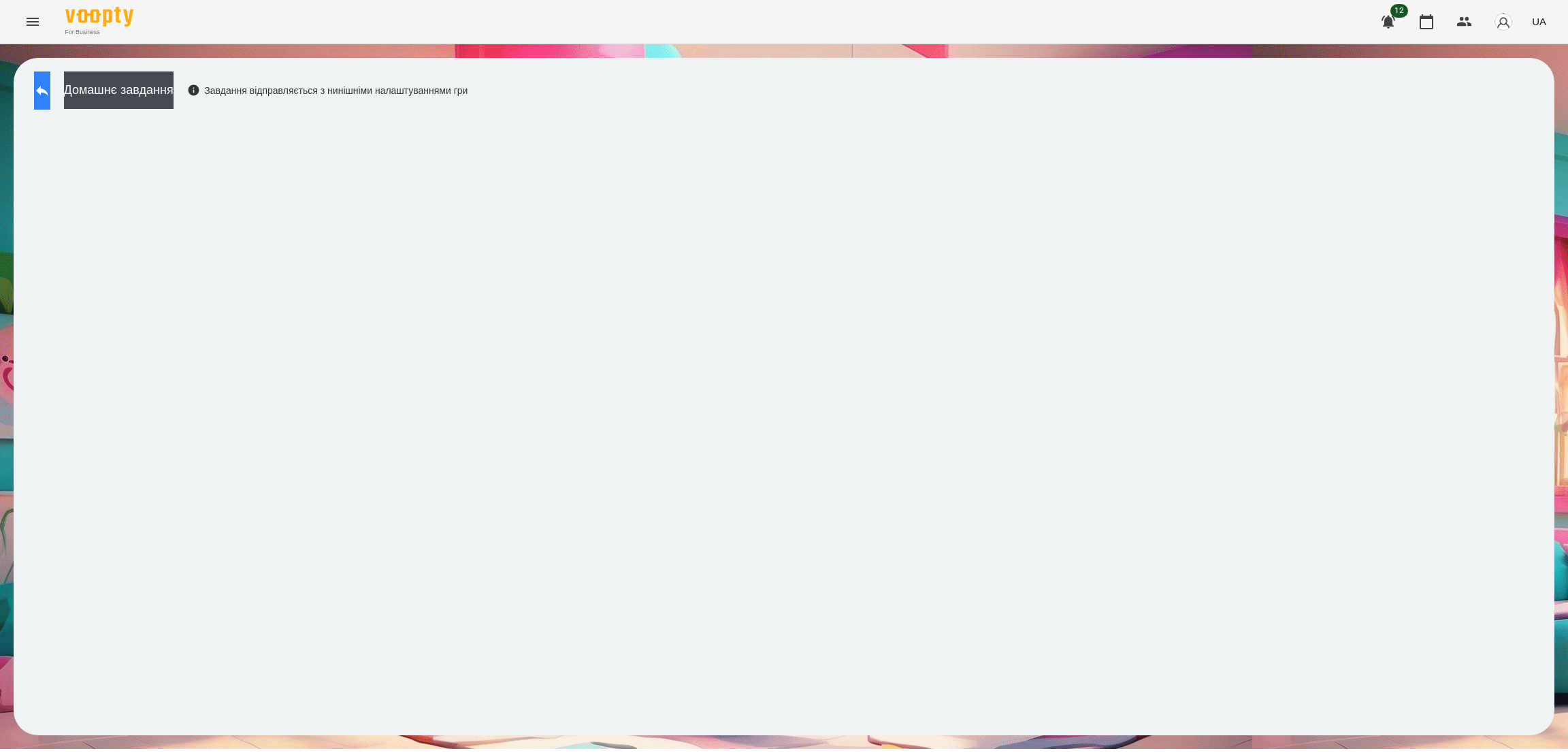
click at [49, 92] on icon at bounding box center [42, 90] width 16 height 16
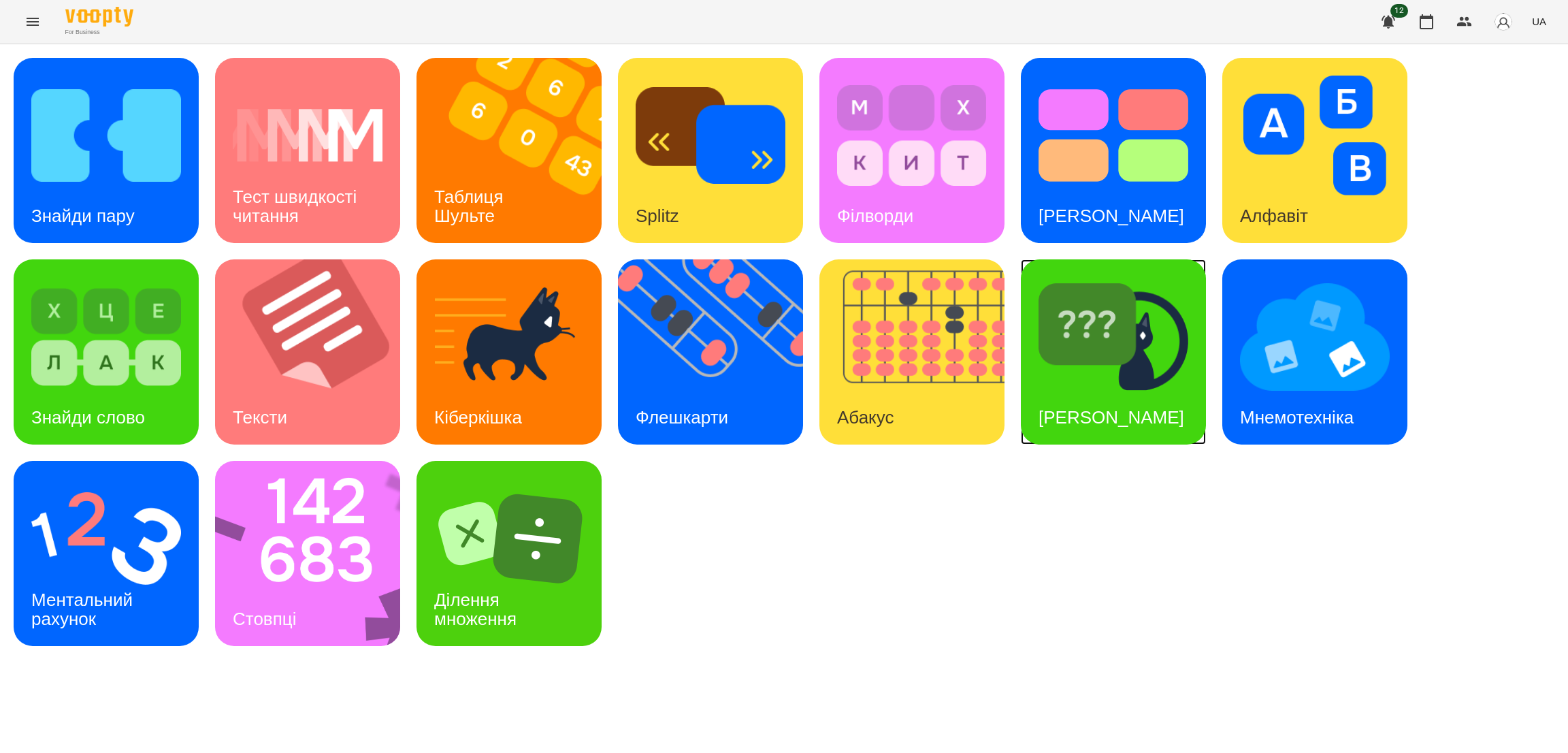
click at [1086, 391] on div "[PERSON_NAME]" at bounding box center [1111, 417] width 181 height 53
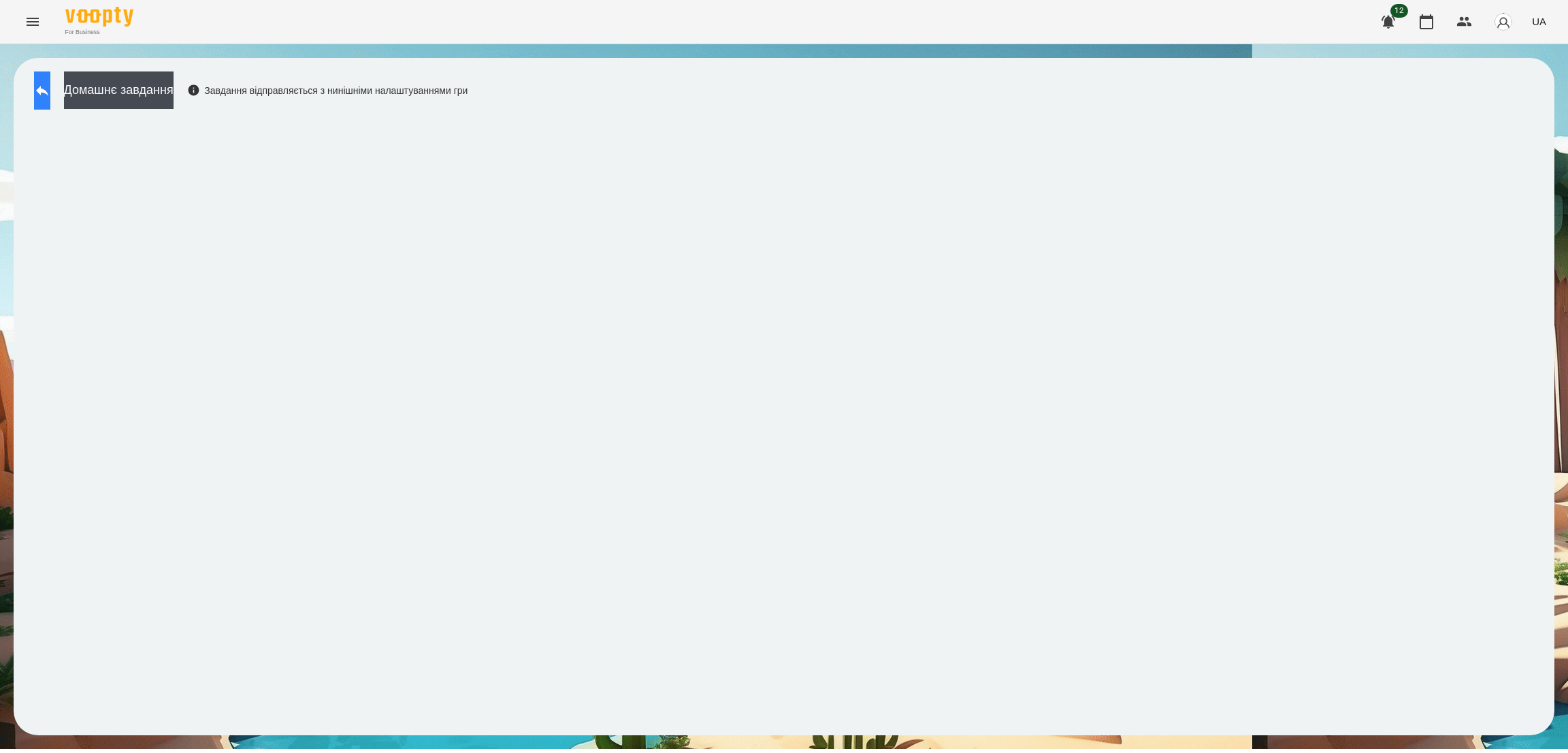
click at [51, 86] on icon at bounding box center [42, 90] width 16 height 16
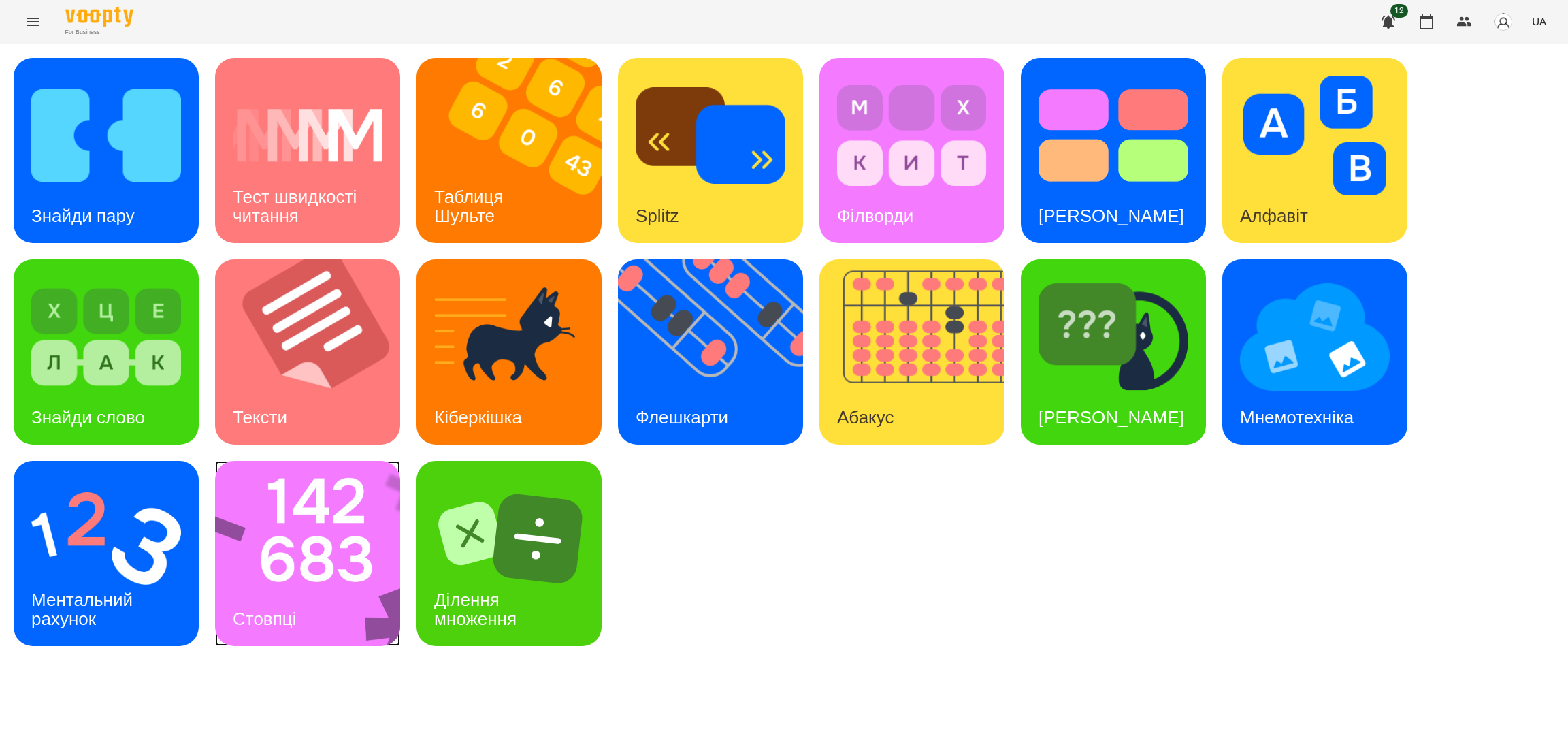
click at [315, 565] on img at bounding box center [316, 553] width 203 height 185
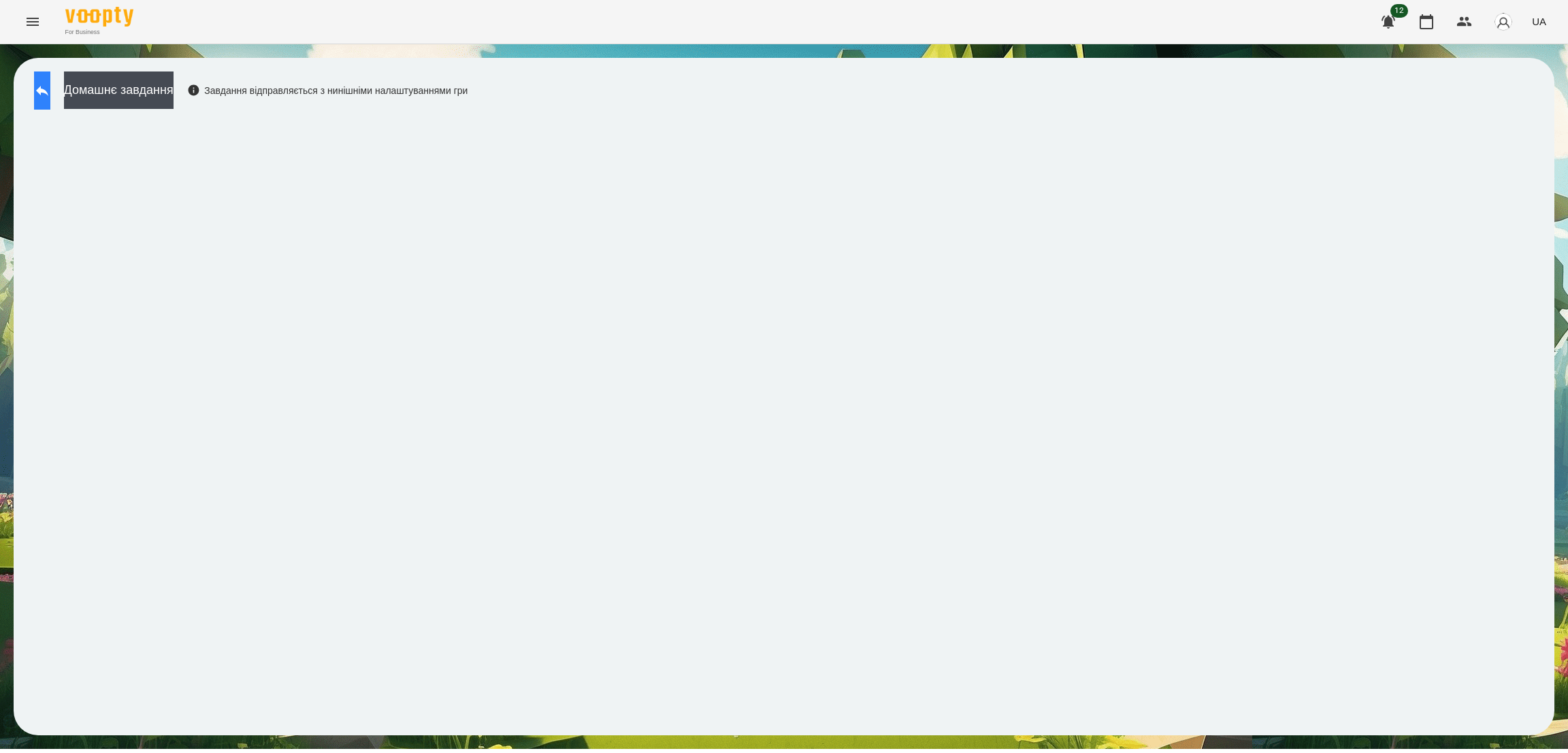
click at [49, 89] on icon at bounding box center [42, 90] width 12 height 10
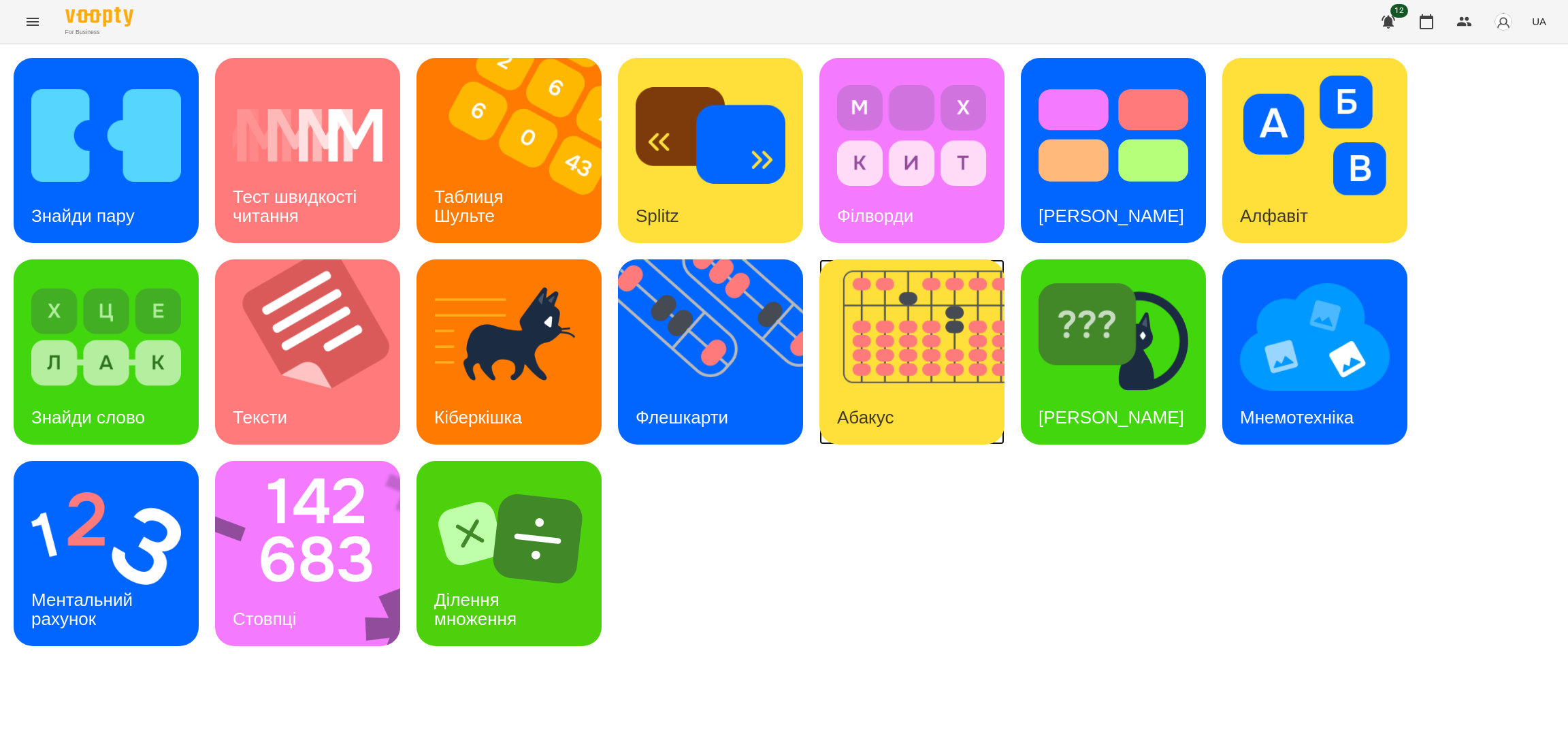
click at [897, 384] on img at bounding box center [920, 351] width 202 height 185
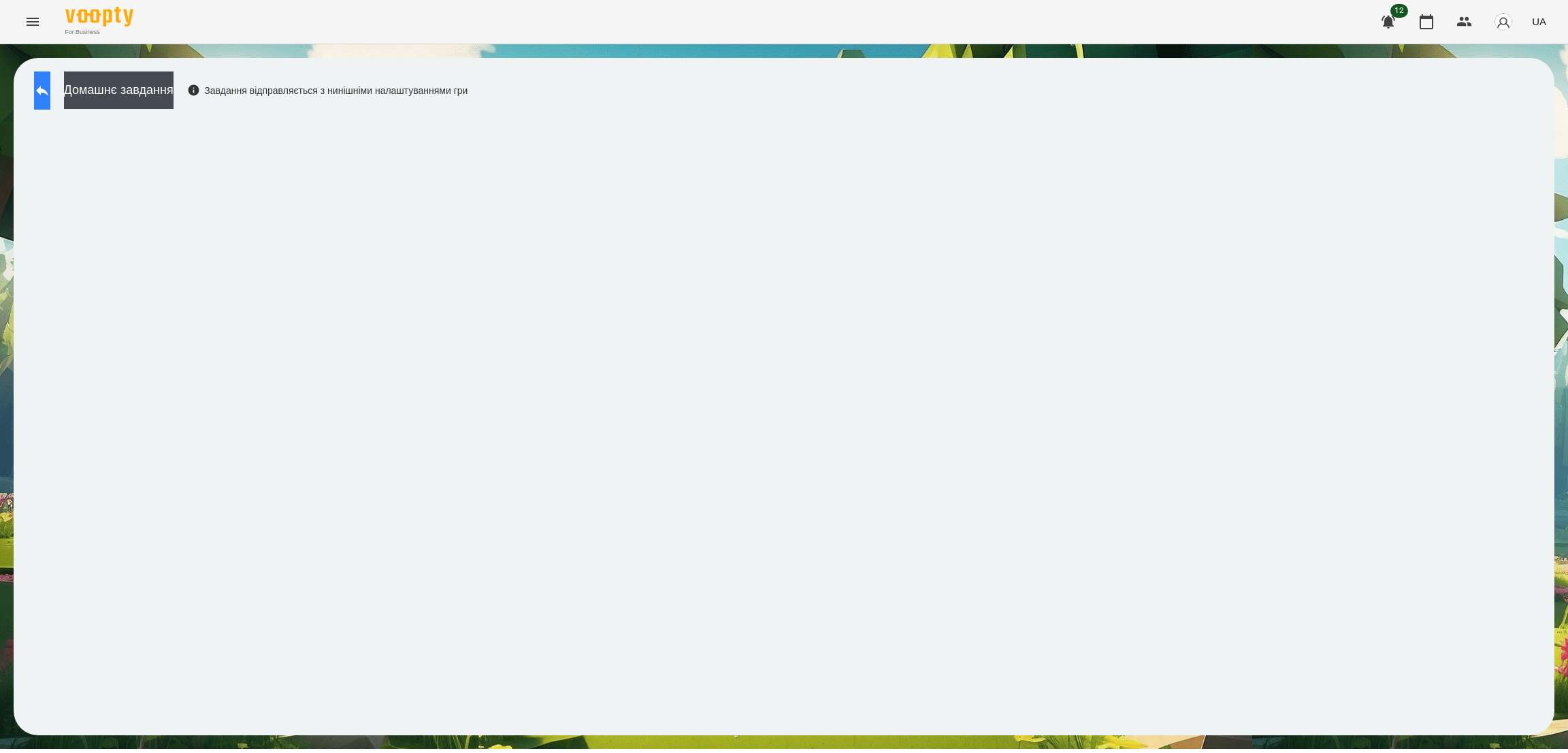
click at [49, 91] on icon at bounding box center [42, 90] width 12 height 10
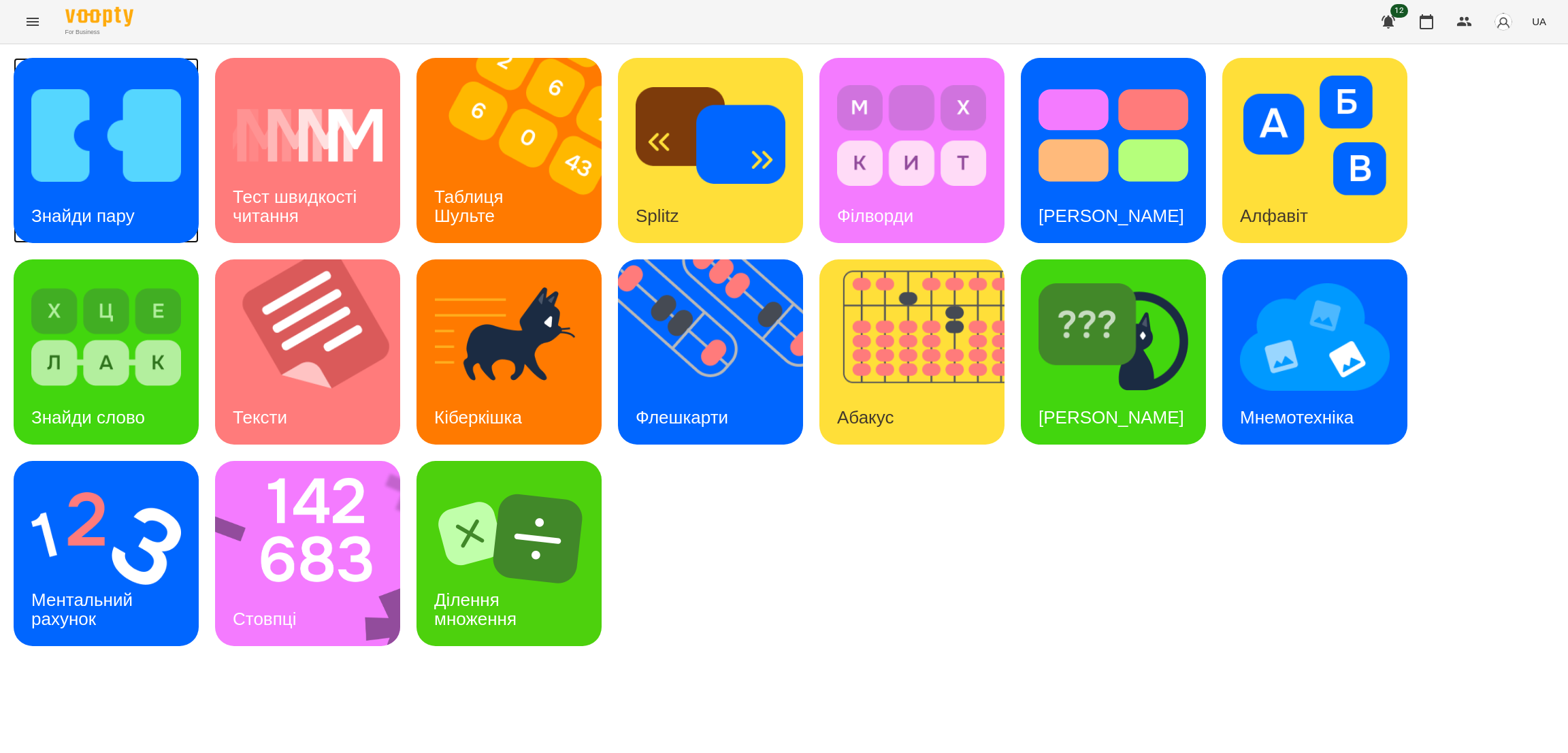
click at [129, 177] on img at bounding box center [106, 135] width 150 height 120
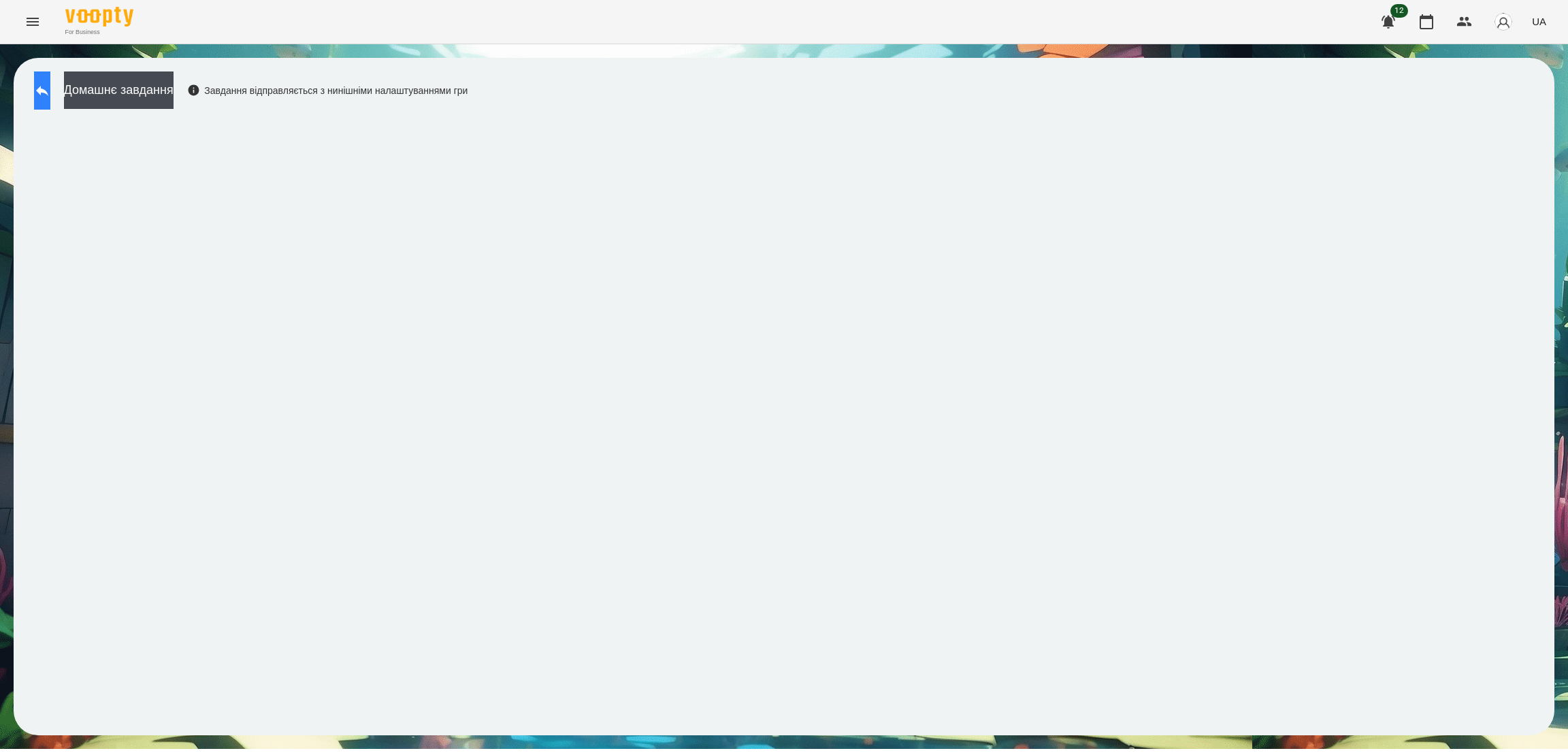
click at [48, 91] on icon at bounding box center [42, 90] width 16 height 16
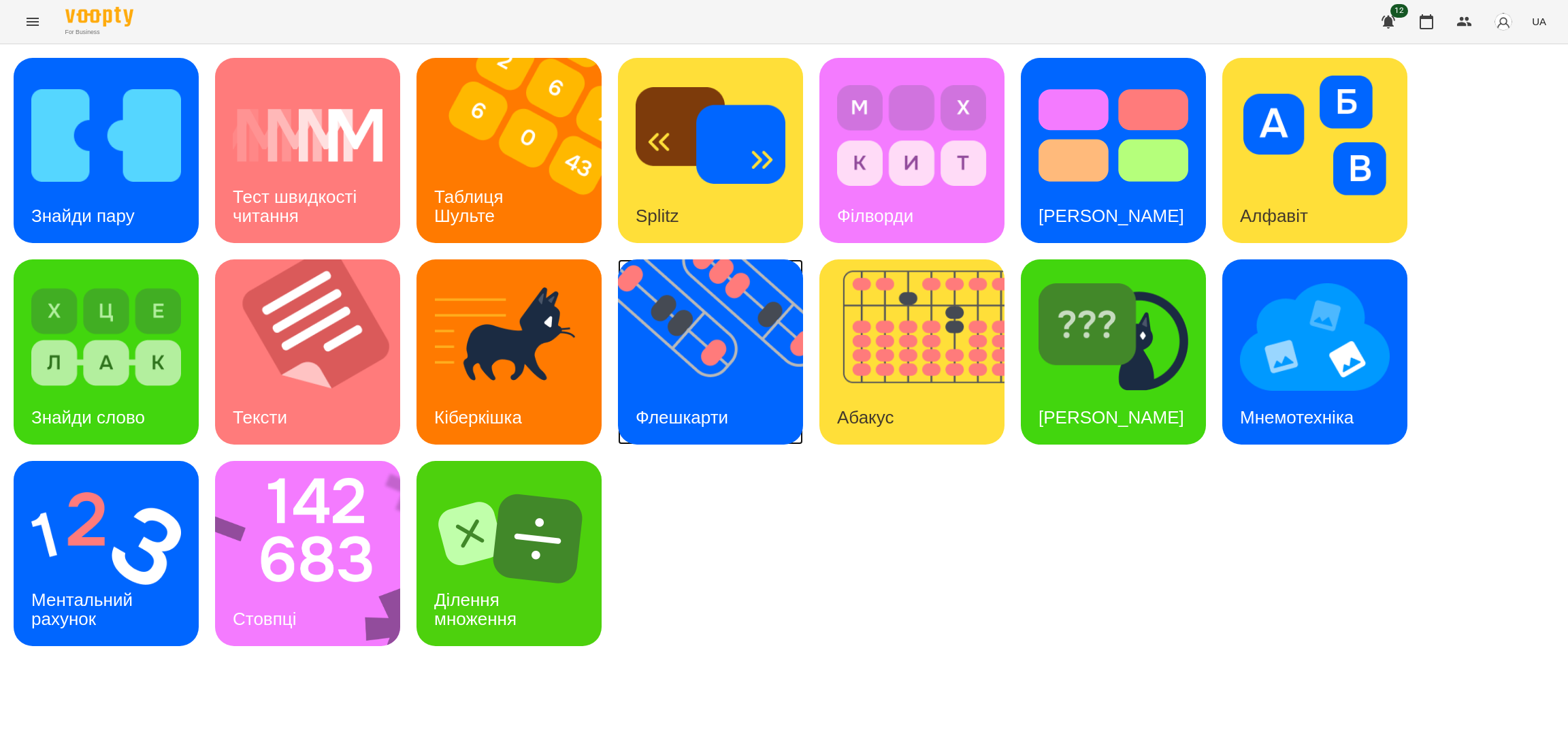
click at [759, 390] on img at bounding box center [719, 351] width 202 height 185
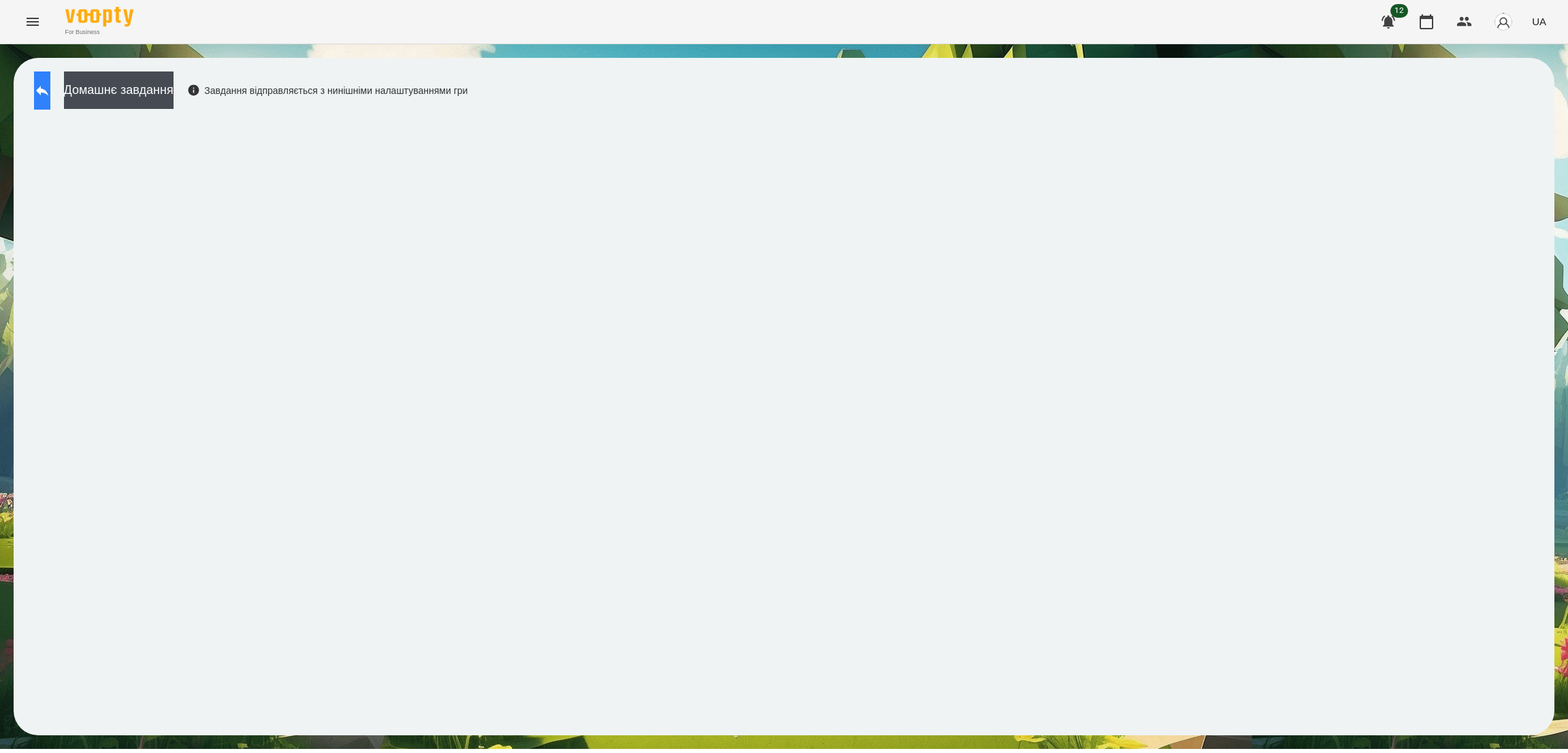
click at [49, 89] on icon at bounding box center [42, 90] width 12 height 10
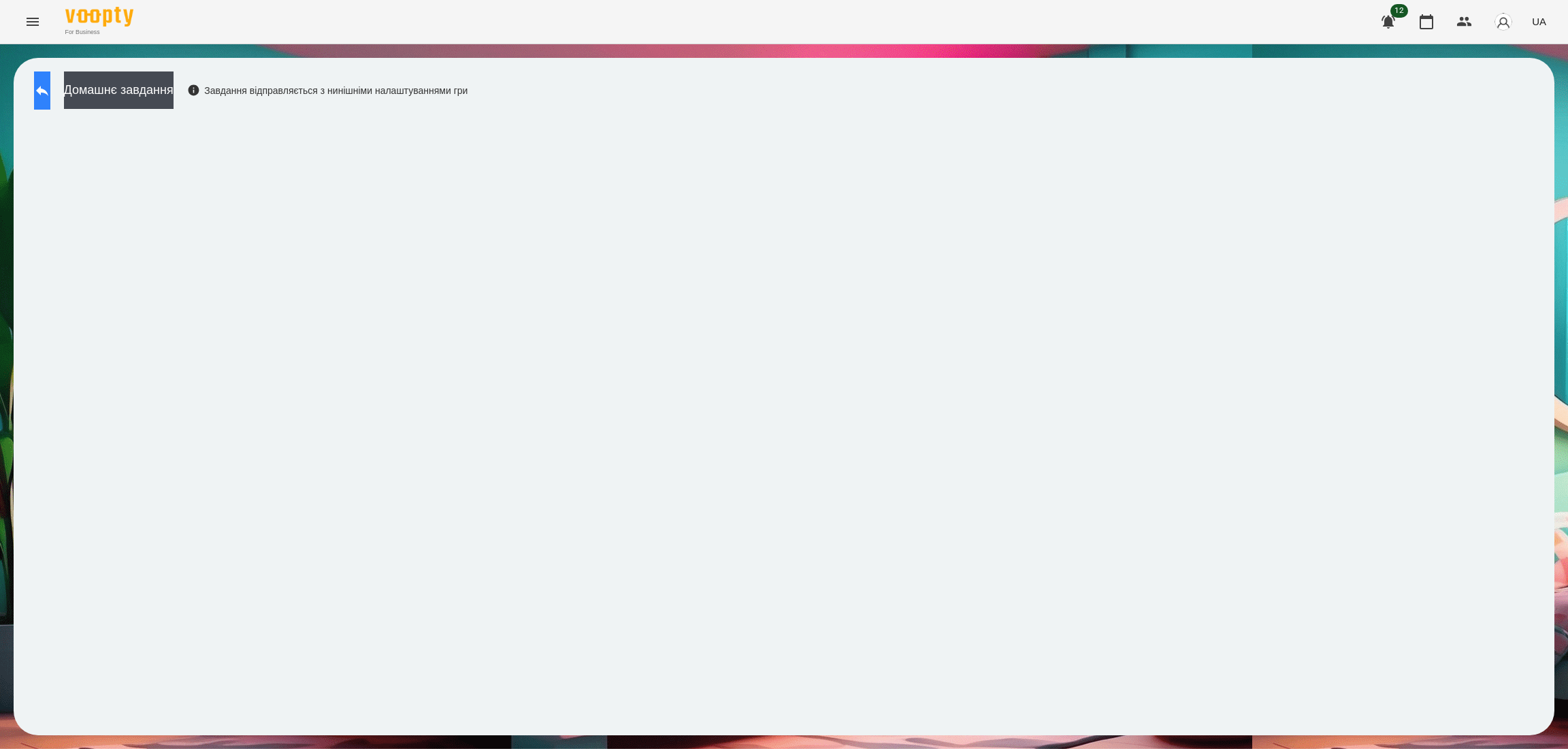
click at [49, 95] on icon at bounding box center [42, 90] width 16 height 16
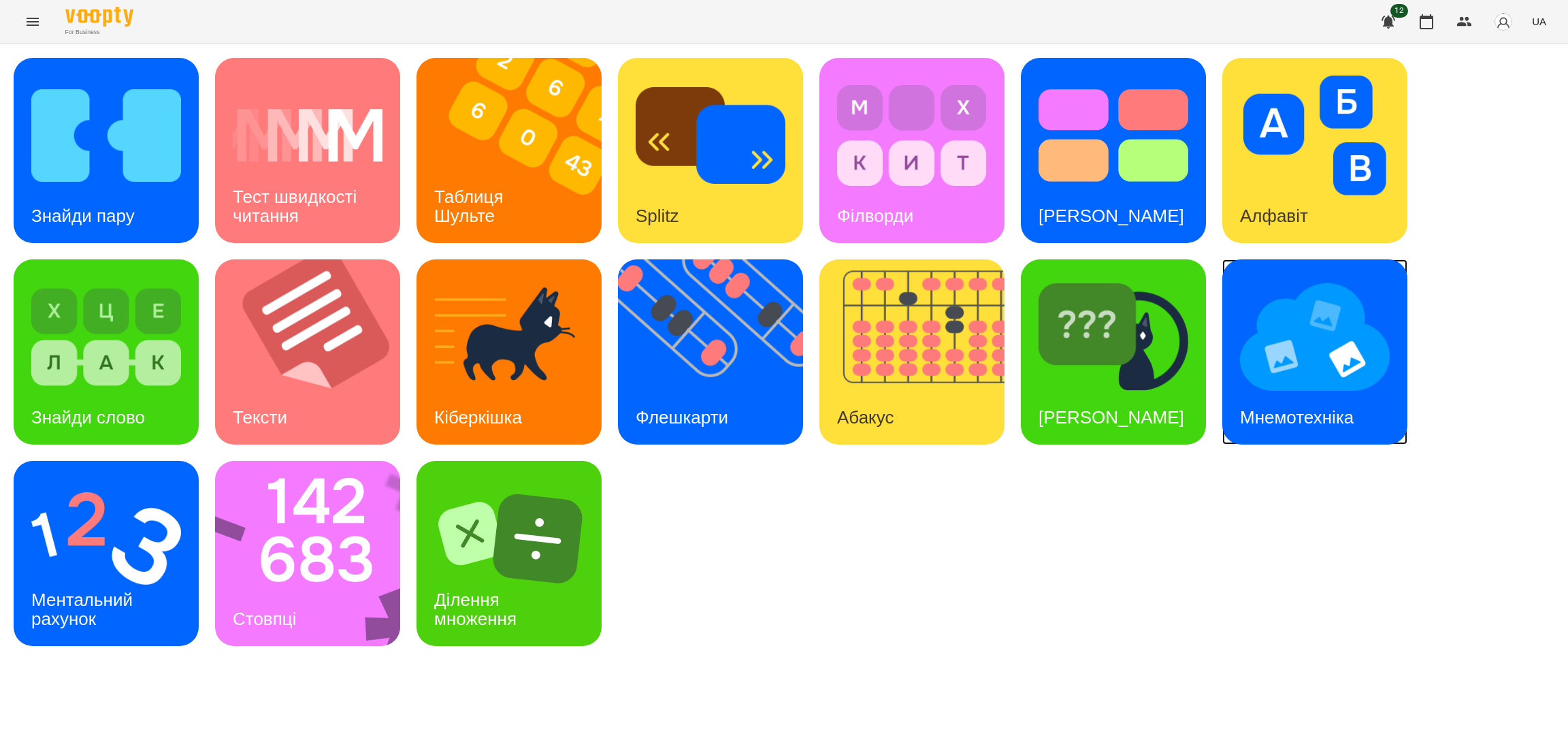
click at [1300, 358] on img at bounding box center [1315, 336] width 150 height 120
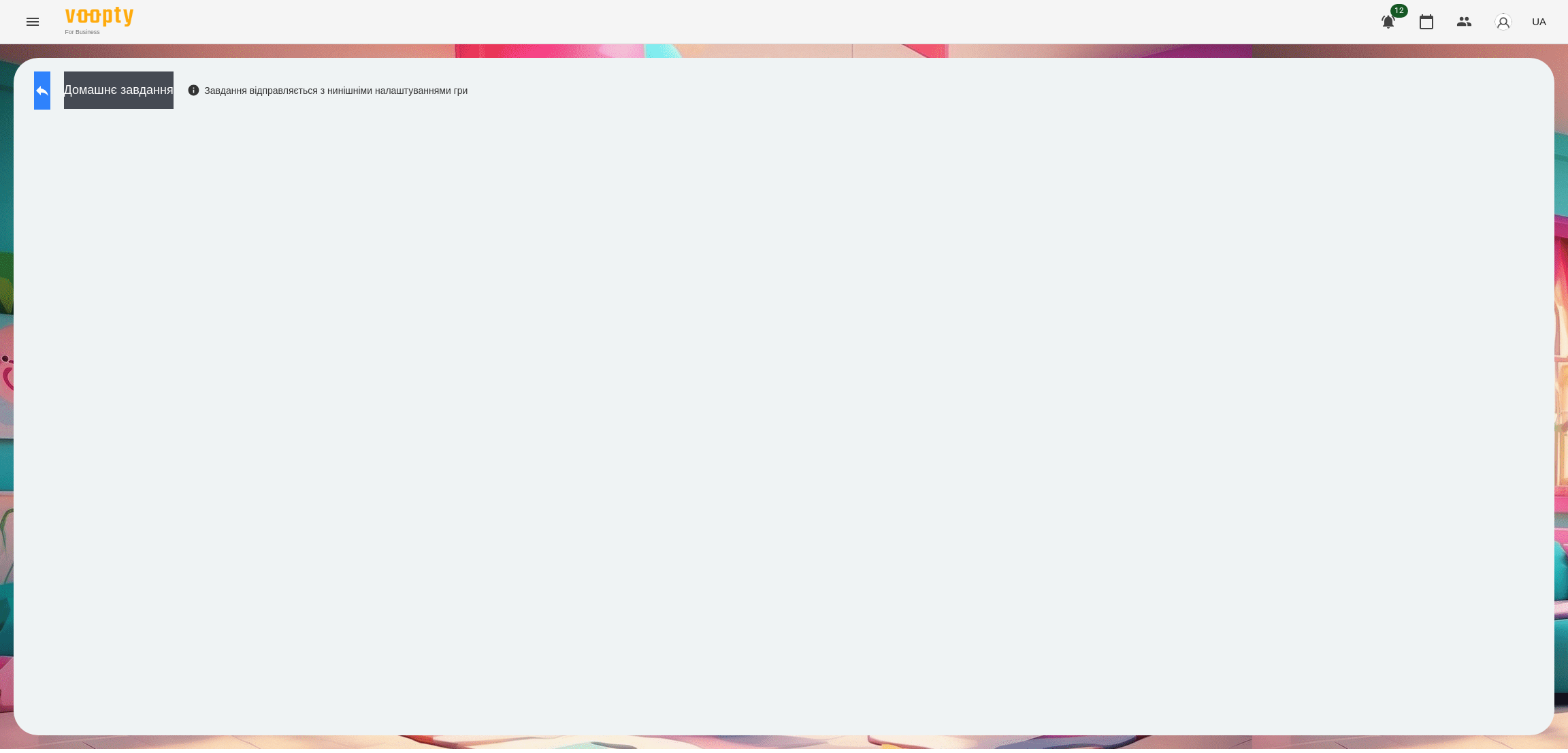
click at [51, 101] on button at bounding box center [42, 90] width 16 height 38
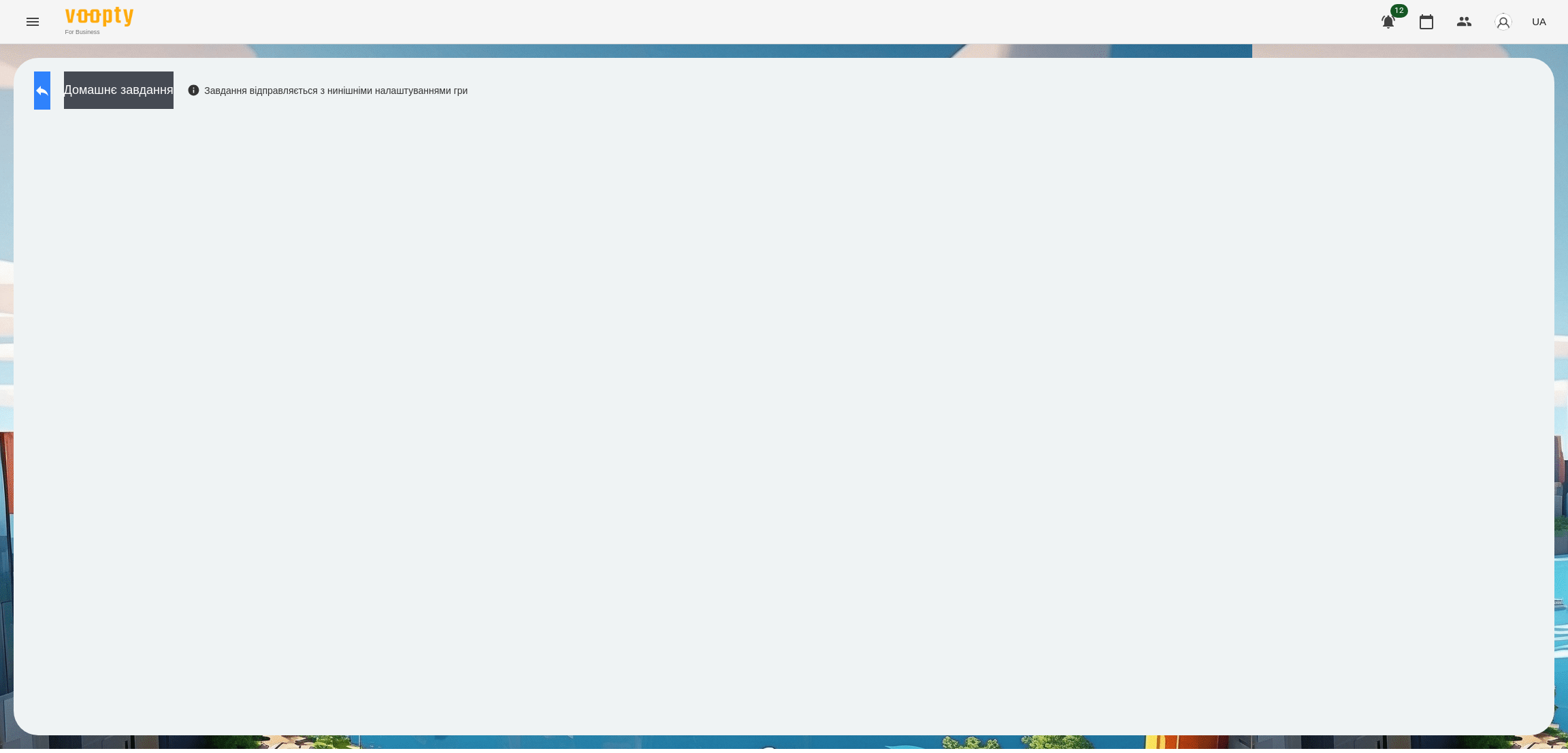
click at [51, 92] on button at bounding box center [42, 90] width 16 height 38
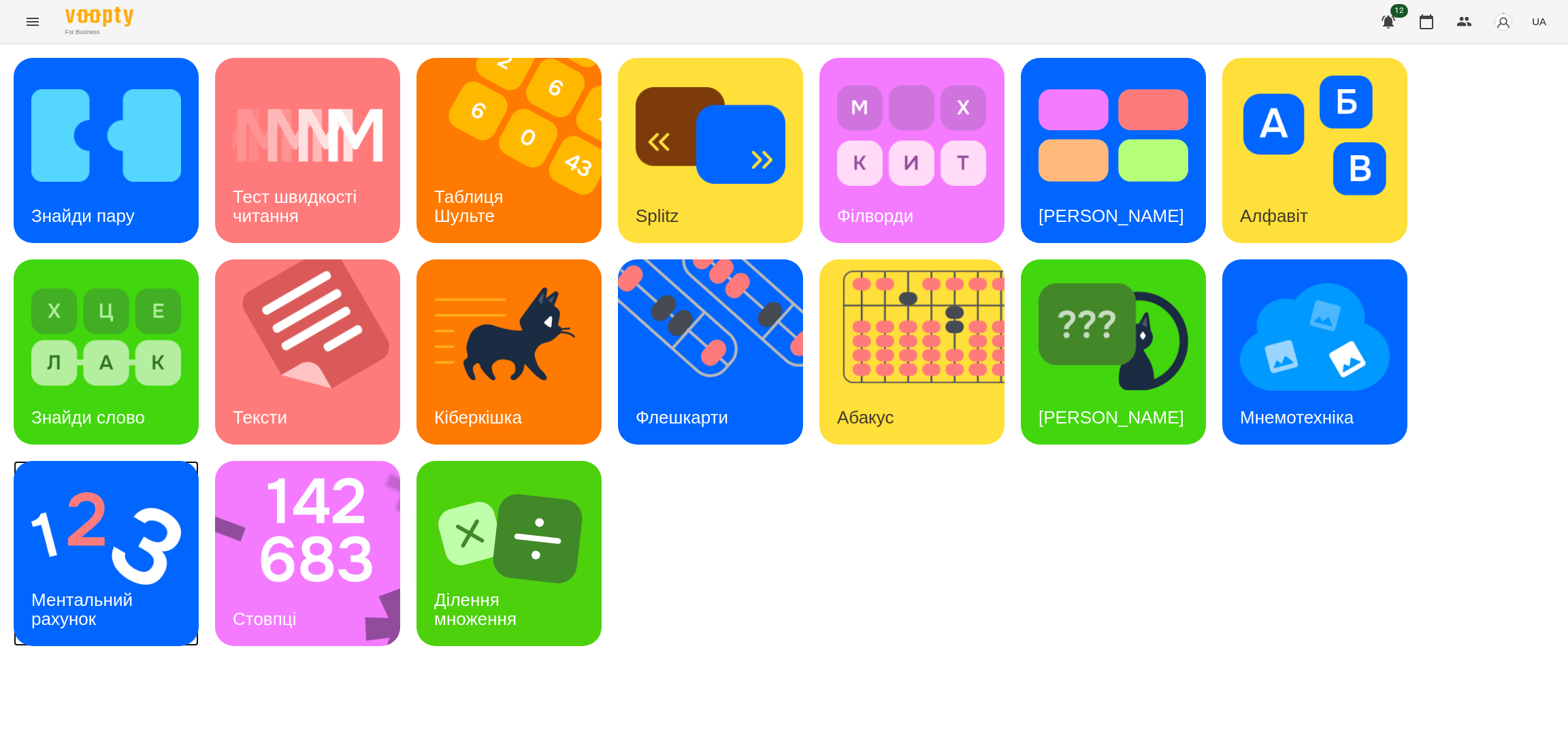
click at [84, 580] on div "Ментальний рахунок" at bounding box center [84, 609] width 142 height 73
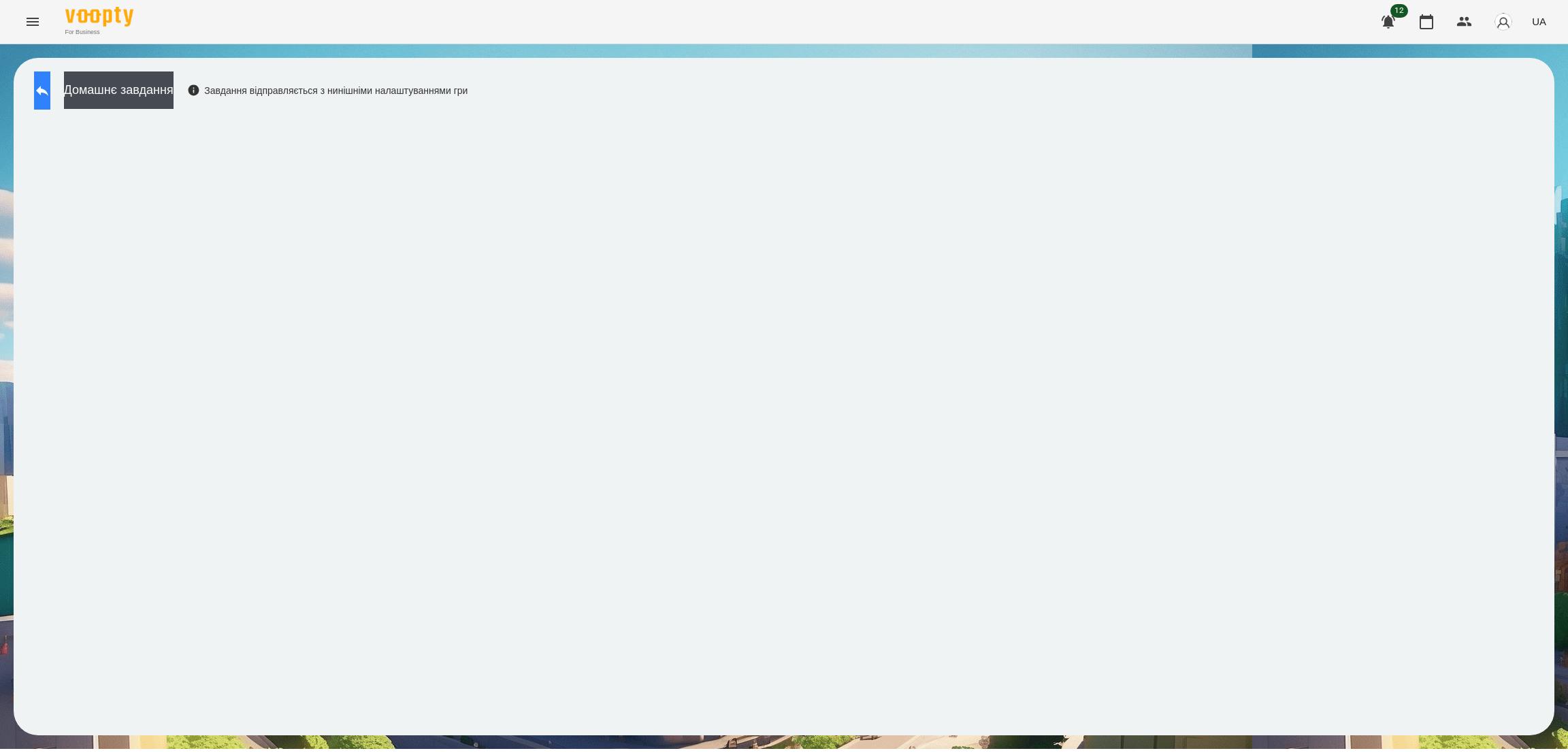
click at [51, 86] on icon at bounding box center [42, 90] width 16 height 16
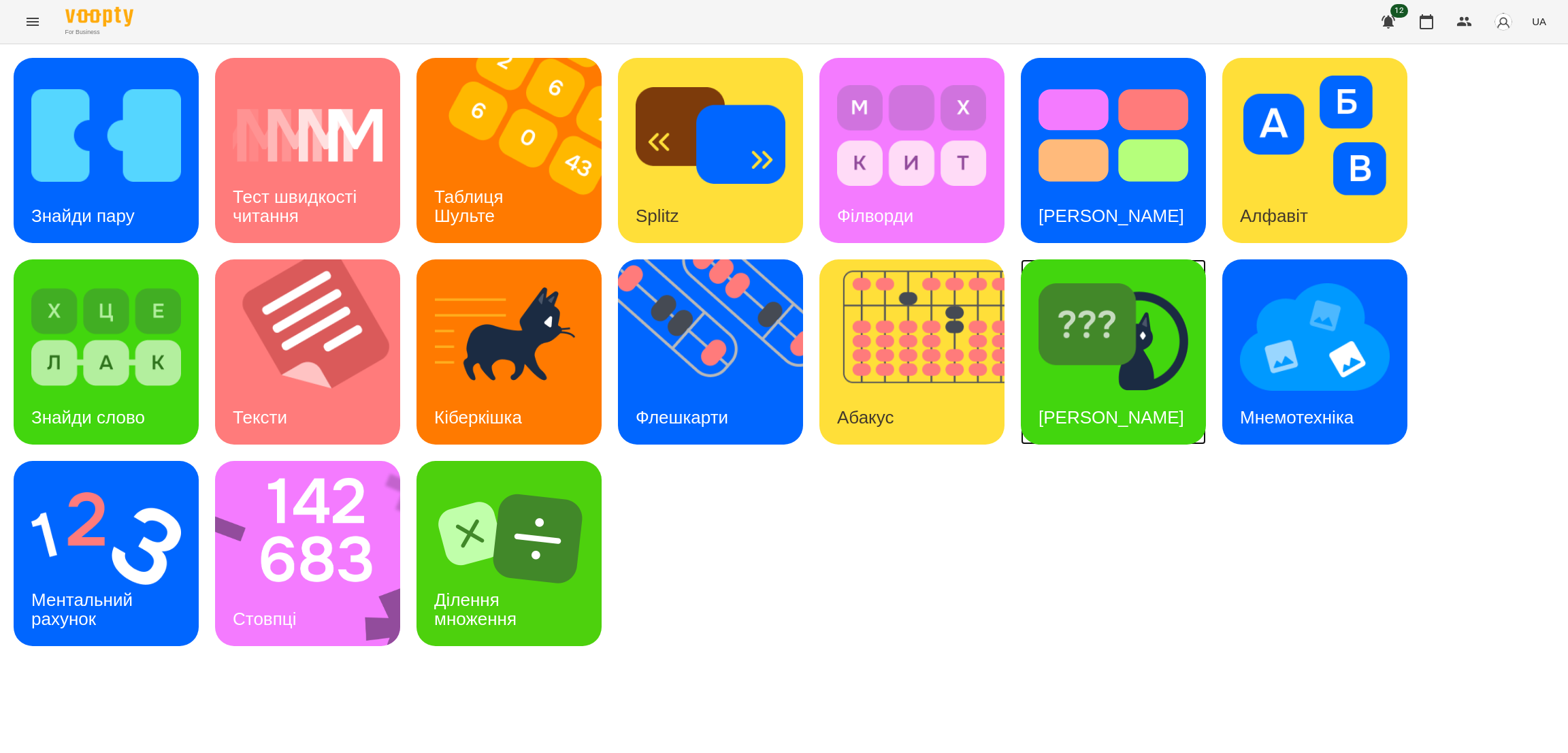
click at [1130, 405] on div "[PERSON_NAME]" at bounding box center [1111, 417] width 181 height 53
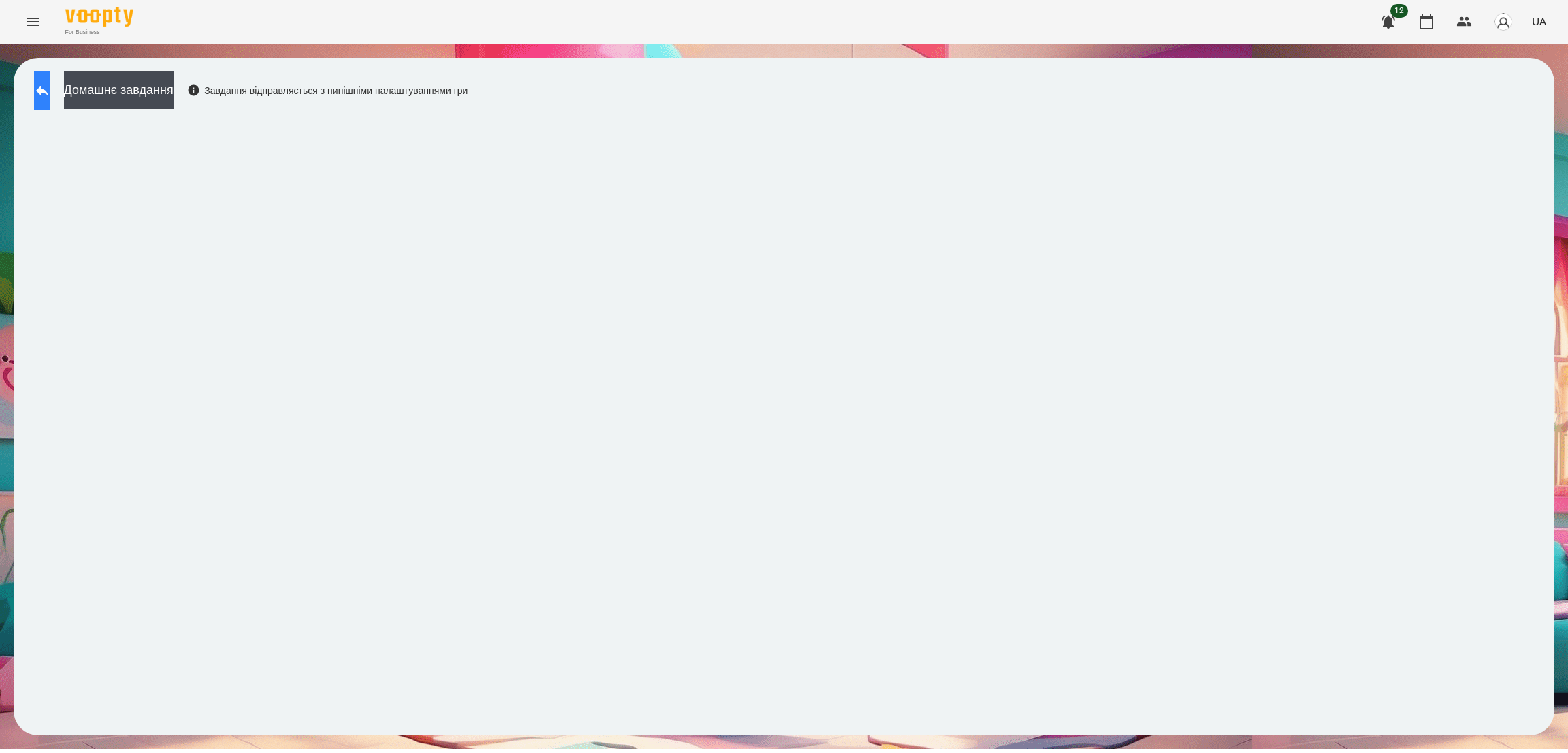
click at [51, 83] on button at bounding box center [42, 90] width 16 height 38
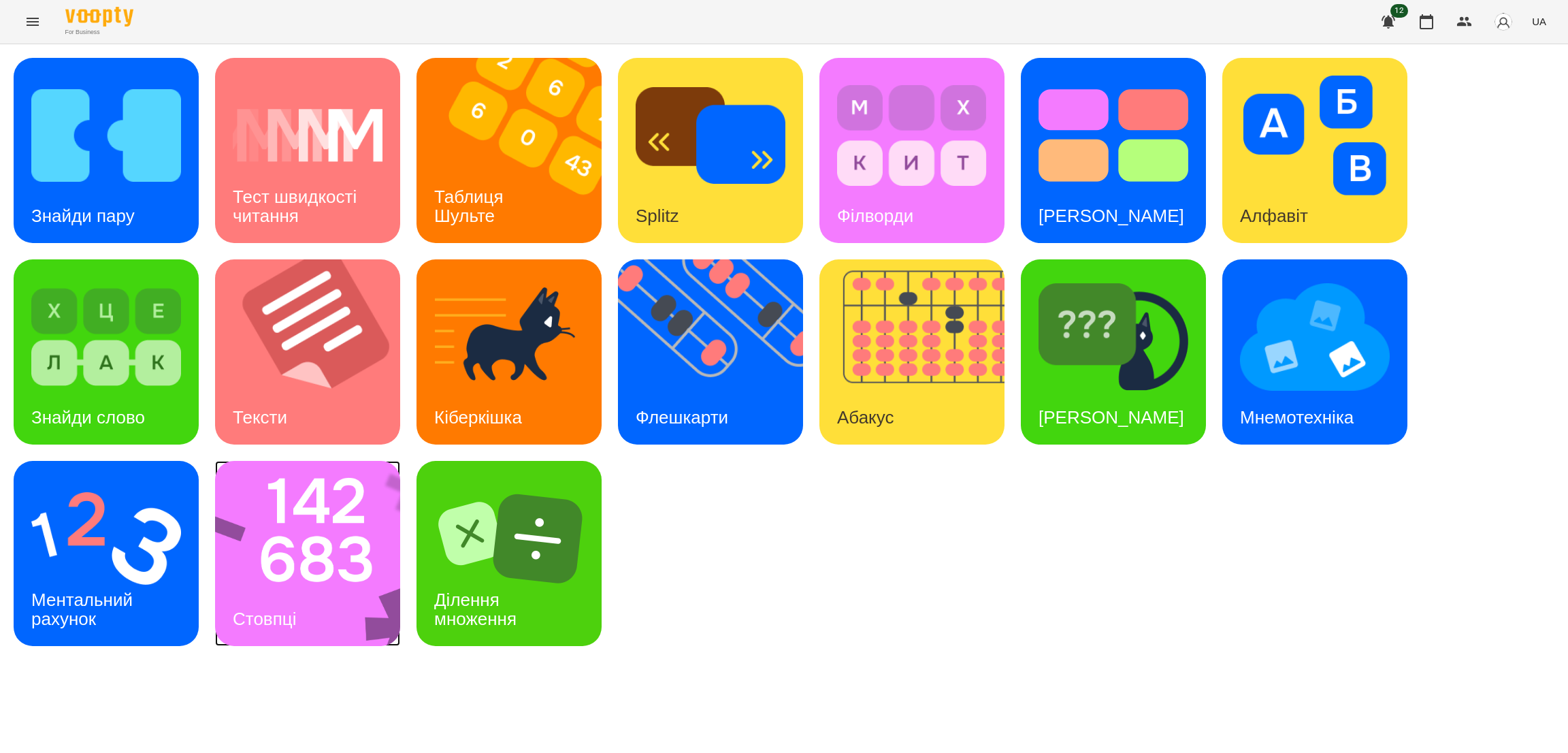
click at [301, 573] on img at bounding box center [316, 553] width 203 height 185
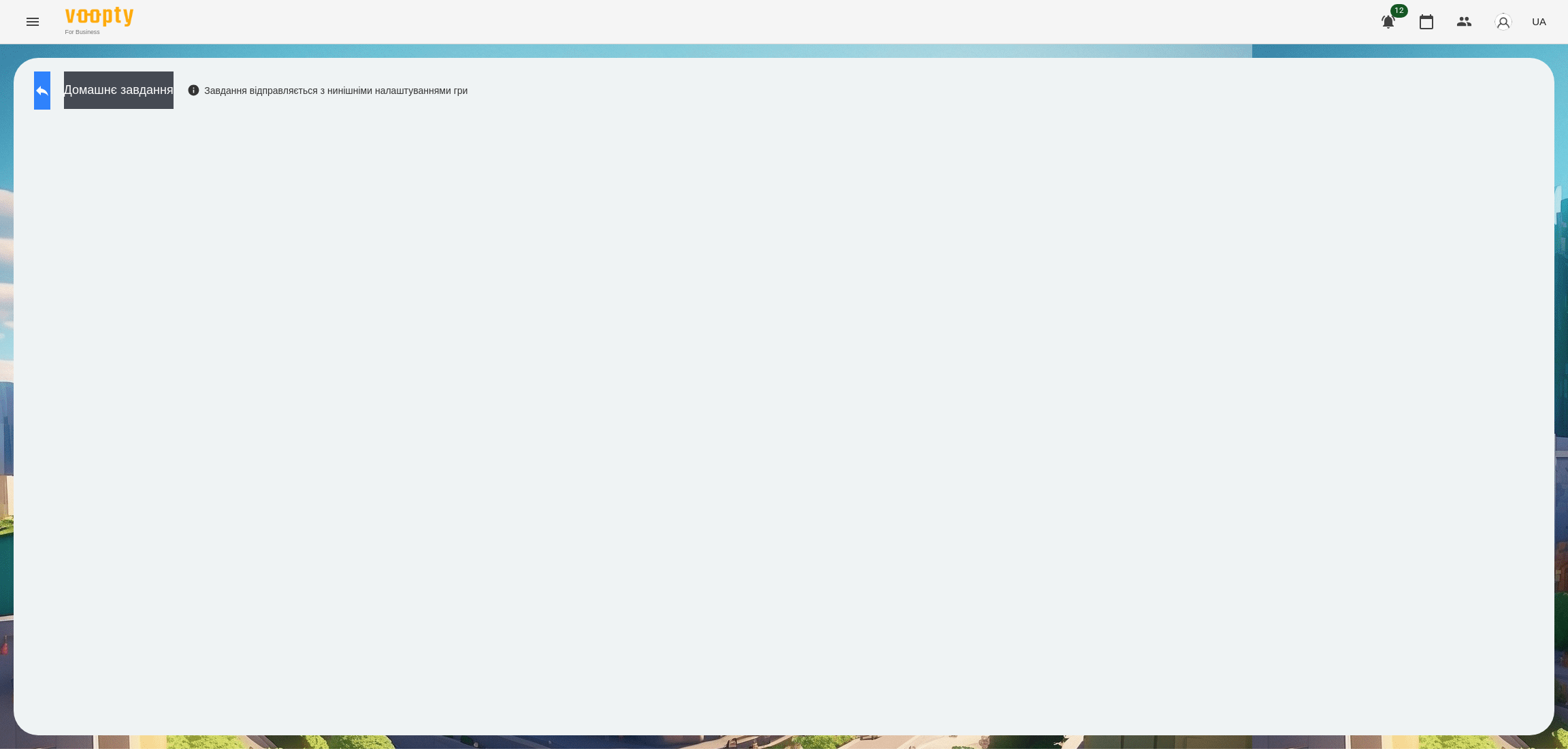
click at [51, 91] on button at bounding box center [42, 90] width 16 height 38
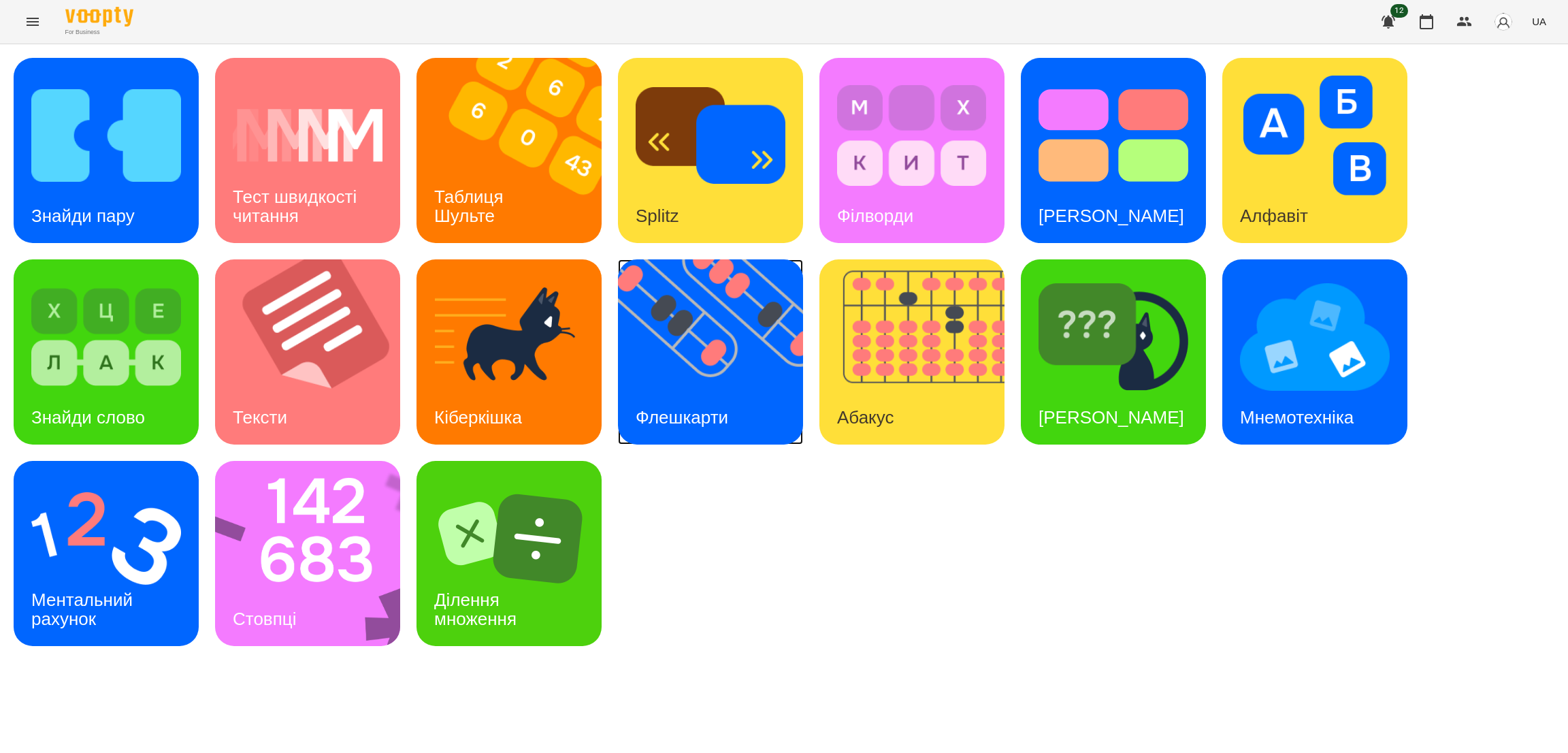
click at [719, 369] on img at bounding box center [719, 351] width 202 height 185
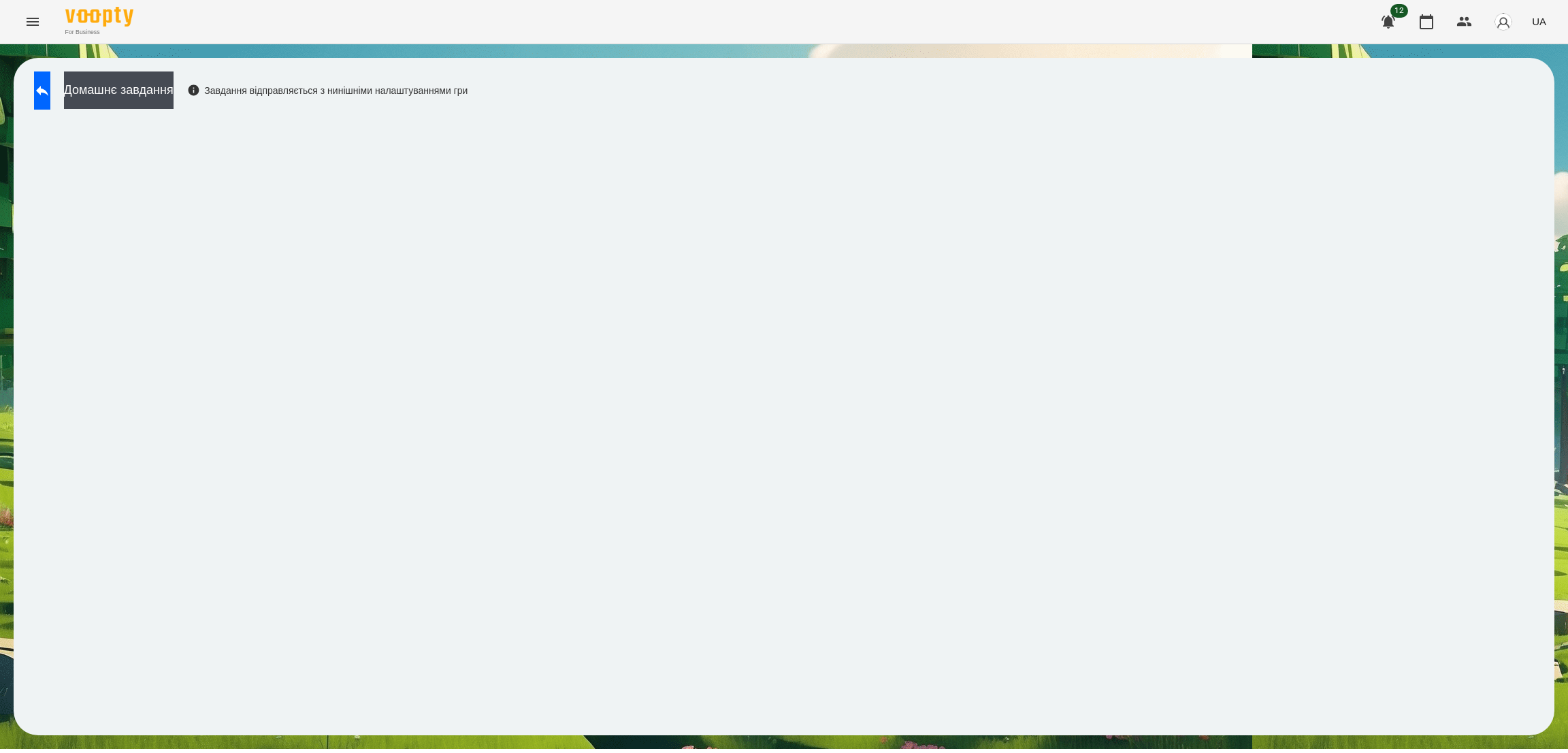
click at [1567, 128] on div "Домашнє завдання Завдання відправляється з нинішніми налаштуваннями гри" at bounding box center [784, 397] width 1568 height 704
click at [44, 82] on button at bounding box center [42, 90] width 16 height 38
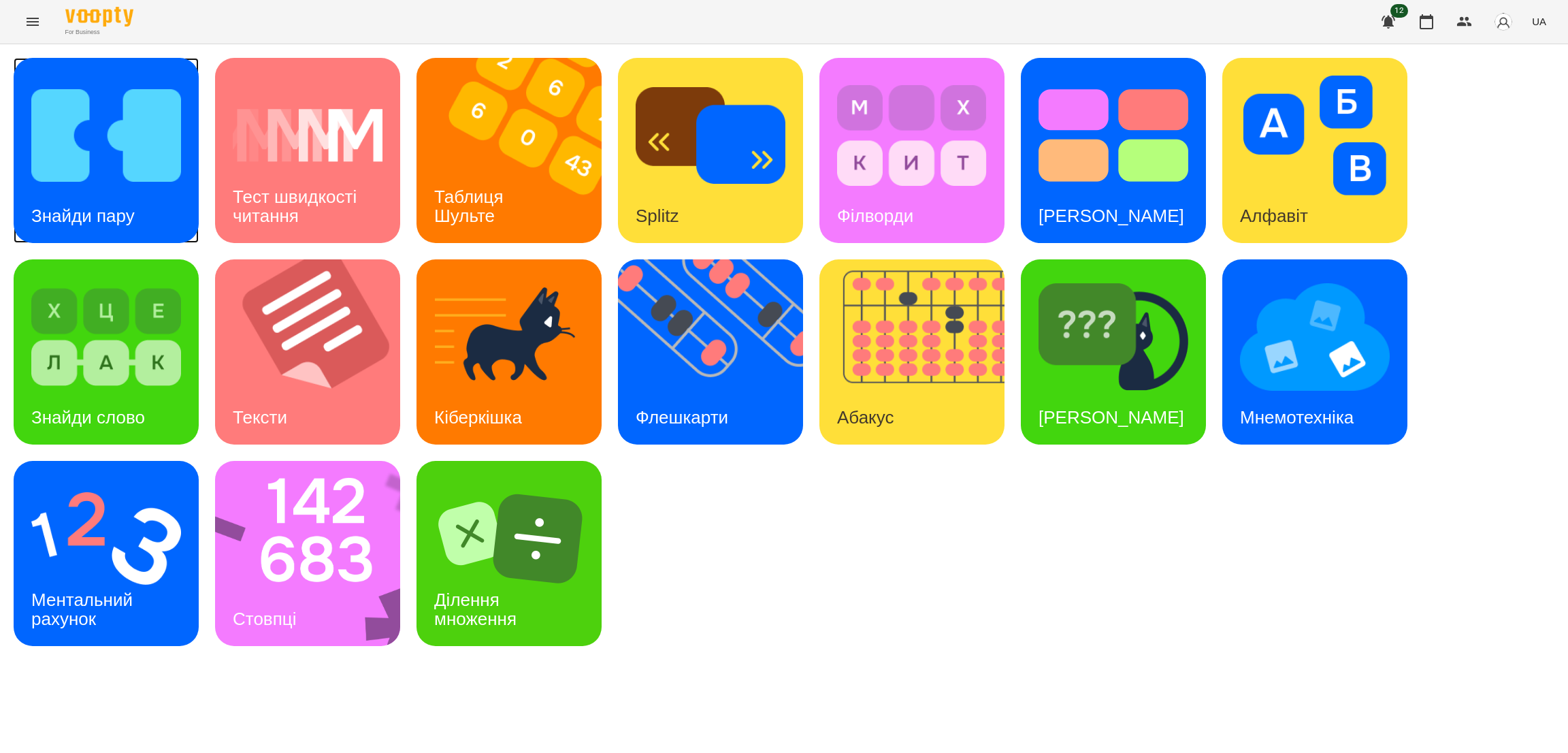
click at [173, 192] on img at bounding box center [106, 135] width 150 height 120
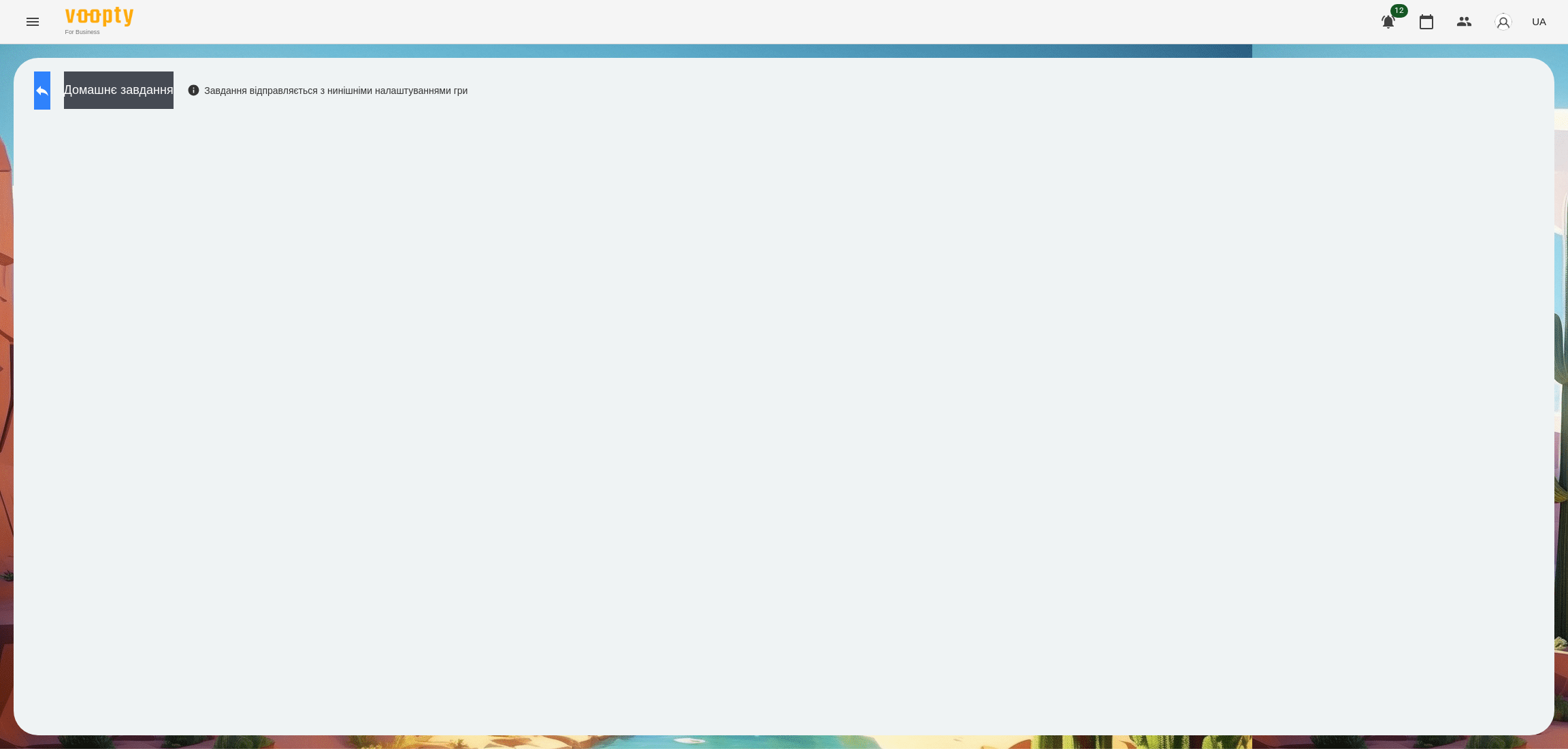
click at [48, 96] on icon at bounding box center [42, 90] width 16 height 16
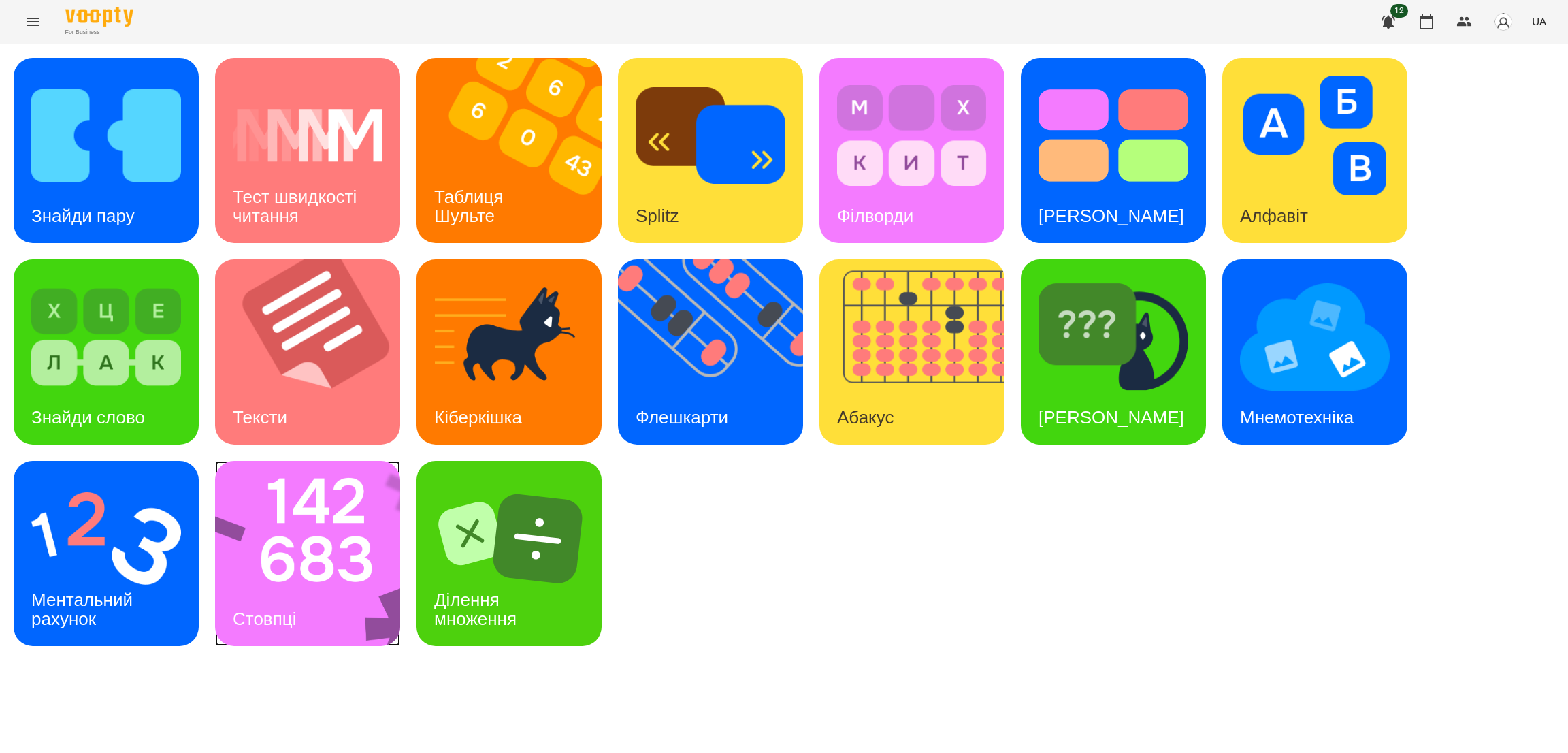
click at [351, 560] on img at bounding box center [316, 553] width 203 height 185
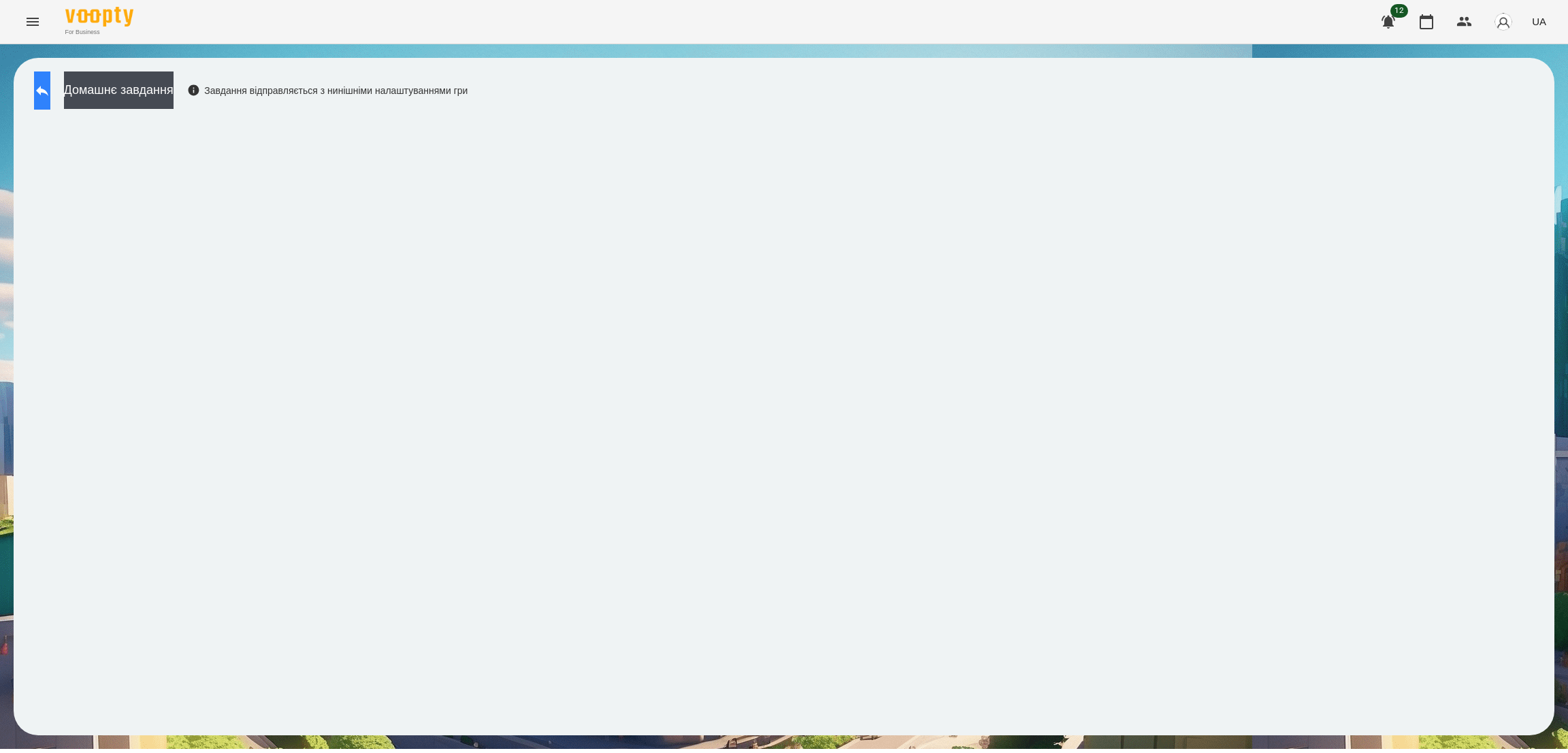
click at [51, 82] on icon at bounding box center [42, 90] width 16 height 16
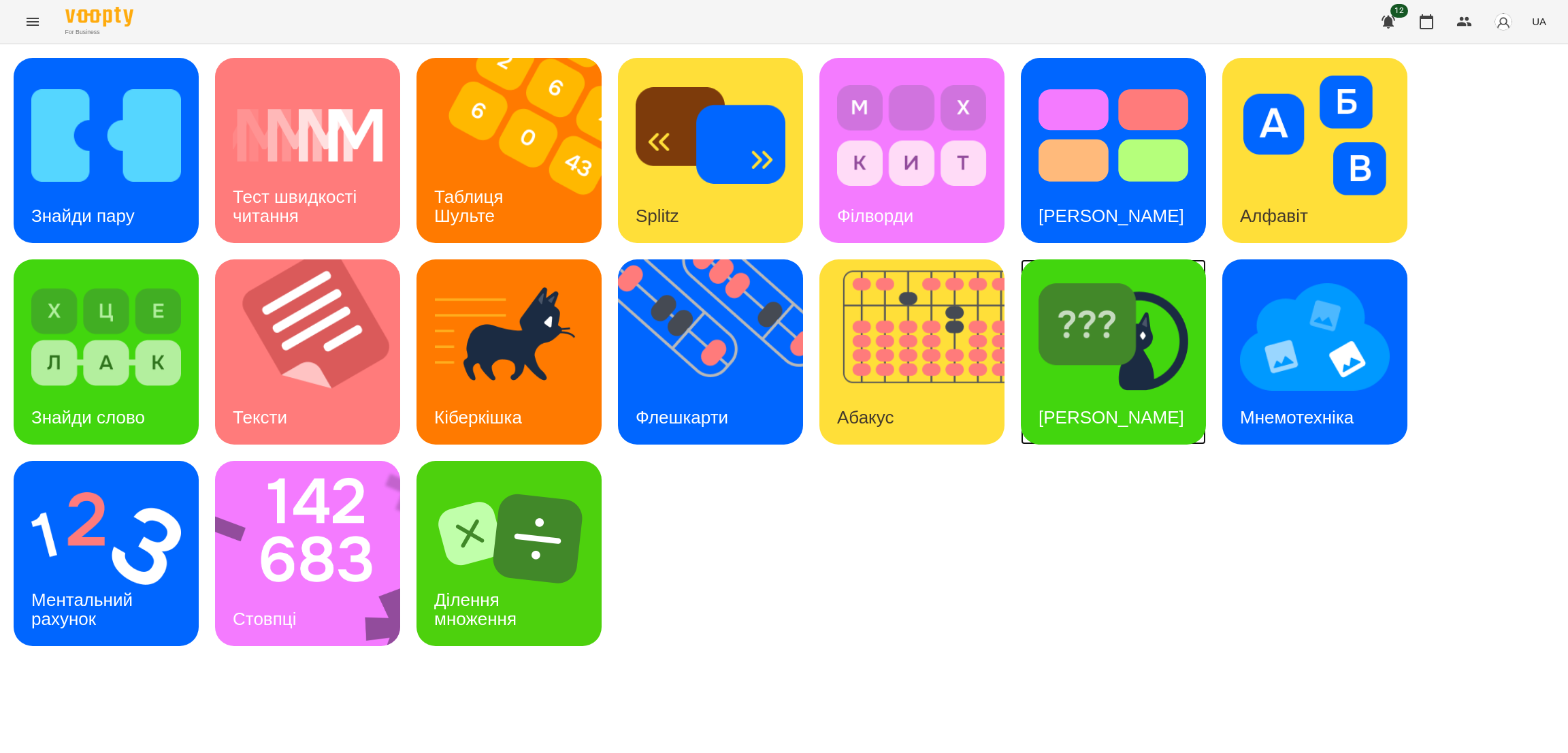
click at [1116, 362] on img at bounding box center [1113, 336] width 150 height 120
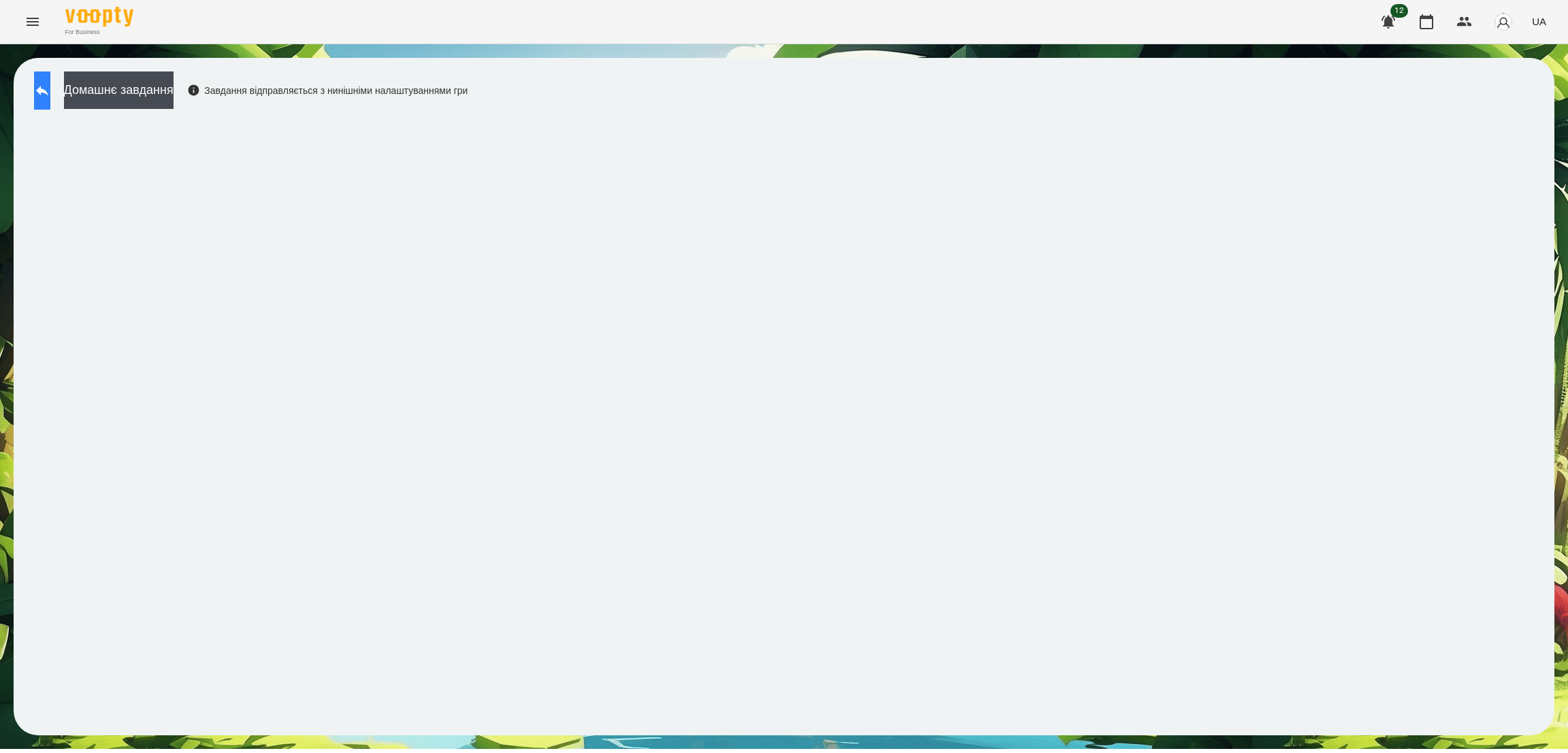
click at [51, 99] on button at bounding box center [42, 90] width 16 height 38
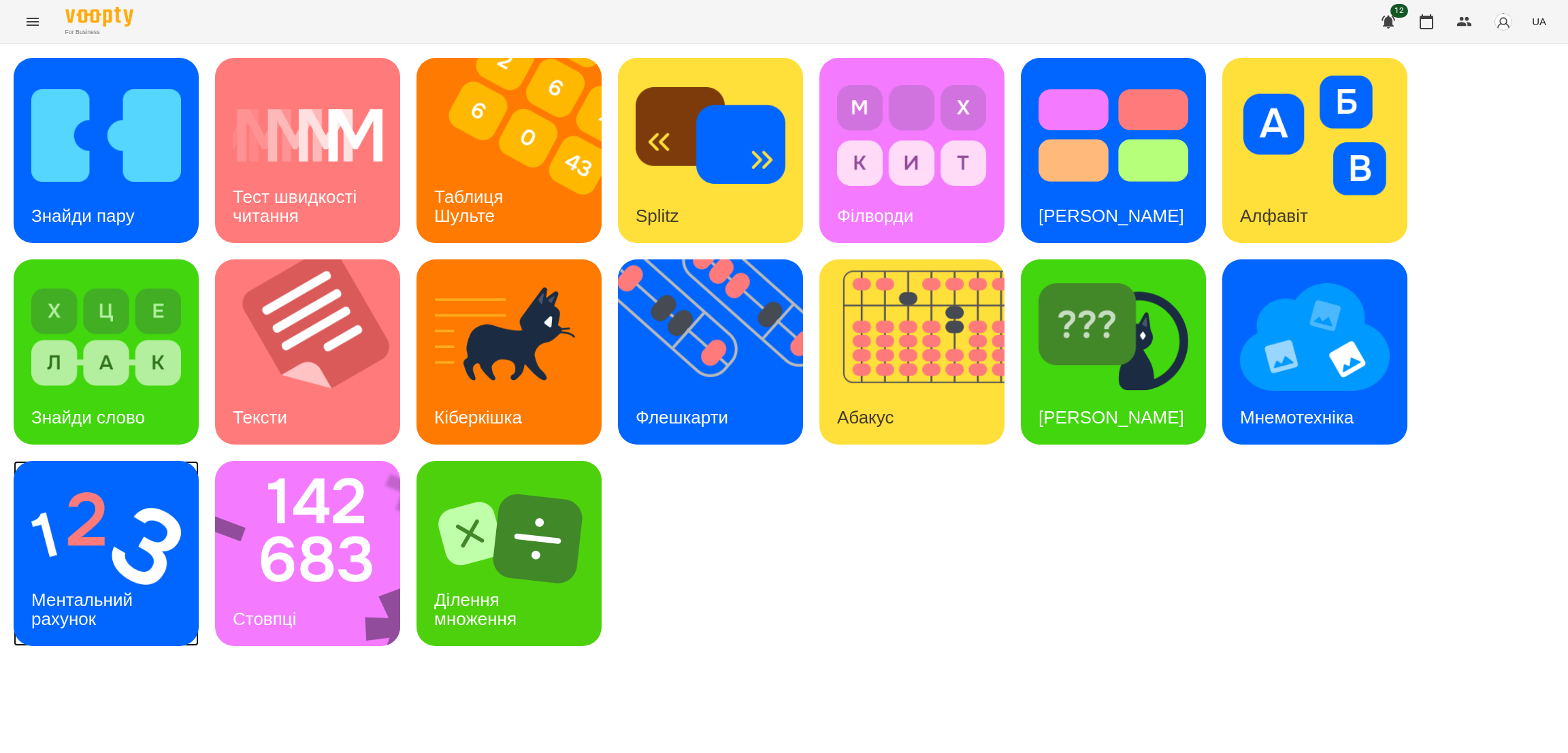
click at [125, 580] on div "Ментальний рахунок" at bounding box center [84, 609] width 142 height 73
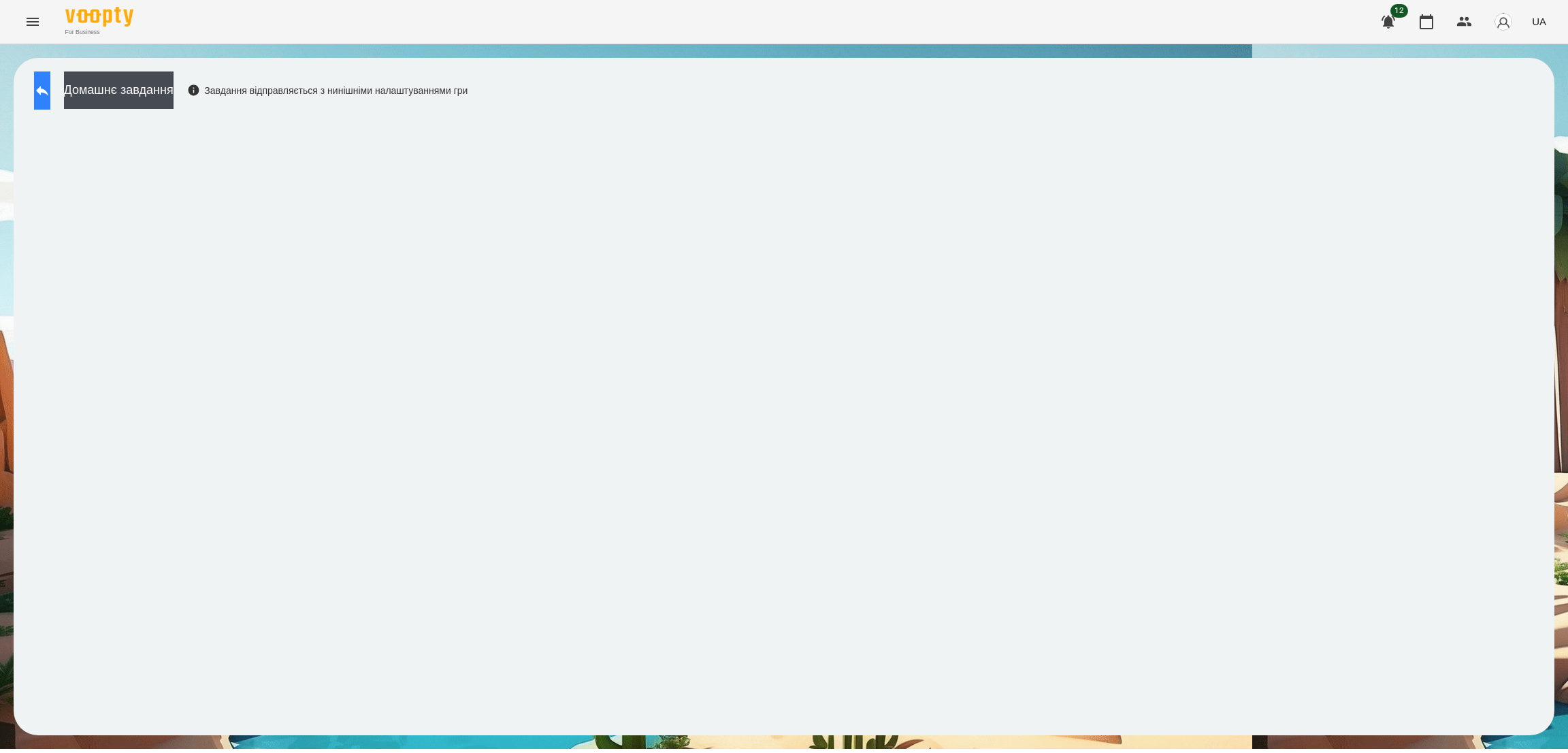
click at [51, 75] on button at bounding box center [42, 90] width 16 height 38
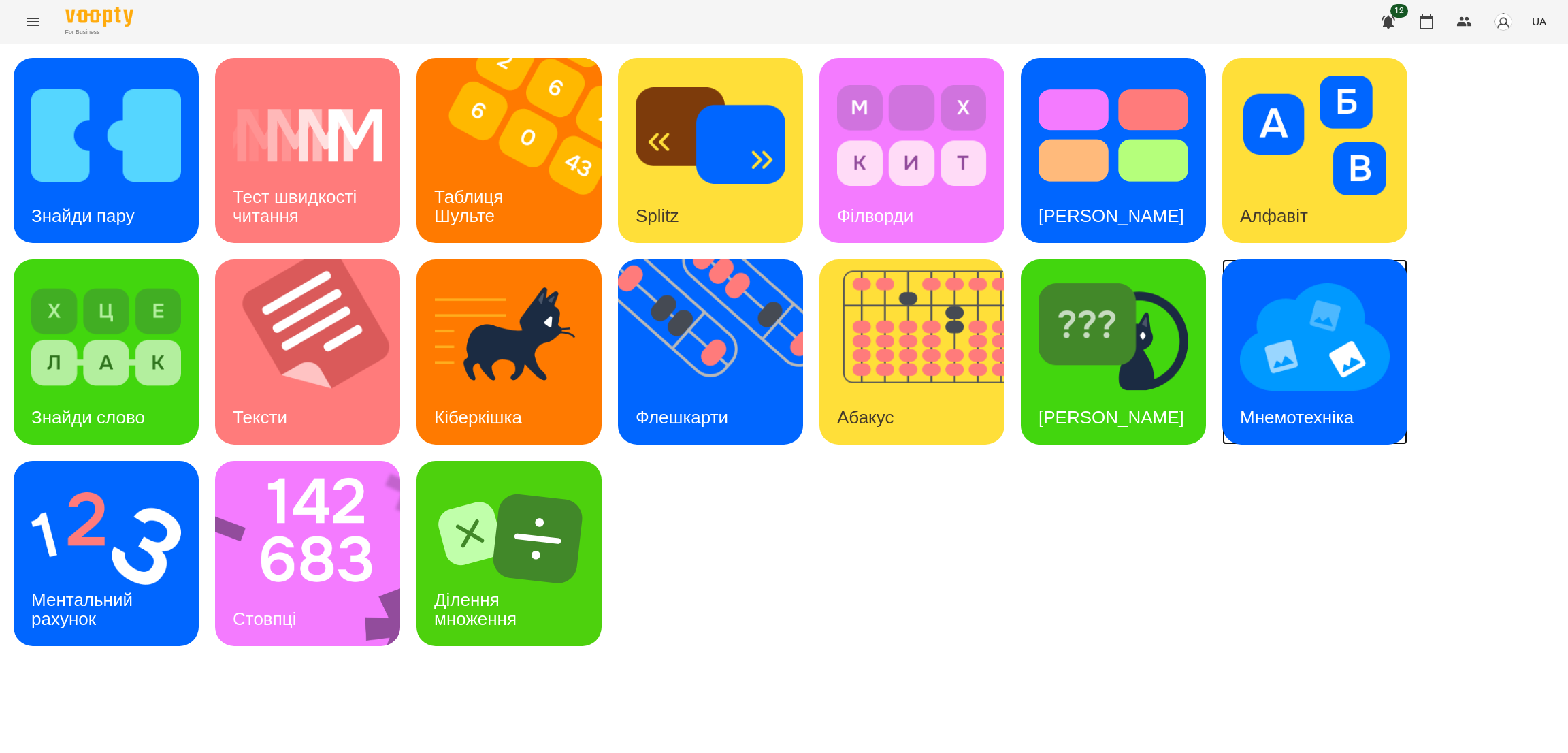
click at [1309, 323] on img at bounding box center [1315, 336] width 150 height 120
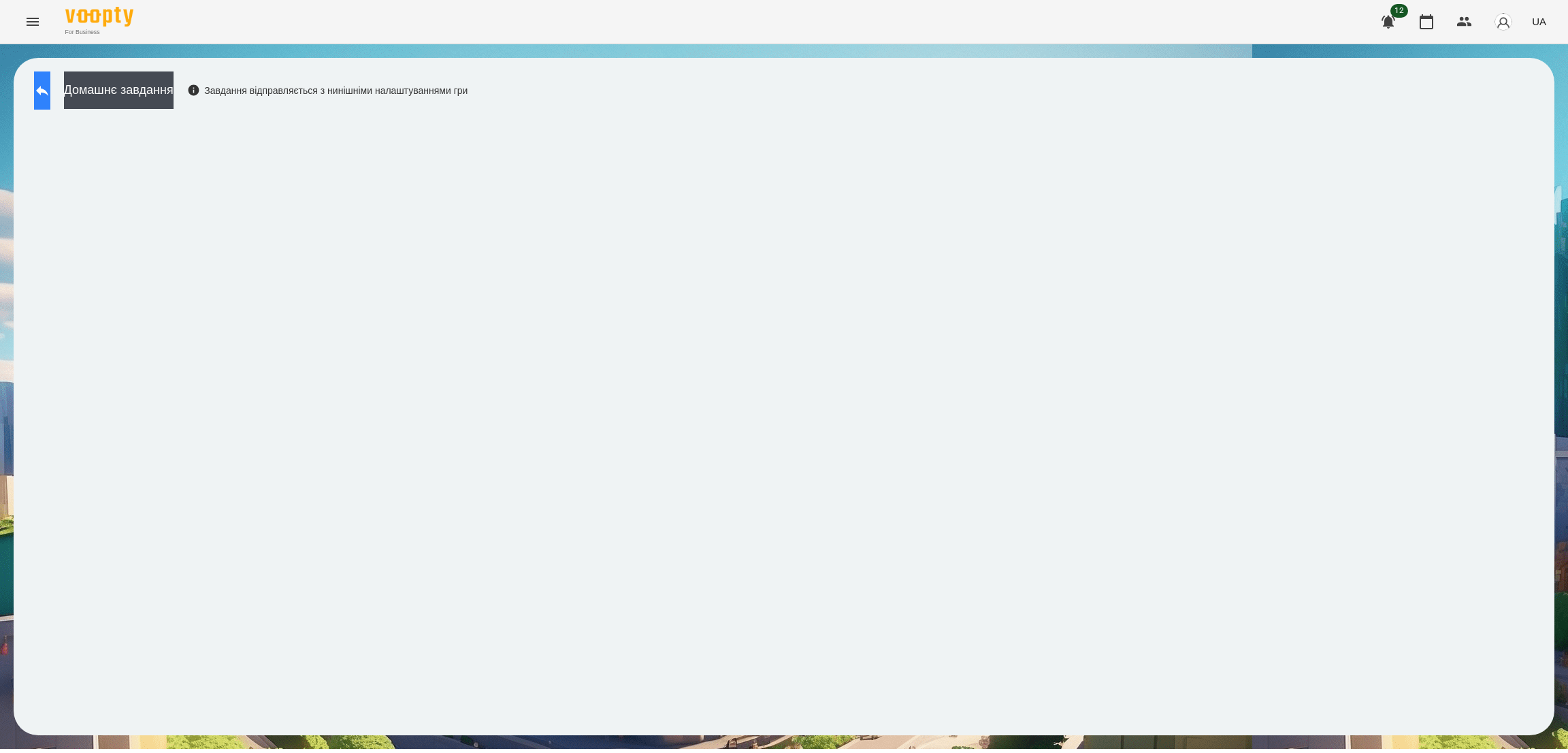
click at [51, 86] on icon at bounding box center [42, 90] width 16 height 16
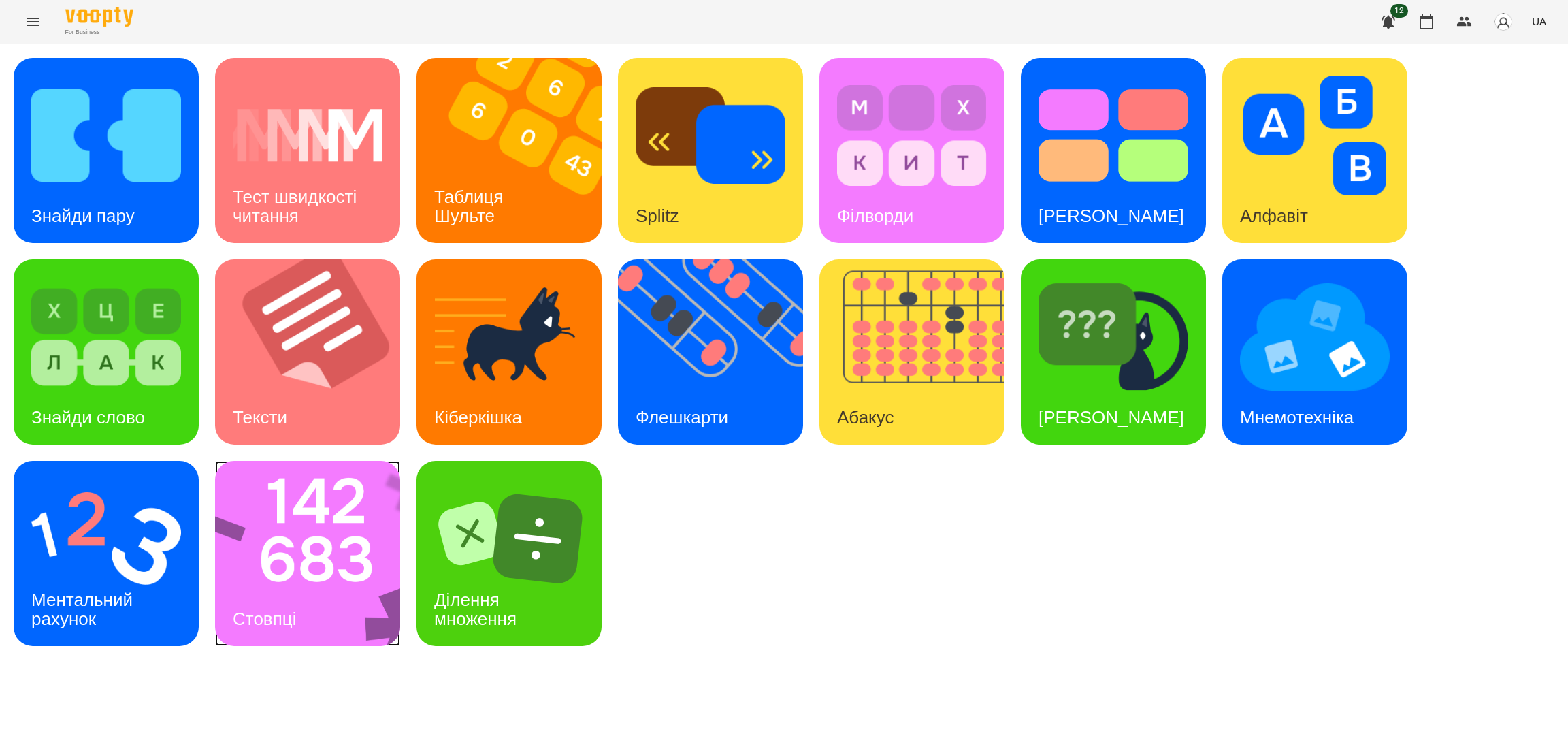
click at [290, 569] on img at bounding box center [316, 553] width 203 height 185
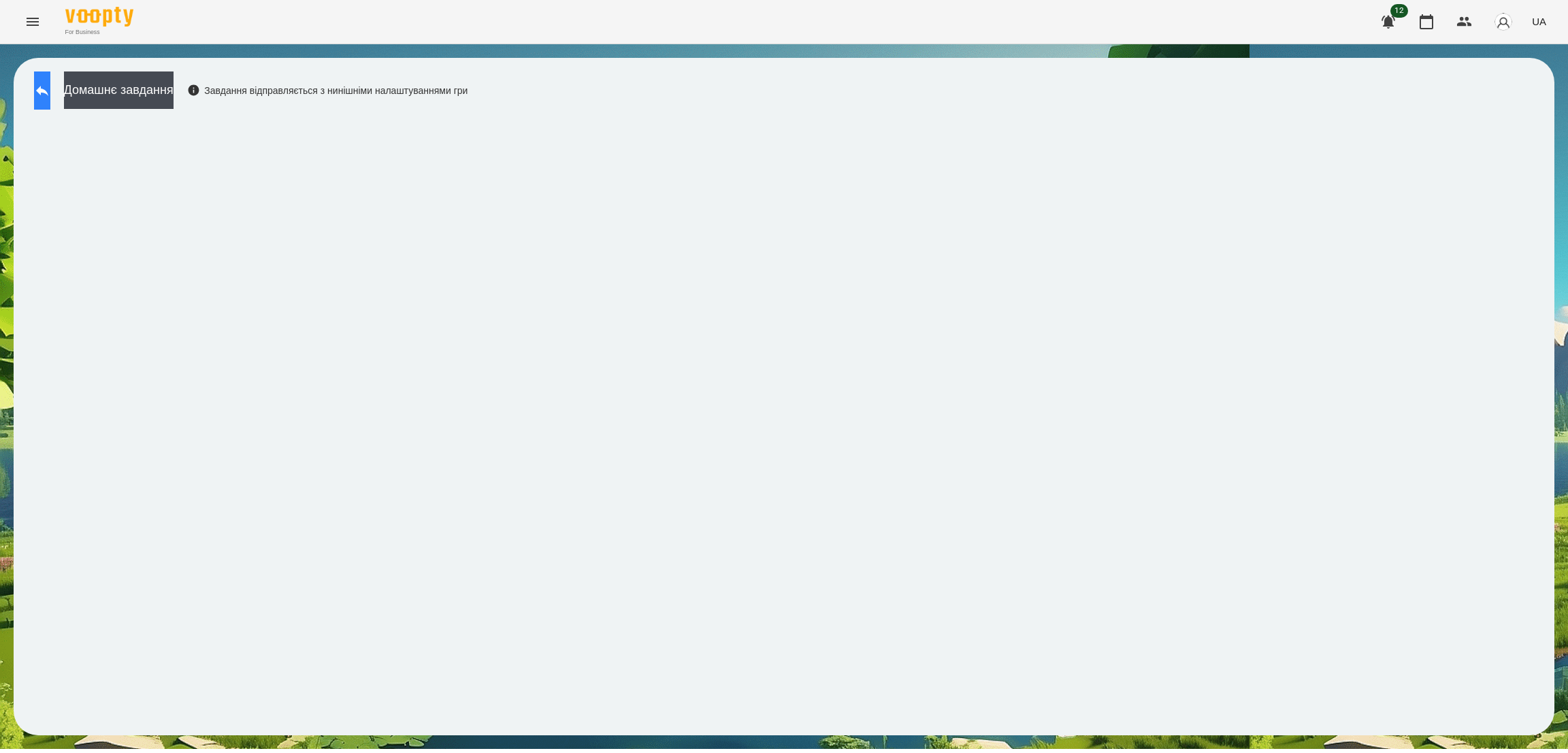
click at [51, 91] on icon at bounding box center [42, 90] width 16 height 16
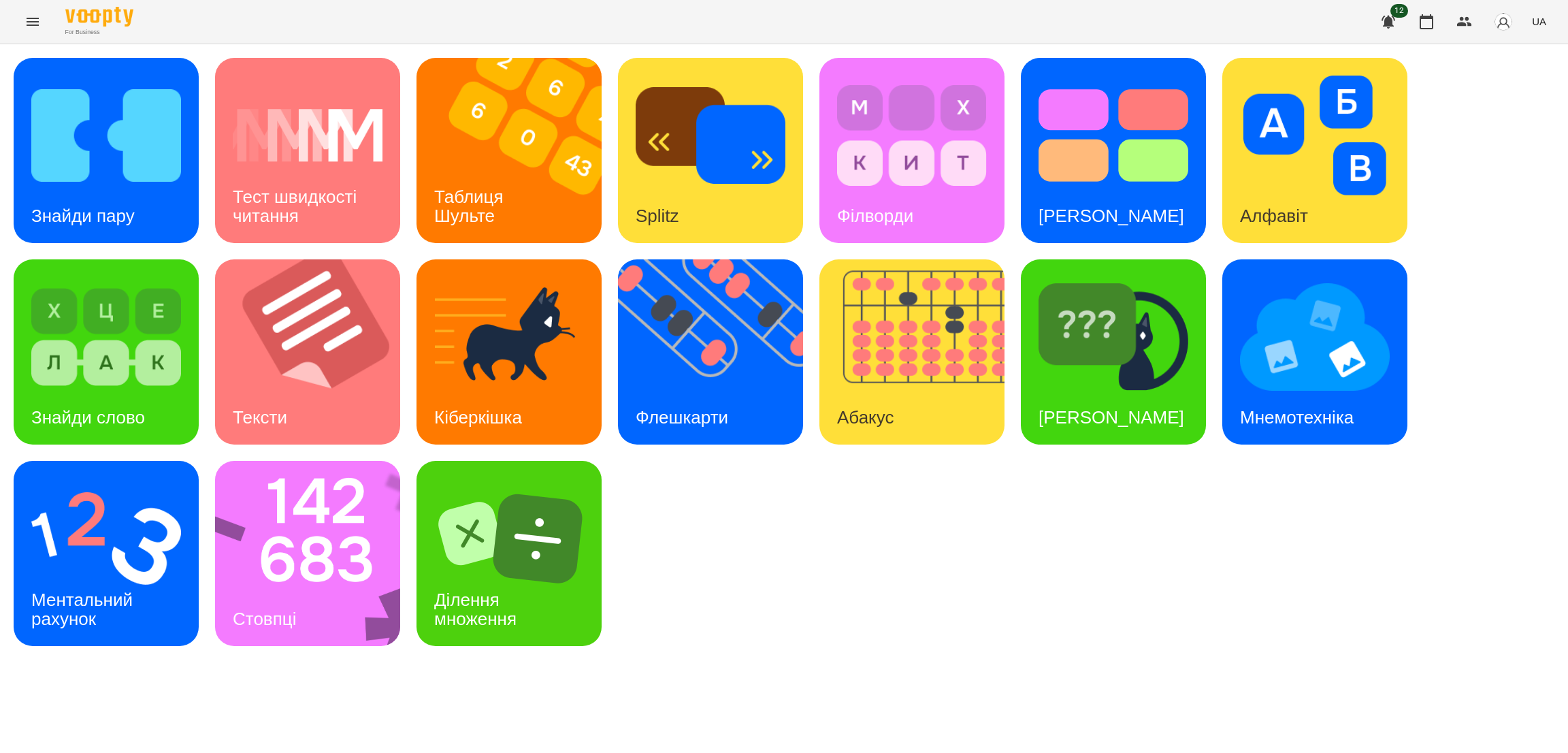
click at [32, 26] on icon "Menu" at bounding box center [33, 22] width 16 height 16
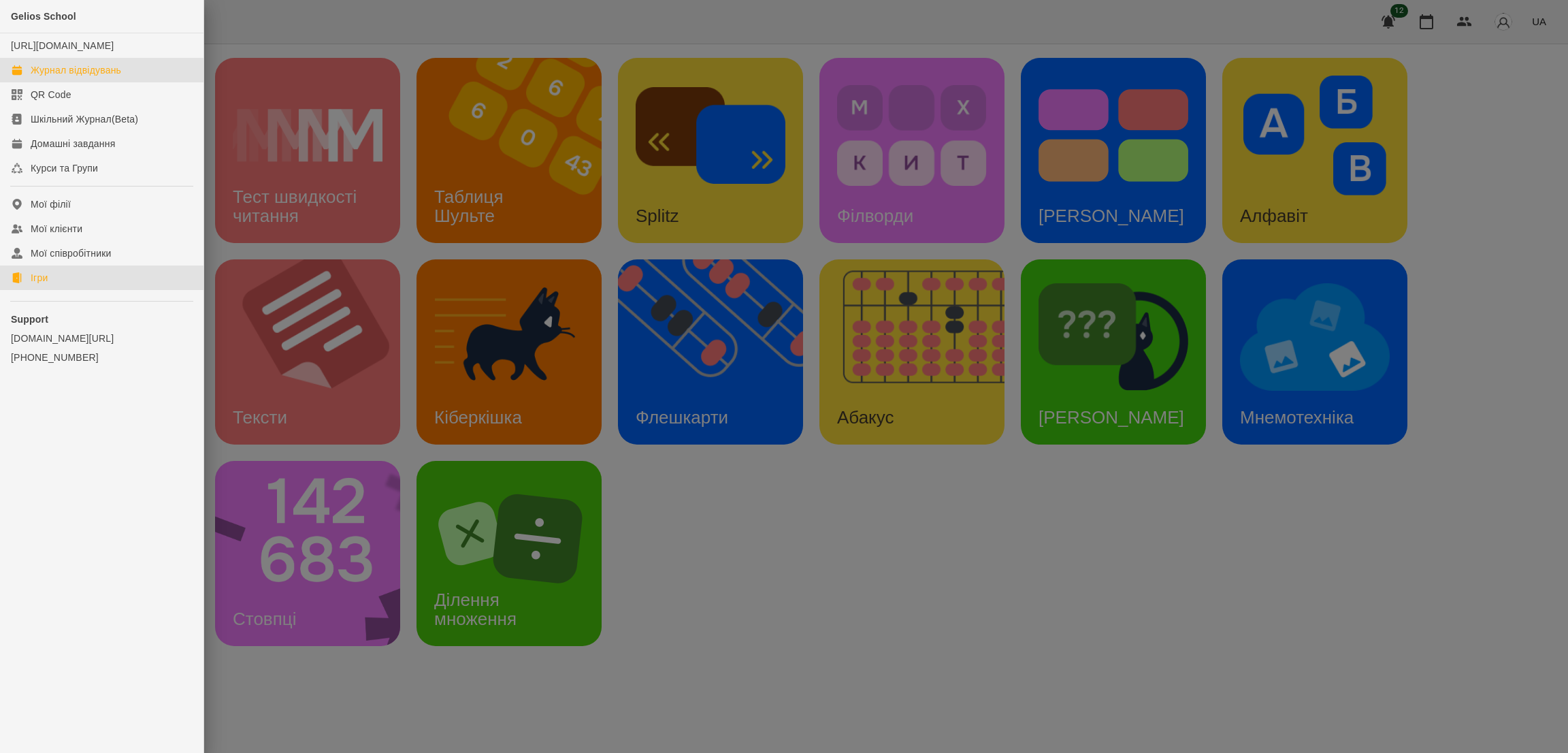
click at [99, 77] on div "Журнал відвідувань" at bounding box center [76, 70] width 90 height 14
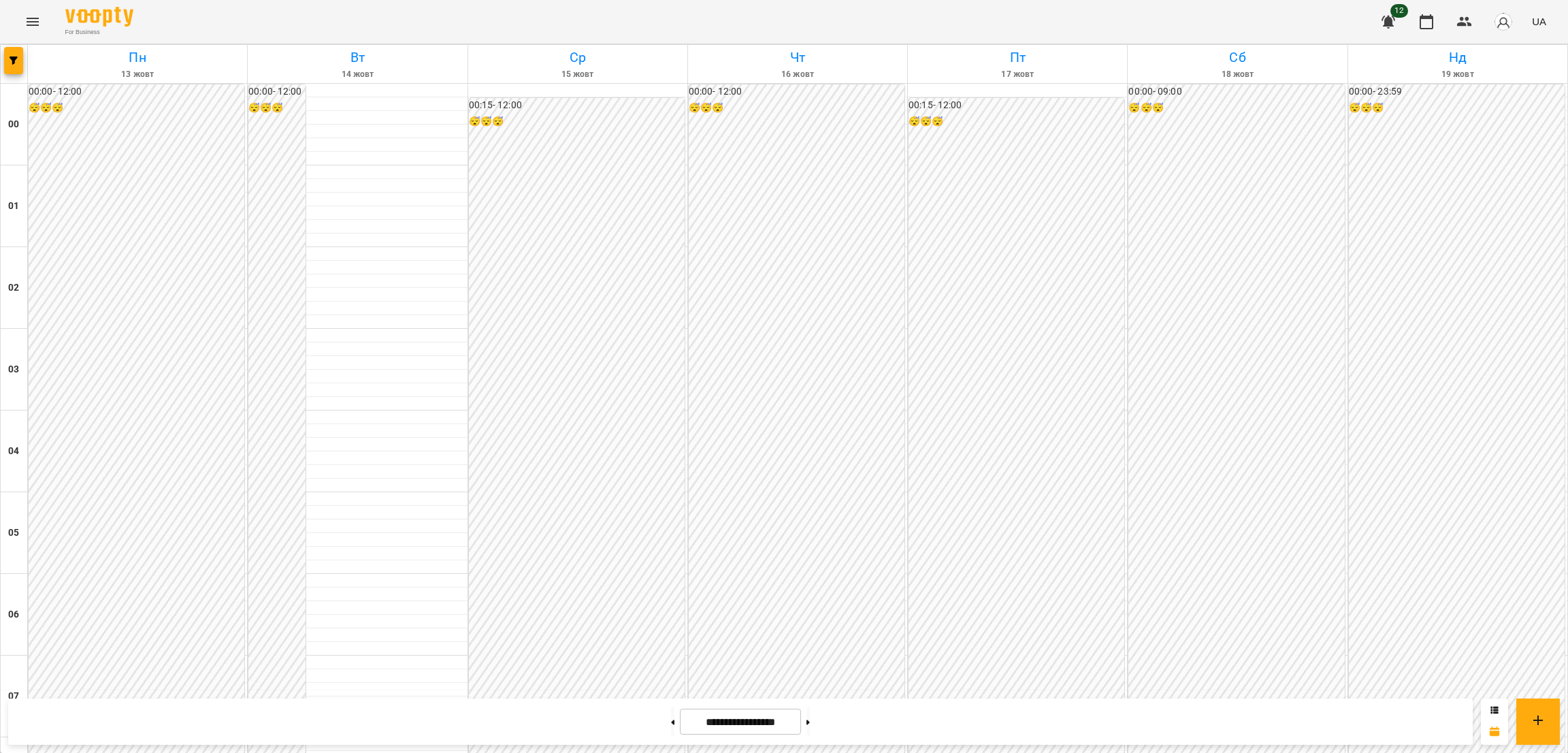
scroll to position [1353, 0]
click at [28, 22] on icon "Menu" at bounding box center [33, 22] width 12 height 8
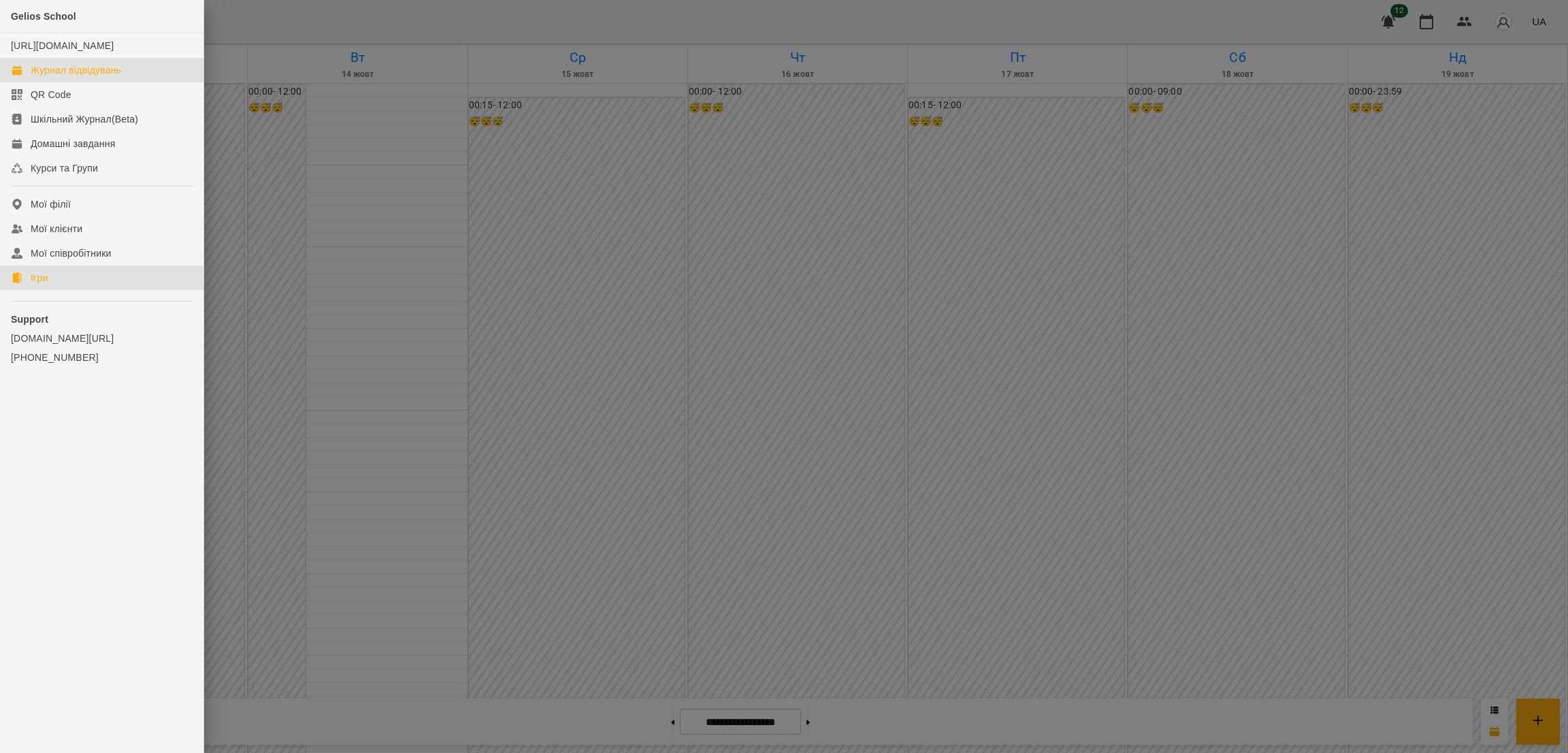
click at [47, 290] on link "Ігри" at bounding box center [101, 277] width 203 height 25
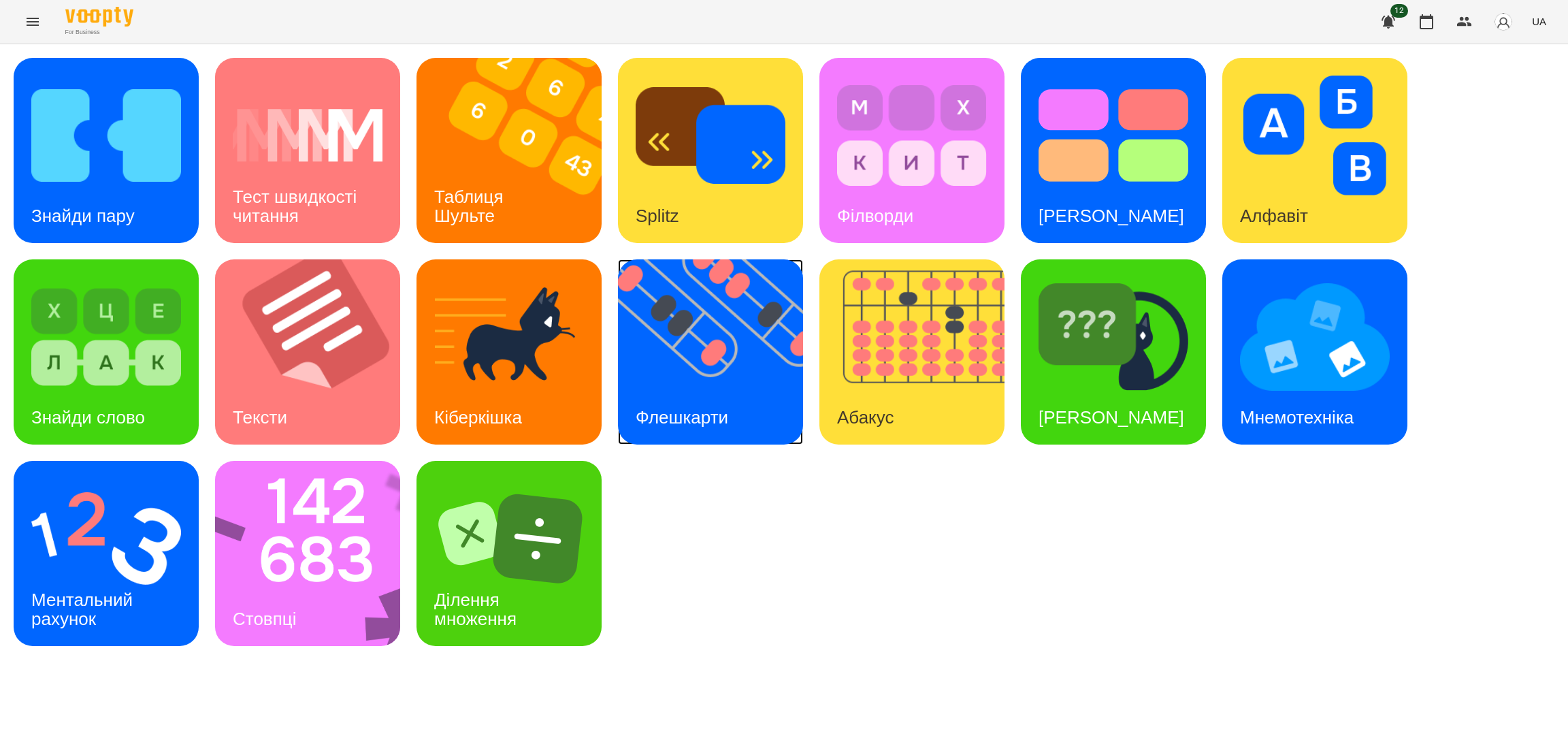
click at [709, 393] on div "Флешкарти" at bounding box center [682, 417] width 128 height 53
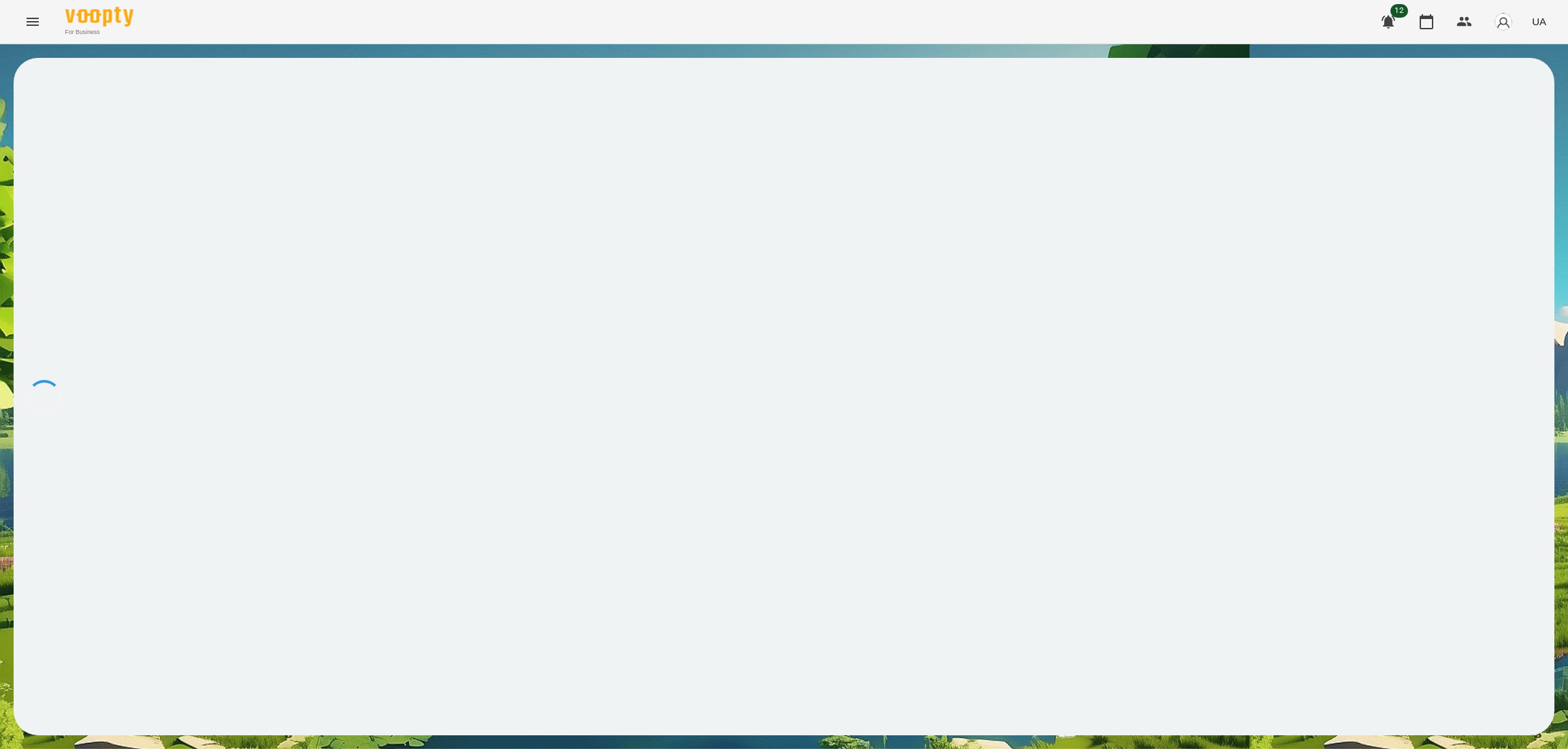
click at [35, 22] on icon "Menu" at bounding box center [33, 22] width 12 height 8
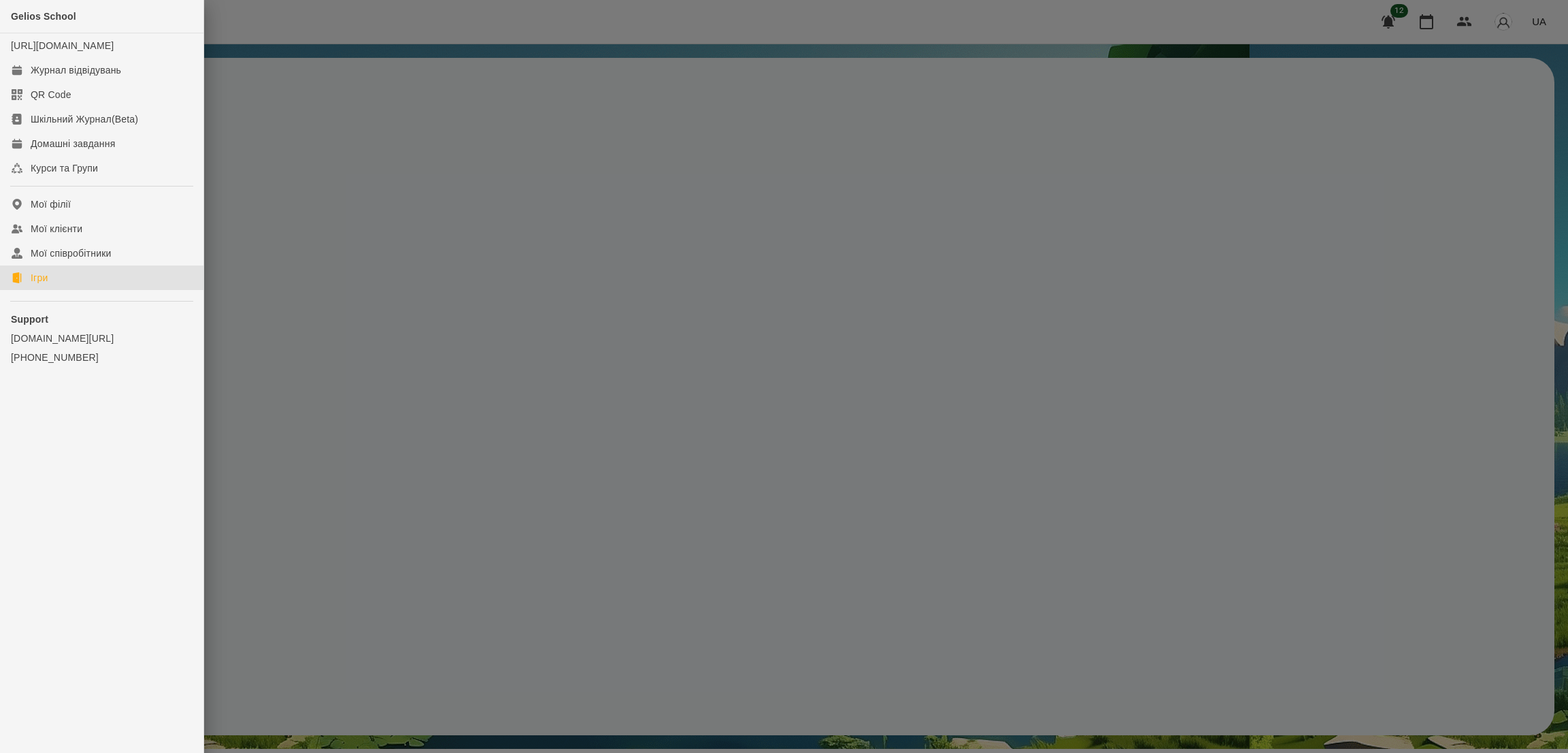
click at [46, 284] on div "Ігри" at bounding box center [39, 277] width 17 height 14
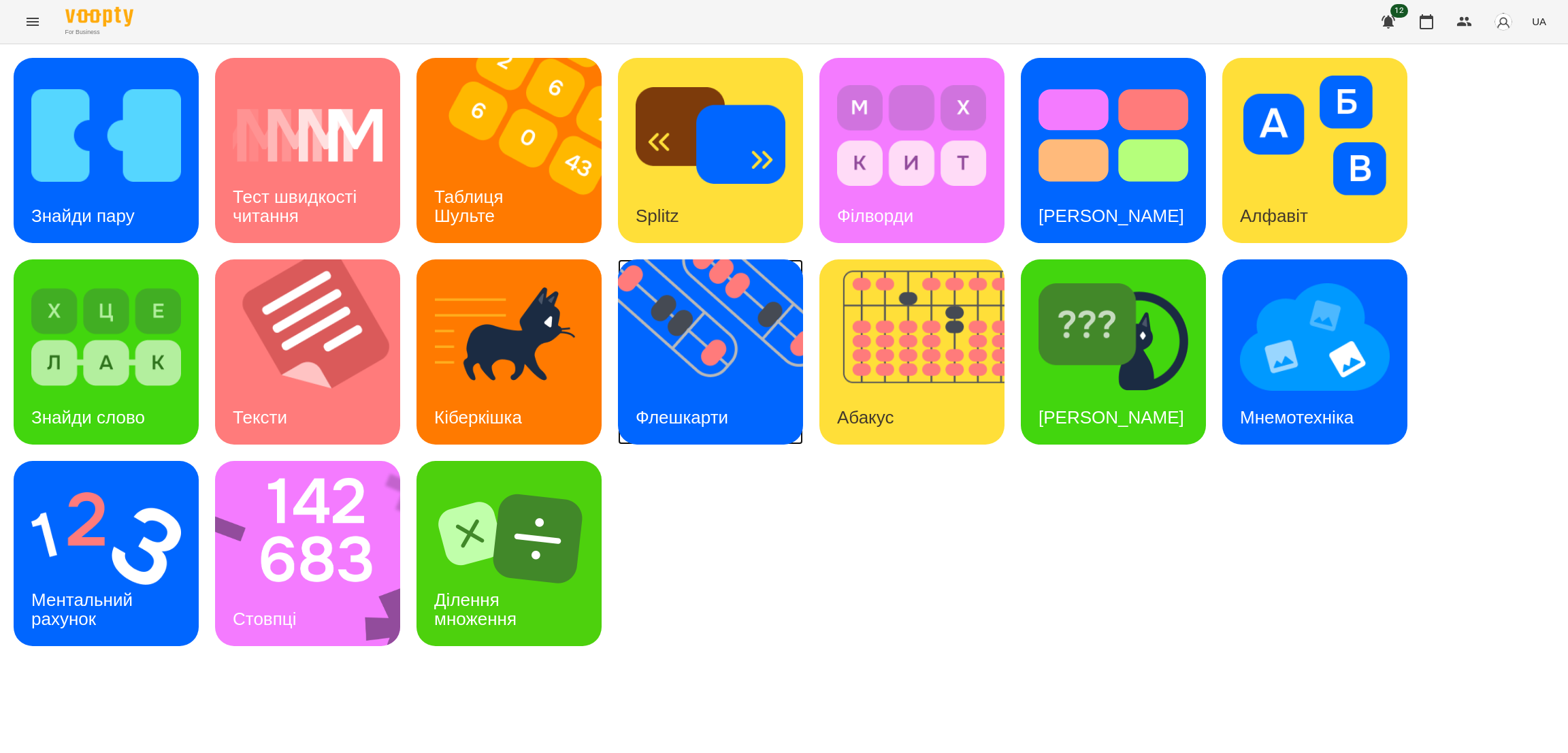
click at [681, 373] on img at bounding box center [719, 351] width 202 height 185
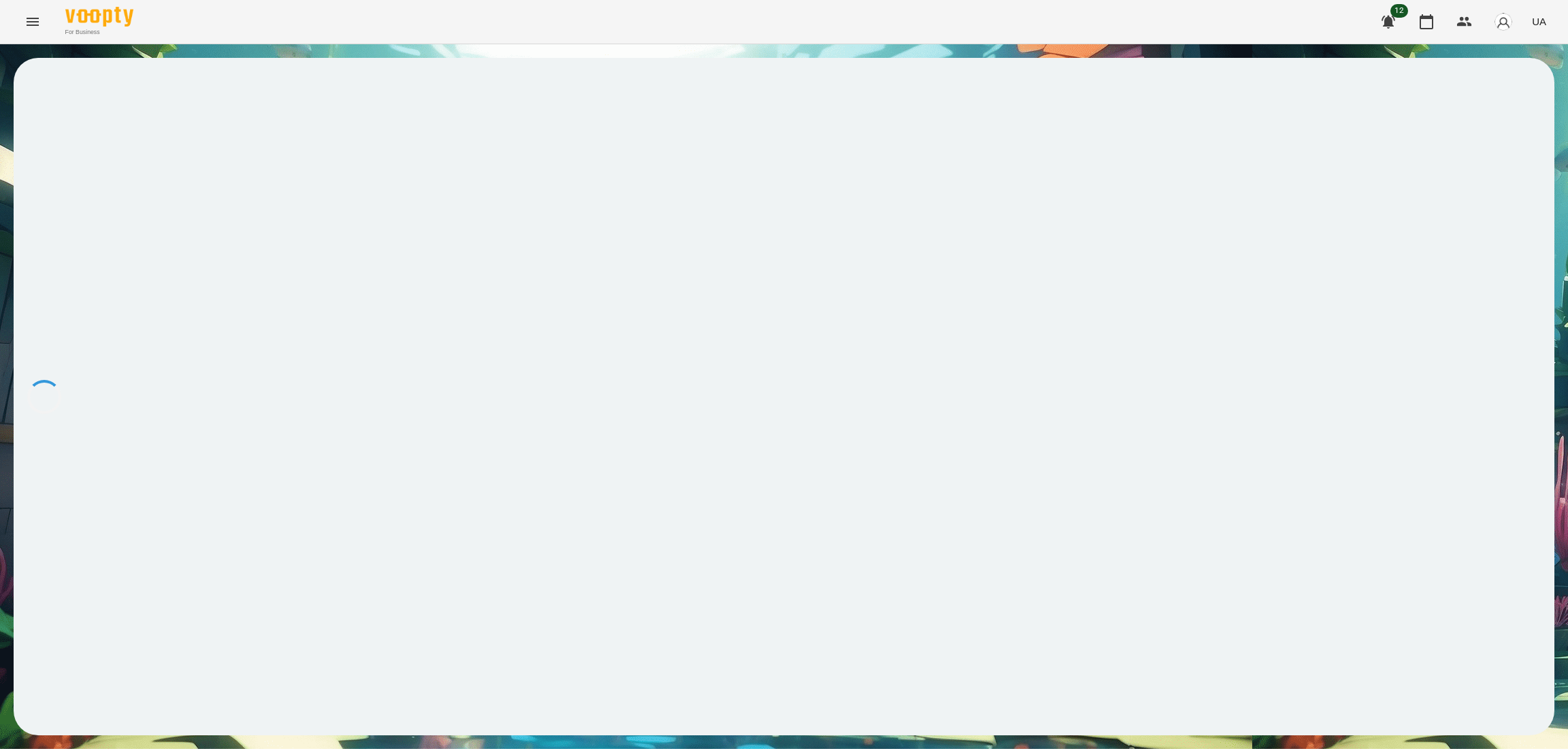
click at [23, 18] on button "Menu" at bounding box center [33, 22] width 33 height 33
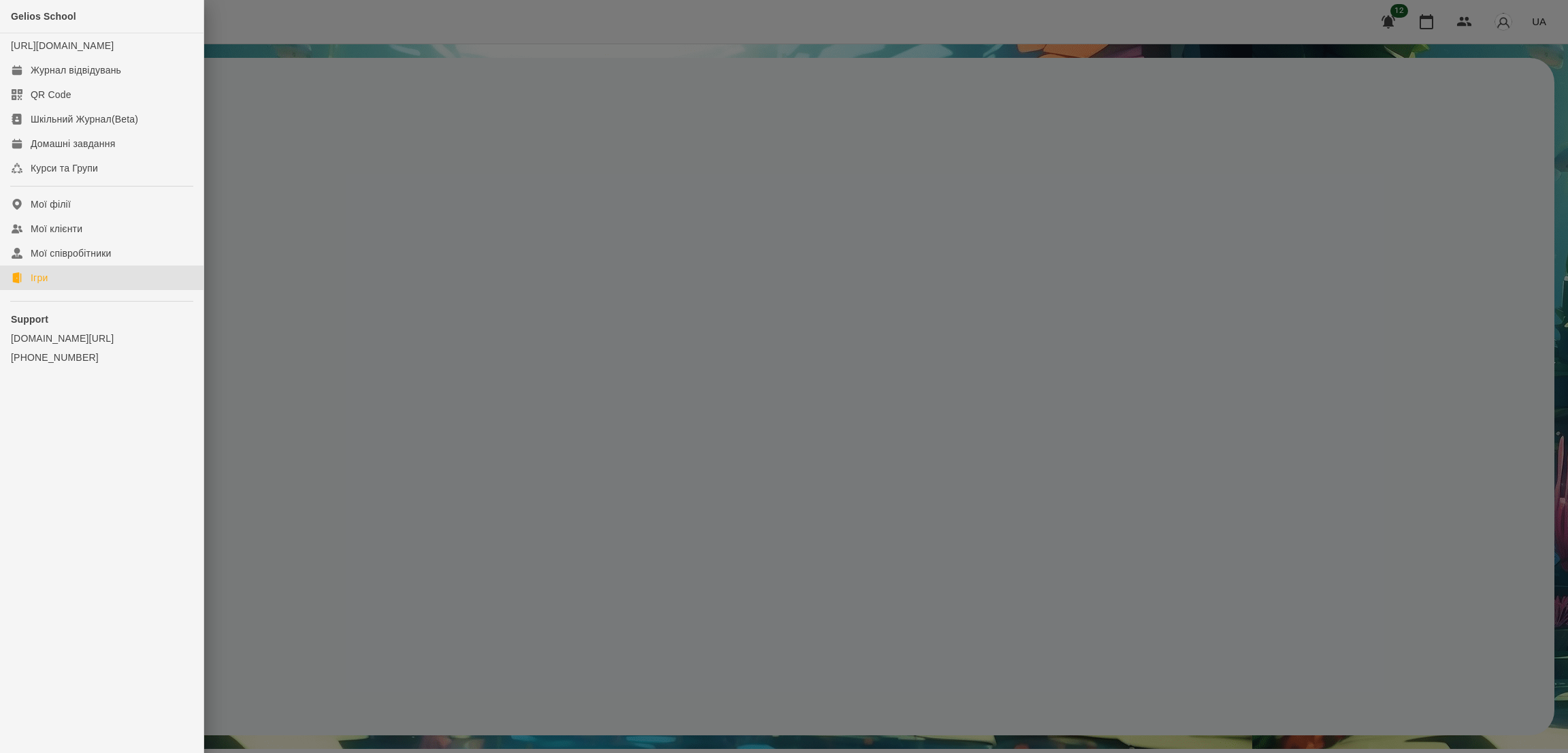
click at [51, 288] on link "Ігри" at bounding box center [101, 277] width 203 height 25
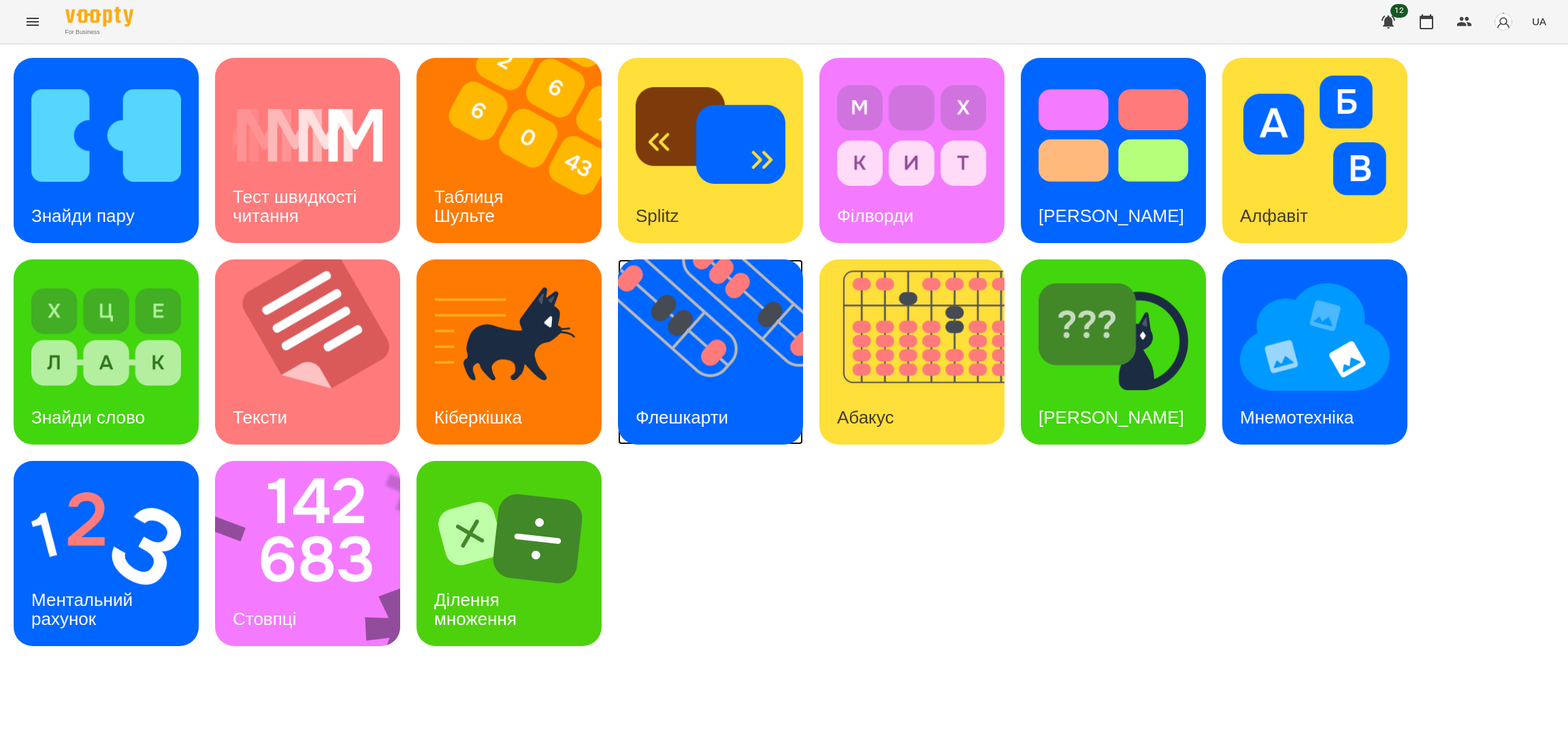
click at [736, 379] on img at bounding box center [719, 351] width 202 height 185
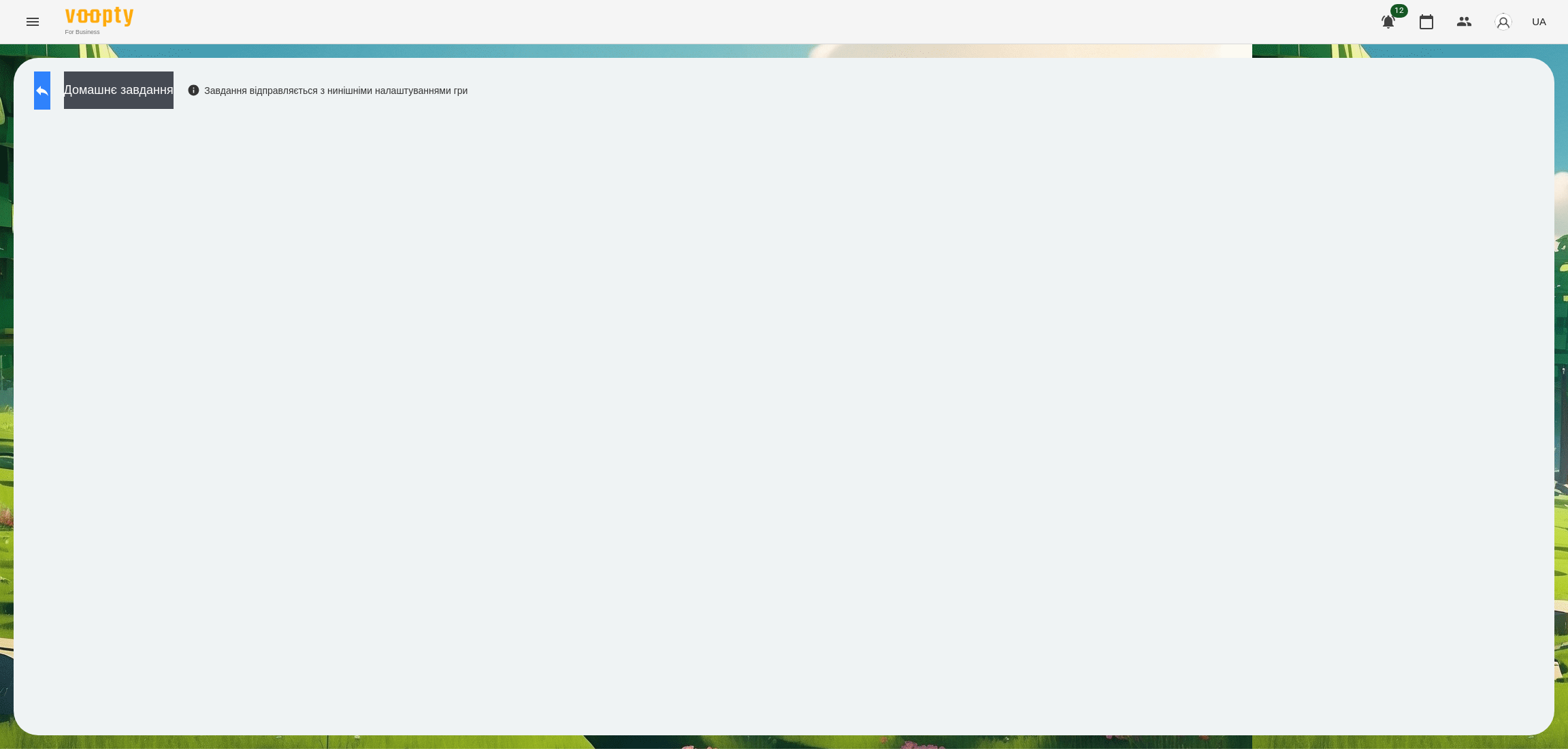
click at [49, 91] on icon at bounding box center [42, 90] width 12 height 10
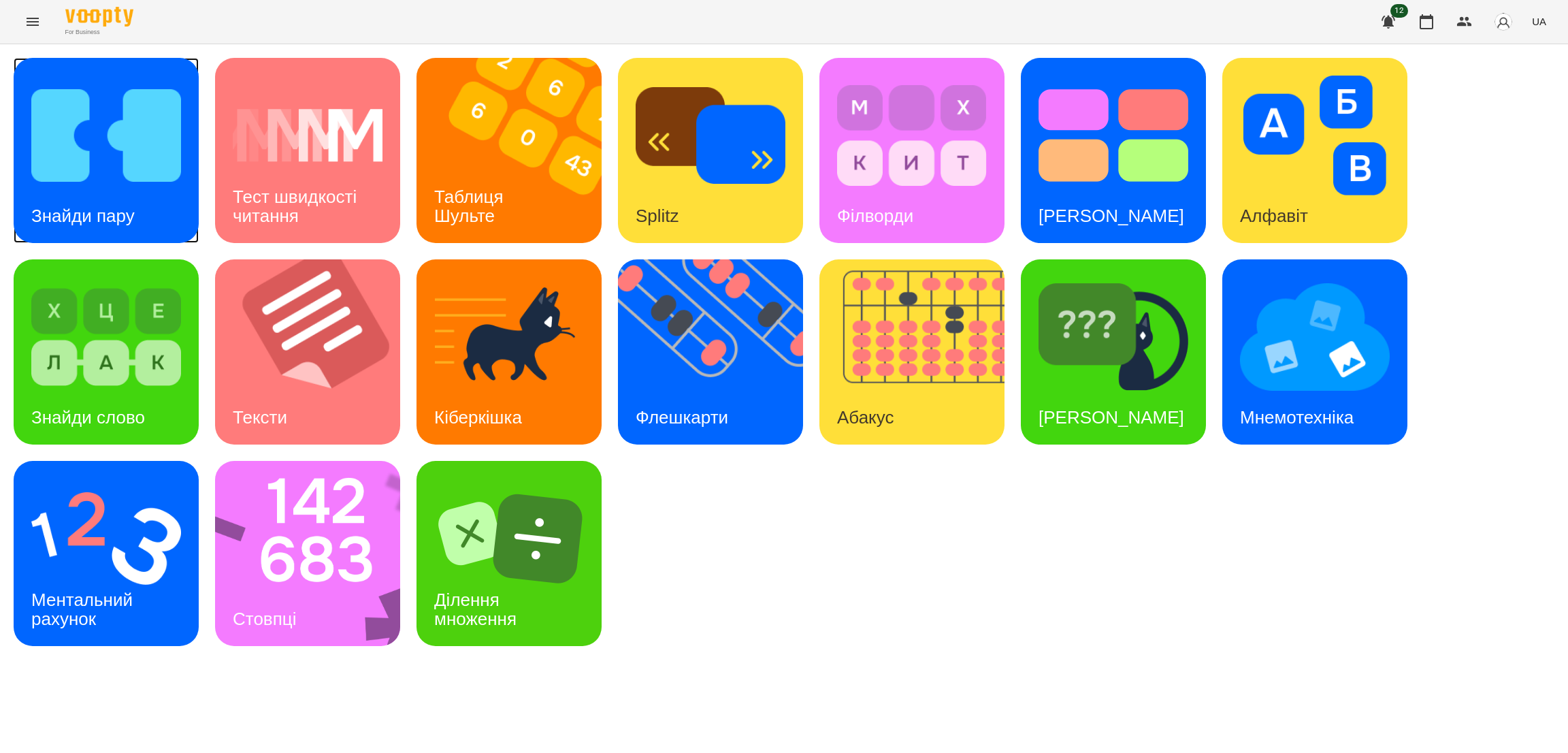
click at [146, 206] on div "Знайди пару" at bounding box center [83, 216] width 139 height 53
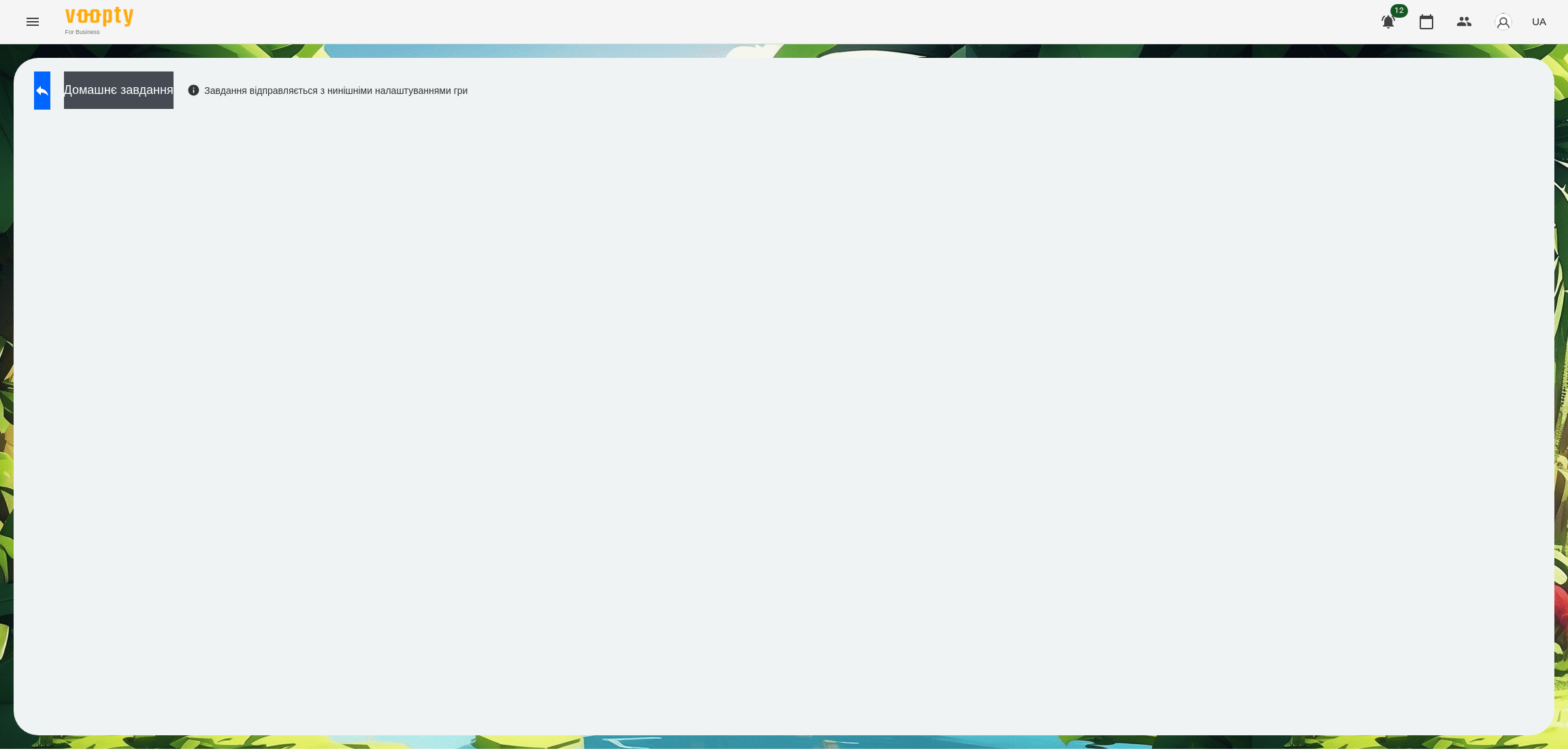
click at [51, 95] on icon at bounding box center [42, 90] width 16 height 16
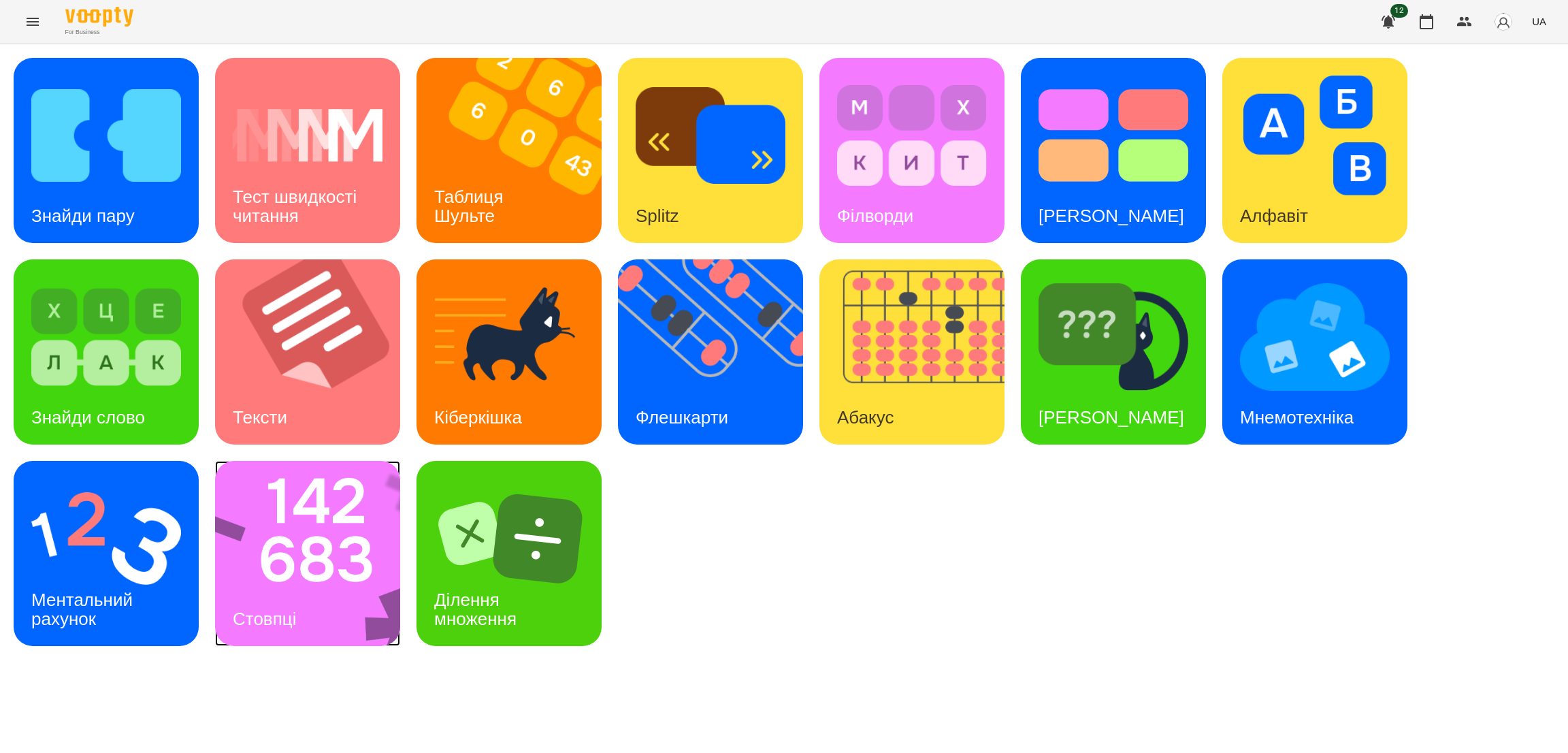
click at [279, 548] on div "Стовпці" at bounding box center [308, 553] width 185 height 185
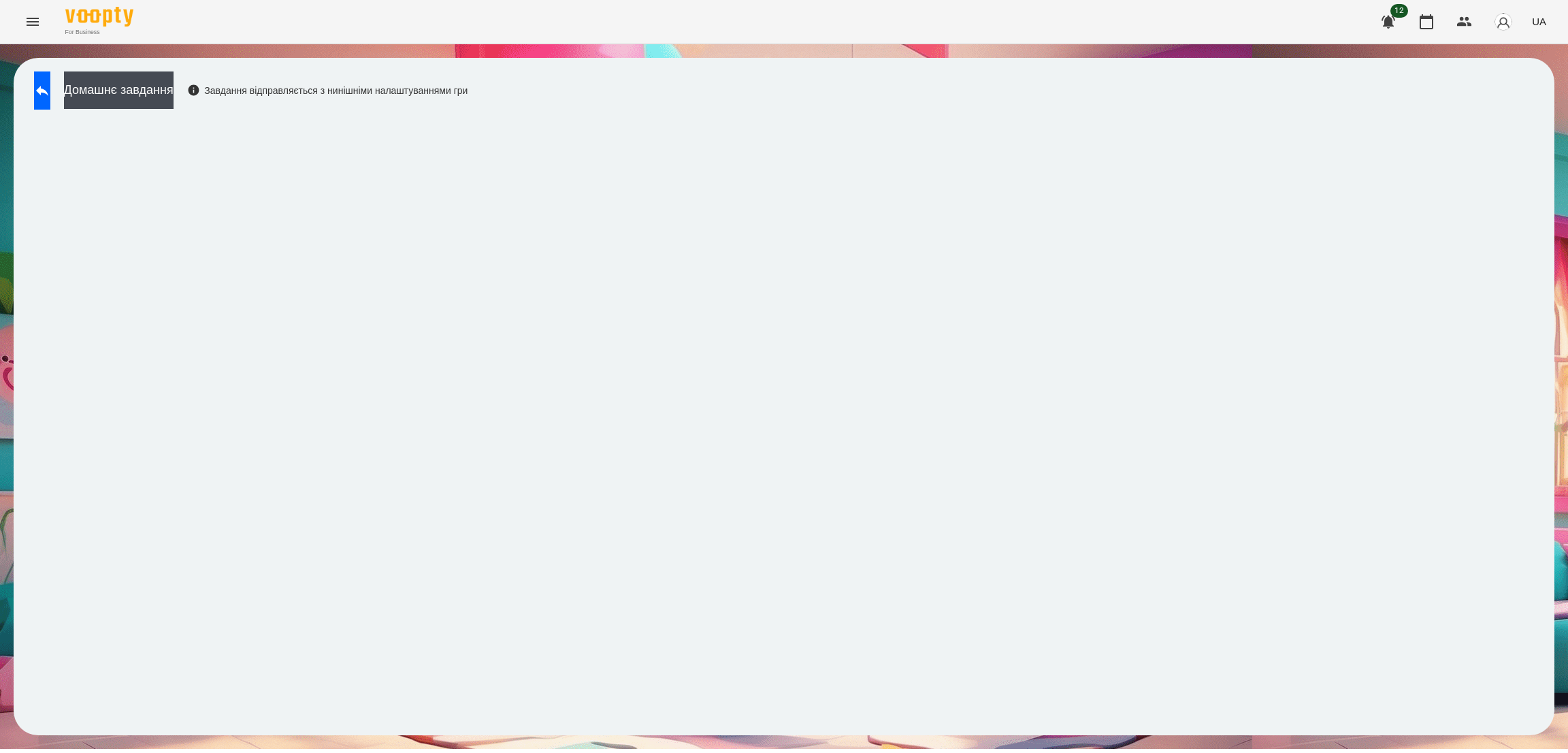
click at [728, 69] on div "Домашнє завдання Завдання відправляється з нинішніми налаштуваннями гри" at bounding box center [784, 396] width 1541 height 677
click at [51, 93] on icon at bounding box center [42, 90] width 16 height 16
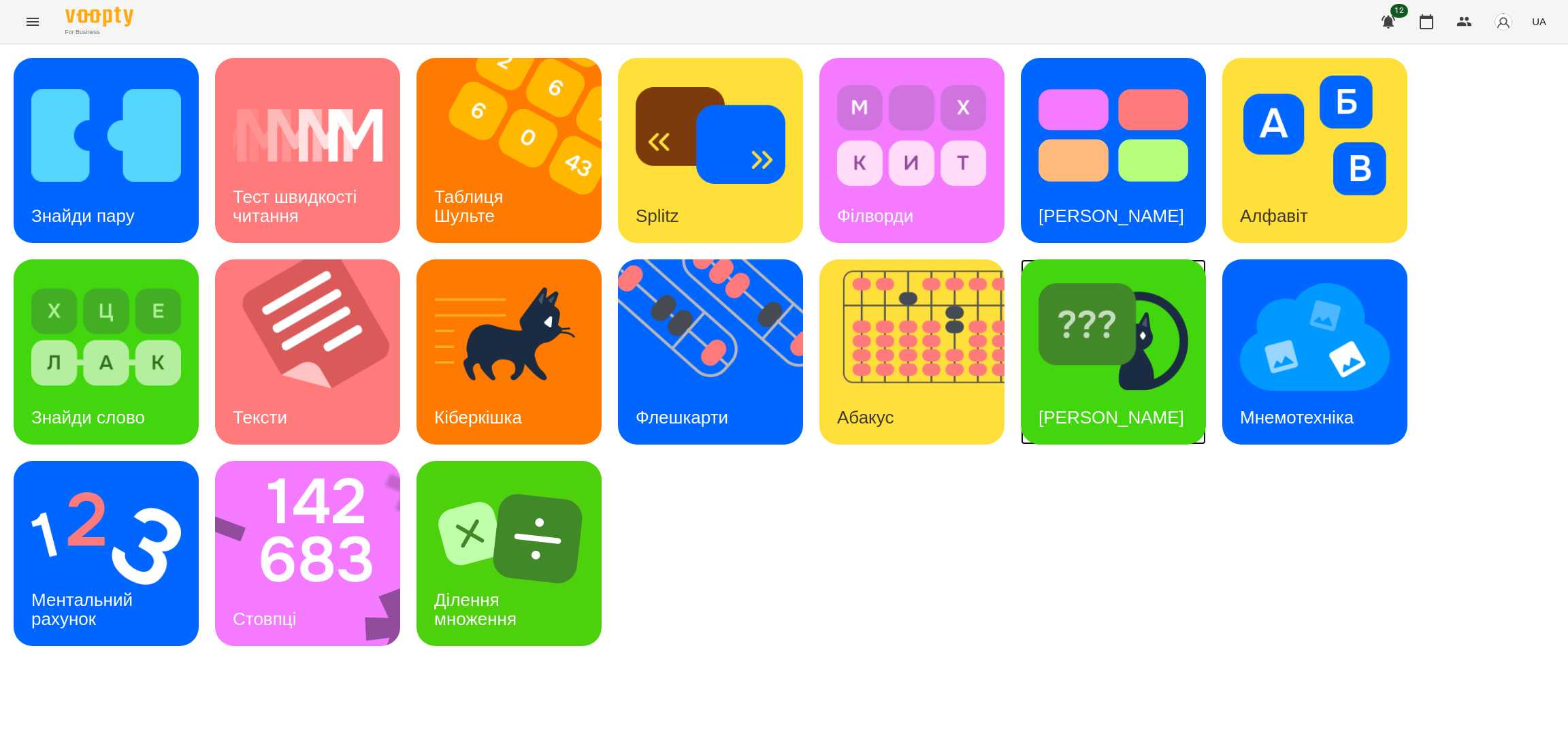
click at [1141, 391] on div "[PERSON_NAME]" at bounding box center [1111, 417] width 181 height 53
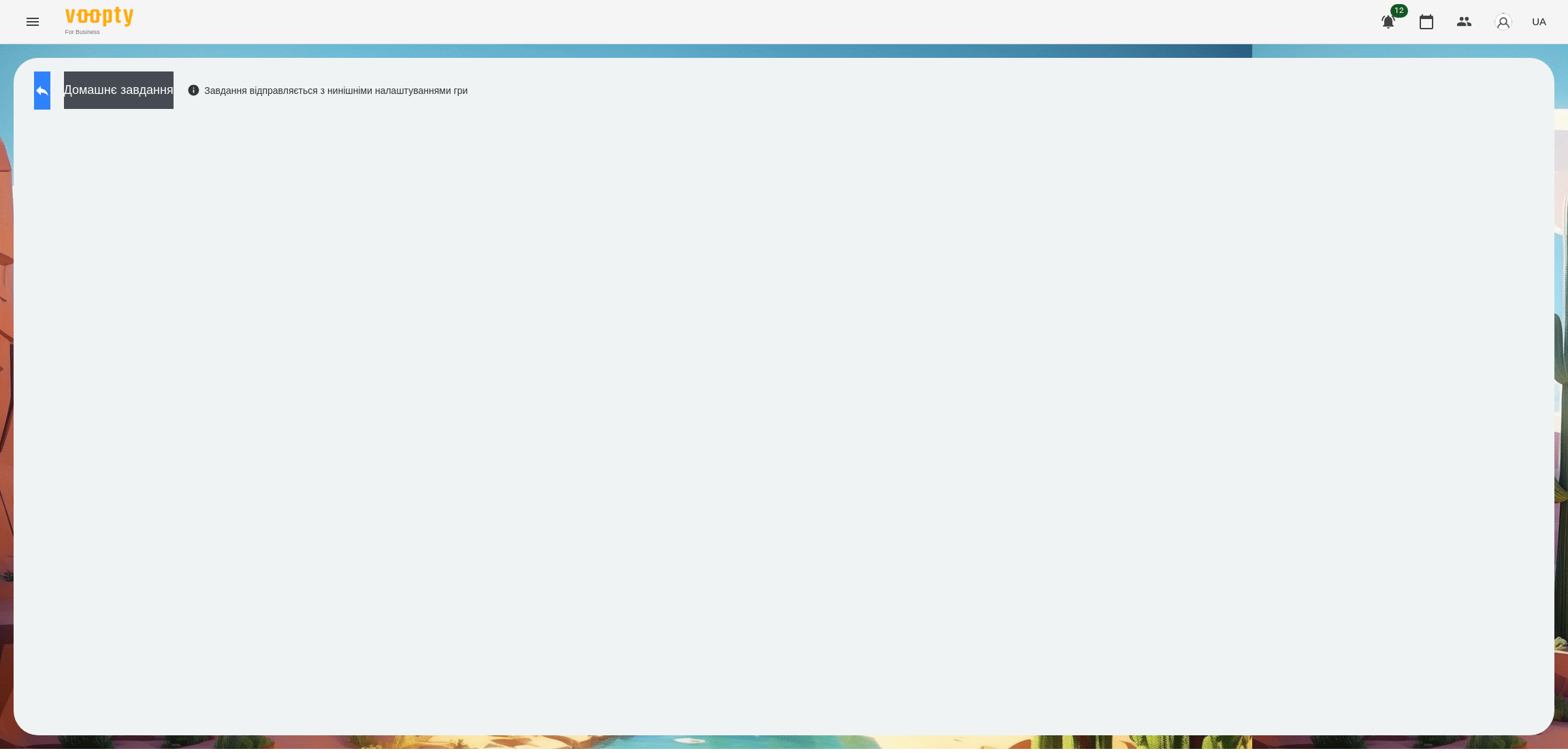
click at [51, 98] on button at bounding box center [42, 90] width 16 height 38
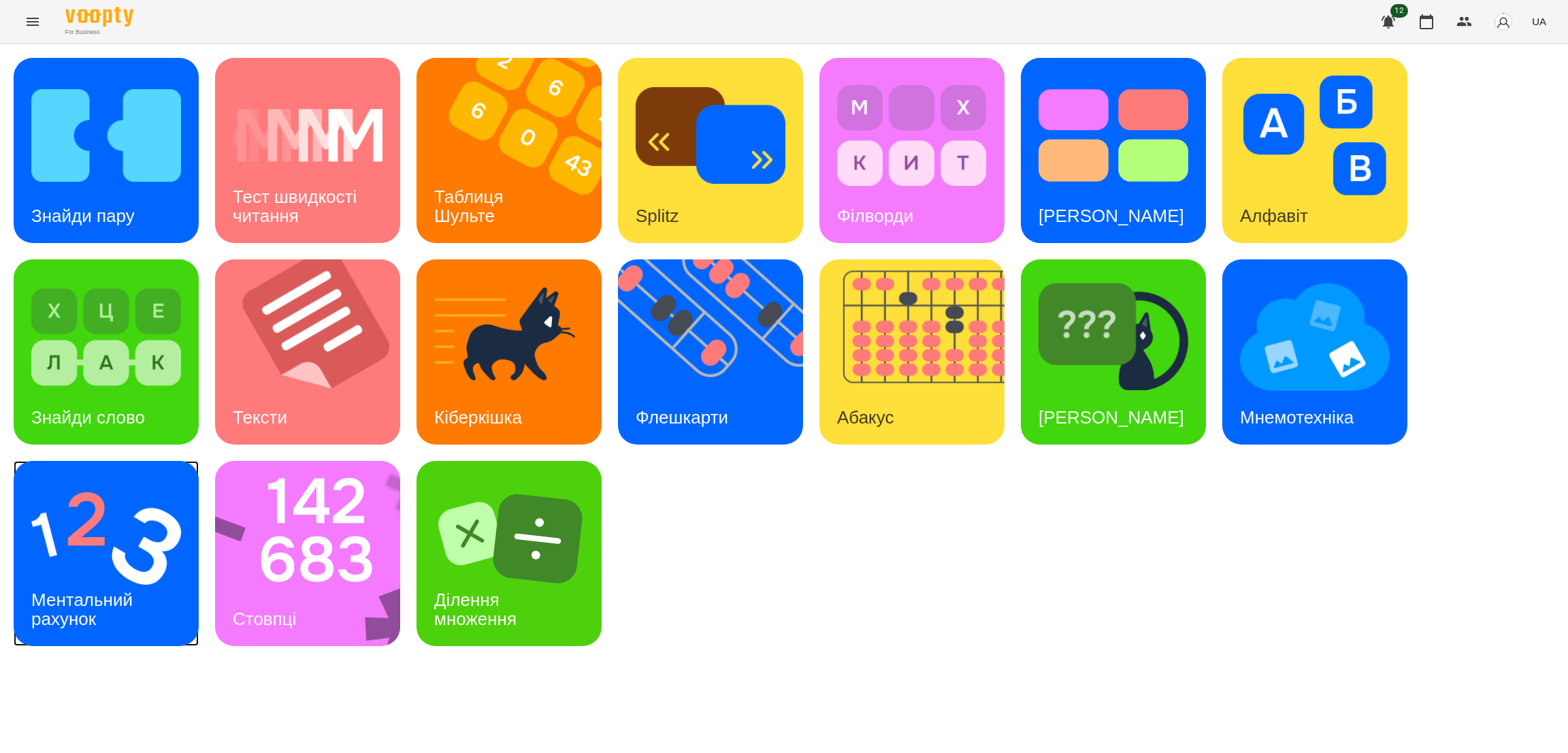
click at [125, 585] on div "Ментальний рахунок" at bounding box center [84, 609] width 142 height 73
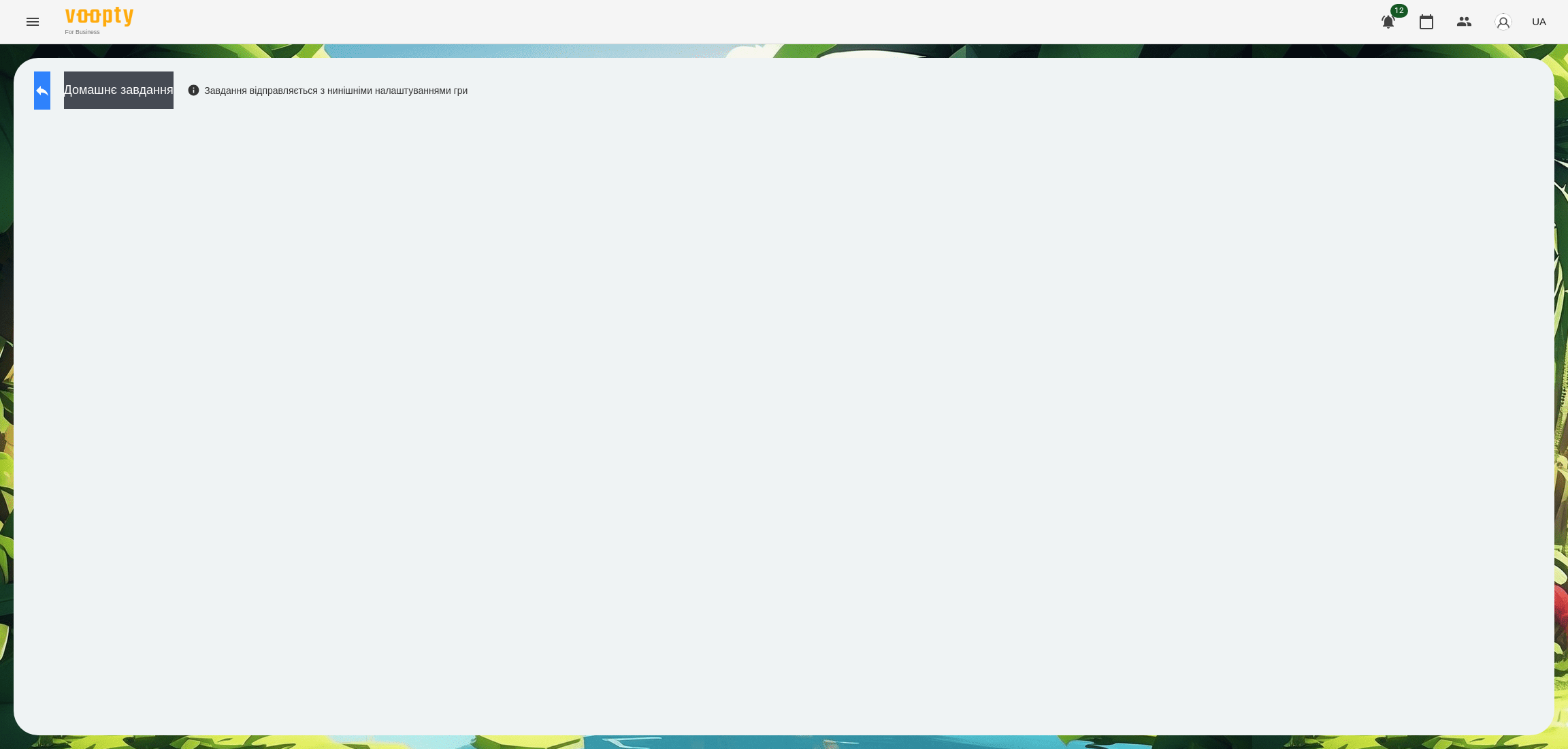
click at [42, 86] on button at bounding box center [42, 90] width 16 height 38
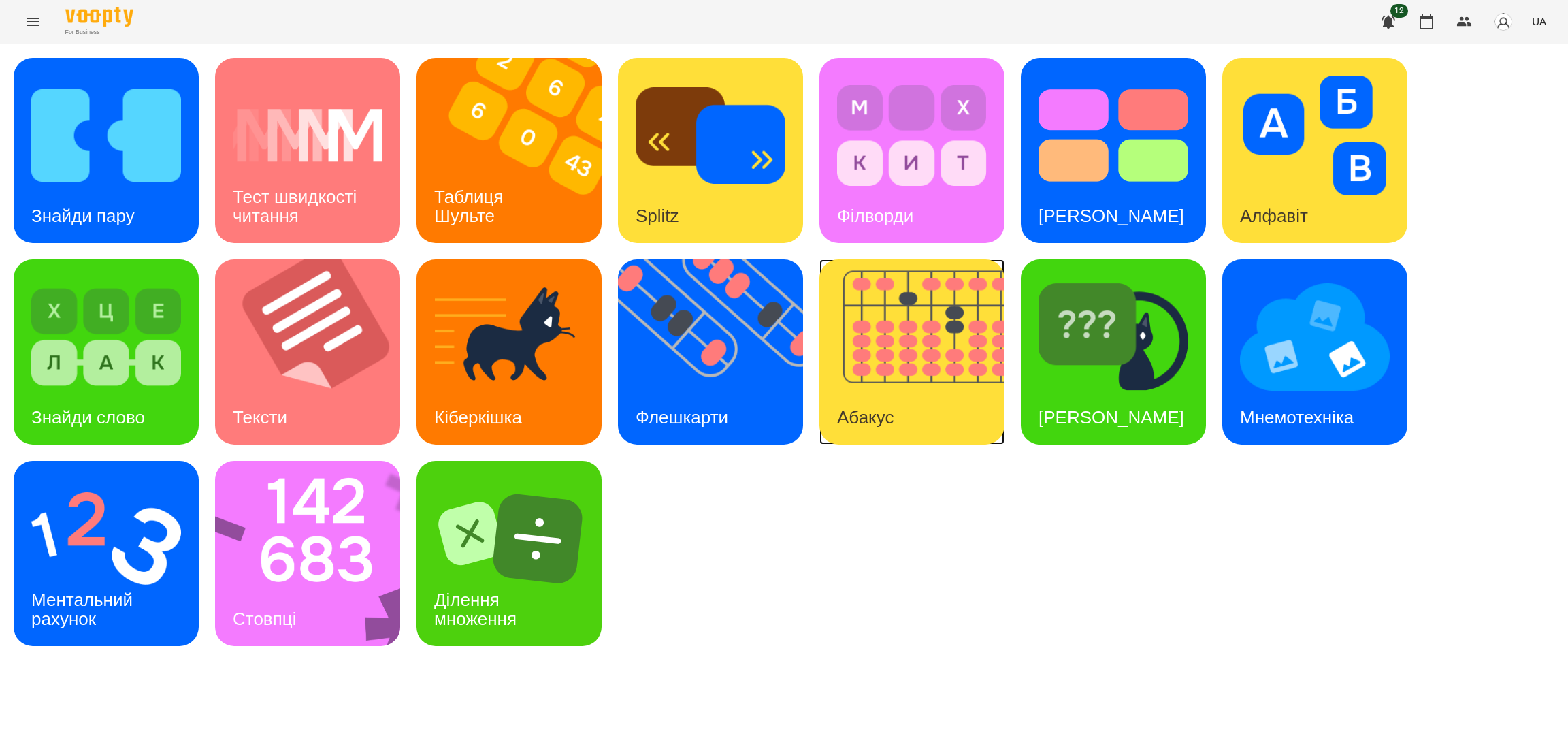
click at [899, 391] on div "Абакус" at bounding box center [865, 417] width 92 height 53
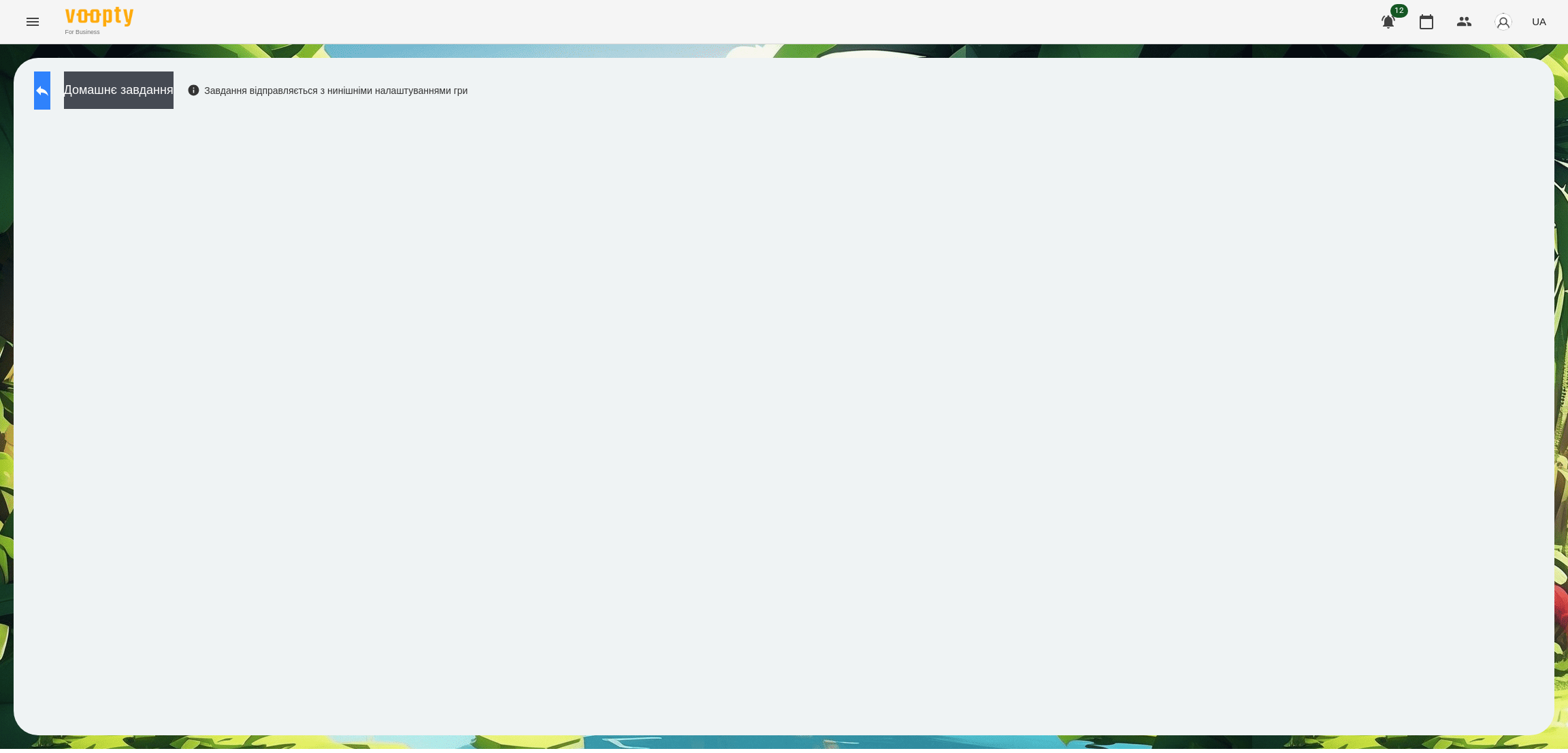
click at [51, 88] on button at bounding box center [42, 90] width 16 height 38
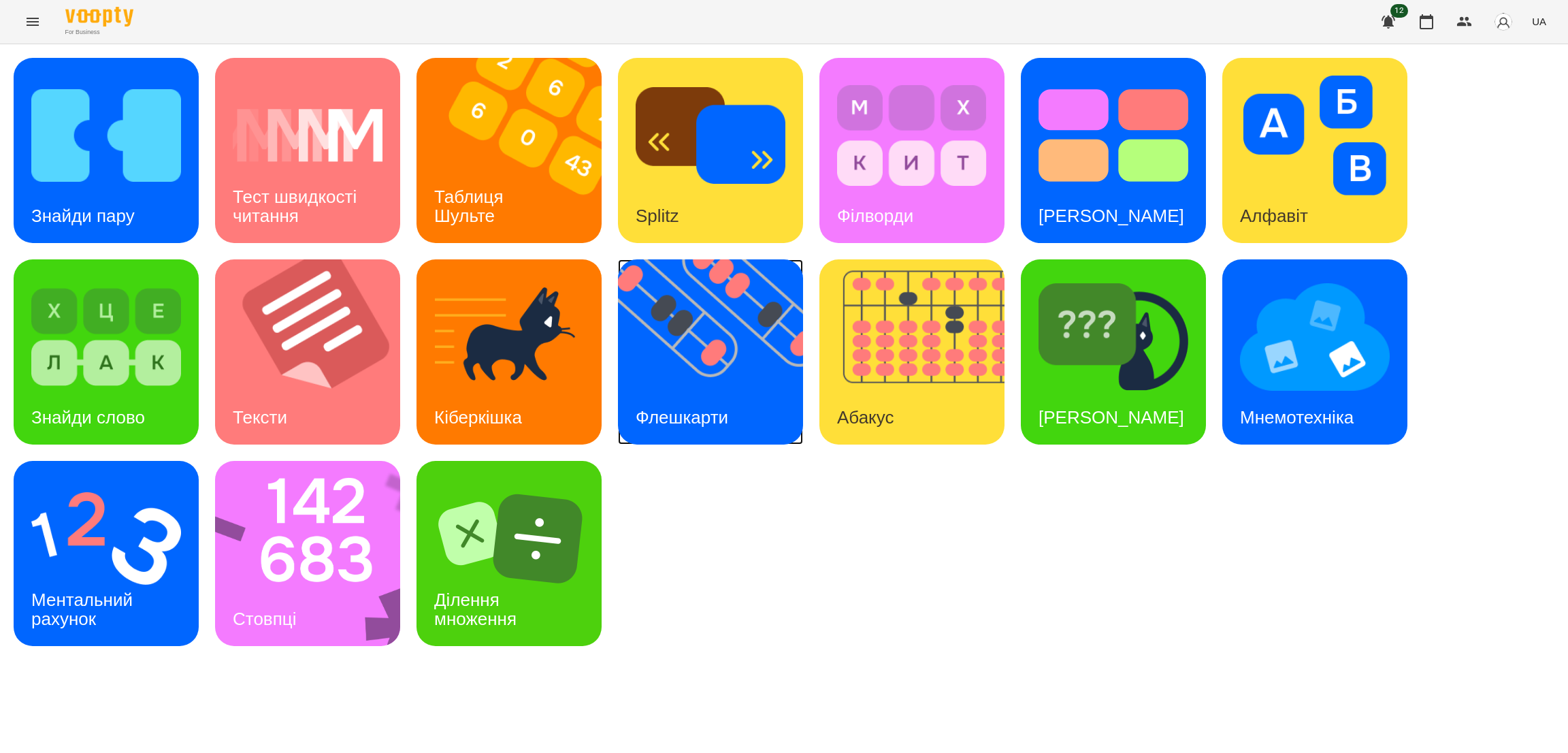
click at [753, 389] on img at bounding box center [719, 351] width 202 height 185
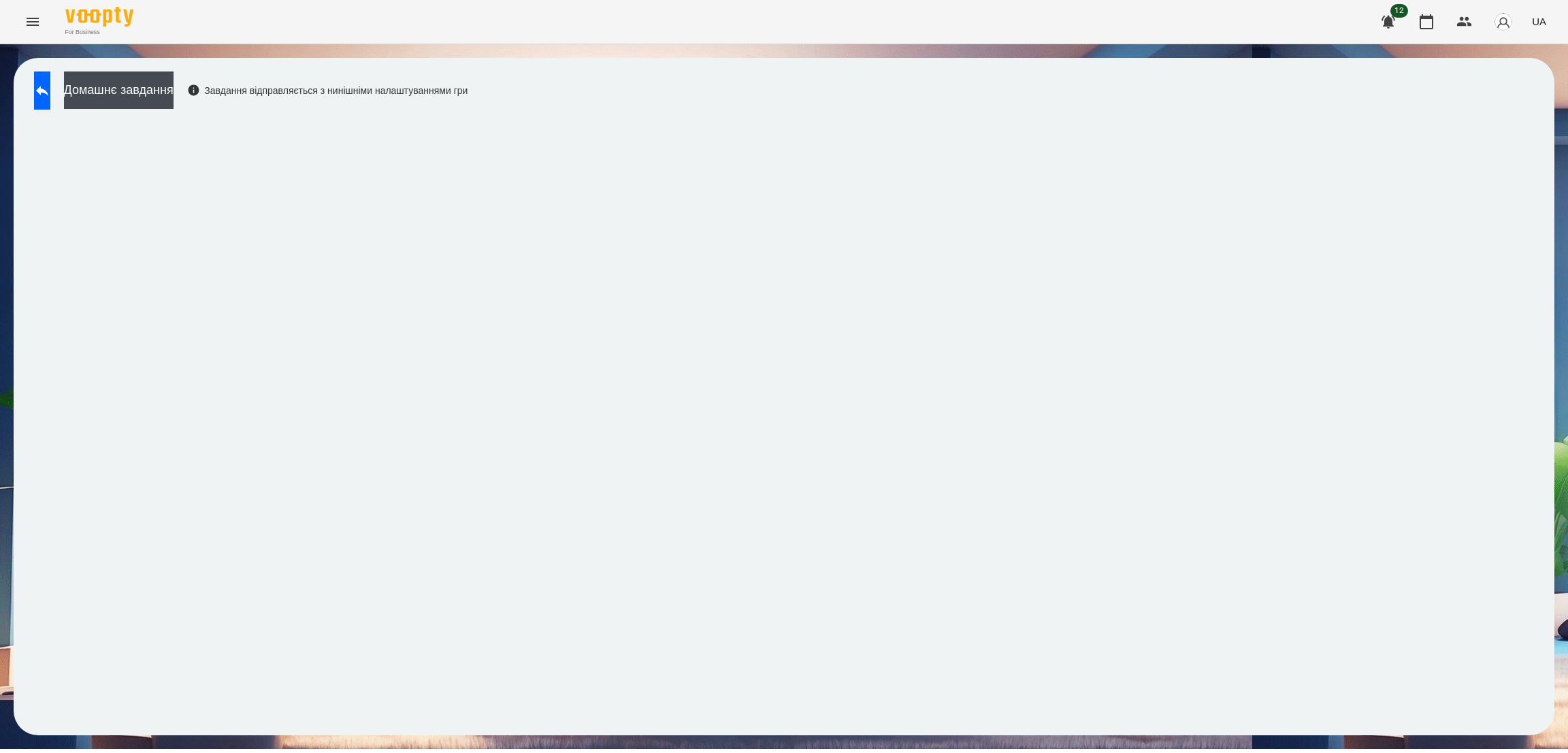
click at [79, 86] on div "Домашнє завдання Завдання відправляється з нинішніми налаштуваннями гри" at bounding box center [247, 94] width 440 height 45
click at [42, 95] on button at bounding box center [42, 90] width 16 height 38
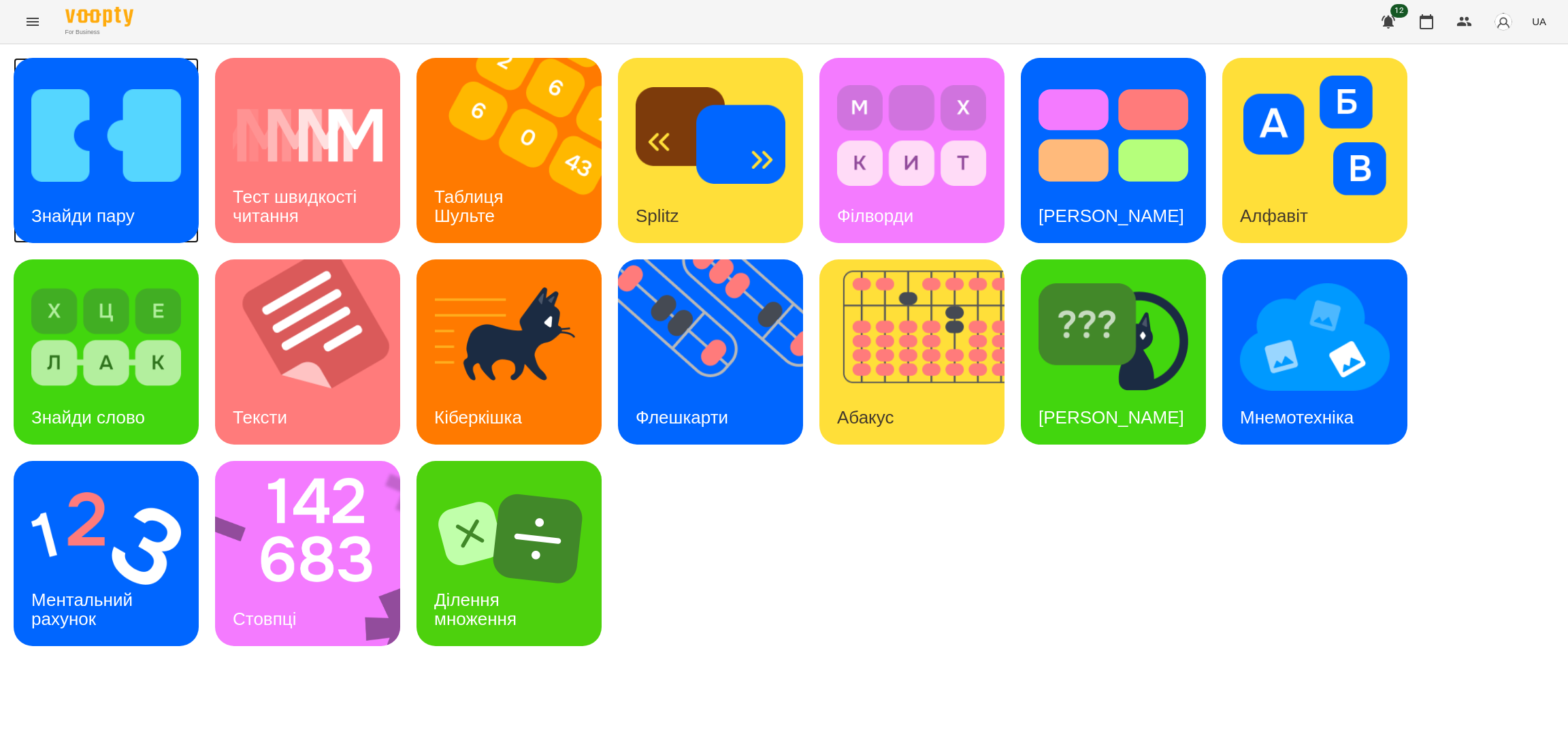
click at [148, 197] on div "Знайди пару" at bounding box center [83, 216] width 139 height 53
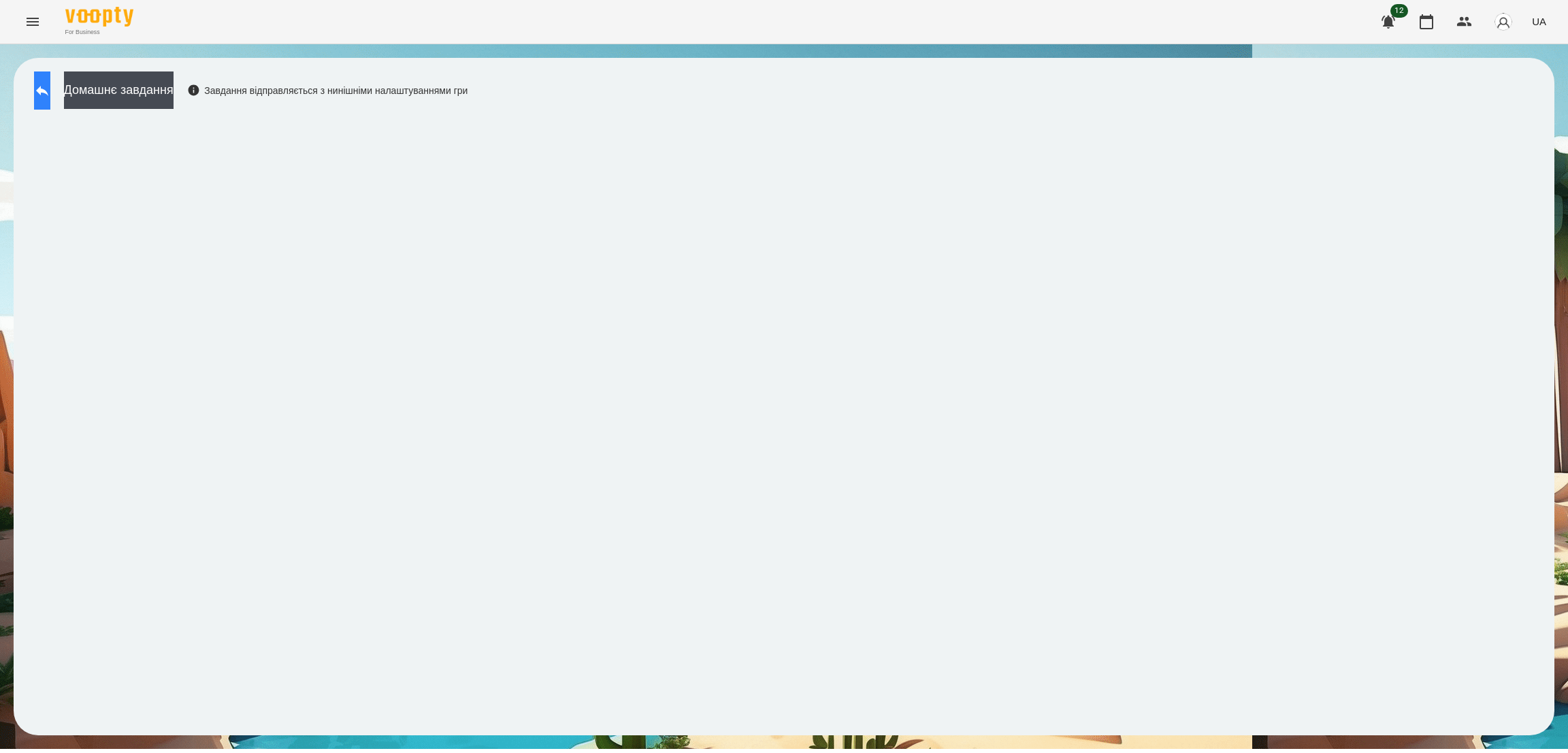
click at [49, 101] on button at bounding box center [42, 90] width 16 height 38
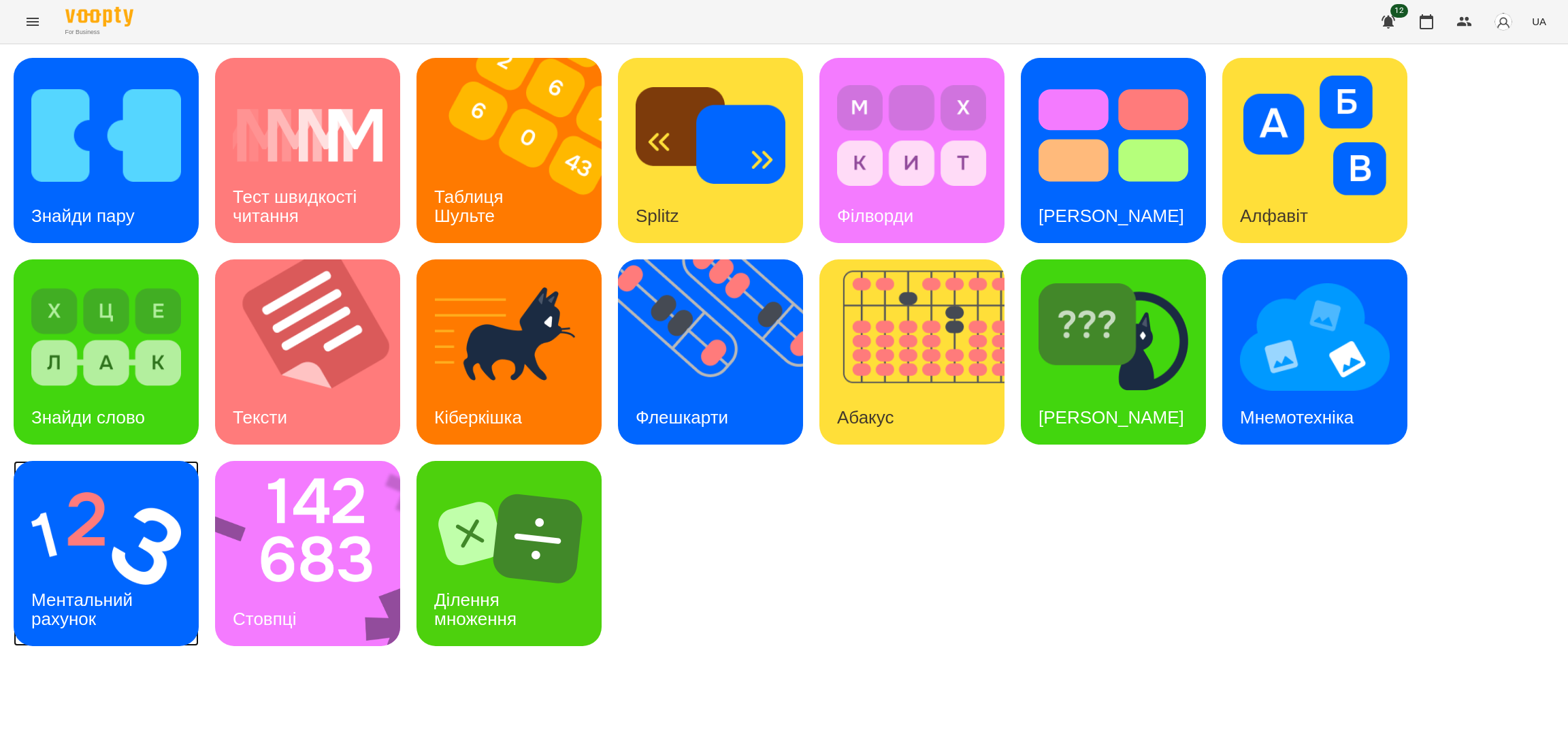
click at [128, 547] on img at bounding box center [106, 538] width 150 height 120
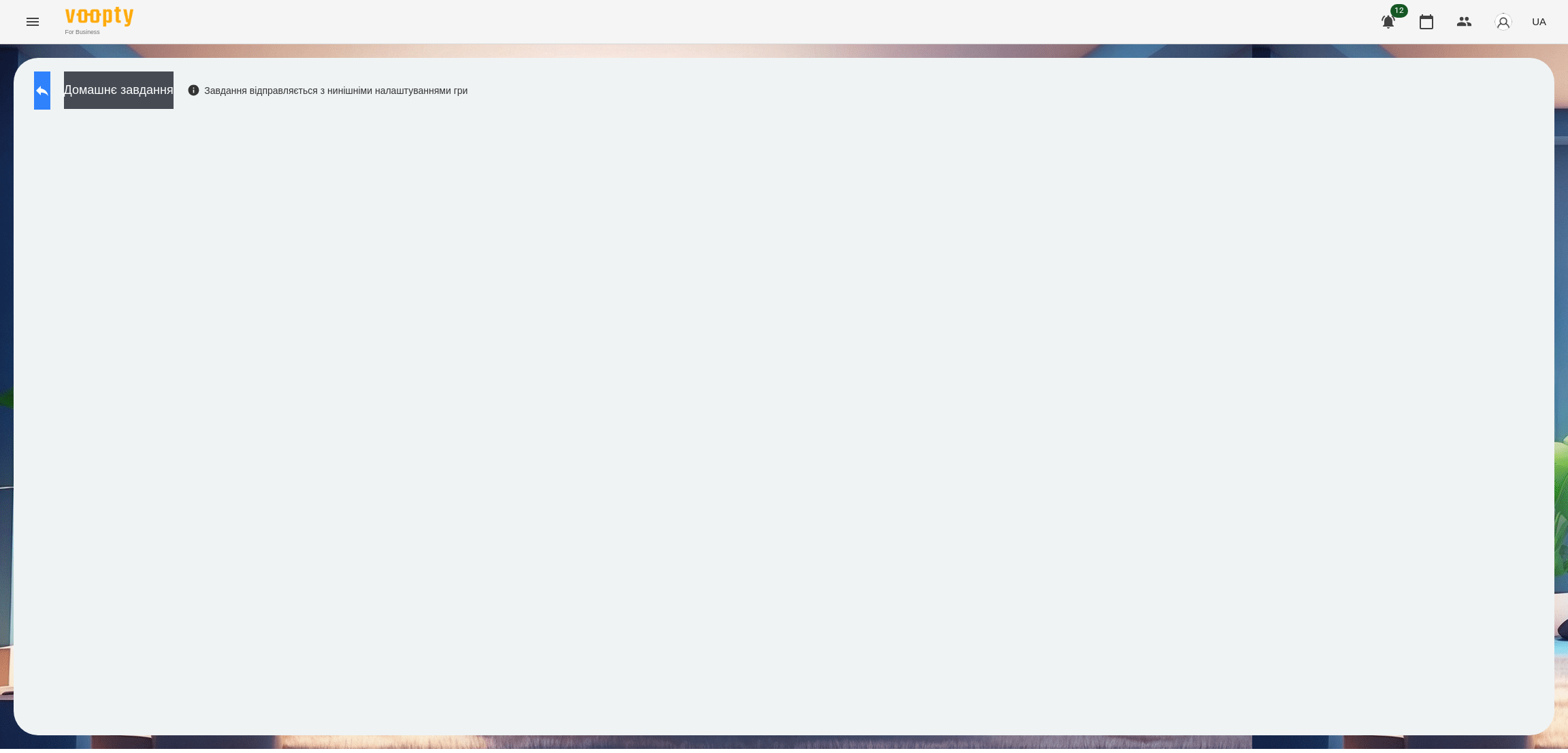
click at [49, 90] on icon at bounding box center [42, 90] width 12 height 10
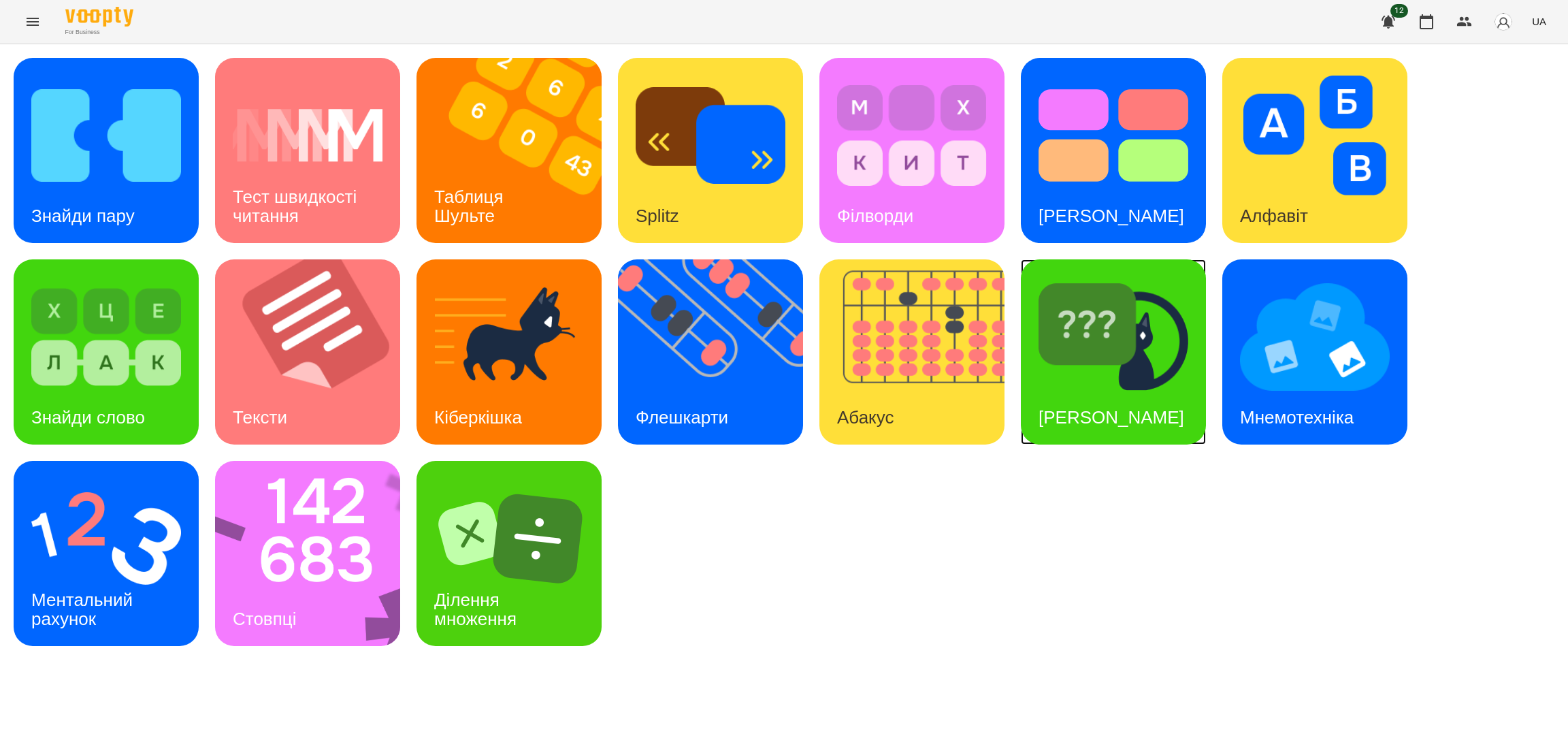
click at [1163, 404] on div "[PERSON_NAME]" at bounding box center [1113, 351] width 185 height 185
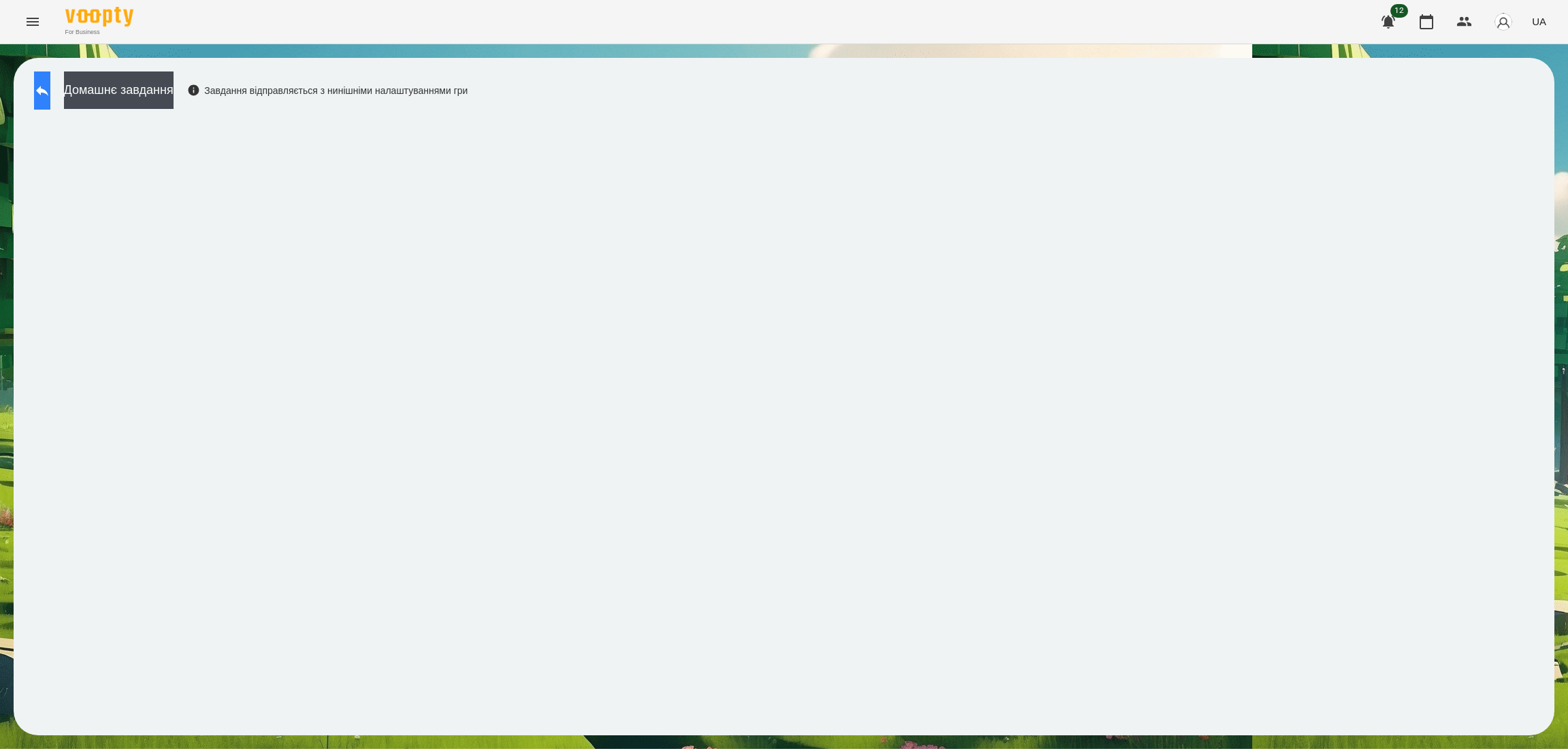
click at [48, 87] on icon at bounding box center [42, 90] width 16 height 16
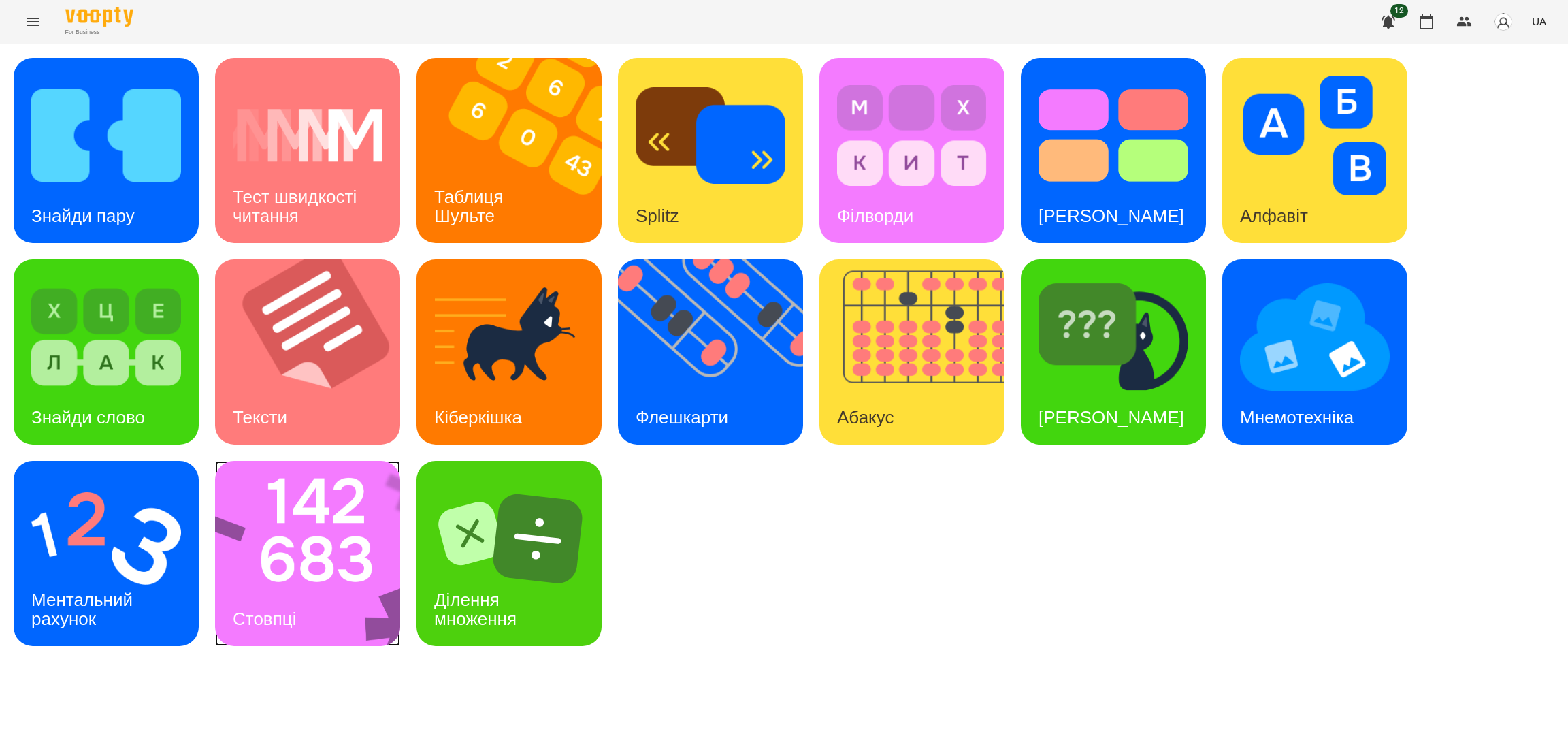
click at [319, 577] on img at bounding box center [316, 553] width 203 height 185
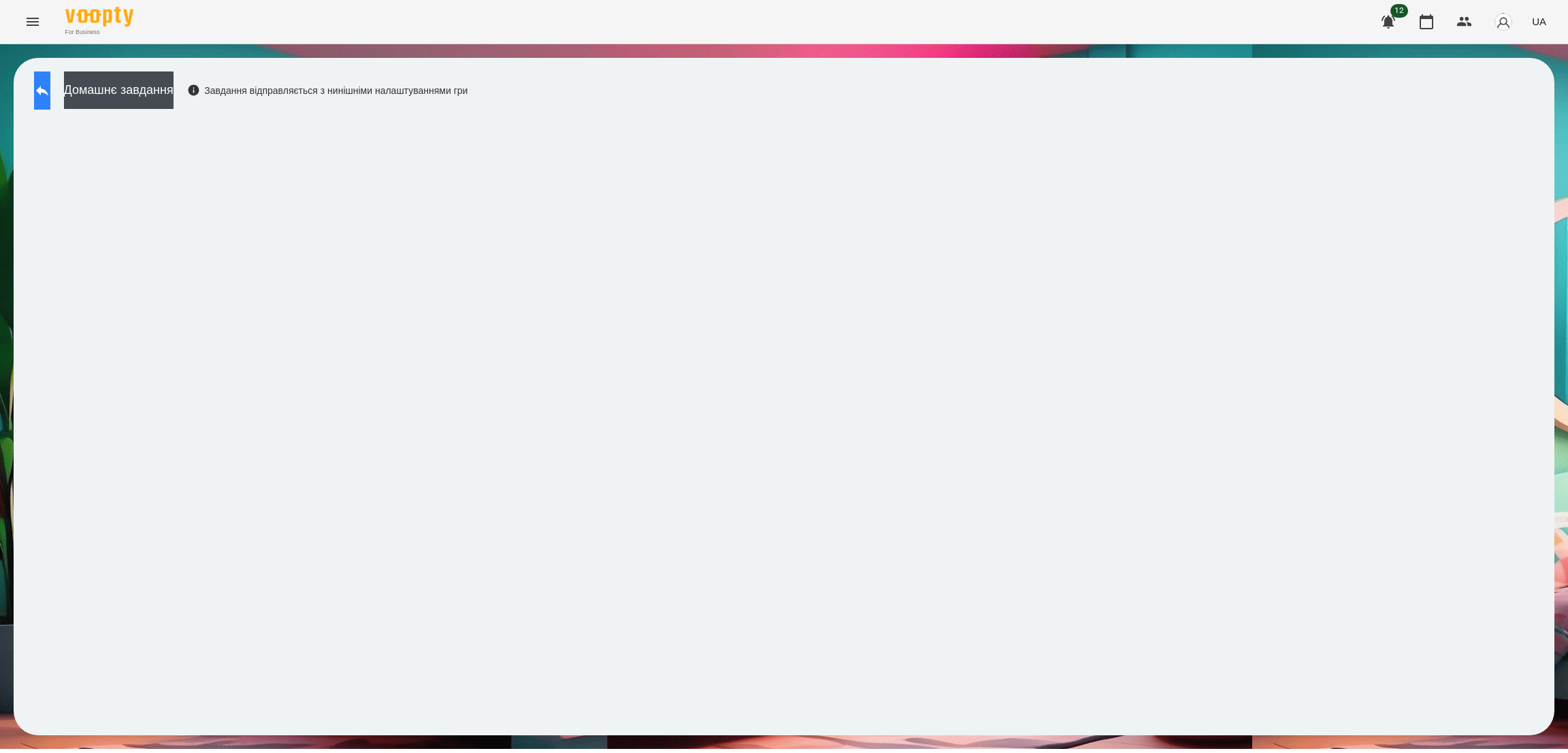
click at [51, 96] on icon at bounding box center [42, 90] width 16 height 16
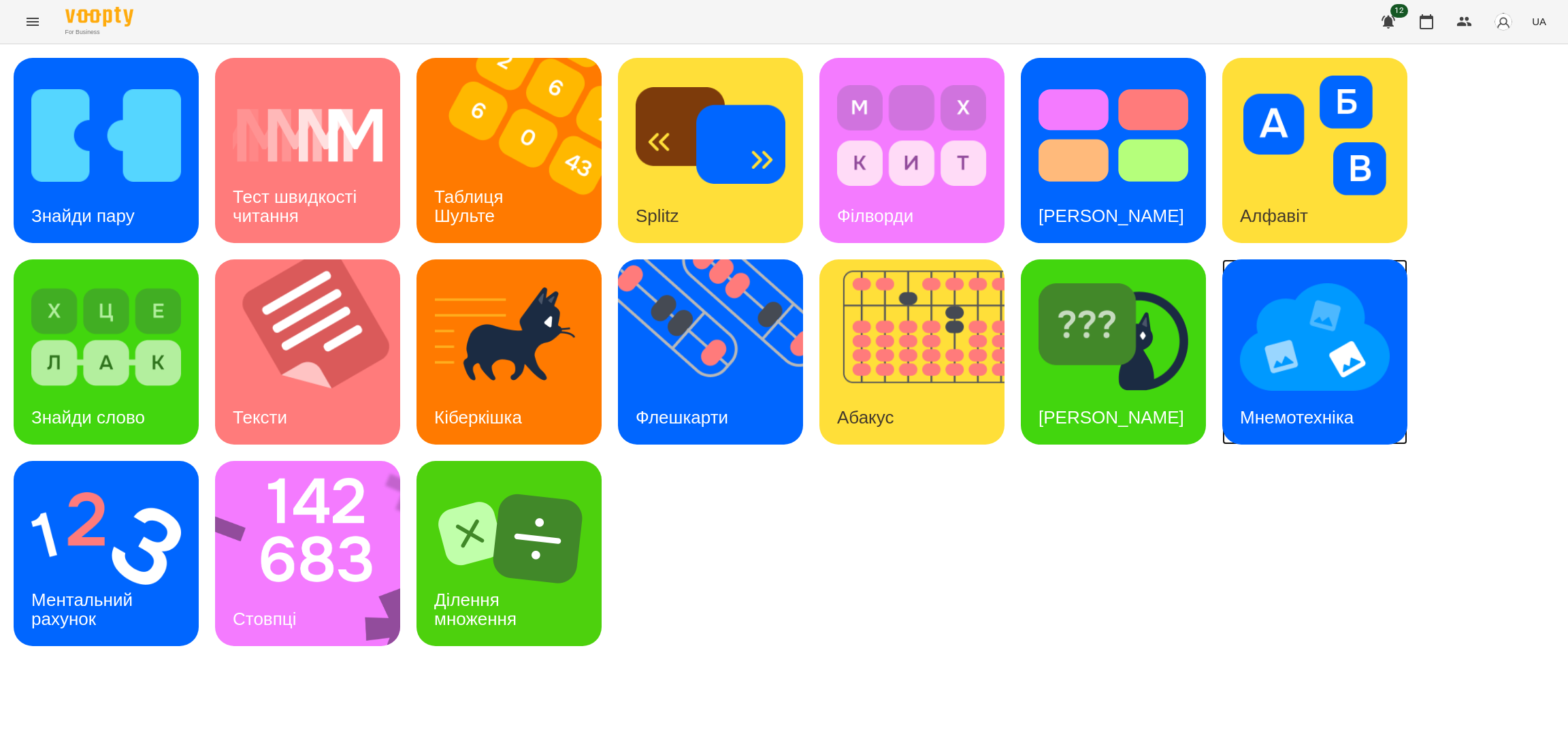
click at [1275, 394] on div "Мнемотехніка" at bounding box center [1297, 417] width 149 height 53
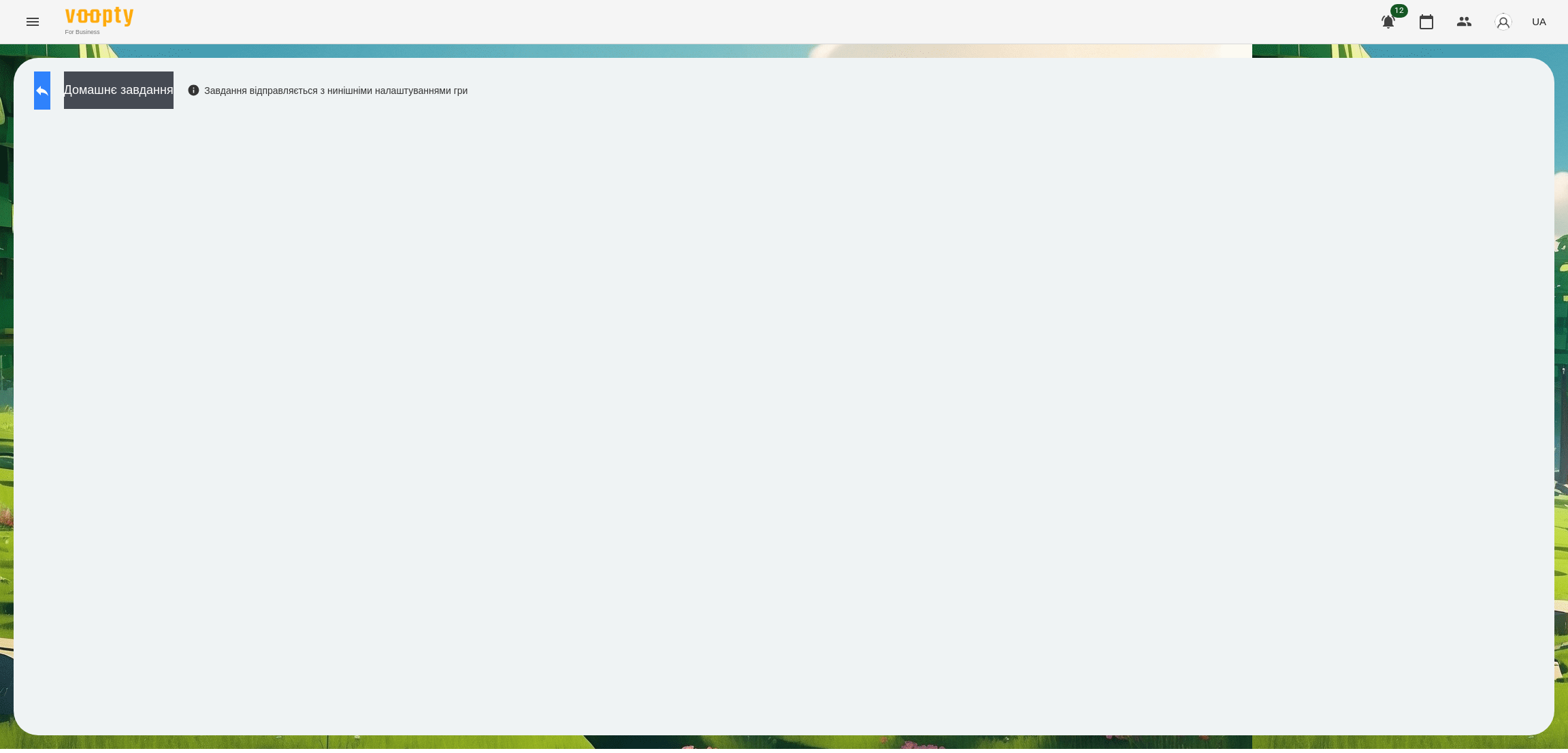
click at [51, 93] on icon at bounding box center [42, 90] width 16 height 16
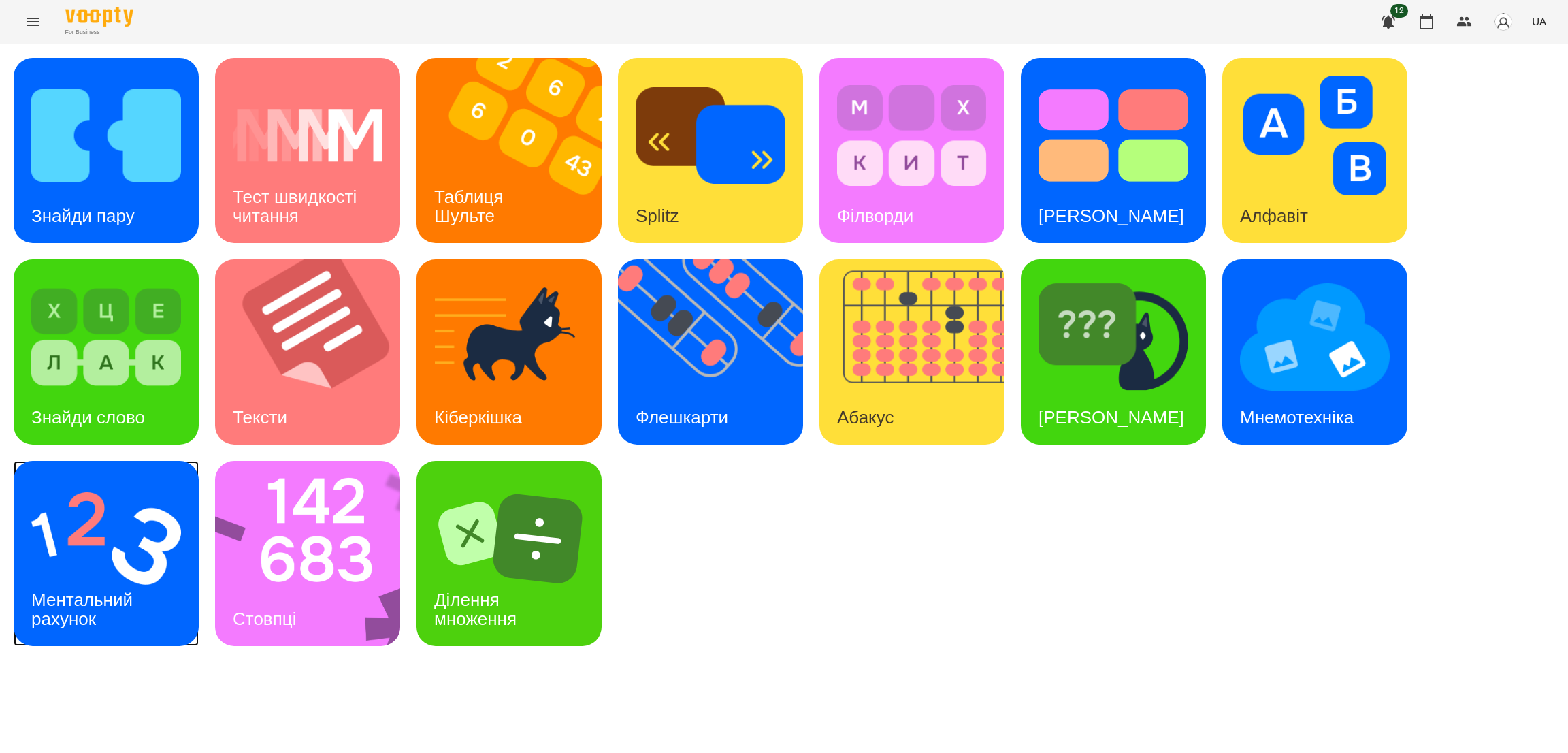
click at [142, 578] on div "Ментальний рахунок" at bounding box center [84, 609] width 142 height 73
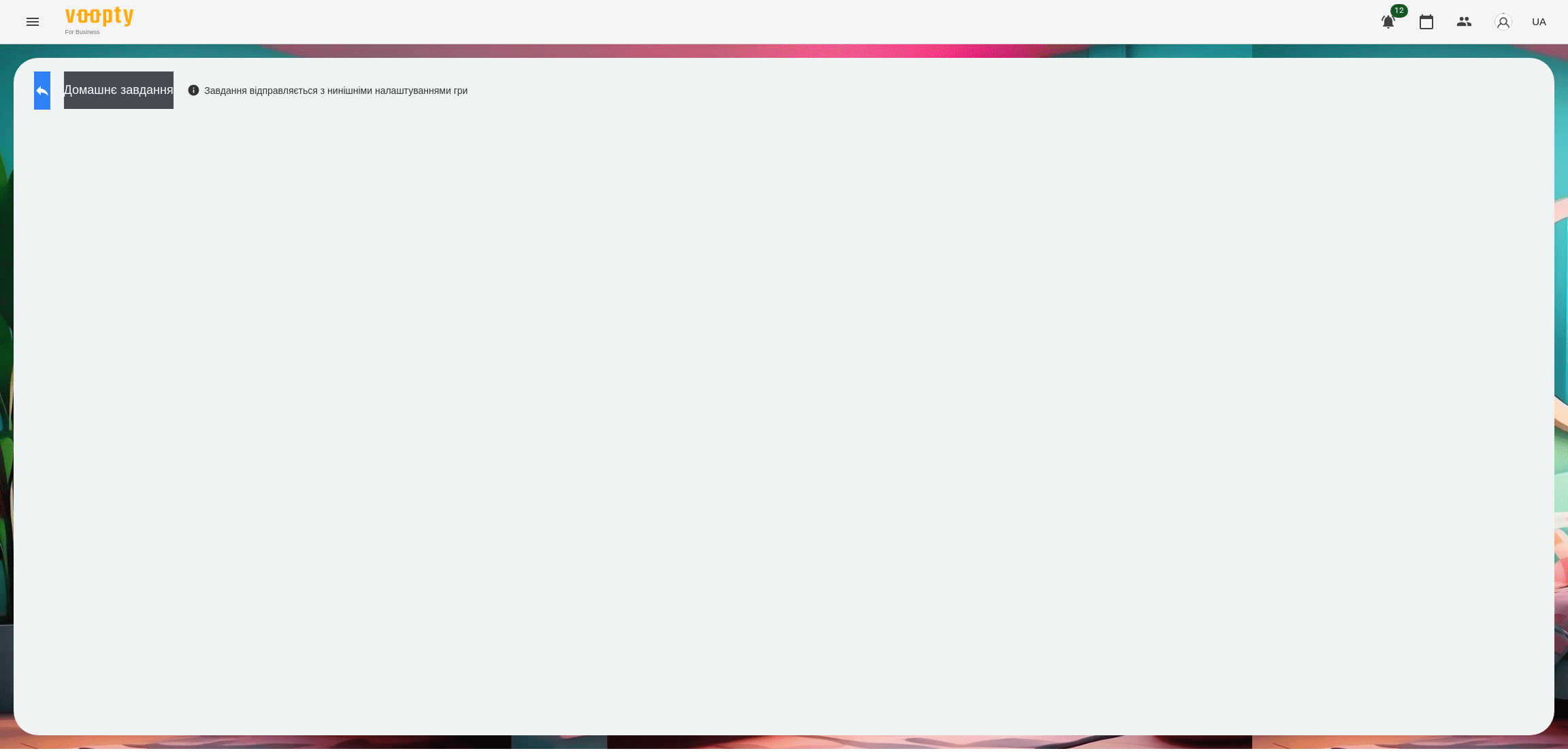
click at [49, 90] on icon at bounding box center [42, 90] width 12 height 10
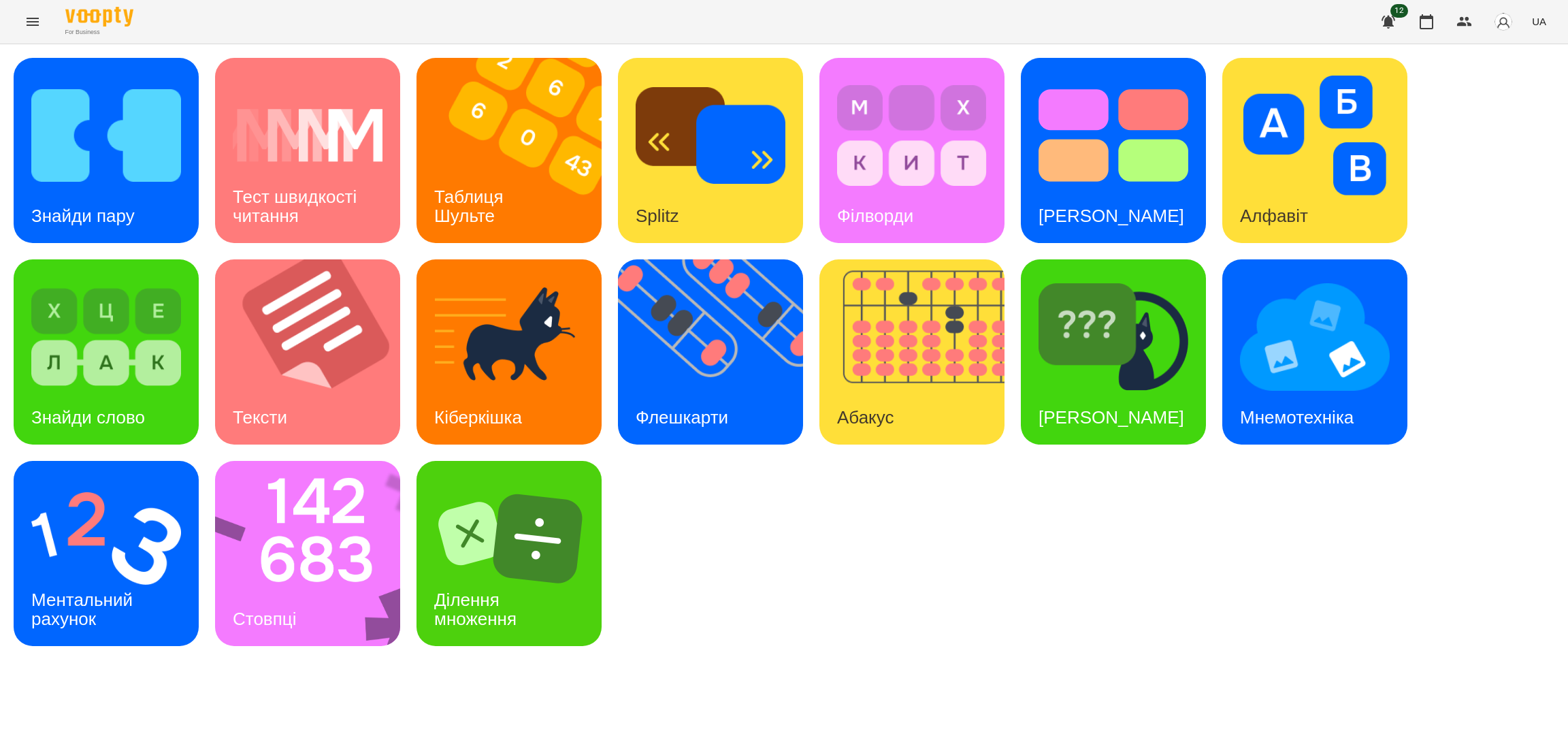
click at [32, 21] on icon "Menu" at bounding box center [33, 22] width 16 height 16
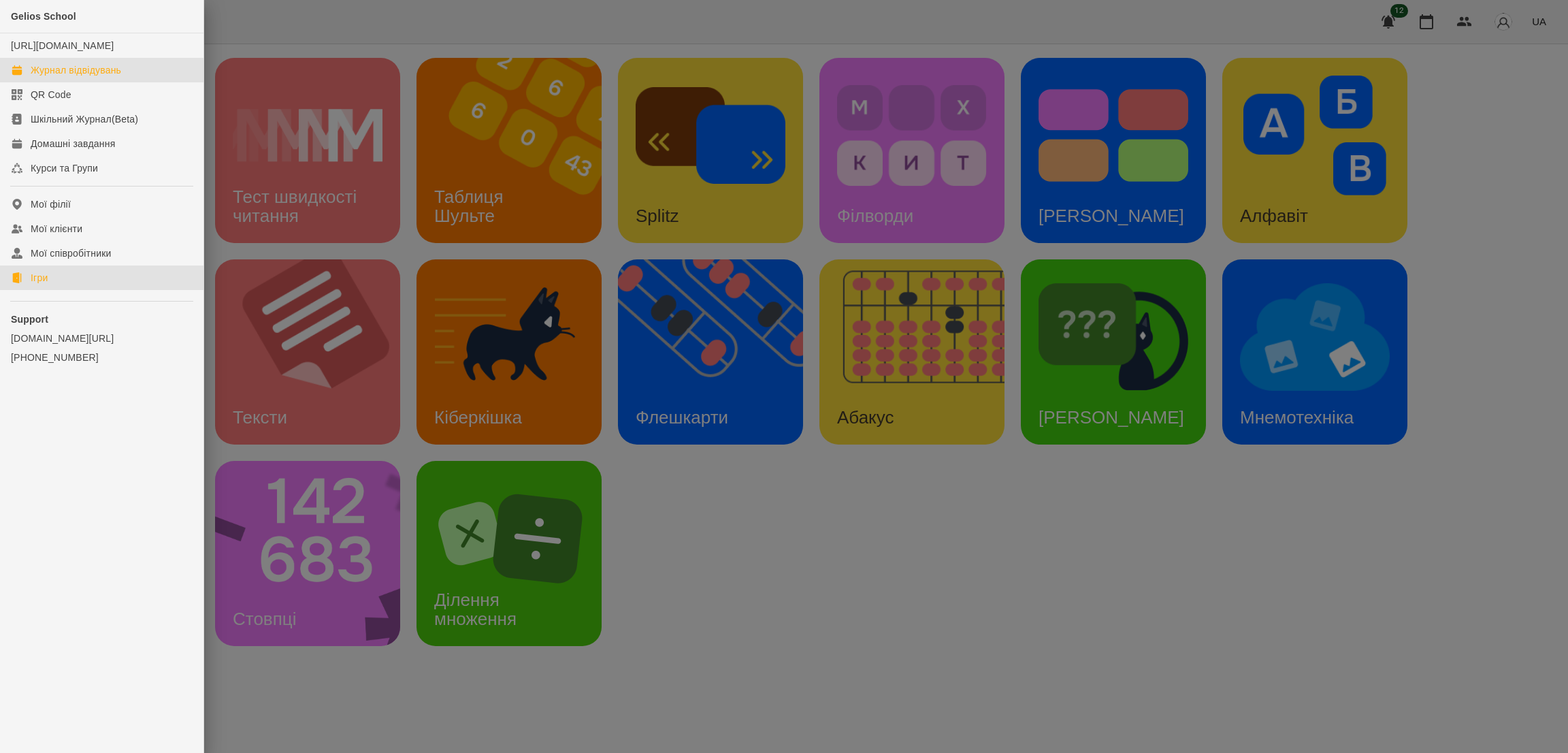
click at [72, 77] on div "Журнал відвідувань" at bounding box center [76, 70] width 90 height 14
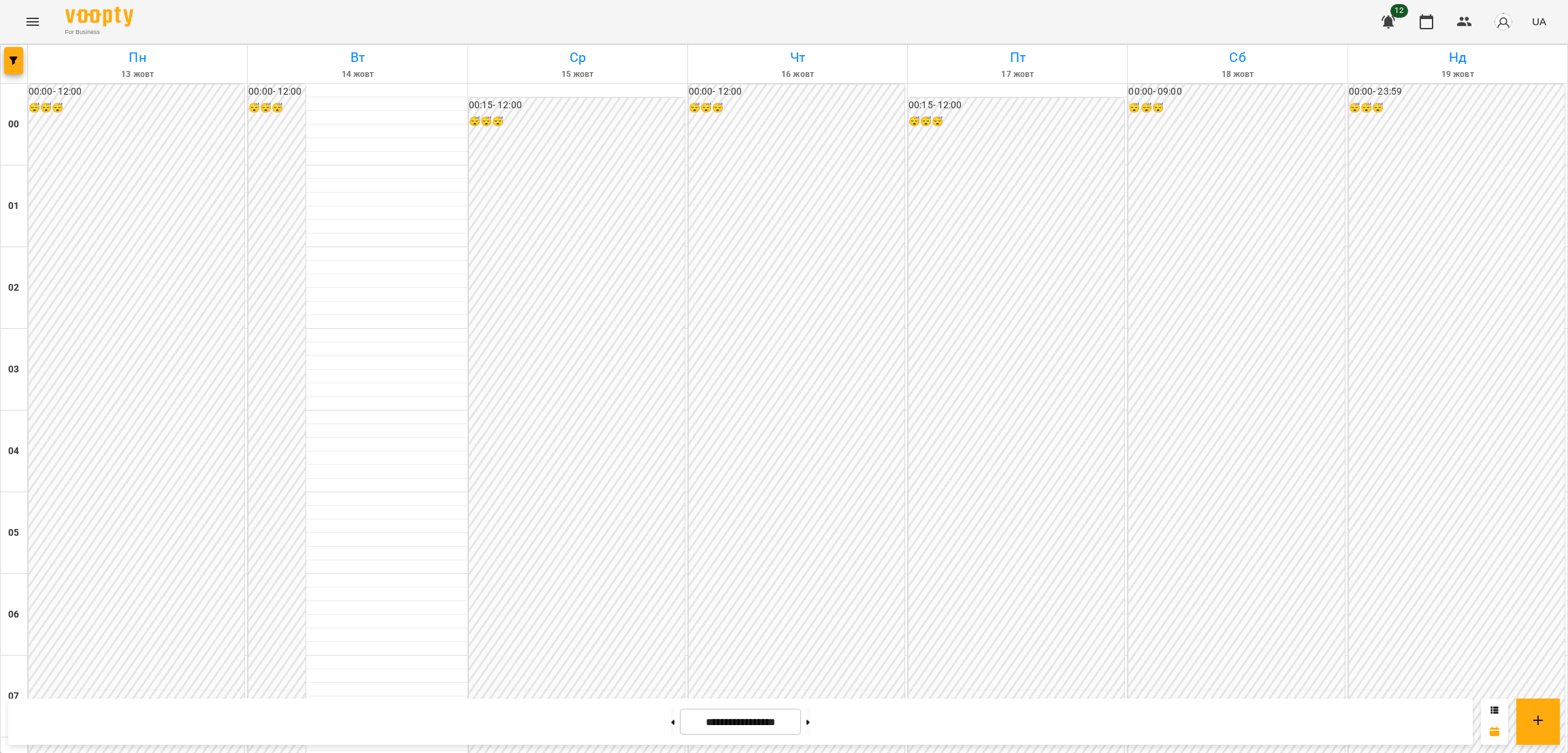
drag, startPoint x: 1552, startPoint y: 115, endPoint x: 1567, endPoint y: 274, distance: 159.7
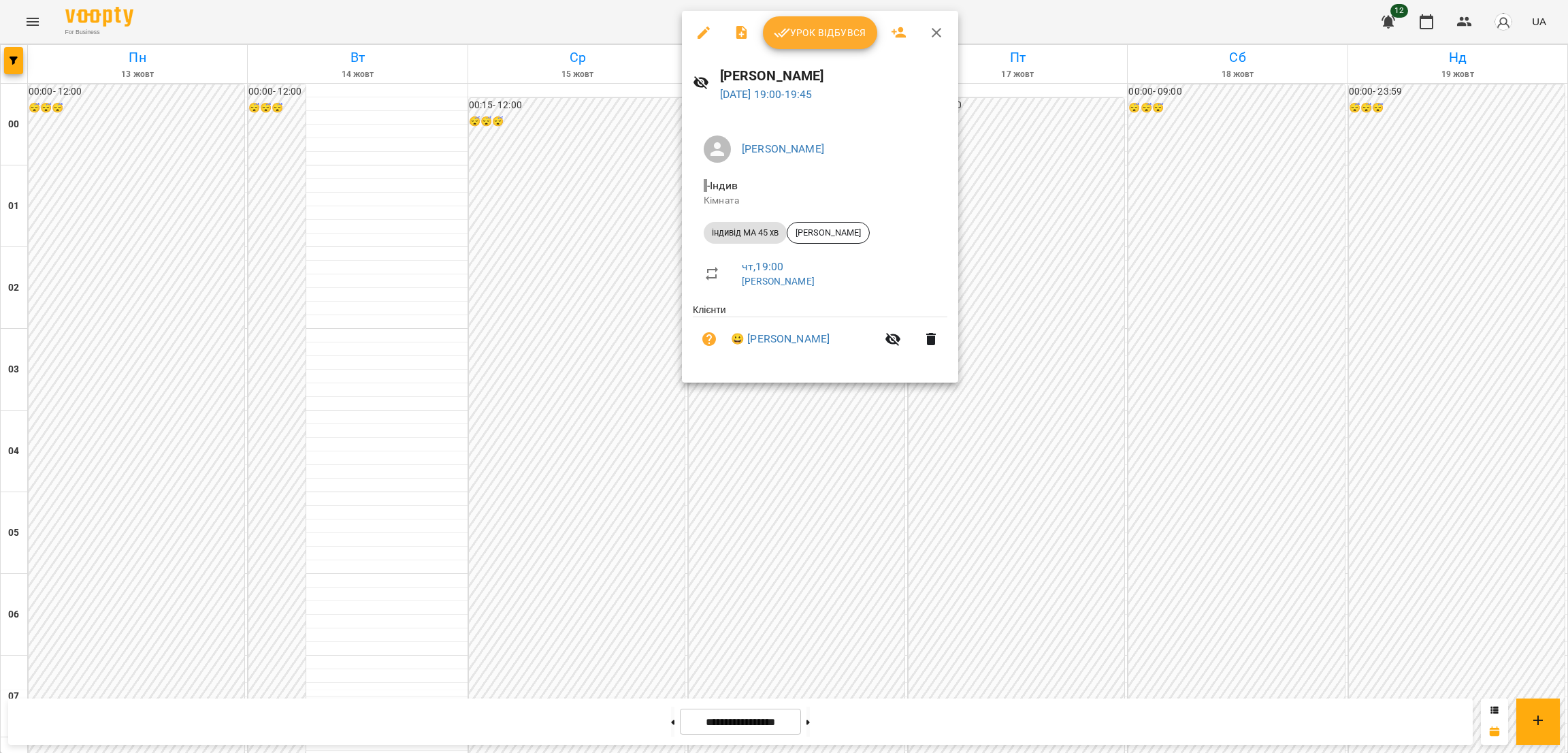
click at [938, 28] on icon "button" at bounding box center [936, 33] width 16 height 16
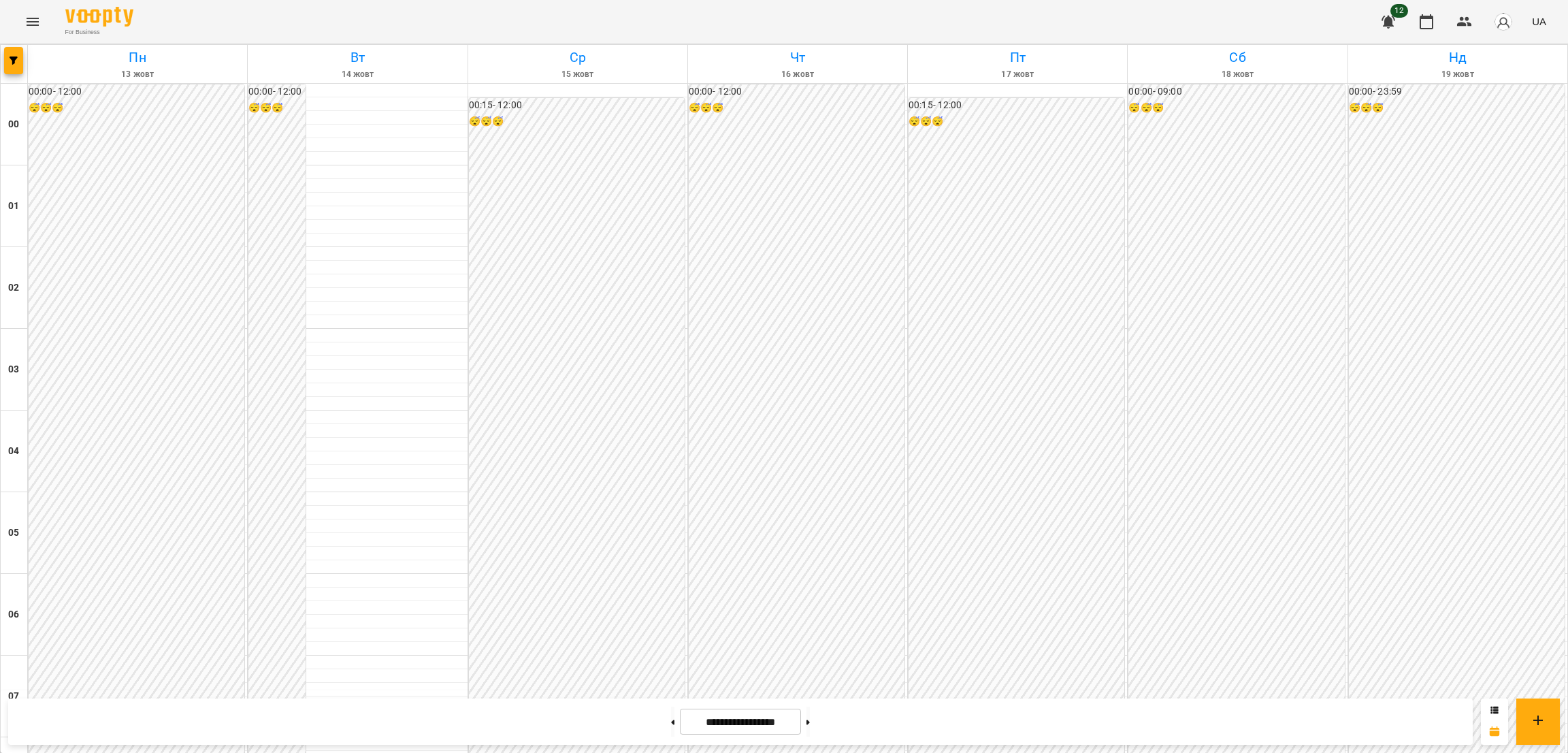
scroll to position [802, 0]
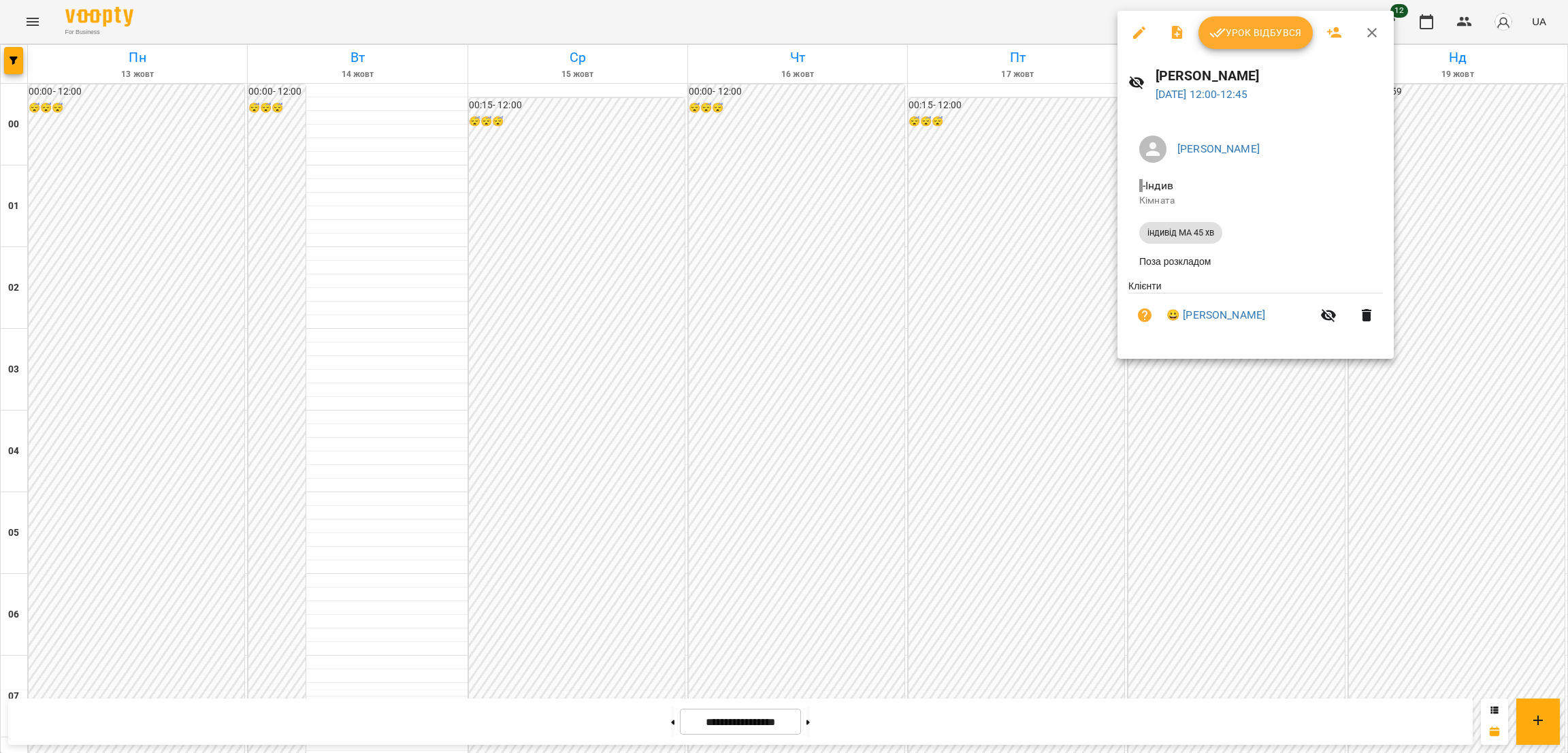
click at [1369, 27] on icon "button" at bounding box center [1372, 33] width 16 height 16
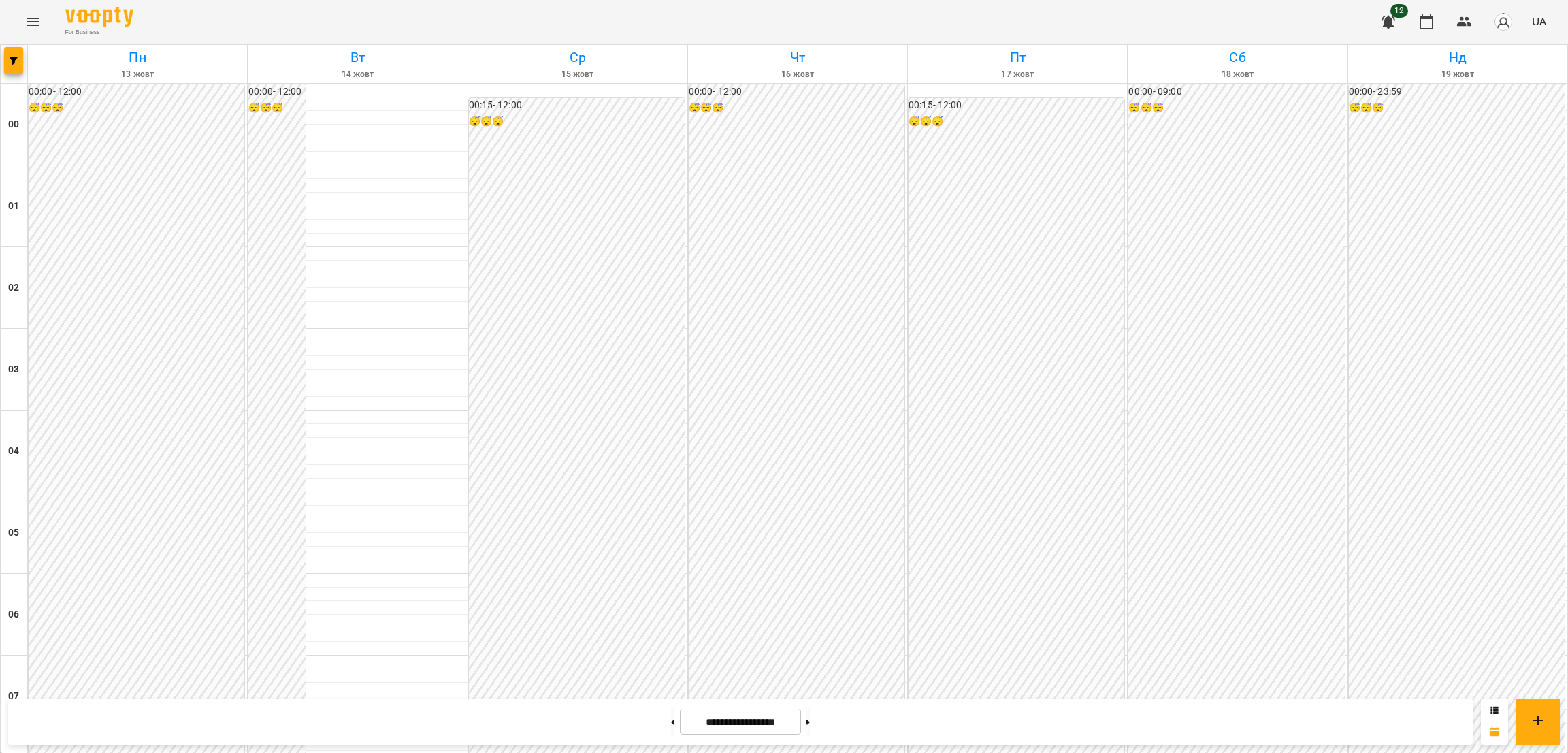
click at [38, 21] on icon "Menu" at bounding box center [33, 22] width 16 height 16
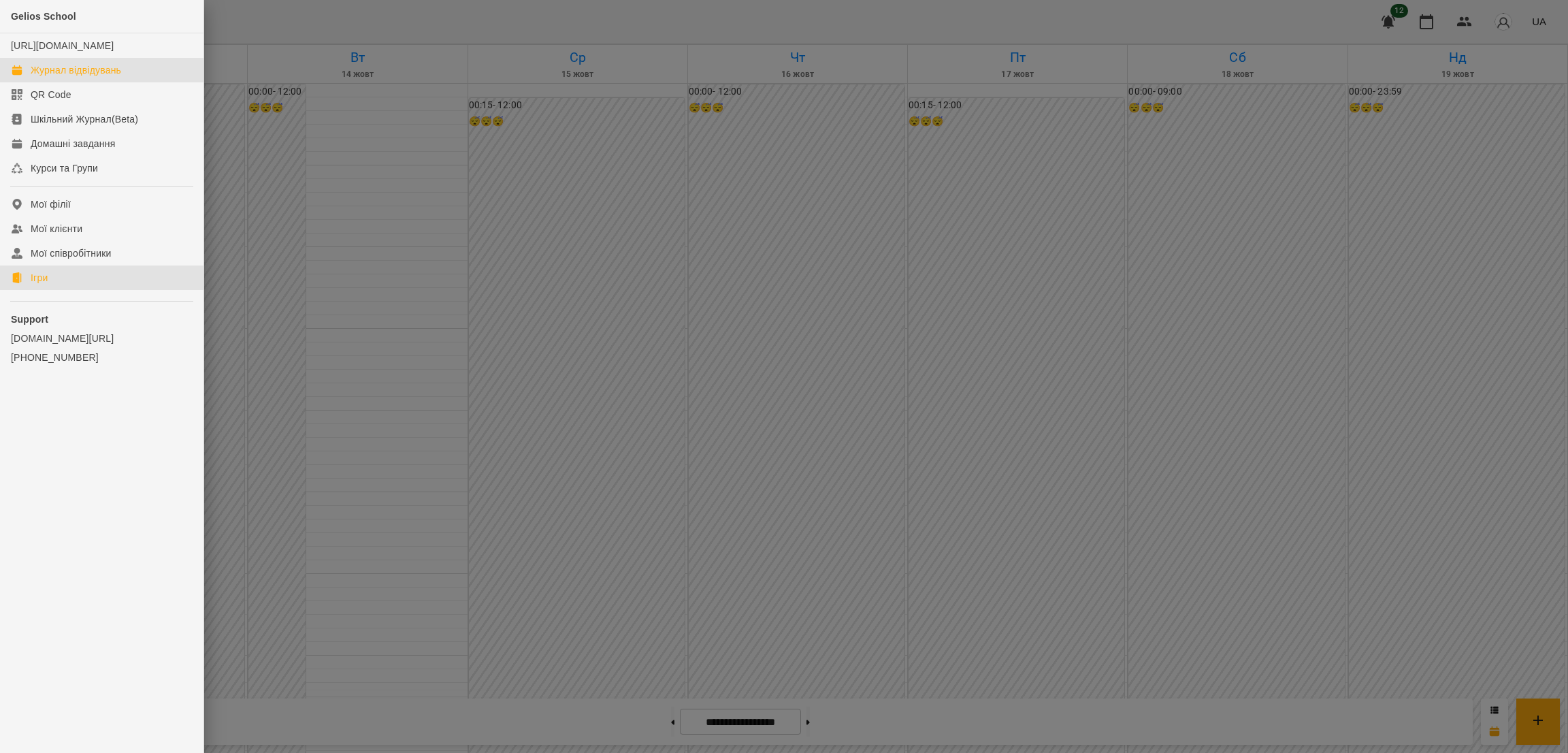
click at [36, 284] on div "Ігри" at bounding box center [39, 277] width 17 height 14
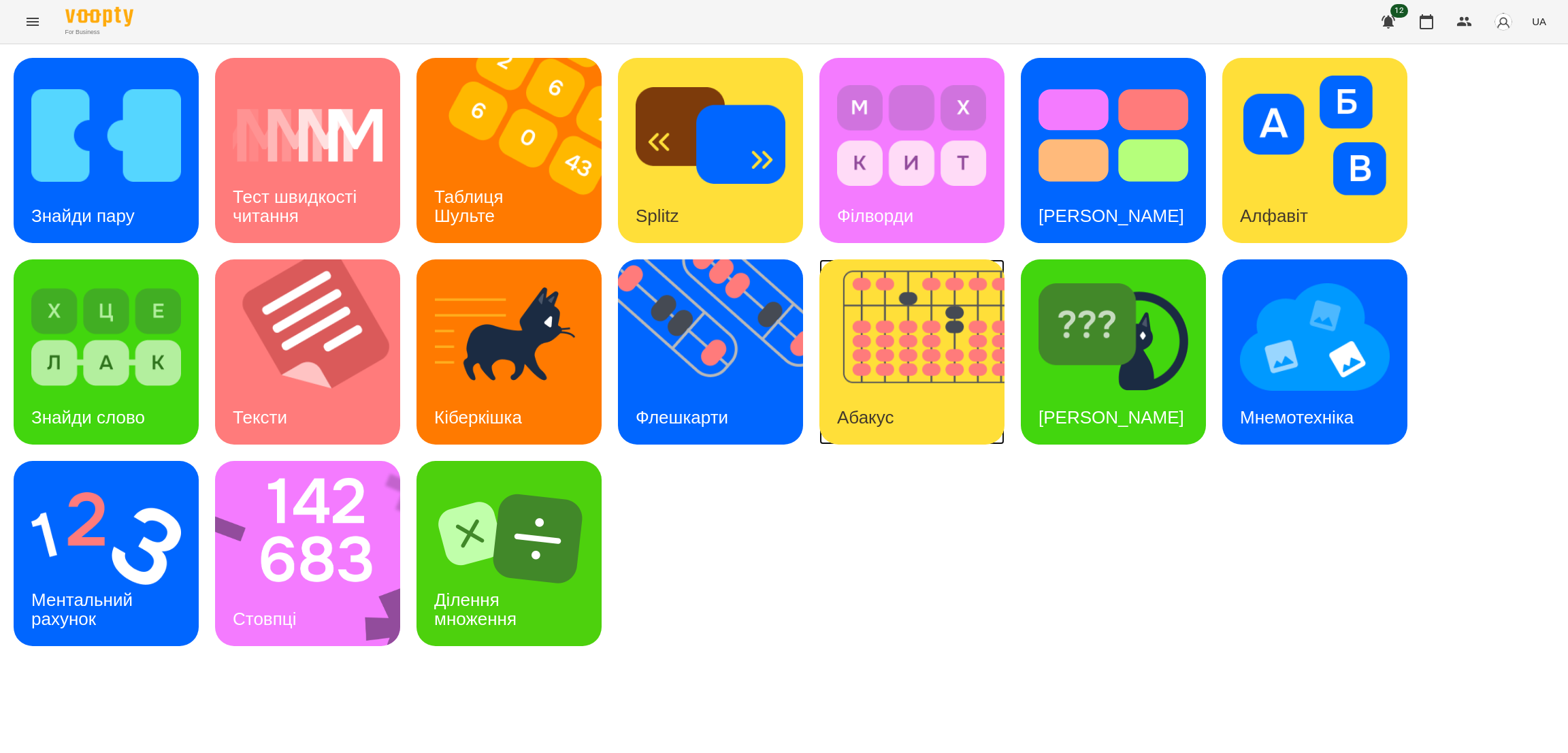
click at [884, 385] on img at bounding box center [920, 351] width 202 height 185
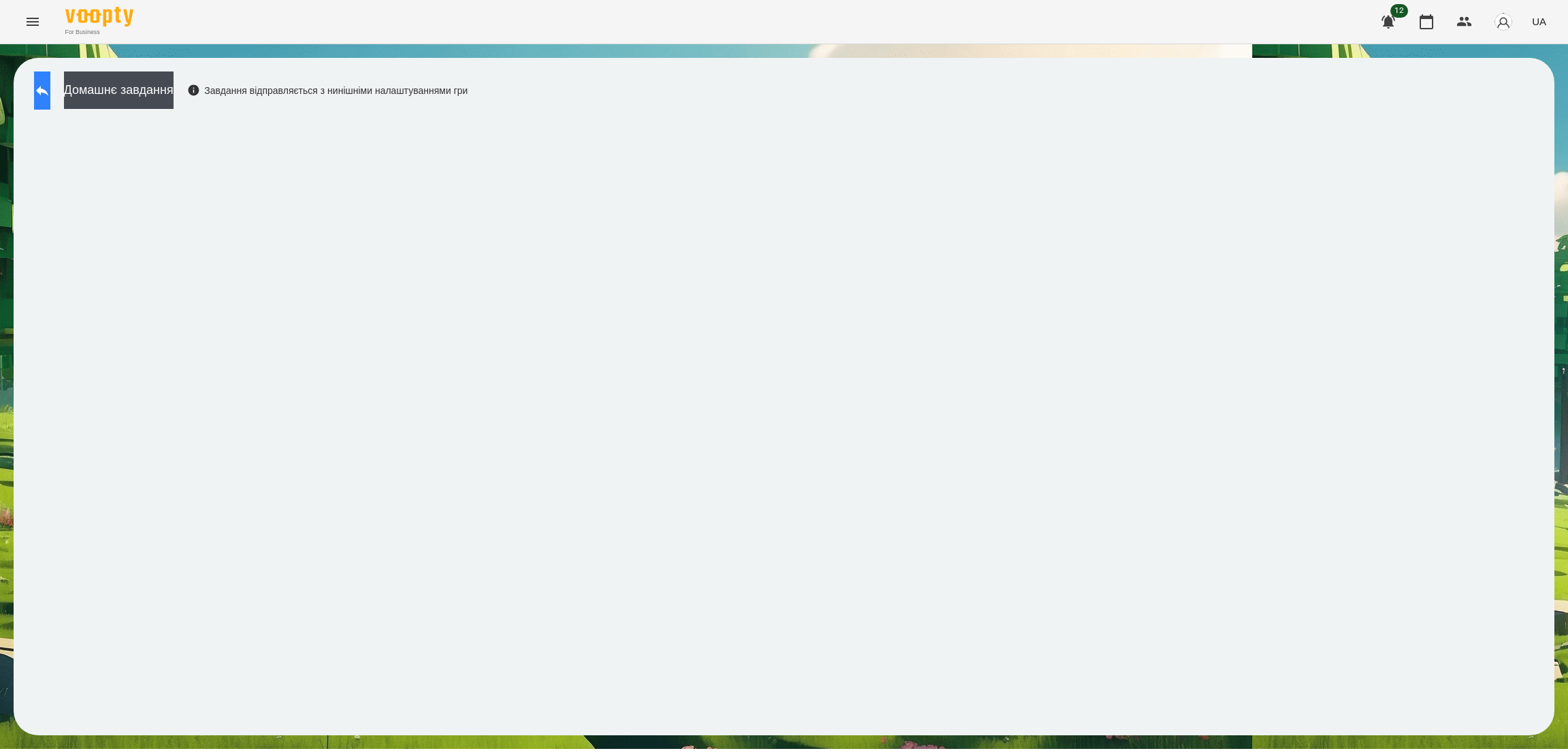
click at [51, 87] on button at bounding box center [42, 90] width 16 height 38
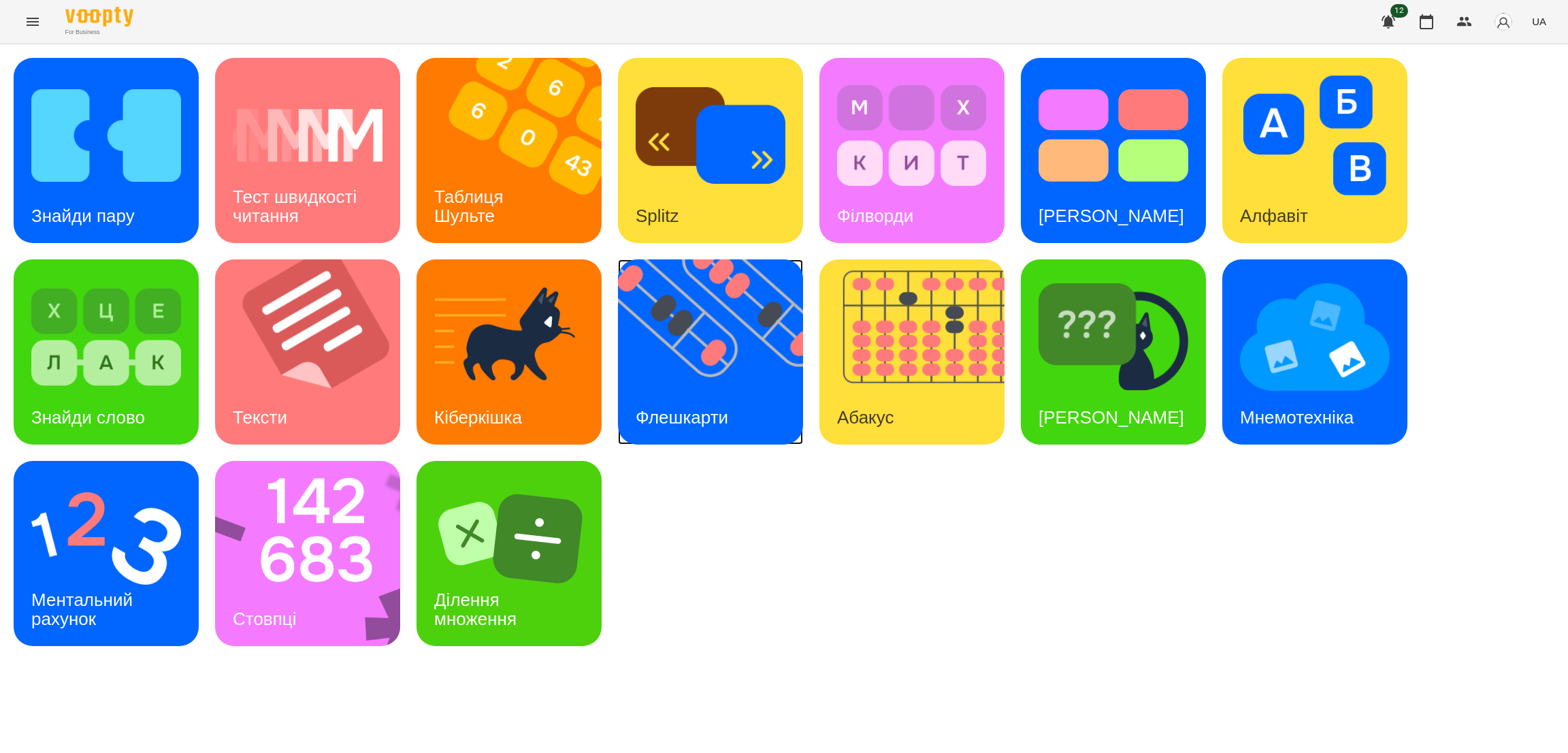
click at [754, 371] on img at bounding box center [719, 351] width 202 height 185
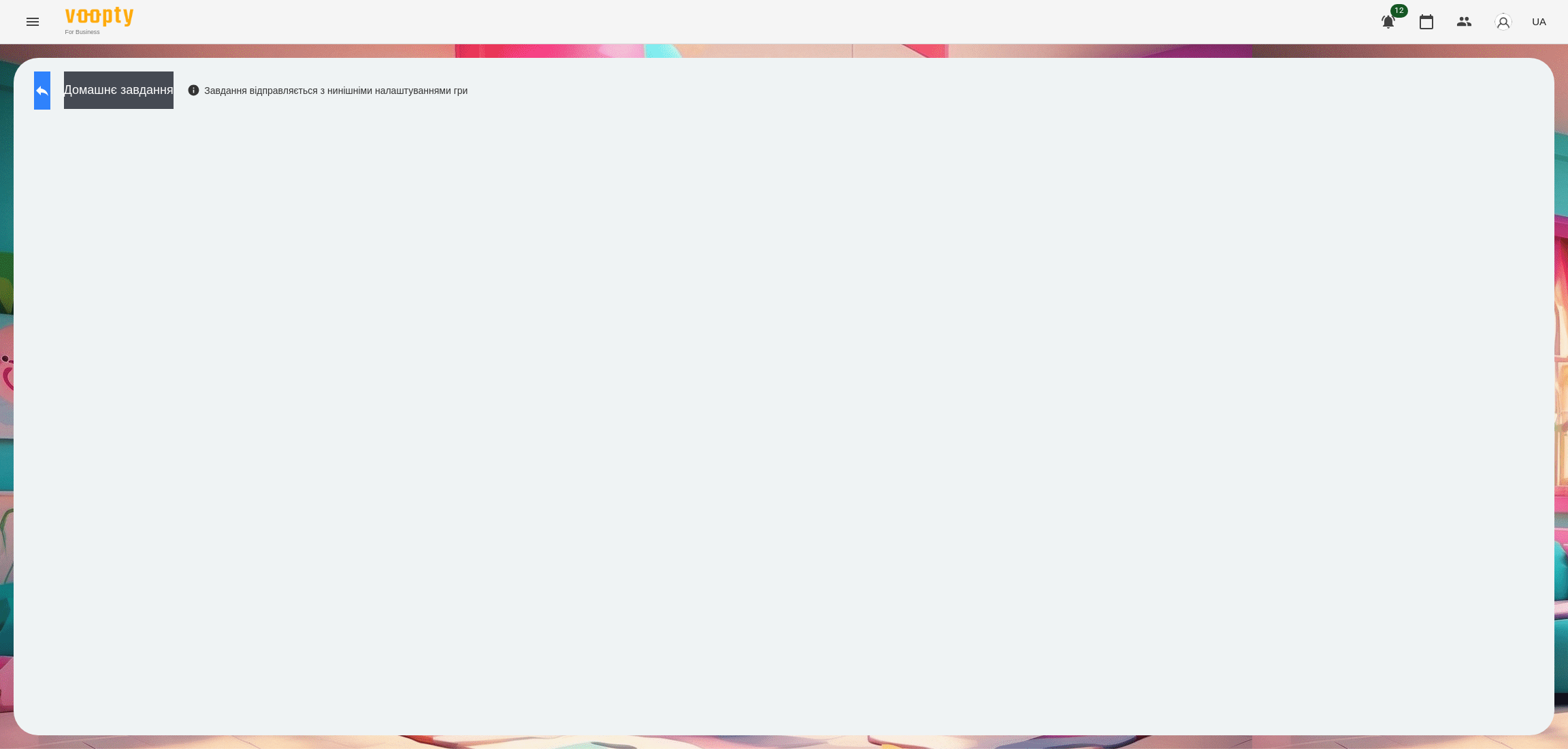
click at [51, 92] on icon at bounding box center [42, 90] width 16 height 16
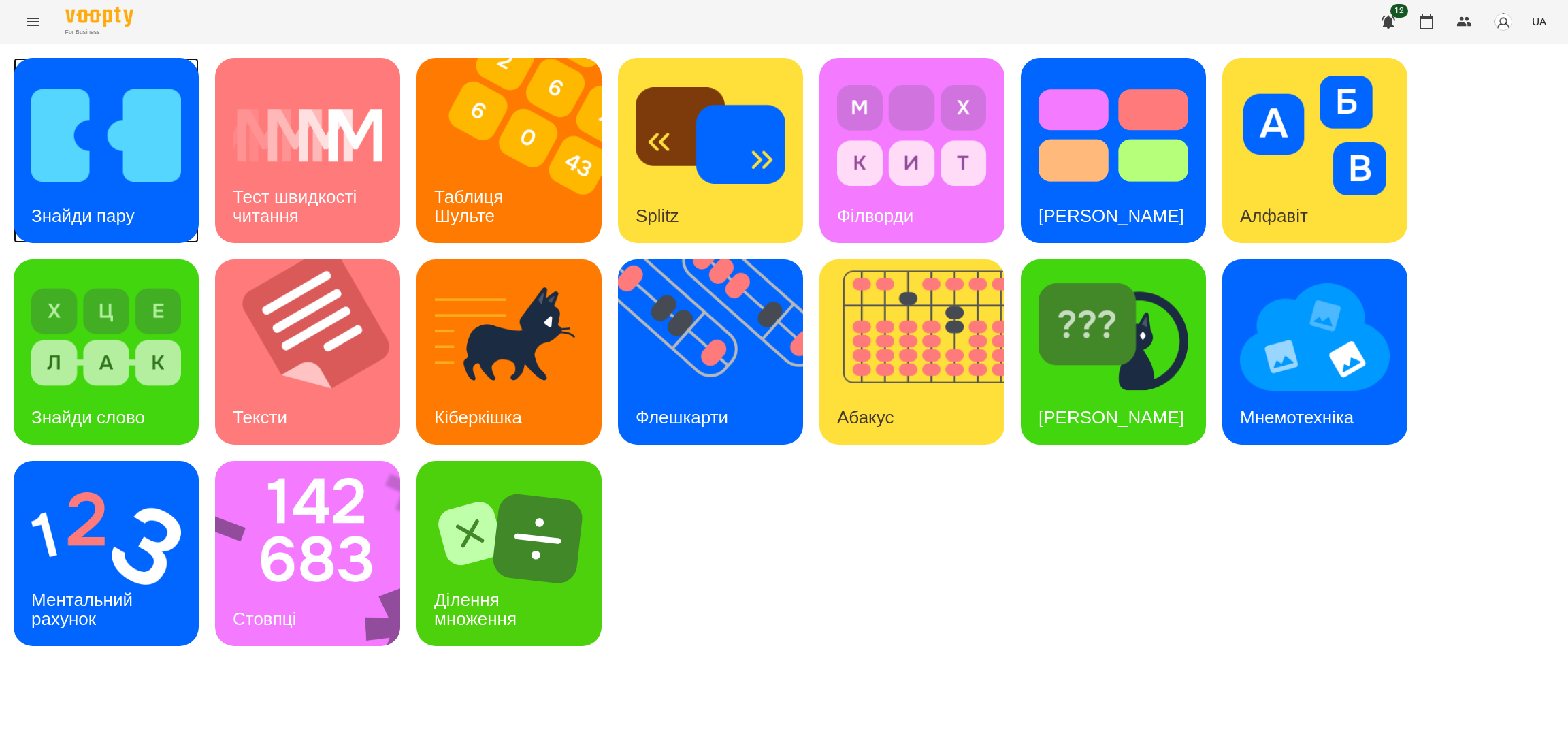
click at [121, 222] on h3 "Знайди пару" at bounding box center [83, 216] width 103 height 21
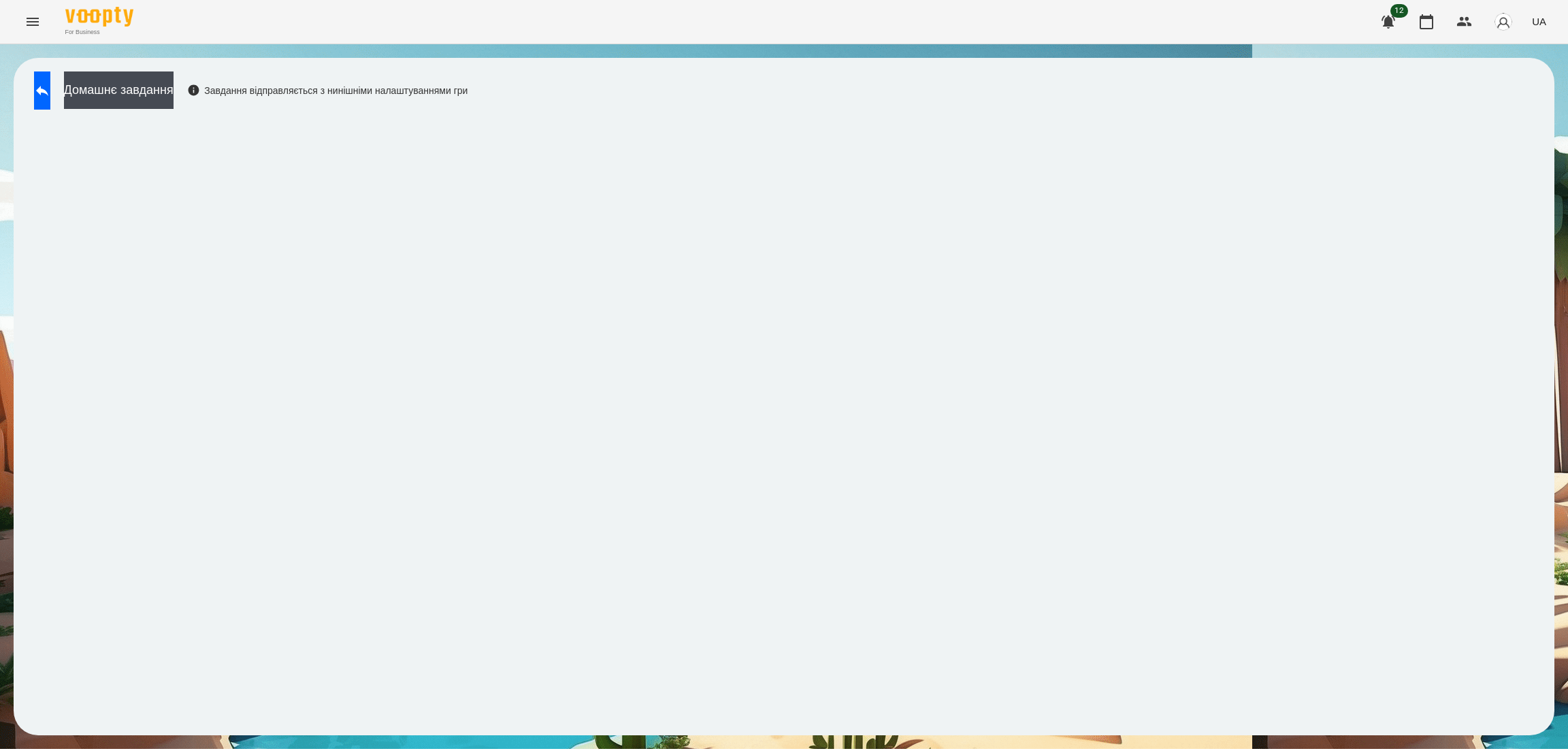
click at [46, 81] on button at bounding box center [42, 90] width 16 height 38
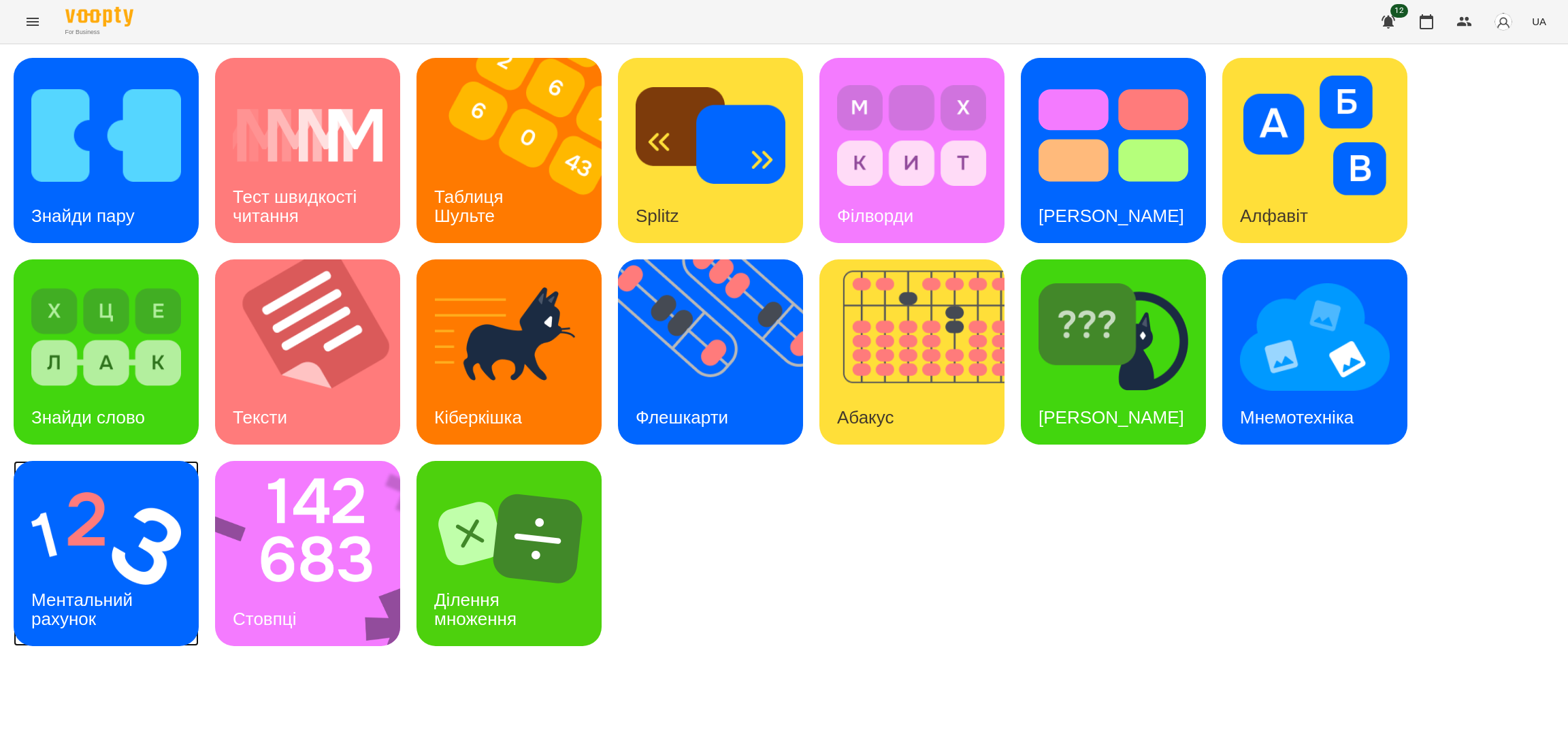
click at [105, 589] on h3 "Ментальний рахунок" at bounding box center [84, 608] width 106 height 39
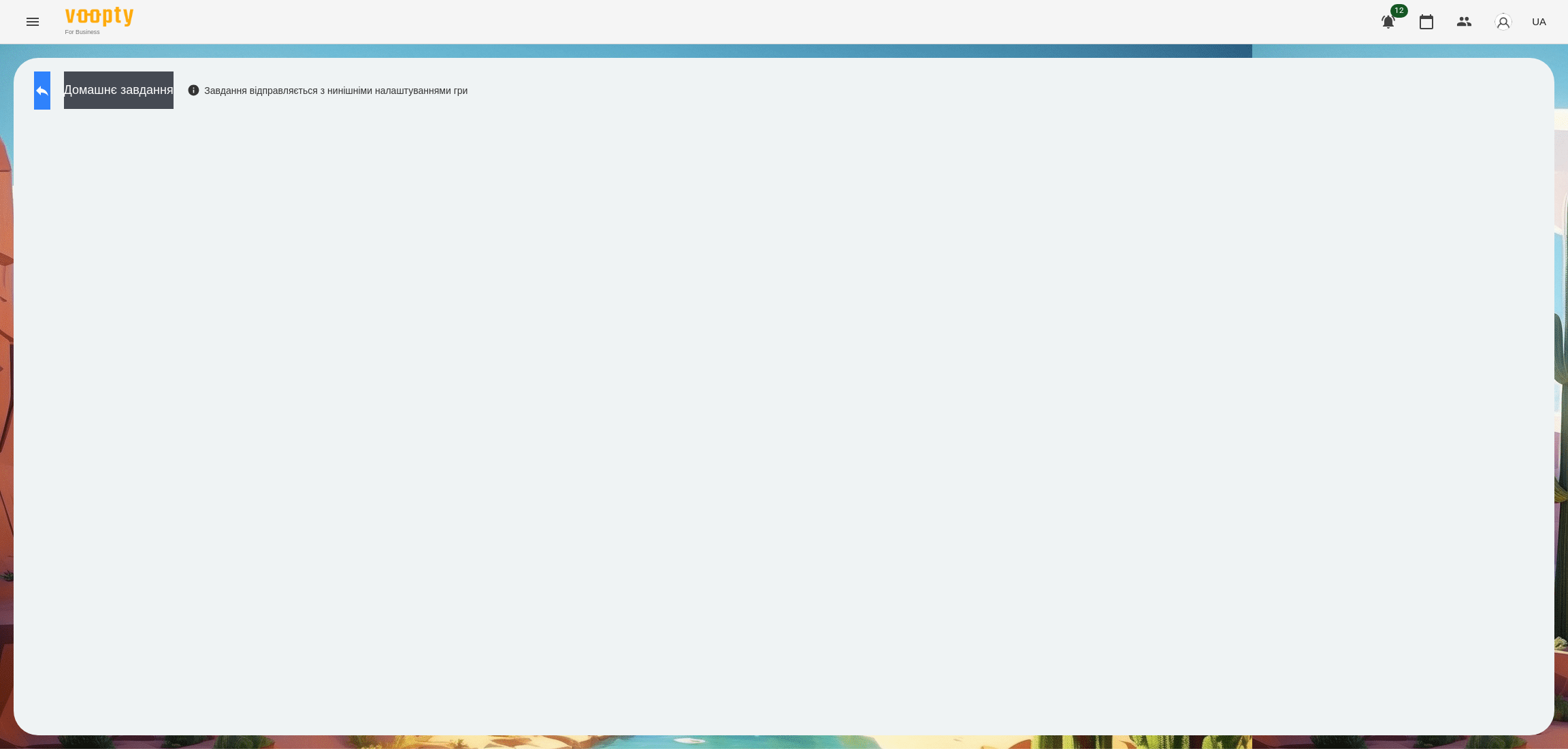
click at [51, 99] on button at bounding box center [42, 90] width 16 height 38
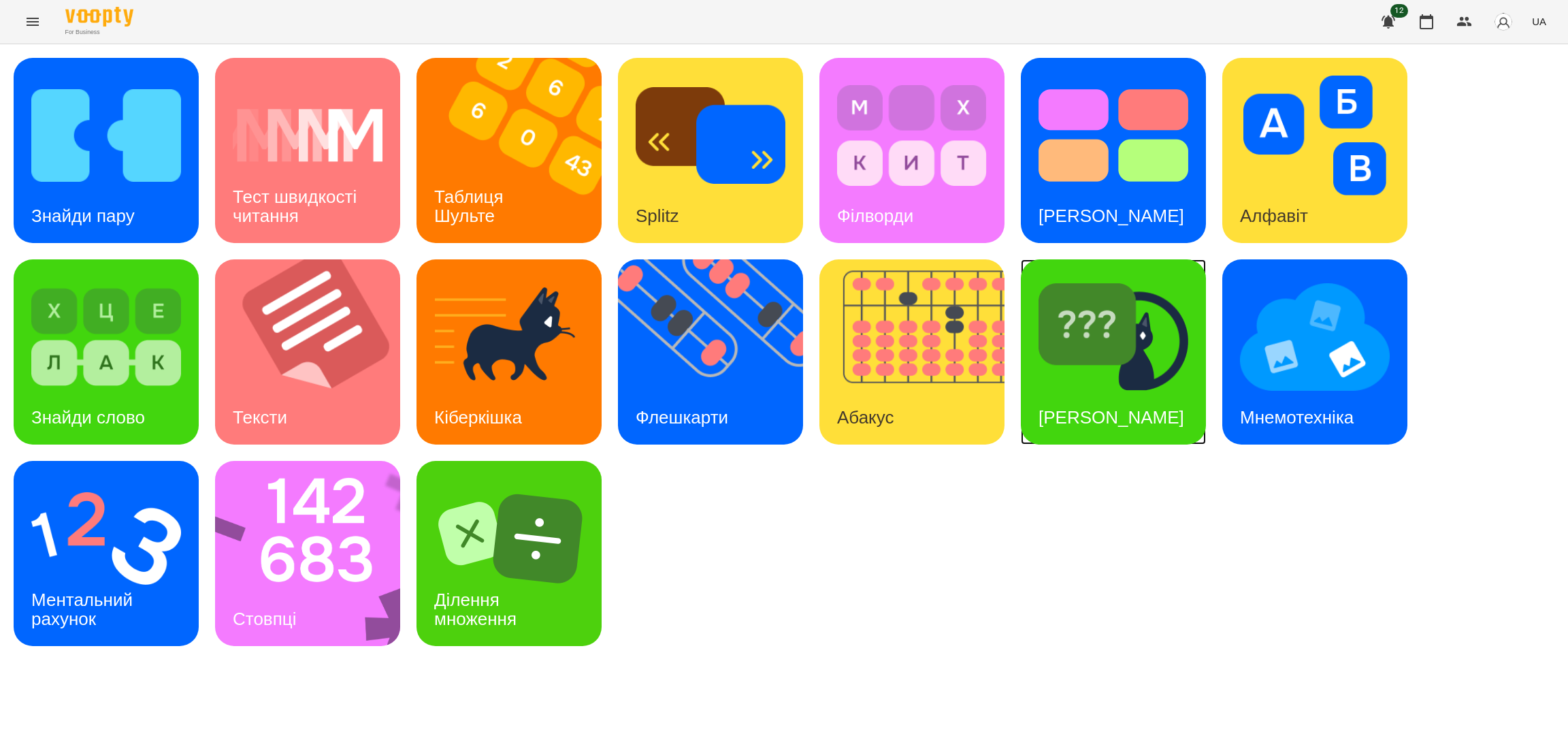
click at [1108, 393] on div "[PERSON_NAME]" at bounding box center [1111, 417] width 181 height 53
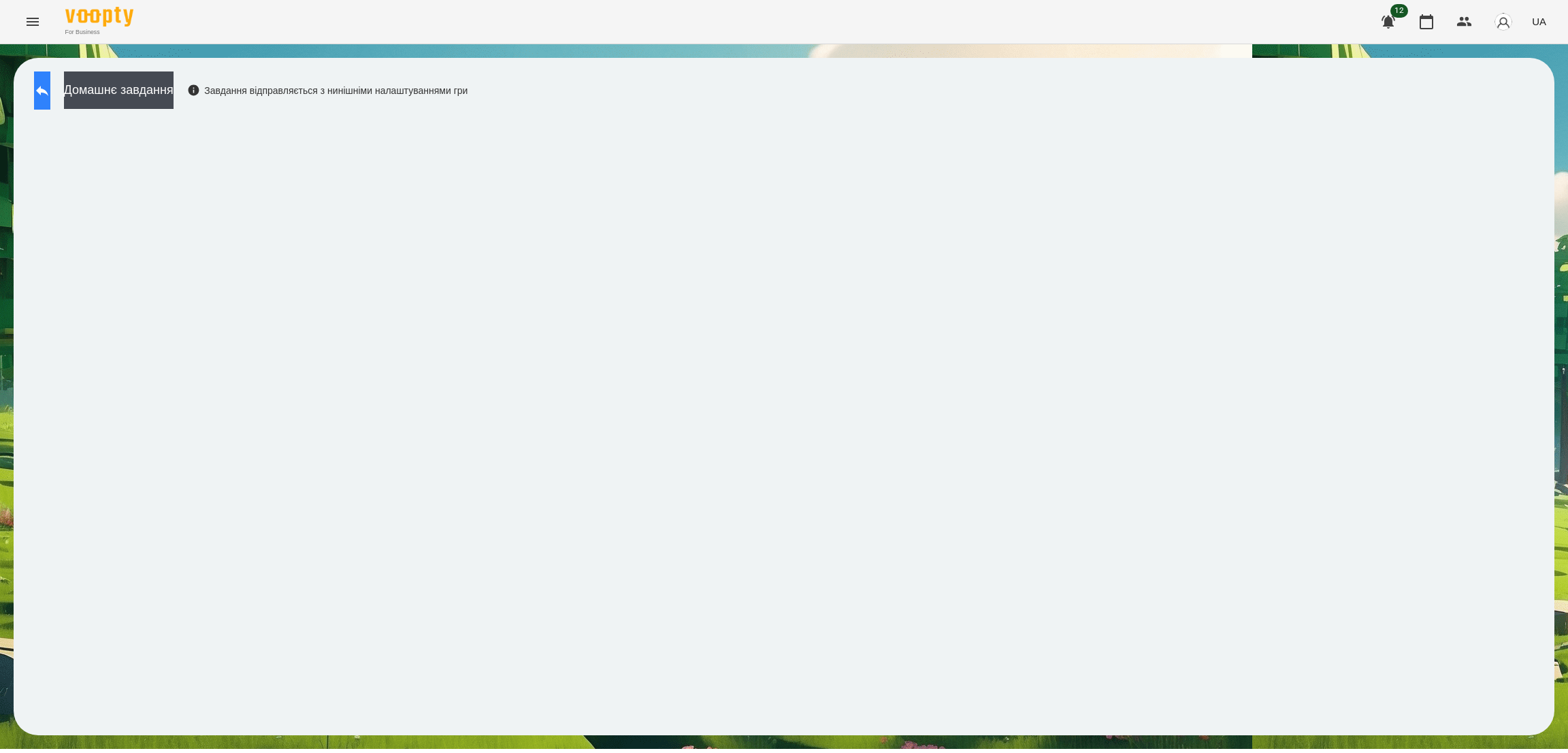
click at [48, 89] on icon at bounding box center [42, 90] width 16 height 16
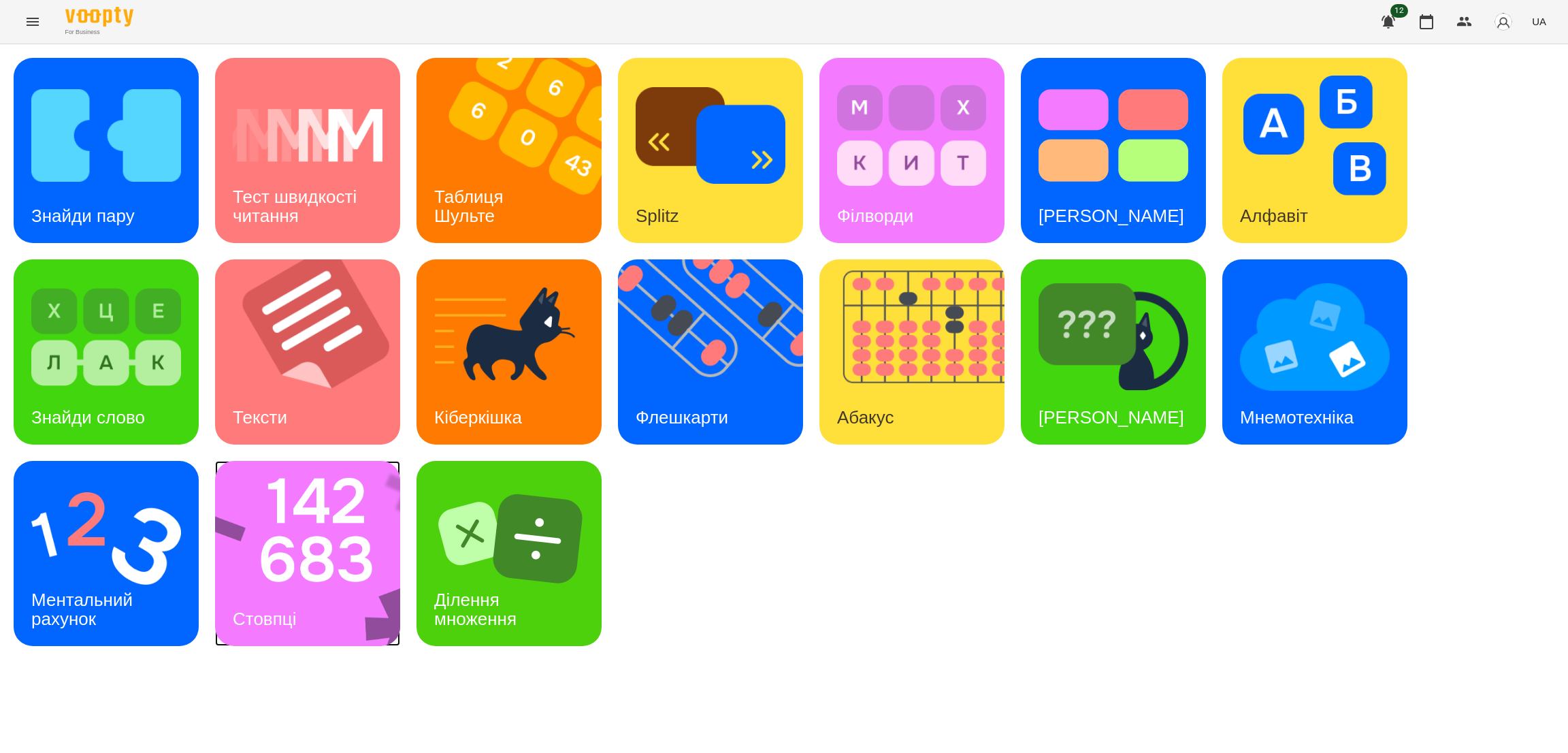
click at [287, 544] on img at bounding box center [316, 553] width 203 height 185
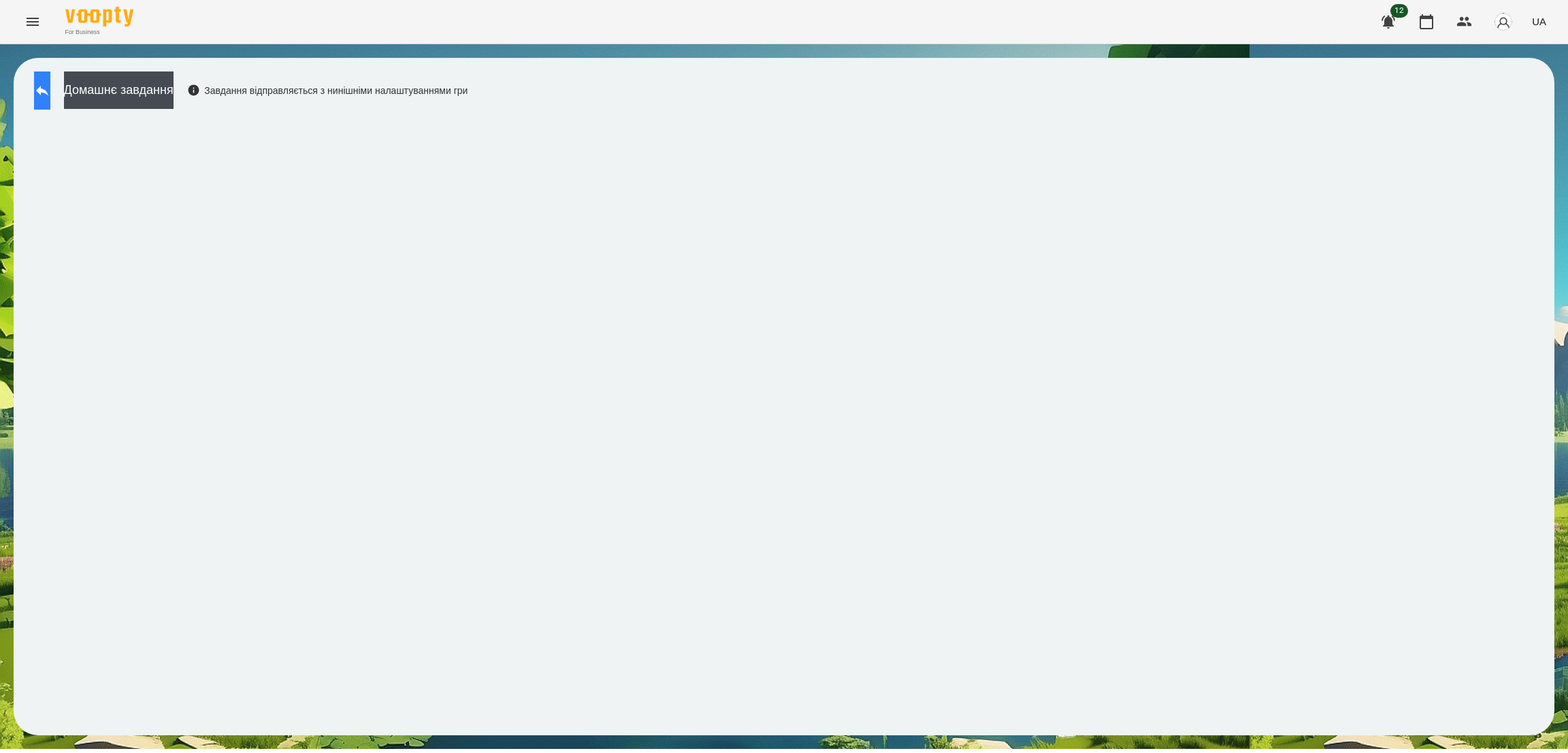
click at [45, 90] on button at bounding box center [42, 90] width 16 height 38
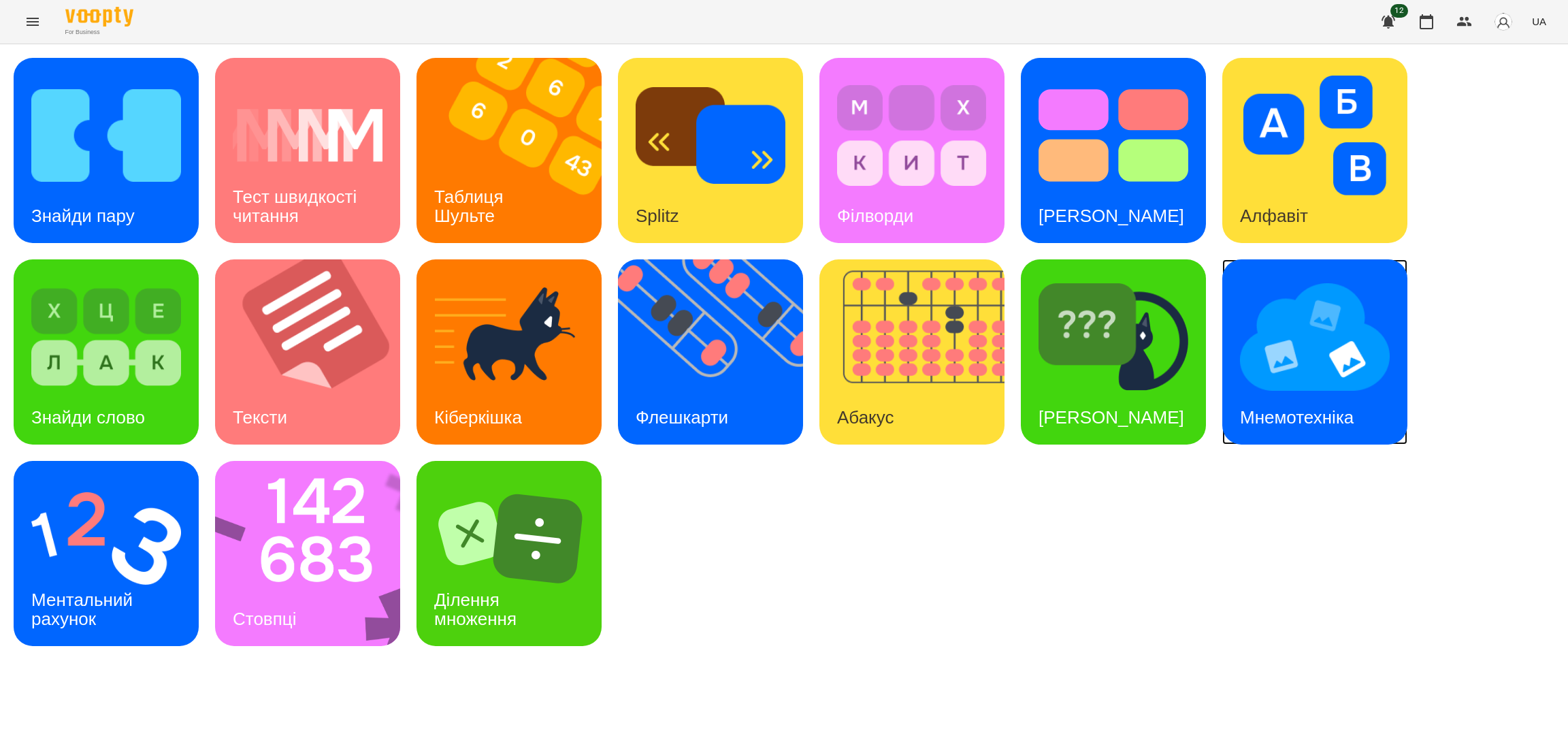
click at [1322, 426] on h3 "Мнемотехніка" at bounding box center [1297, 417] width 114 height 21
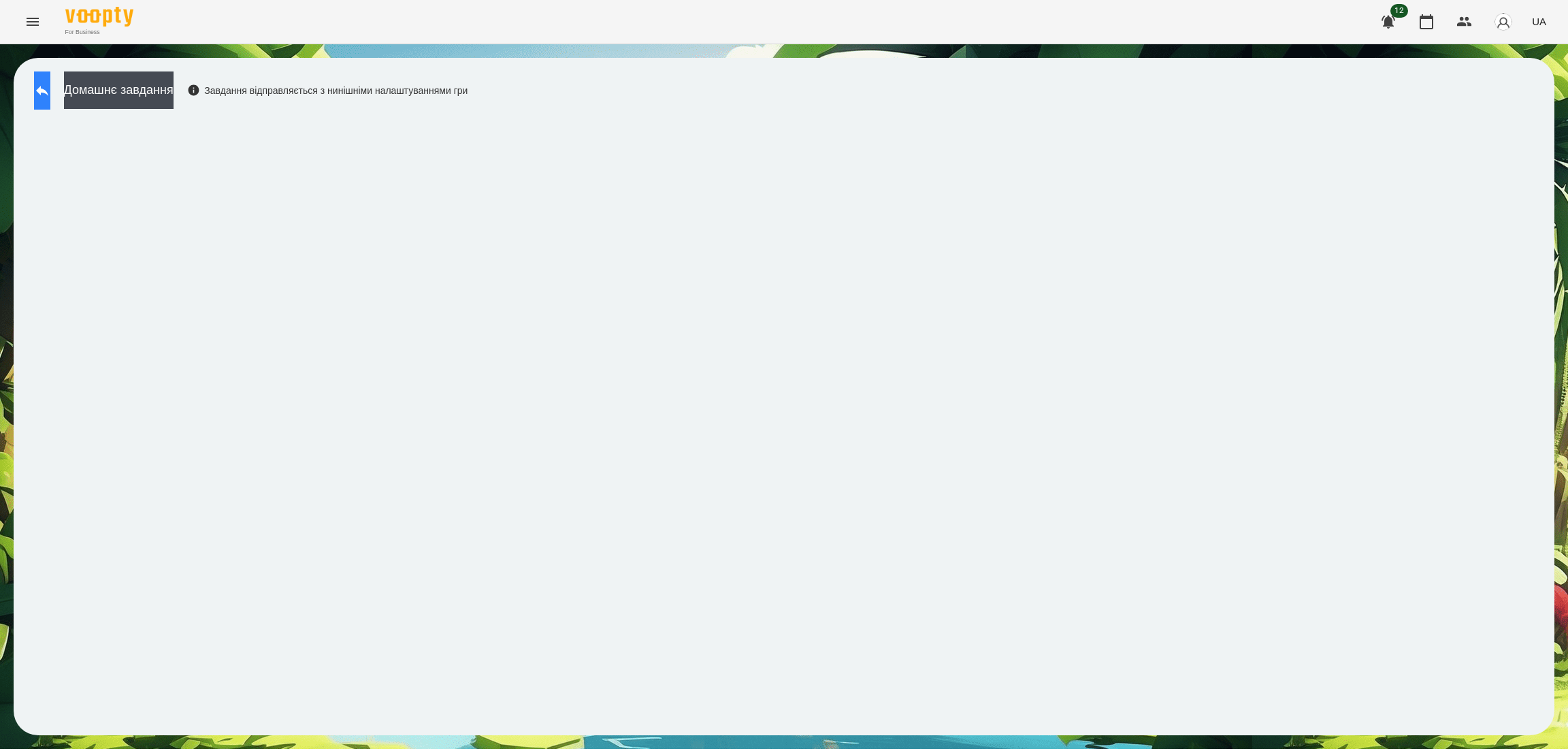
click at [51, 98] on icon at bounding box center [42, 90] width 16 height 16
